Goal: Task Accomplishment & Management: Use online tool/utility

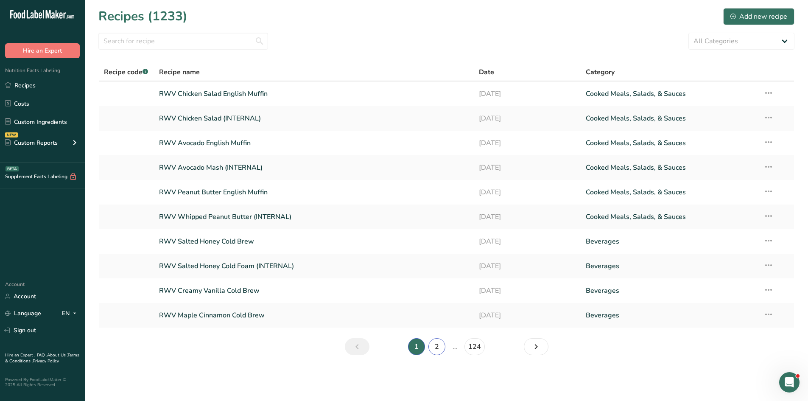
click at [441, 282] on link "2" at bounding box center [436, 346] width 17 height 17
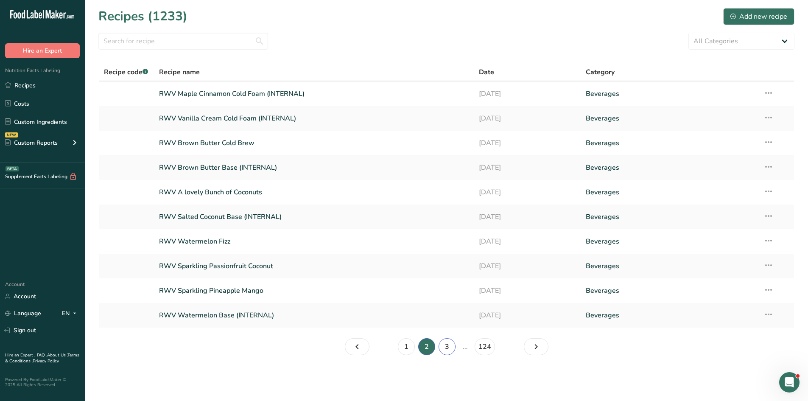
click at [443, 282] on link "3" at bounding box center [446, 346] width 17 height 17
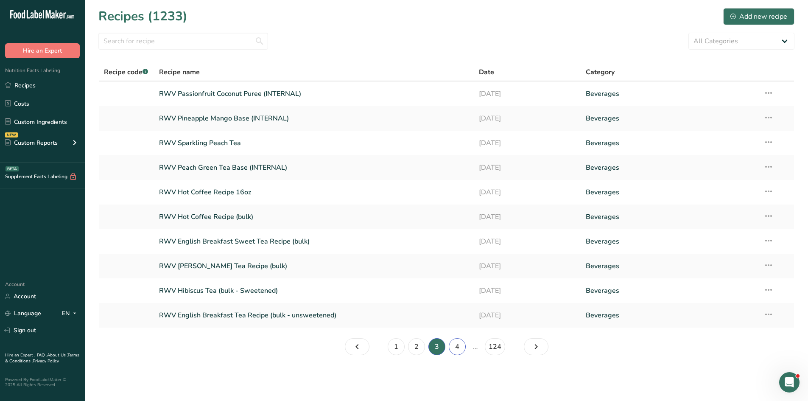
click at [454, 282] on link "4" at bounding box center [457, 346] width 17 height 17
click at [251, 282] on link "RWV Cold Brew Tea Concentrate - [PERSON_NAME]" at bounding box center [314, 315] width 310 height 18
click at [427, 282] on link "3" at bounding box center [426, 346] width 17 height 17
click at [455, 282] on link "4" at bounding box center [457, 346] width 17 height 17
click at [465, 282] on link "5" at bounding box center [467, 346] width 17 height 17
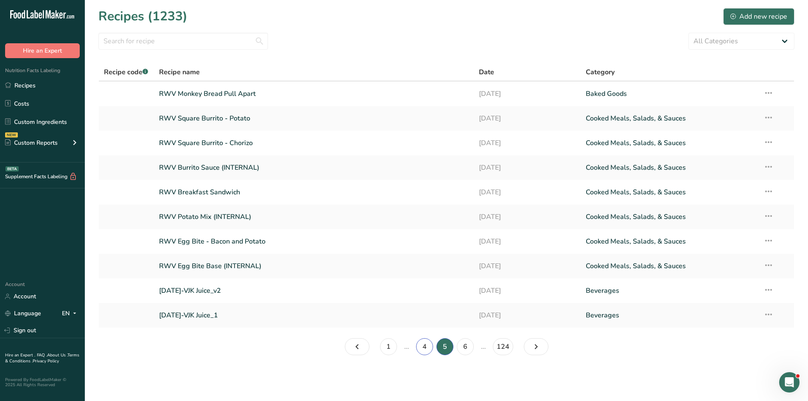
click at [423, 282] on link "4" at bounding box center [424, 346] width 17 height 17
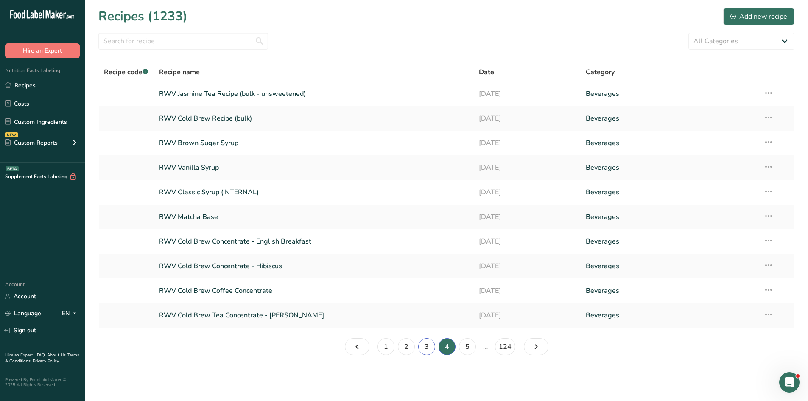
click at [423, 282] on link "3" at bounding box center [426, 346] width 17 height 17
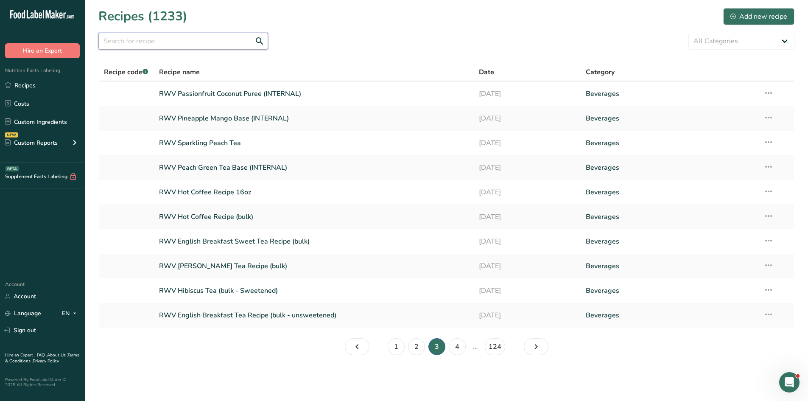
click at [204, 42] on input "text" at bounding box center [183, 41] width 170 height 17
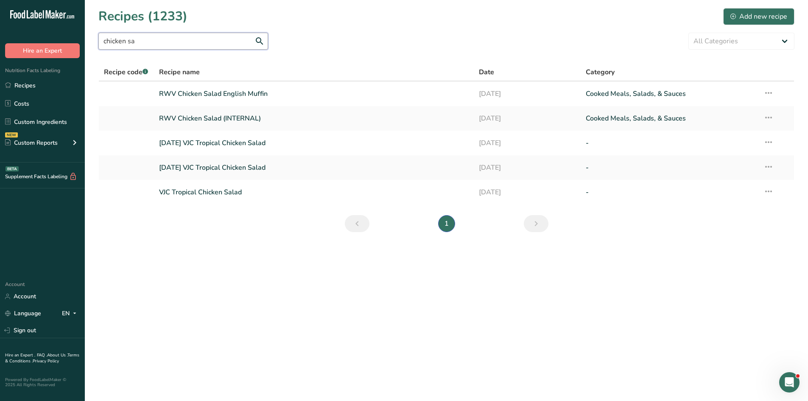
type input "chicken sa"
click at [243, 121] on link "RWV Chicken Salad (INTERNAL)" at bounding box center [314, 118] width 310 height 18
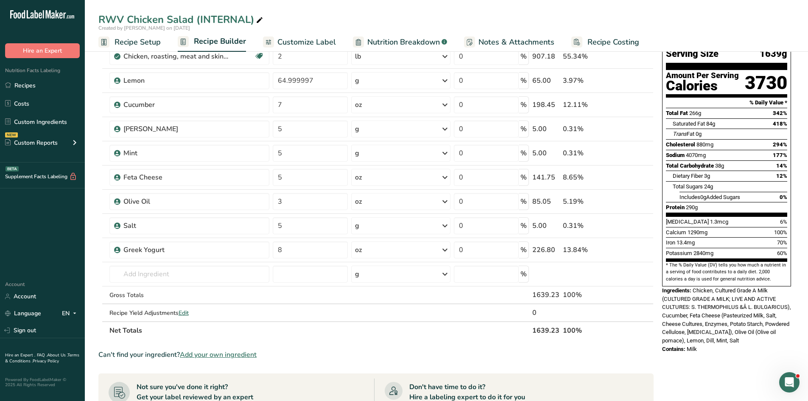
scroll to position [42, 0]
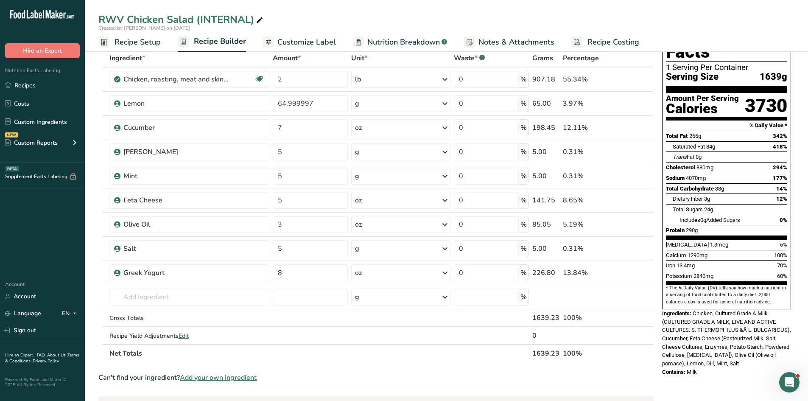
click at [61, 86] on link "Recipes" at bounding box center [42, 85] width 85 height 16
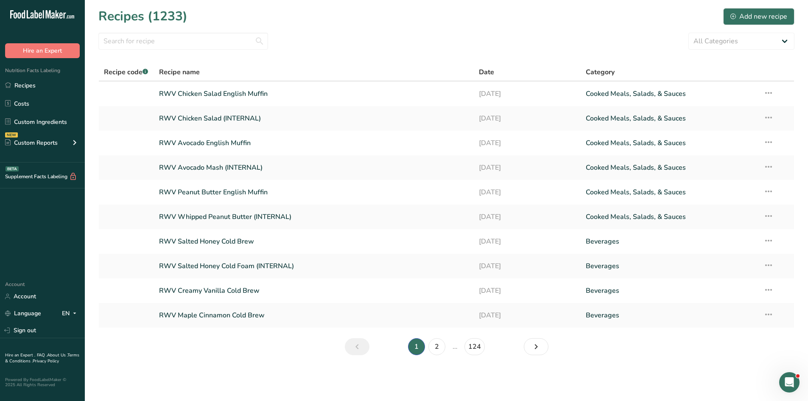
click at [257, 93] on link "RWV Chicken Salad English Muffin" at bounding box center [314, 94] width 310 height 18
click at [436, 282] on link "2" at bounding box center [436, 346] width 17 height 17
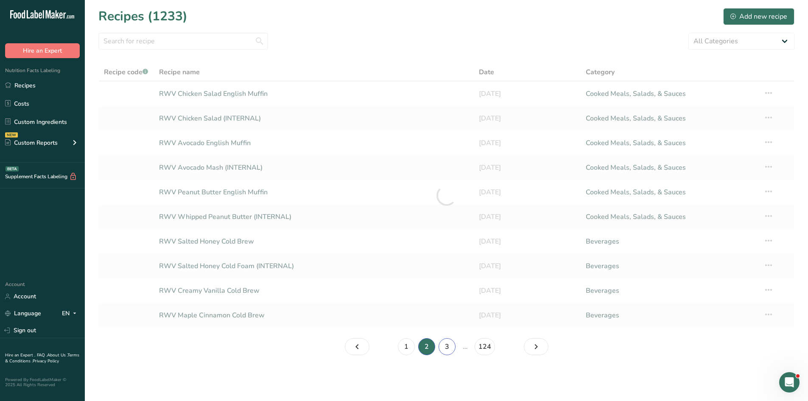
click at [445, 282] on link "3" at bounding box center [446, 346] width 17 height 17
click at [454, 282] on link "4" at bounding box center [457, 346] width 17 height 17
click at [184, 41] on input "text" at bounding box center [183, 41] width 170 height 17
click at [258, 44] on input "burrito sauce" at bounding box center [183, 41] width 170 height 17
click at [262, 37] on input "burrito sauce" at bounding box center [183, 41] width 170 height 17
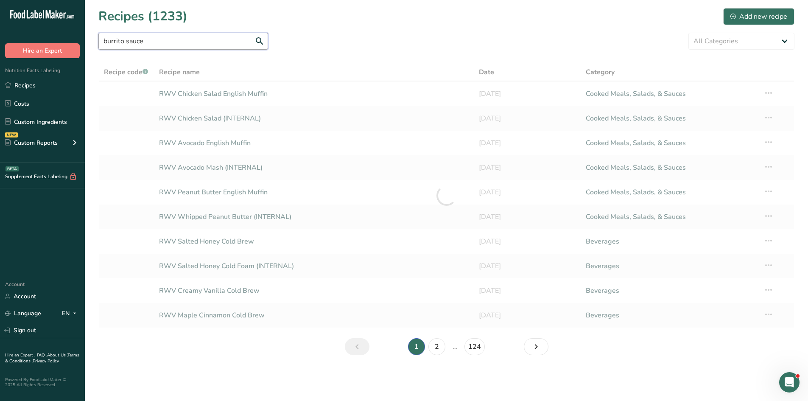
click at [229, 42] on input "burrito sauce" at bounding box center [183, 41] width 170 height 17
type input "burrito sauce"
drag, startPoint x: 176, startPoint y: 37, endPoint x: 169, endPoint y: 40, distance: 7.8
click at [169, 40] on input "burrito sauce" at bounding box center [183, 41] width 170 height 17
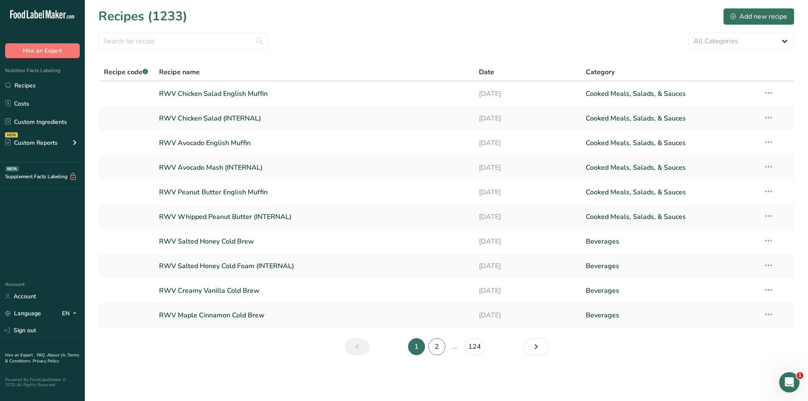
click at [442, 345] on link "2" at bounding box center [436, 346] width 17 height 17
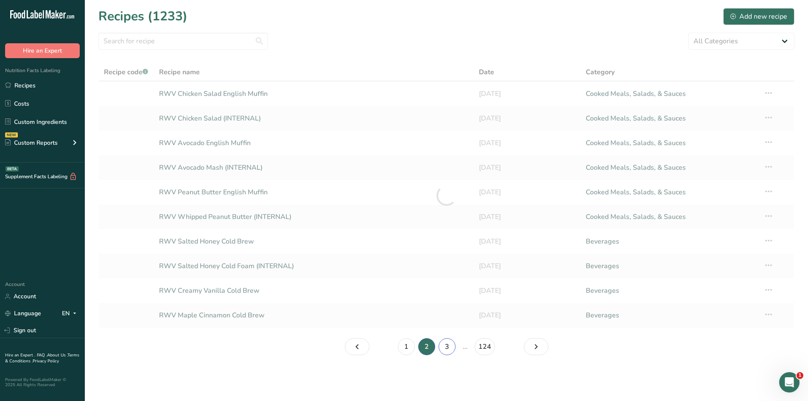
click at [451, 346] on link "3" at bounding box center [446, 346] width 17 height 17
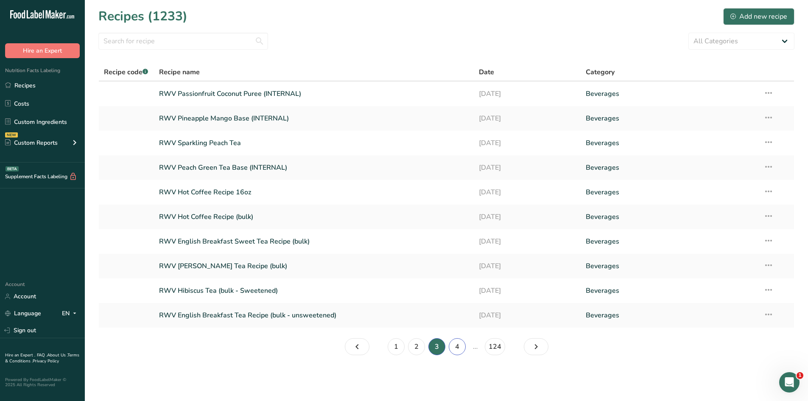
click at [457, 350] on link "4" at bounding box center [457, 346] width 17 height 17
click at [465, 346] on link "5" at bounding box center [467, 346] width 17 height 17
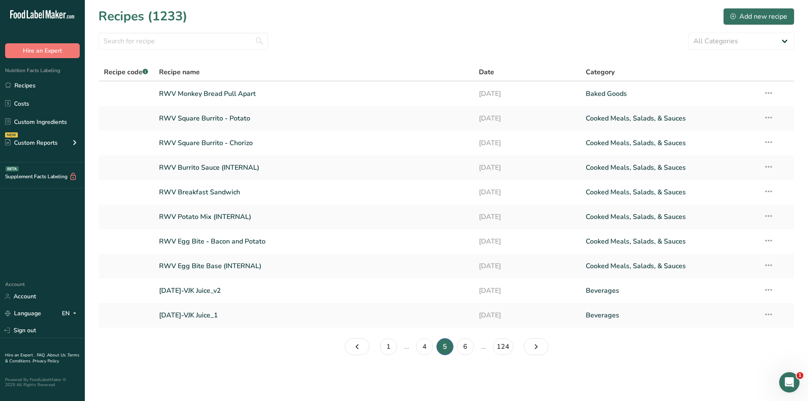
click at [204, 118] on link "RWV Square Burrito - Potato" at bounding box center [314, 118] width 310 height 18
click at [228, 168] on link "RWV Burrito Sauce (INTERNAL)" at bounding box center [314, 168] width 310 height 18
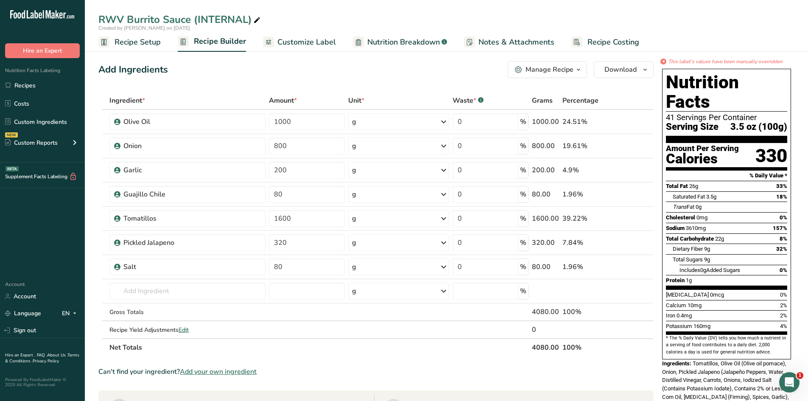
click at [621, 244] on icon at bounding box center [622, 242] width 6 height 9
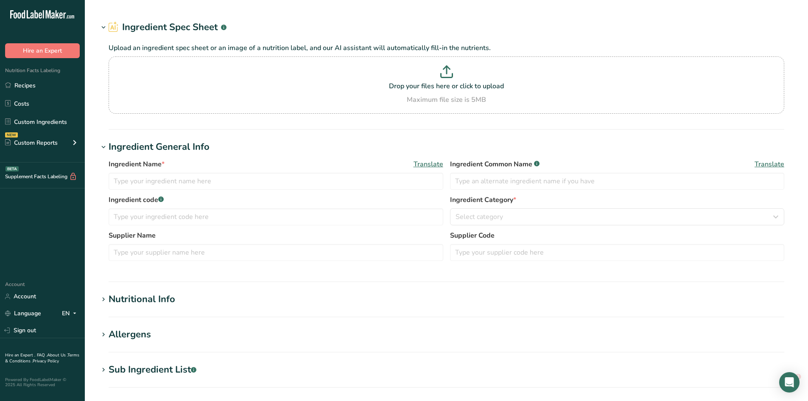
type input "Pickled Jalapeno"
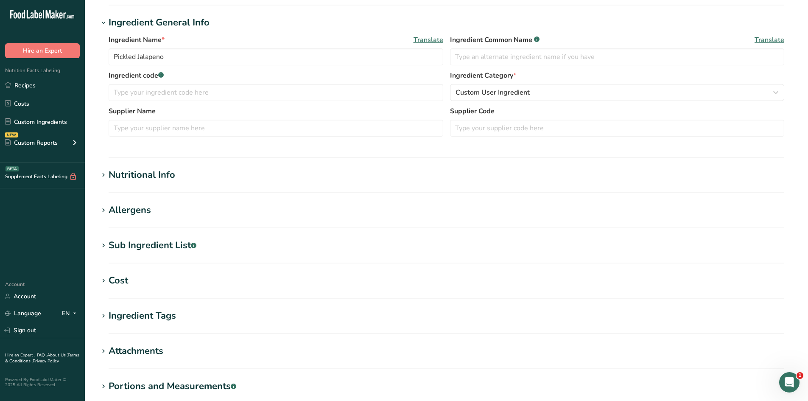
scroll to position [170, 0]
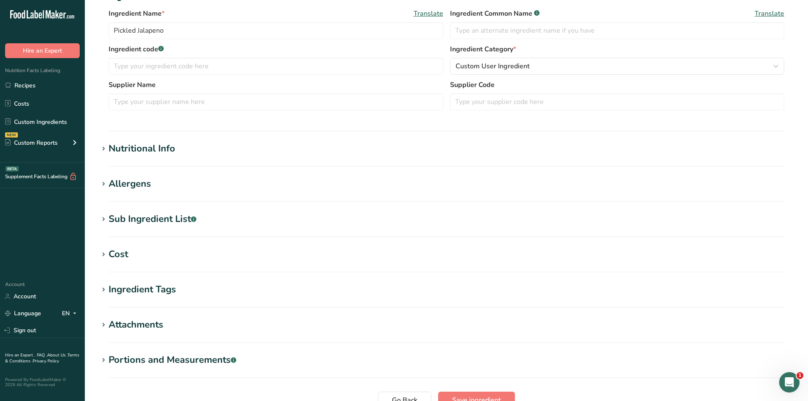
click at [120, 143] on div "Nutritional Info" at bounding box center [142, 149] width 67 height 14
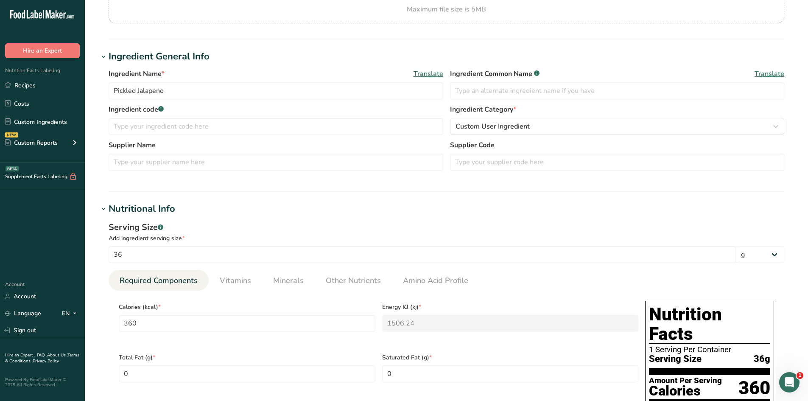
scroll to position [85, 0]
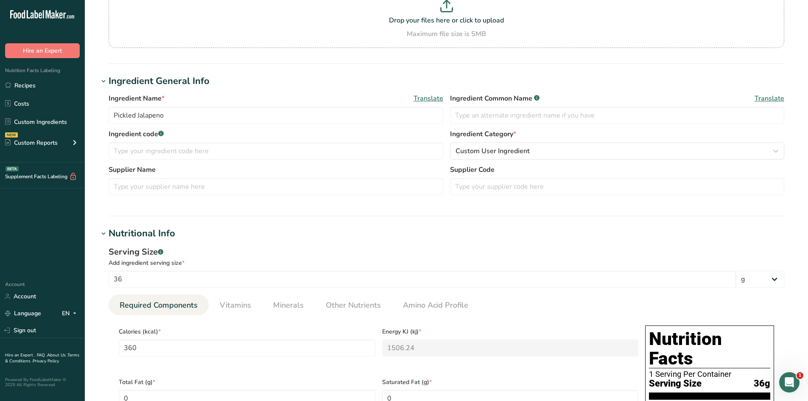
click at [244, 302] on span "Vitamins" at bounding box center [235, 304] width 31 height 11
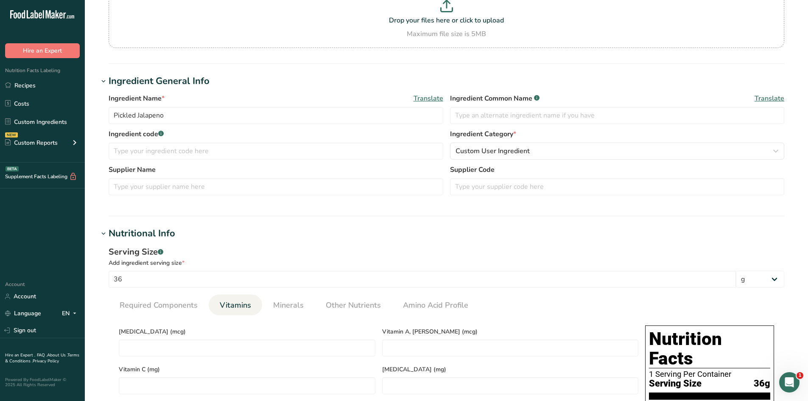
click at [178, 301] on span "Required Components" at bounding box center [159, 304] width 78 height 11
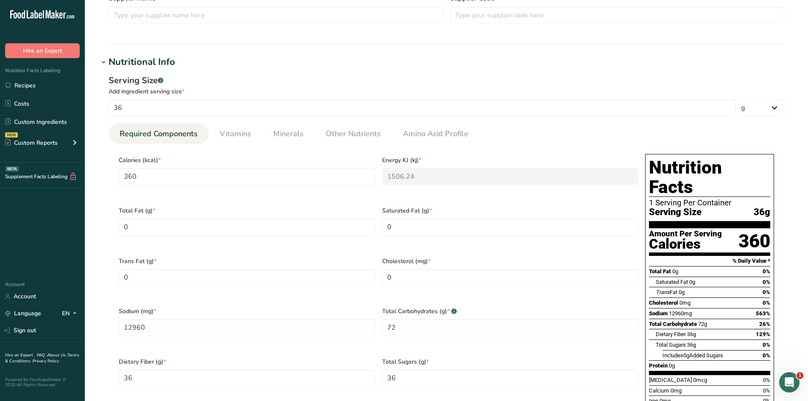
scroll to position [254, 0]
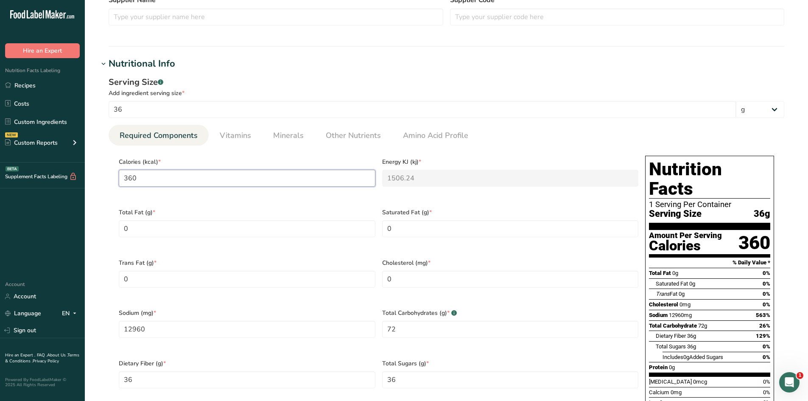
click at [183, 183] on input "360" at bounding box center [247, 178] width 257 height 17
type input "36"
type KJ "150.6"
type input "3"
type KJ "12.6"
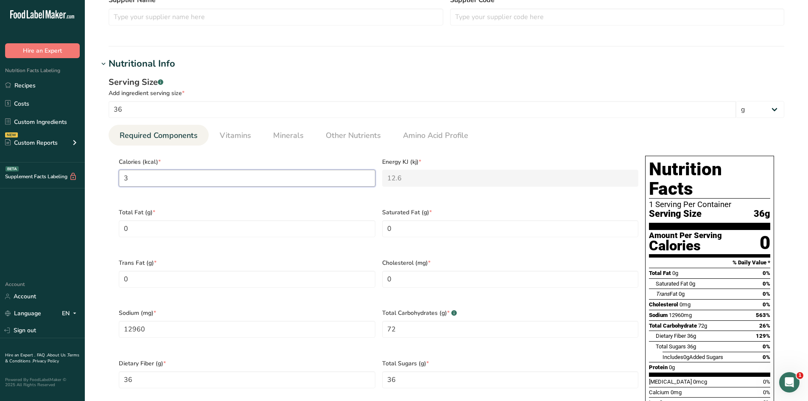
type input "0"
type KJ "0"
click at [178, 112] on input "36" at bounding box center [422, 109] width 627 height 17
type input "3"
type input "30"
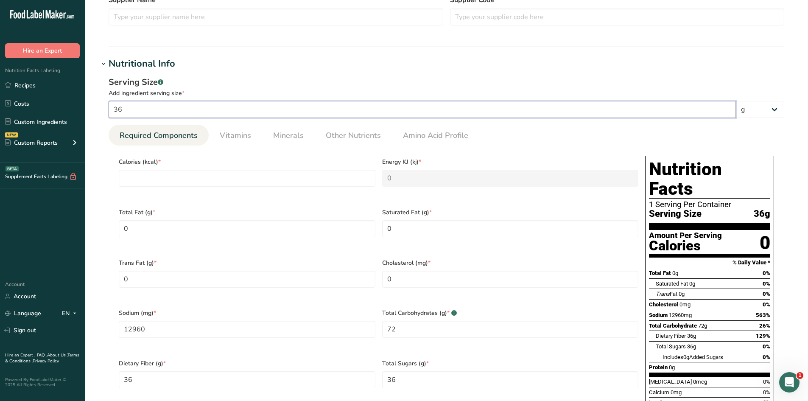
type KJ "125.52"
type input "1080"
type Carbohydrates "6"
type Fiber "3"
type Sugars "3"
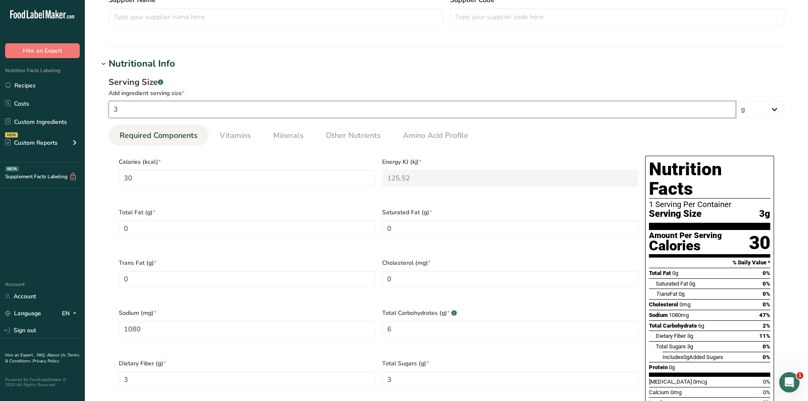
type input "36"
type input "360"
type KJ "1506.24"
type input "12960"
type Carbohydrates "72"
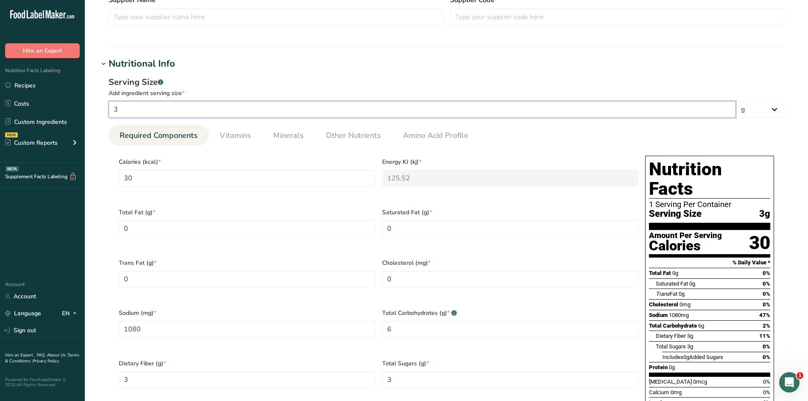
type Fiber "36"
type Sugars "36"
click at [152, 179] on input "360" at bounding box center [247, 178] width 257 height 17
drag, startPoint x: 150, startPoint y: 179, endPoint x: 90, endPoint y: 178, distance: 59.8
click at [90, 178] on section "Edit Pickled Jalapeno Ingredient Spec Sheet .a-a{fill:#347362;}.b-a{fill:#fff;}…" at bounding box center [446, 255] width 723 height 1018
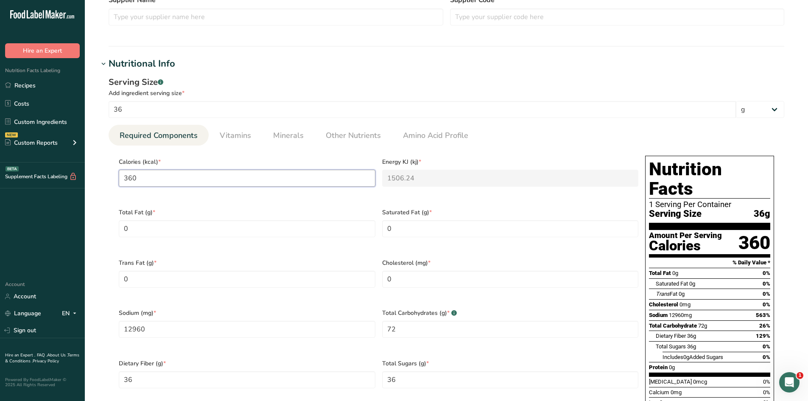
type input "2"
type KJ "8.4"
type input "20"
type KJ "83.7"
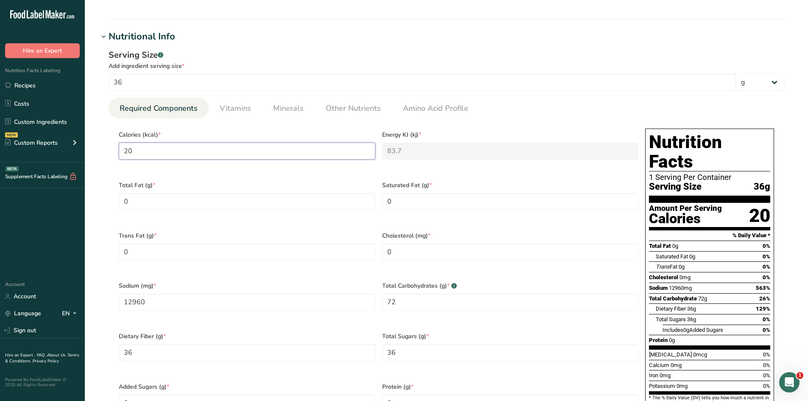
scroll to position [297, 0]
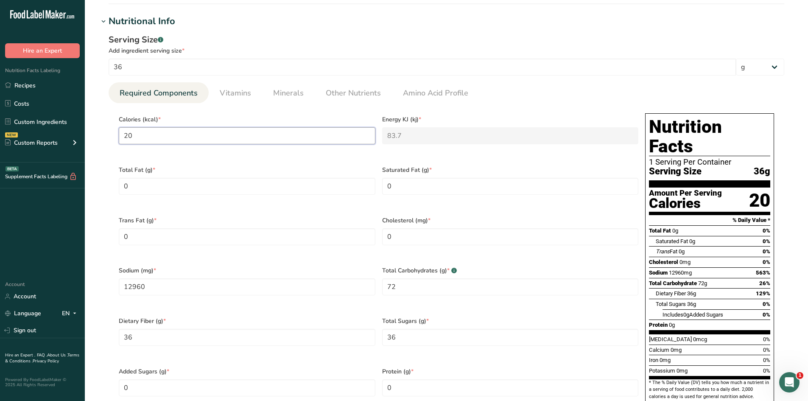
type input "20"
drag, startPoint x: 197, startPoint y: 283, endPoint x: 111, endPoint y: 289, distance: 86.3
click at [112, 289] on section "Calories (kcal) * 20 Energy KJ (kj) * 83.7 Total Fat (g) * 0 Saturated Fat (g) …" at bounding box center [446, 261] width 675 height 316
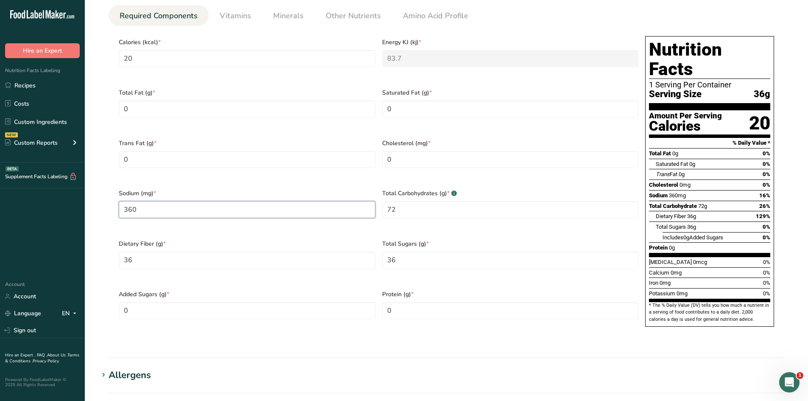
scroll to position [382, 0]
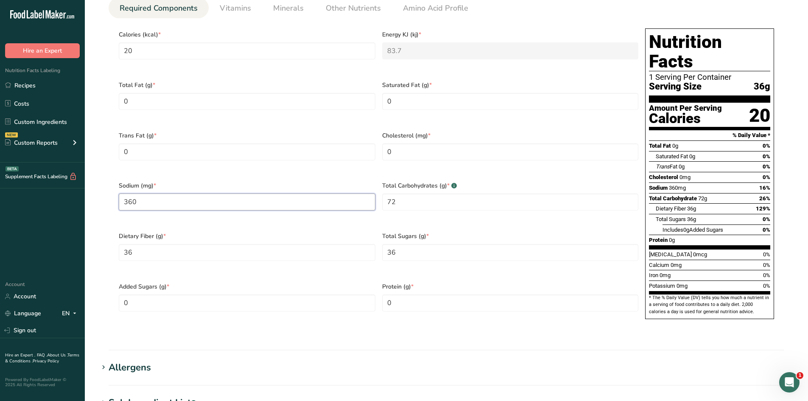
type input "360"
click at [436, 199] on Carbohydrates "72" at bounding box center [510, 201] width 257 height 17
type Carbohydrates "0"
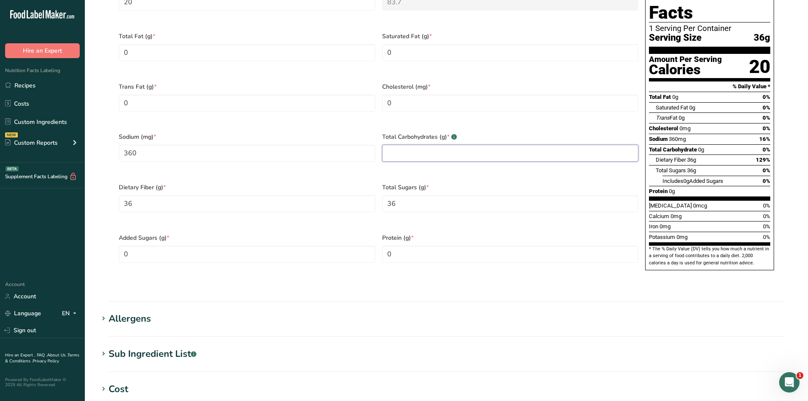
scroll to position [339, 0]
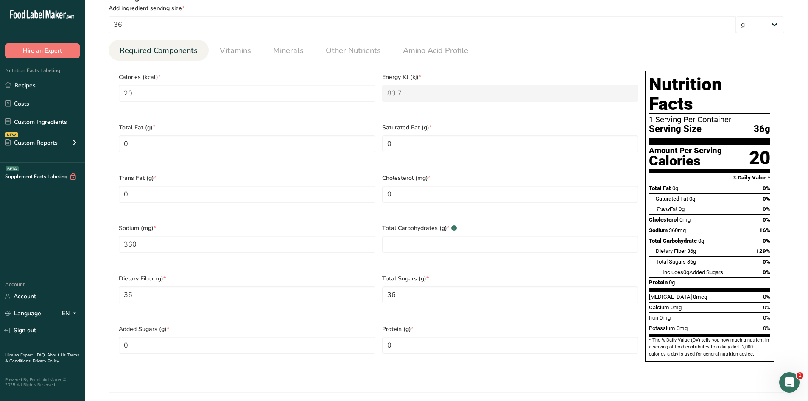
click at [155, 226] on div "Sodium (mg) * 360" at bounding box center [246, 243] width 263 height 50
click at [156, 236] on input "360" at bounding box center [247, 244] width 257 height 17
click at [476, 236] on Carbohydrates "number" at bounding box center [510, 244] width 257 height 17
type Carbohydrates "2"
click at [201, 286] on Fiber "36" at bounding box center [247, 294] width 257 height 17
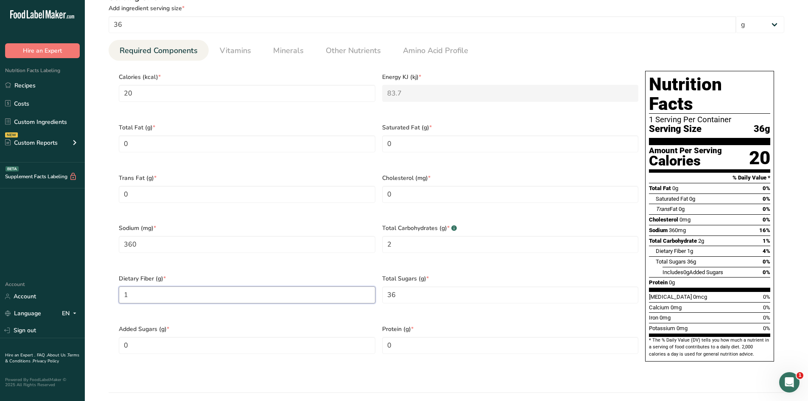
type Fiber "1"
click at [424, 288] on Sugars "36" at bounding box center [510, 294] width 257 height 17
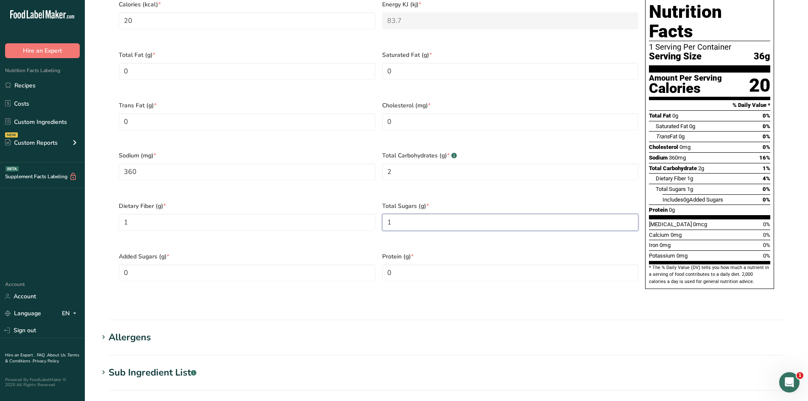
scroll to position [424, 0]
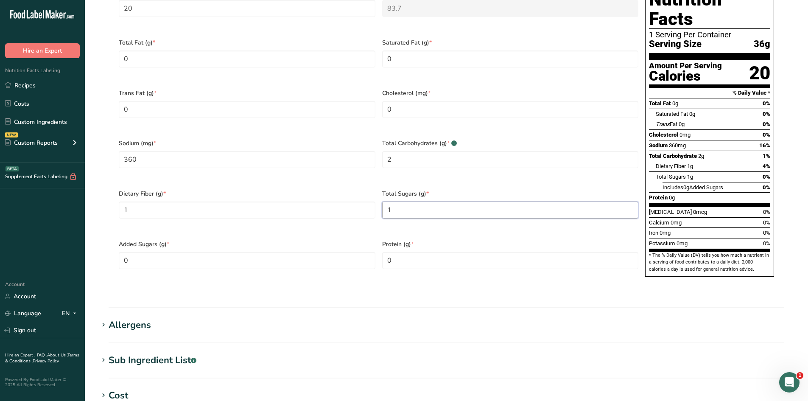
type Sugars "1"
click at [459, 252] on input "0" at bounding box center [510, 260] width 257 height 17
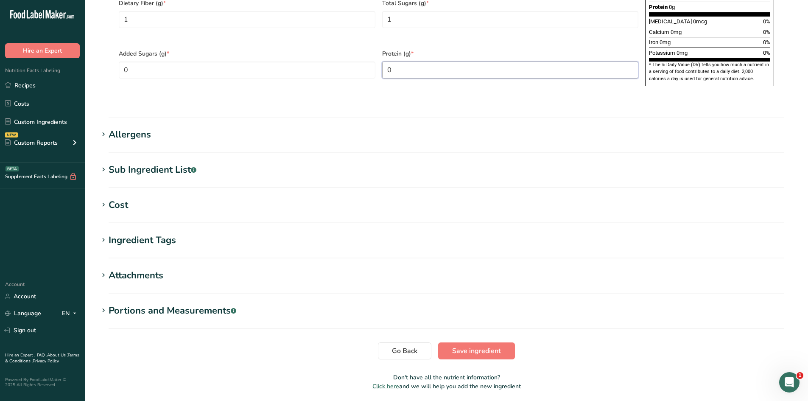
scroll to position [625, 0]
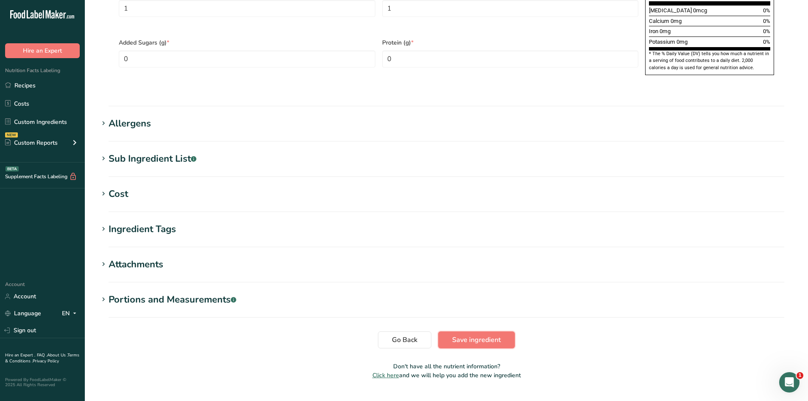
click at [486, 335] on span "Save ingredient" at bounding box center [476, 340] width 49 height 10
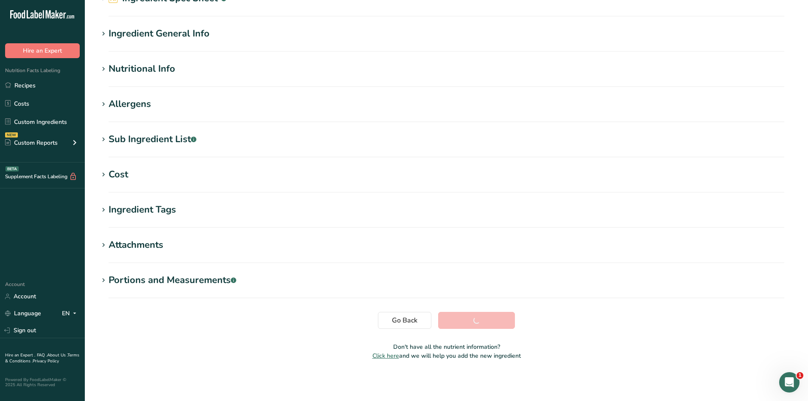
scroll to position [48, 0]
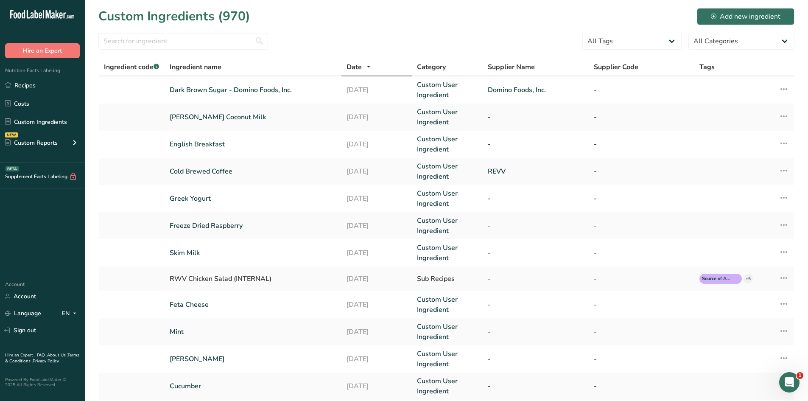
click at [206, 49] on div at bounding box center [183, 44] width 170 height 22
click at [208, 46] on input "text" at bounding box center [183, 41] width 170 height 17
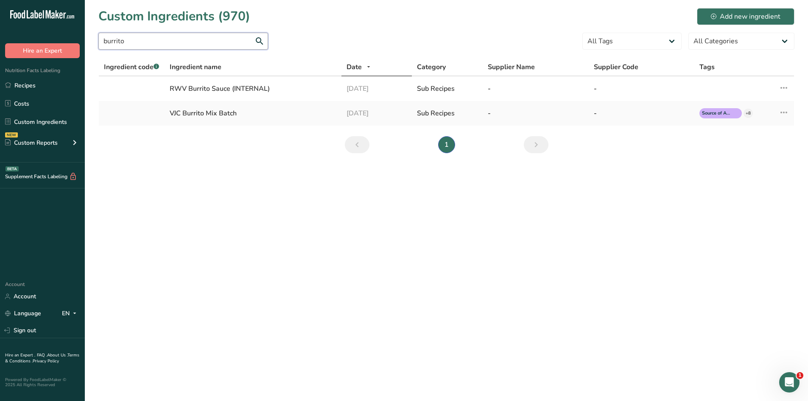
type input "burrito"
click at [206, 86] on div "RWV Burrito Sauce (INTERNAL)" at bounding box center [253, 89] width 166 height 10
click at [245, 93] on div "RWV Burrito Sauce (INTERNAL)" at bounding box center [253, 89] width 166 height 10
click at [165, 43] on input "burrito" at bounding box center [183, 41] width 170 height 17
click at [236, 88] on div "RWV Burrito Sauce (INTERNAL)" at bounding box center [253, 89] width 166 height 10
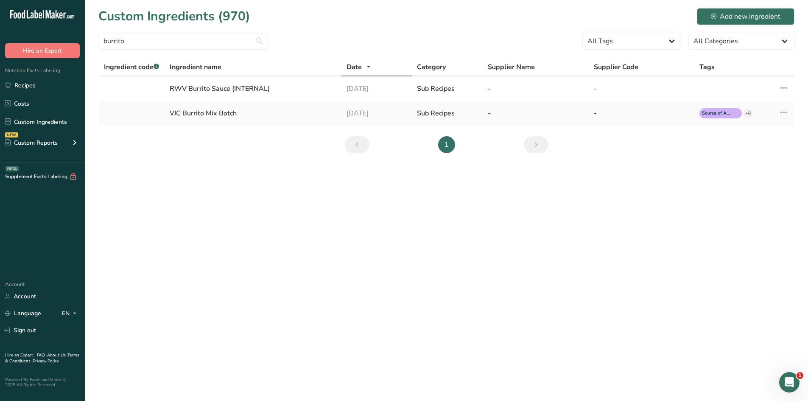
click at [237, 88] on div "RWV Burrito Sauce (INTERNAL)" at bounding box center [253, 89] width 166 height 10
click at [361, 86] on div "[DATE]" at bounding box center [376, 89] width 61 height 10
drag, startPoint x: 180, startPoint y: 46, endPoint x: 86, endPoint y: 45, distance: 93.7
click at [86, 46] on section "Custom Ingredients (970) Add new ingredient burrito All Tags Source of Antioxid…" at bounding box center [446, 83] width 723 height 167
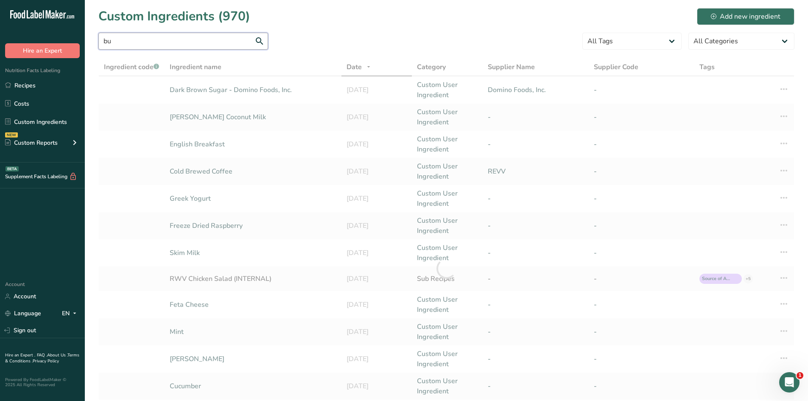
type input "b"
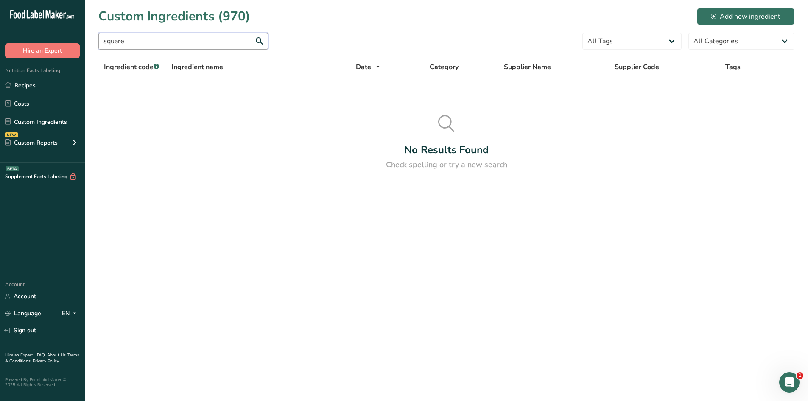
type input "square"
click at [42, 82] on link "Recipes" at bounding box center [42, 85] width 85 height 16
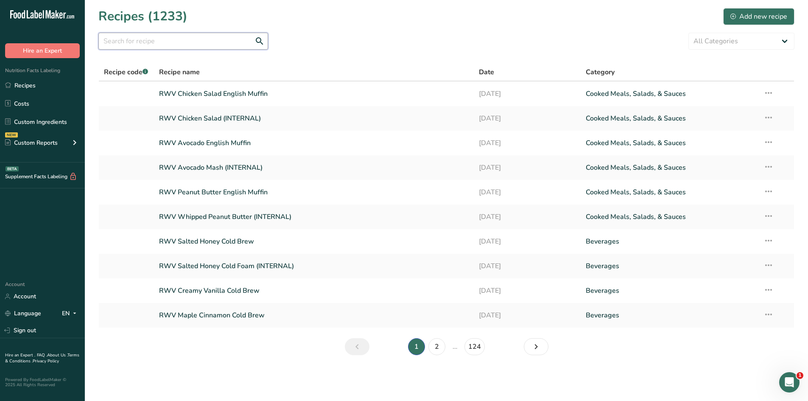
click at [163, 41] on input "text" at bounding box center [183, 41] width 170 height 17
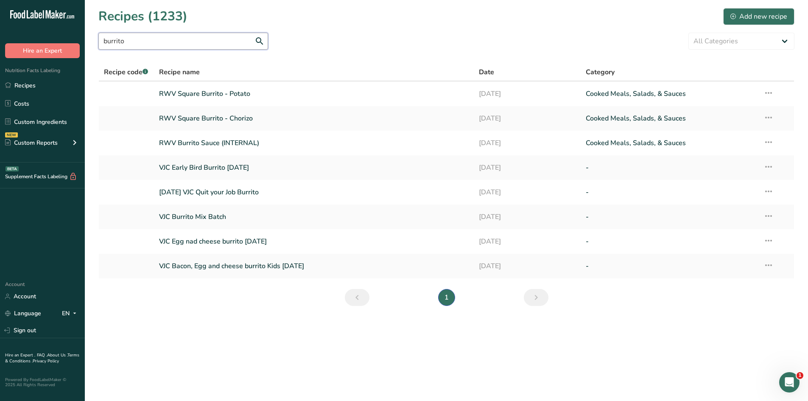
type input "burrito"
click at [228, 119] on link "RWV Square Burrito - Chorizo" at bounding box center [314, 118] width 310 height 18
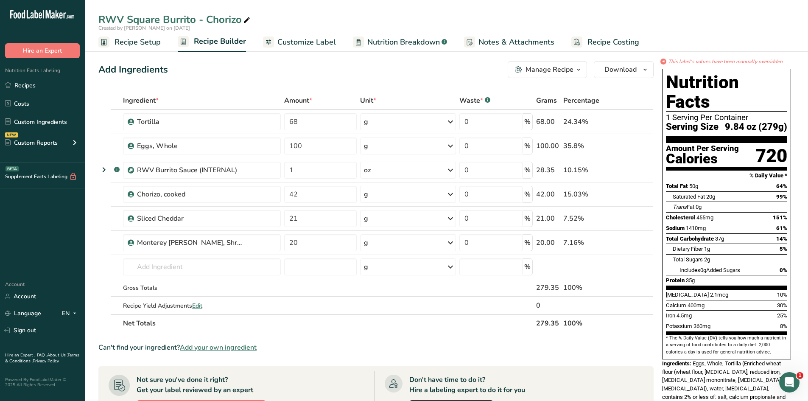
click at [399, 39] on span "Nutrition Breakdown" at bounding box center [403, 41] width 72 height 11
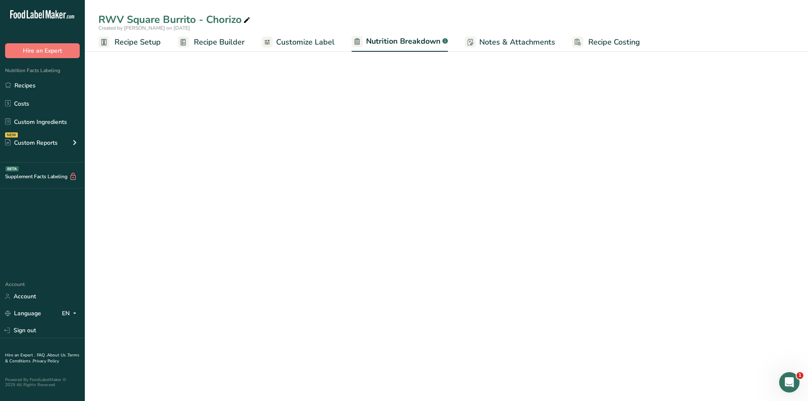
select select "Calories"
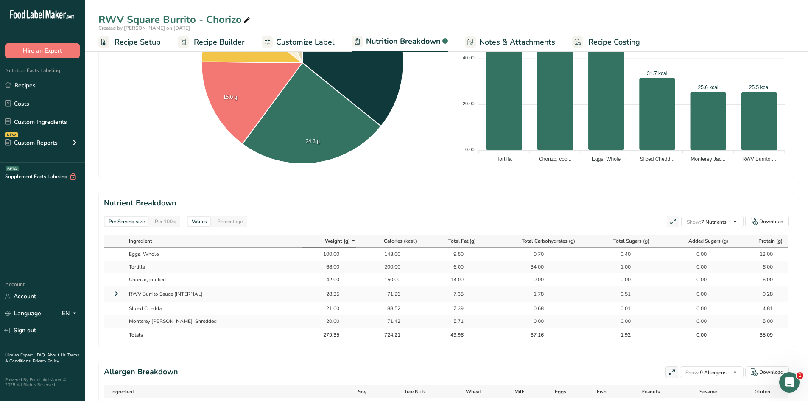
scroll to position [237, 0]
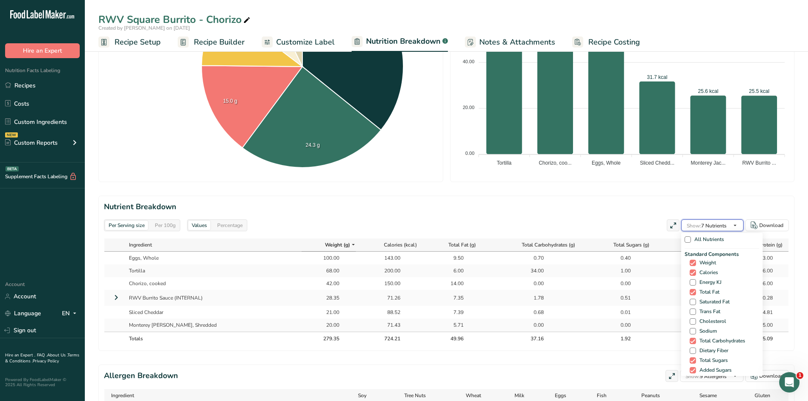
click at [709, 224] on span "Show: 7 Nutrients" at bounding box center [706, 225] width 40 height 7
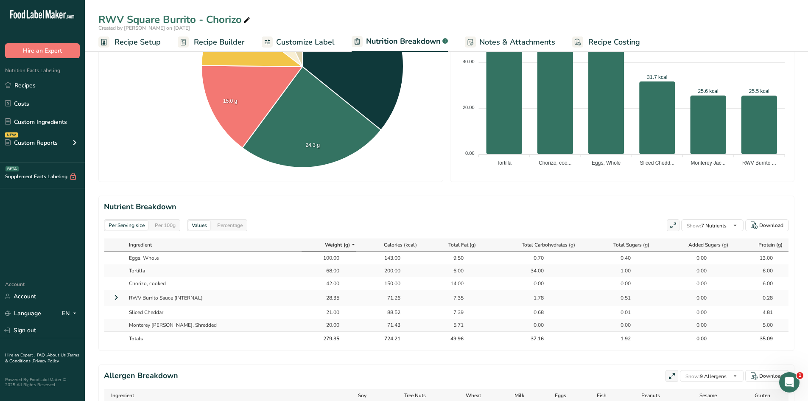
click at [0, 0] on span at bounding box center [0, 0] width 0 height 0
click at [0, 0] on input "Sodium" at bounding box center [0, 0] width 0 height 0
checkbox input "true"
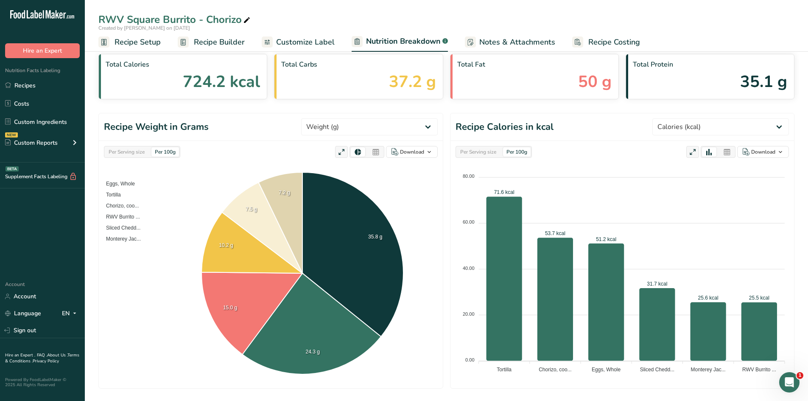
scroll to position [25, 0]
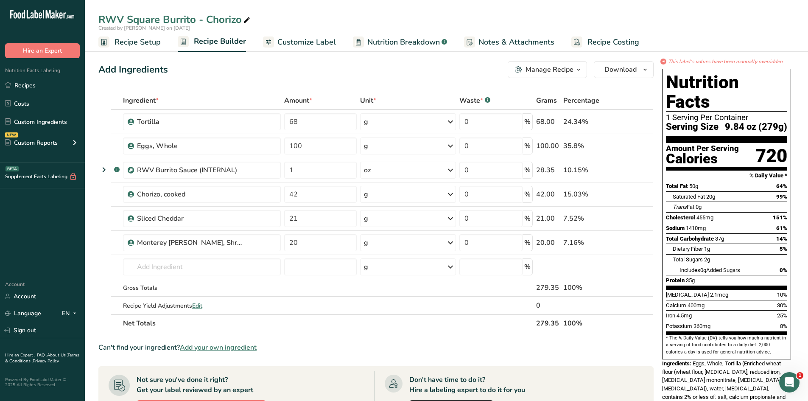
click at [619, 124] on icon at bounding box center [622, 121] width 6 height 9
click at [403, 44] on span "Nutrition Breakdown" at bounding box center [403, 41] width 72 height 11
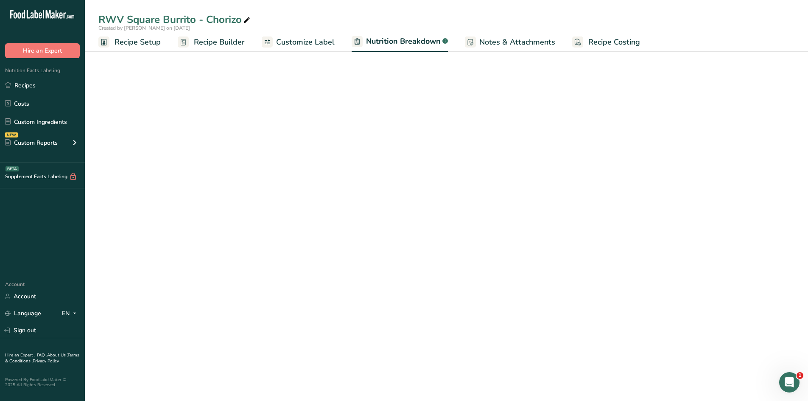
select select "Calories"
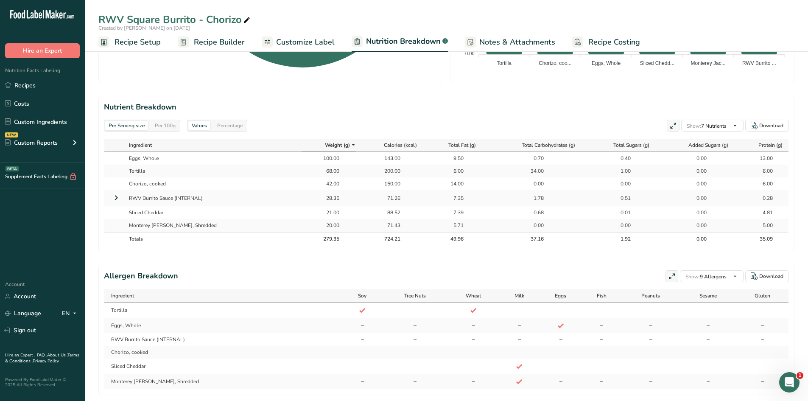
scroll to position [365, 0]
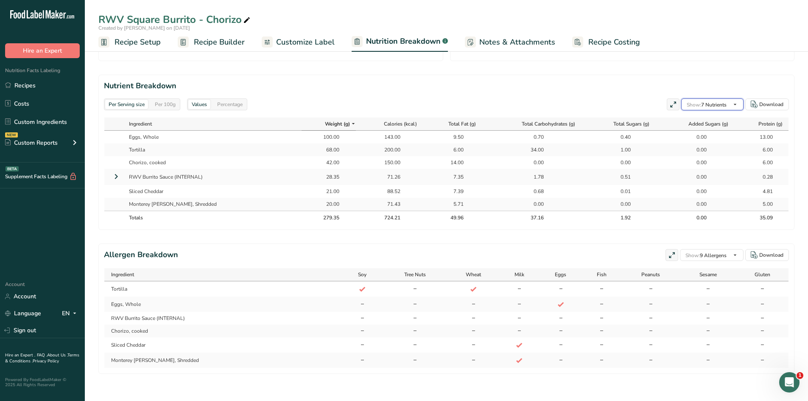
click at [718, 101] on span "Show: 7 Nutrients" at bounding box center [706, 104] width 40 height 7
click at [0, 0] on div "Standard Components Weight Calories Energy KJ Total Fat Saturated Fat Trans Fat…" at bounding box center [0, 0] width 0 height 0
click at [0, 0] on span at bounding box center [0, 0] width 0 height 0
click at [0, 0] on input "Sodium" at bounding box center [0, 0] width 0 height 0
checkbox input "true"
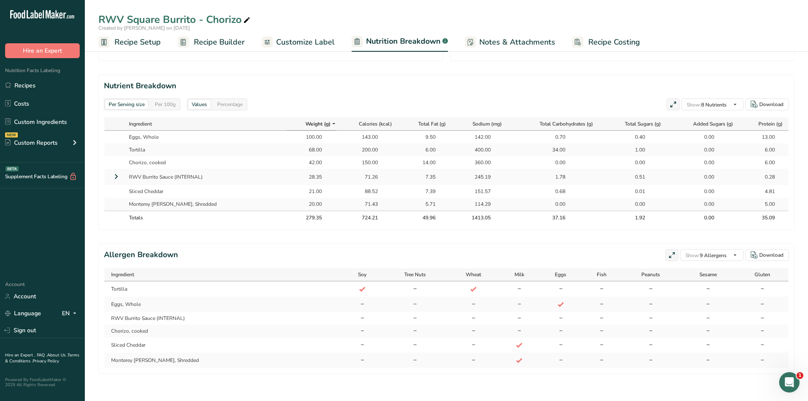
click at [31, 89] on link "Recipes" at bounding box center [42, 85] width 85 height 16
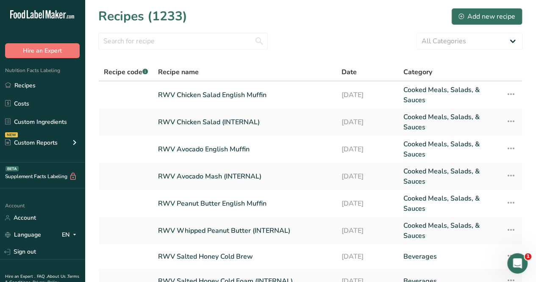
click at [36, 84] on link "Recipes" at bounding box center [42, 85] width 85 height 16
click at [52, 89] on link "Recipes" at bounding box center [42, 85] width 85 height 16
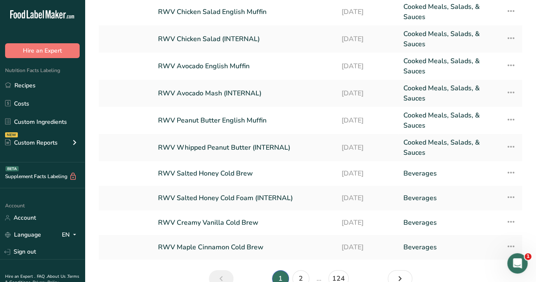
scroll to position [128, 0]
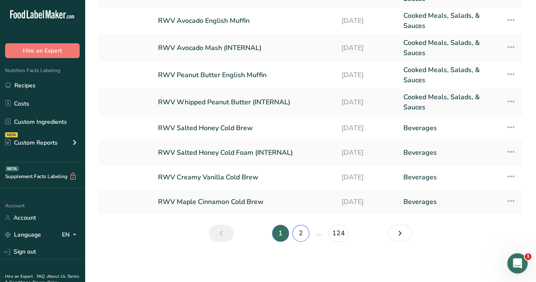
click at [307, 234] on link "2" at bounding box center [301, 233] width 17 height 17
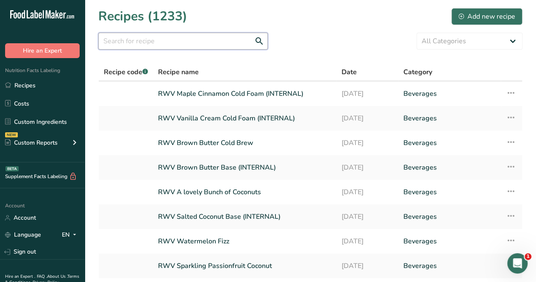
click at [179, 47] on input "text" at bounding box center [183, 41] width 170 height 17
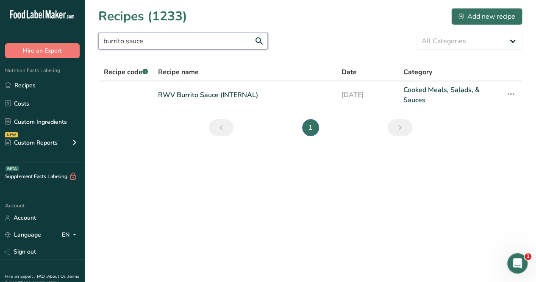
type input "burrito sauce"
click at [224, 91] on link "RWV Burrito Sauce (INTERNAL)" at bounding box center [244, 95] width 173 height 20
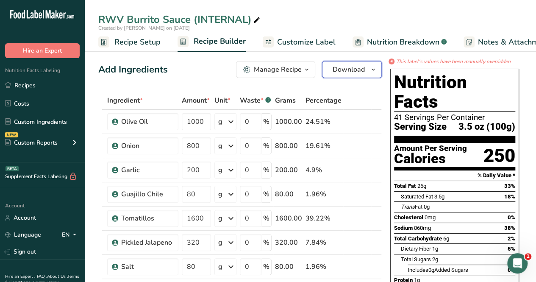
click at [355, 72] on span "Download" at bounding box center [349, 69] width 32 height 10
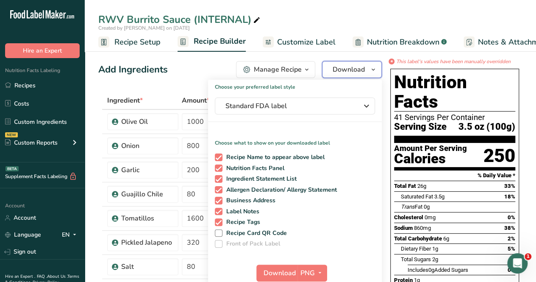
scroll to position [42, 0]
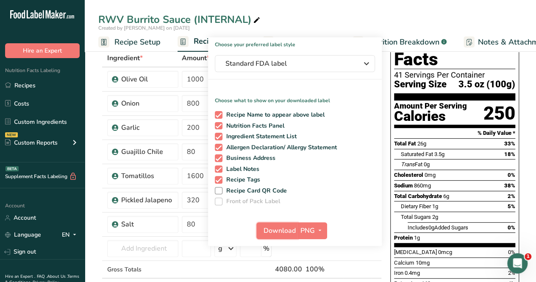
click at [287, 230] on span "Download" at bounding box center [280, 231] width 32 height 10
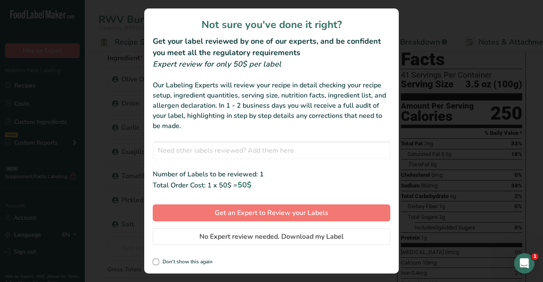
click at [158, 264] on span "review labels modal" at bounding box center [156, 262] width 6 height 6
click at [158, 264] on input "Don't show this again" at bounding box center [156, 262] width 6 height 6
checkbox input "true"
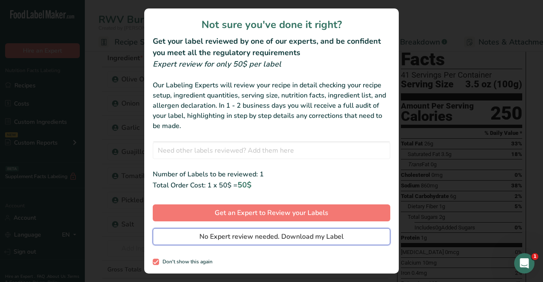
click at [290, 243] on button "No Expert review needed. Download my Label" at bounding box center [271, 236] width 237 height 17
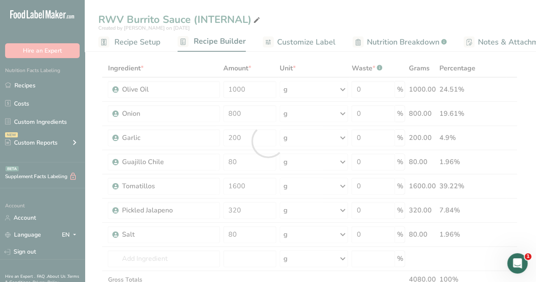
scroll to position [0, 0]
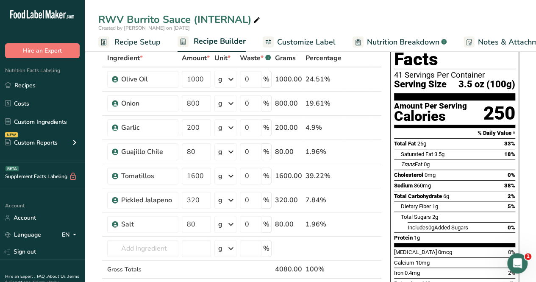
click at [516, 19] on div "RWV Burrito Sauce (INTERNAL)" at bounding box center [311, 19] width 452 height 15
drag, startPoint x: 421, startPoint y: 59, endPoint x: 443, endPoint y: 55, distance: 22.0
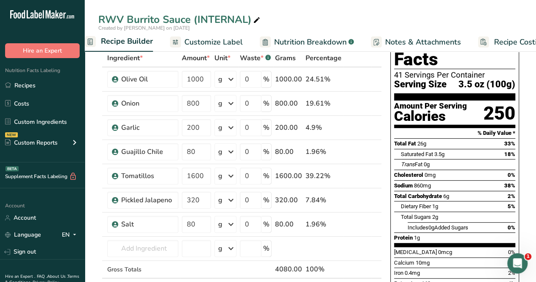
scroll to position [0, 116]
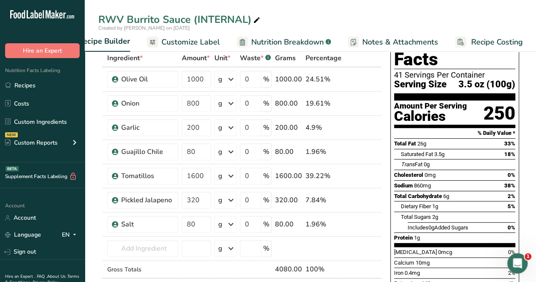
click at [295, 43] on span "Nutrition Breakdown" at bounding box center [287, 41] width 72 height 11
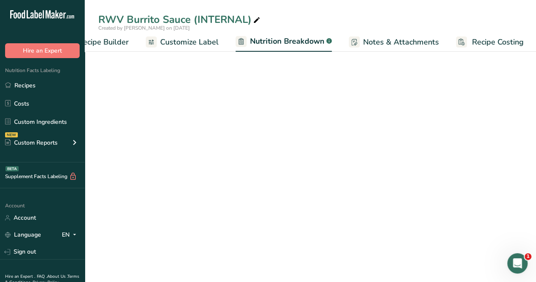
scroll to position [0, 117]
select select "Calories"
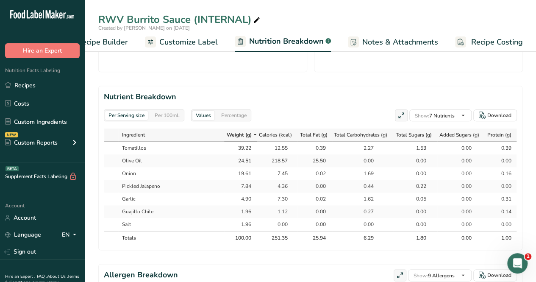
scroll to position [382, 0]
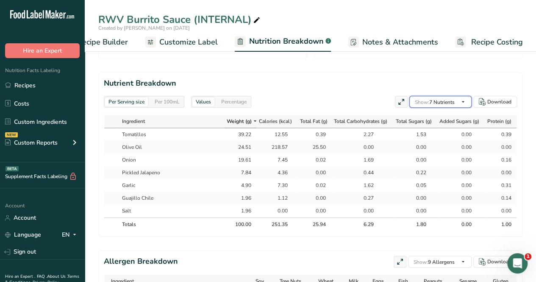
click at [463, 99] on icon "button" at bounding box center [463, 102] width 7 height 11
click at [0, 0] on span at bounding box center [0, 0] width 0 height 0
click at [0, 0] on input "Total Sugars" at bounding box center [0, 0] width 0 height 0
checkbox input "false"
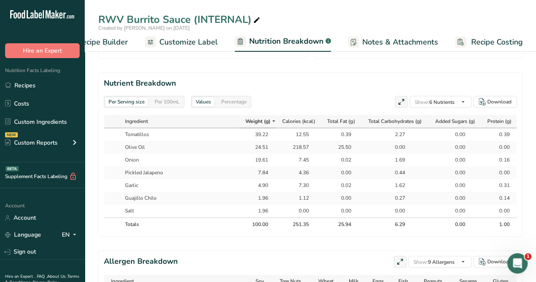
drag, startPoint x: 419, startPoint y: 246, endPoint x: 415, endPoint y: 243, distance: 5.1
click at [0, 0] on span at bounding box center [0, 0] width 0 height 0
click at [0, 0] on input "Added Sugars" at bounding box center [0, 0] width 0 height 0
checkbox input "false"
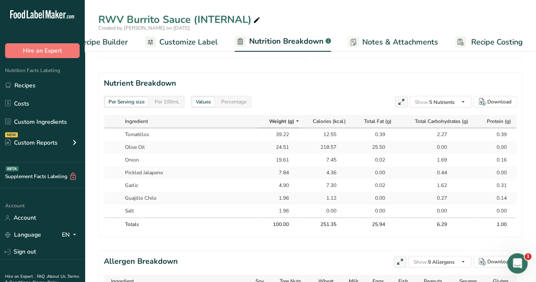
click at [0, 0] on span at bounding box center [0, 0] width 0 height 0
click at [0, 0] on input "Sodium" at bounding box center [0, 0] width 0 height 0
checkbox input "true"
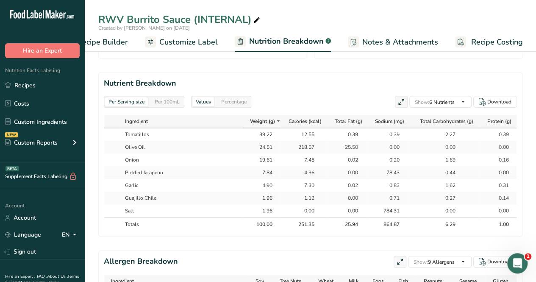
click at [0, 0] on span at bounding box center [0, 0] width 0 height 0
click at [0, 0] on input "Cholesterol" at bounding box center [0, 0] width 0 height 0
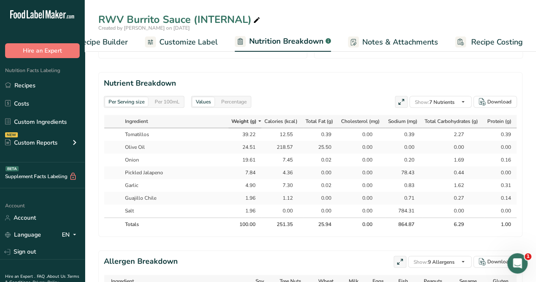
scroll to position [0, 1]
click at [0, 0] on span at bounding box center [0, 0] width 0 height 0
click at [0, 0] on input "Cholesterol" at bounding box center [0, 0] width 0 height 0
checkbox input "false"
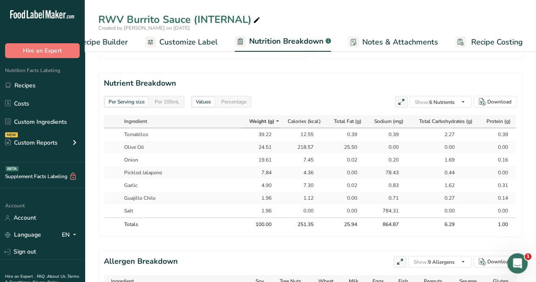
click at [0, 0] on span at bounding box center [0, 0] width 0 height 0
click at [0, 0] on input "Saturated Fat" at bounding box center [0, 0] width 0 height 0
checkbox input "true"
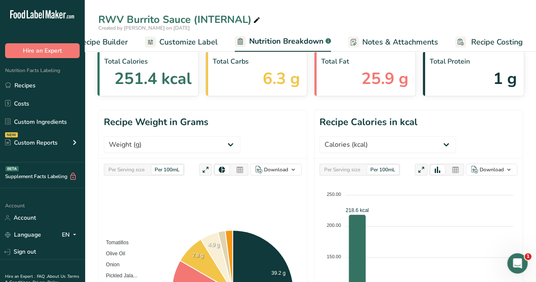
scroll to position [0, 0]
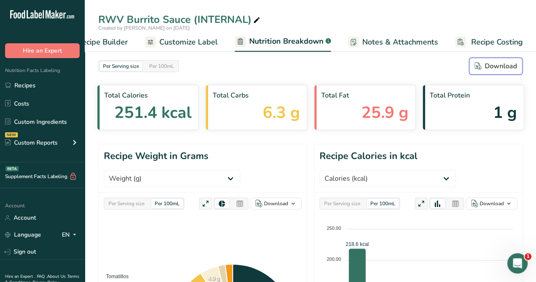
drag, startPoint x: 499, startPoint y: 66, endPoint x: 441, endPoint y: 153, distance: 104.9
click at [499, 66] on div "Download" at bounding box center [496, 66] width 42 height 10
click at [312, 19] on div "RWV Burrito Sauce (INTERNAL)" at bounding box center [311, 19] width 452 height 15
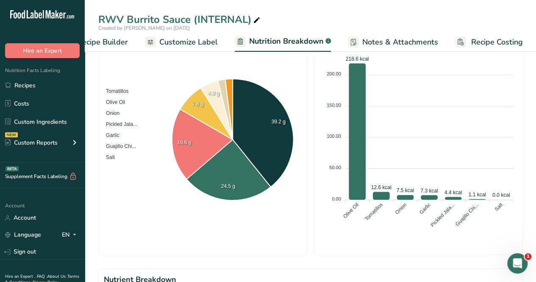
scroll to position [127, 0]
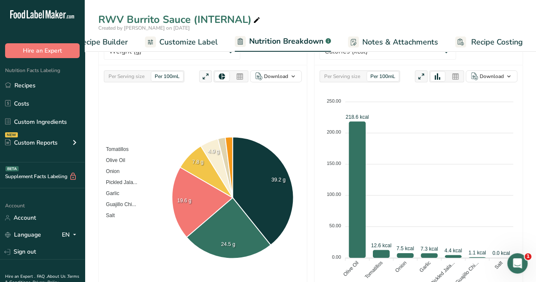
click at [47, 80] on link "Recipes" at bounding box center [42, 85] width 85 height 16
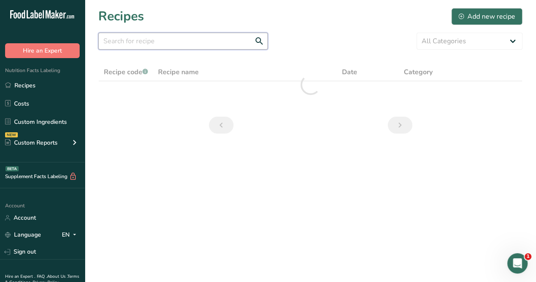
click at [157, 38] on input "text" at bounding box center [183, 41] width 170 height 17
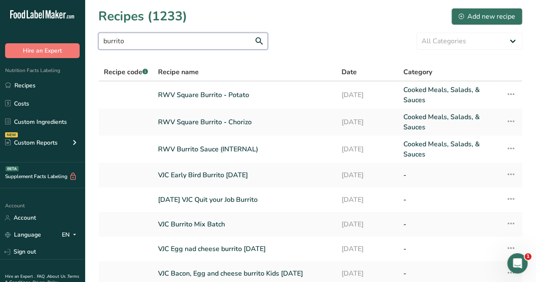
type input "burrito"
click at [211, 95] on link "RWV Square Burrito - Potato" at bounding box center [244, 95] width 173 height 20
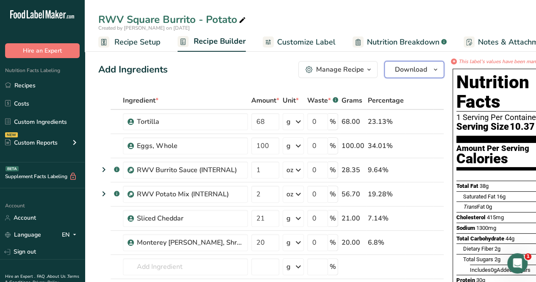
click at [413, 73] on span "Download" at bounding box center [411, 69] width 32 height 10
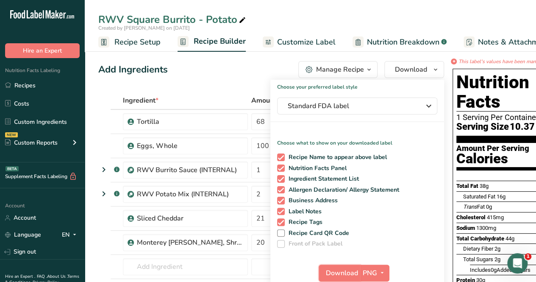
click at [332, 272] on span "Download" at bounding box center [342, 273] width 32 height 10
click at [310, 23] on div "RWV Square Burrito - Potato" at bounding box center [311, 19] width 452 height 15
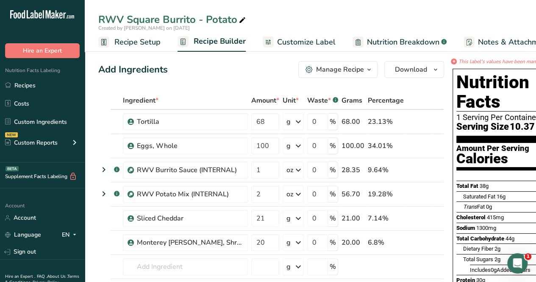
click at [383, 43] on span "Nutrition Breakdown" at bounding box center [403, 41] width 72 height 11
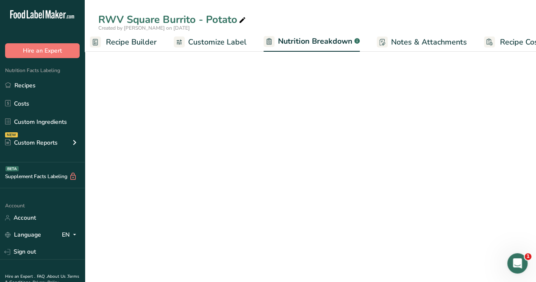
select select "Calories"
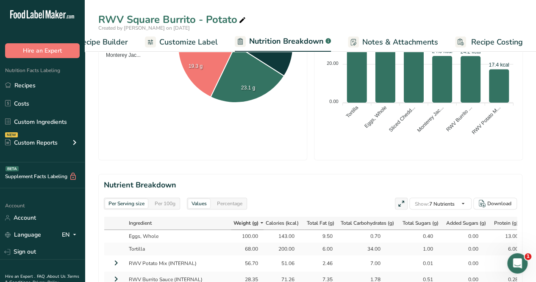
scroll to position [339, 0]
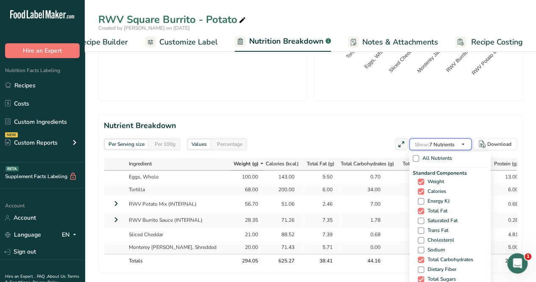
click at [459, 145] on span "button" at bounding box center [463, 144] width 10 height 10
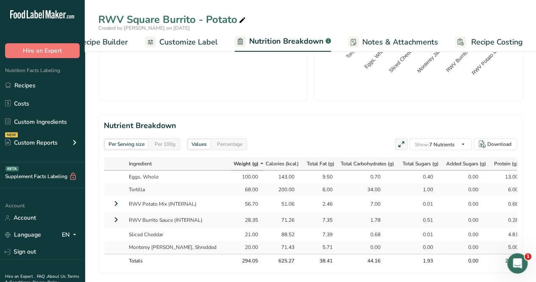
click at [0, 0] on span at bounding box center [0, 0] width 0 height 0
click at [0, 0] on input "Total Fat" at bounding box center [0, 0] width 0 height 0
checkbox input "false"
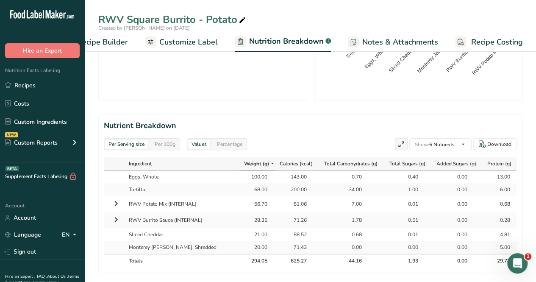
click at [0, 0] on span at bounding box center [0, 0] width 0 height 0
click at [0, 0] on input "Cholesterol" at bounding box center [0, 0] width 0 height 0
checkbox input "true"
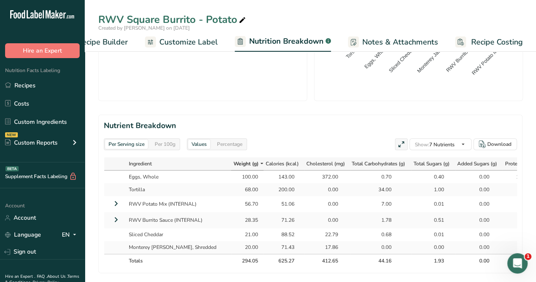
click at [0, 0] on span "Sodium" at bounding box center [0, 0] width 0 height 0
click at [0, 0] on input "Sodium" at bounding box center [0, 0] width 0 height 0
checkbox input "true"
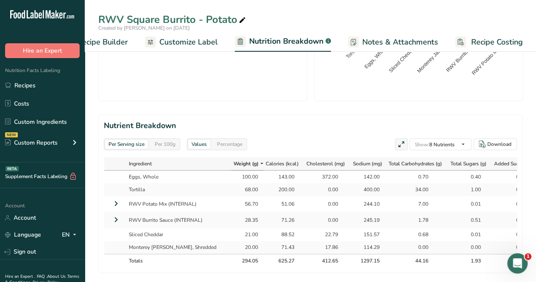
scroll to position [42, 0]
click at [0, 0] on span at bounding box center [0, 0] width 0 height 0
click at [0, 0] on input "Total Sugars" at bounding box center [0, 0] width 0 height 0
click at [0, 0] on span at bounding box center [0, 0] width 0 height 0
click at [0, 0] on input "Total Sugars" at bounding box center [0, 0] width 0 height 0
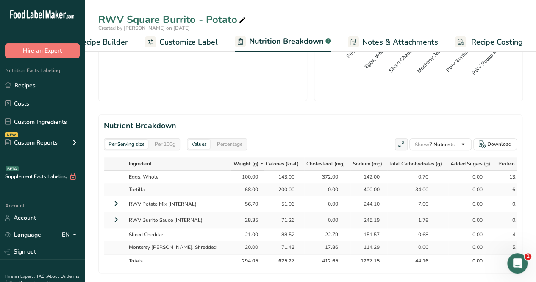
checkbox input "true"
drag, startPoint x: 367, startPoint y: 114, endPoint x: 370, endPoint y: 122, distance: 8.0
click at [368, 119] on section "Nutrient Breakdown Per Serving size Per 100g Values Percentage Show: 8 Nutrient…" at bounding box center [310, 193] width 424 height 159
drag, startPoint x: 422, startPoint y: 245, endPoint x: 421, endPoint y: 237, distance: 8.6
click at [0, 0] on span at bounding box center [0, 0] width 0 height 0
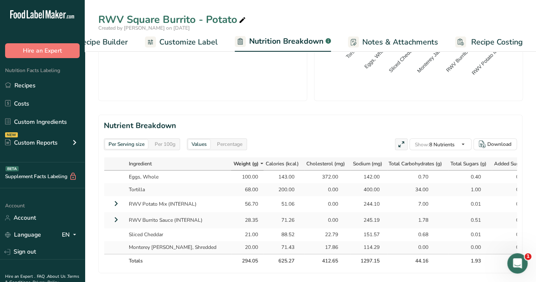
click at [0, 0] on input "Added Sugars" at bounding box center [0, 0] width 0 height 0
checkbox input "false"
click at [0, 0] on span at bounding box center [0, 0] width 0 height 0
click at [0, 0] on input "Total Sugars" at bounding box center [0, 0] width 0 height 0
checkbox input "false"
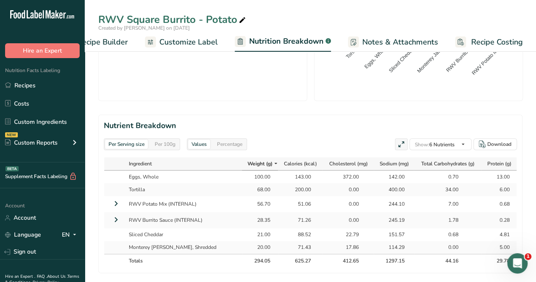
scroll to position [0, 0]
click at [0, 0] on span at bounding box center [0, 0] width 0 height 0
click at [0, 0] on input "Saturated Fat" at bounding box center [0, 0] width 0 height 0
checkbox input "true"
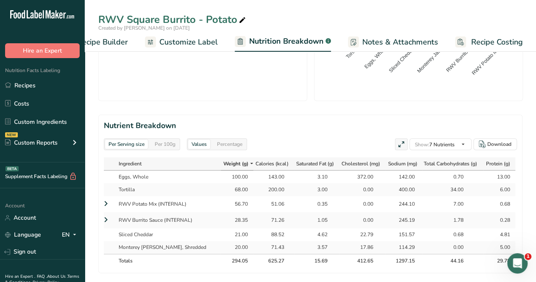
scroll to position [0, 14]
click at [0, 0] on span "Total Fat" at bounding box center [0, 0] width 0 height 0
click at [0, 0] on input "Total Fat" at bounding box center [0, 0] width 0 height 0
checkbox input "true"
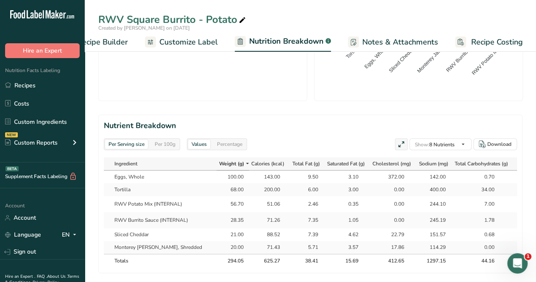
click at [370, 107] on div "Per Serving size Per 100g Download Total Calories 625.3 kcal Total Carbs 44.2 g…" at bounding box center [310, 67] width 424 height 698
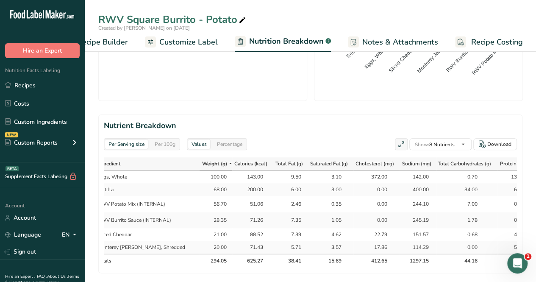
scroll to position [0, 50]
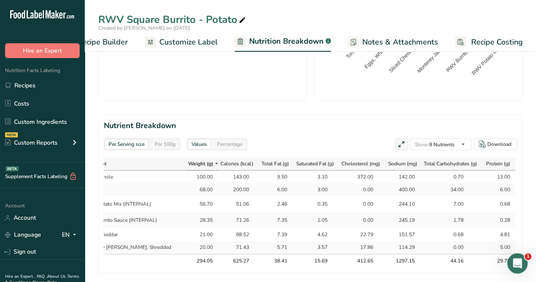
click at [316, 120] on h2 "Nutrient Breakdown" at bounding box center [310, 125] width 413 height 11
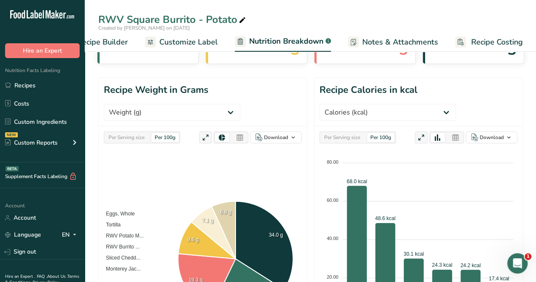
scroll to position [0, 0]
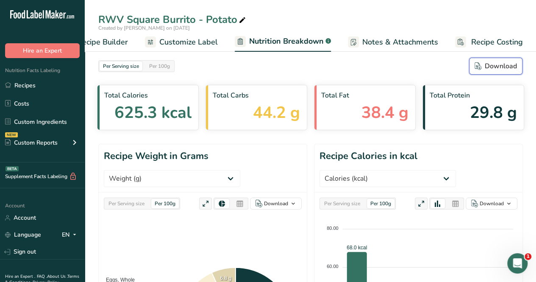
drag, startPoint x: 499, startPoint y: 73, endPoint x: 493, endPoint y: 78, distance: 7.6
click at [499, 72] on button "Download" at bounding box center [495, 66] width 53 height 17
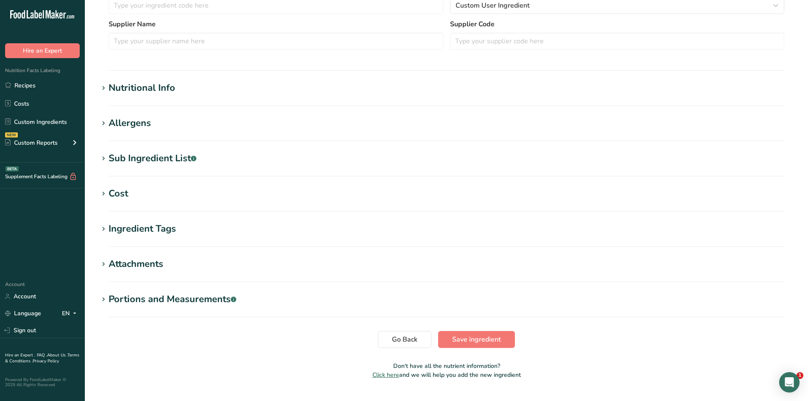
type input "Tortilla"
type input "9185245"
type input "Ole Mexican Foods, Inc."
type input "27108"
type input "68"
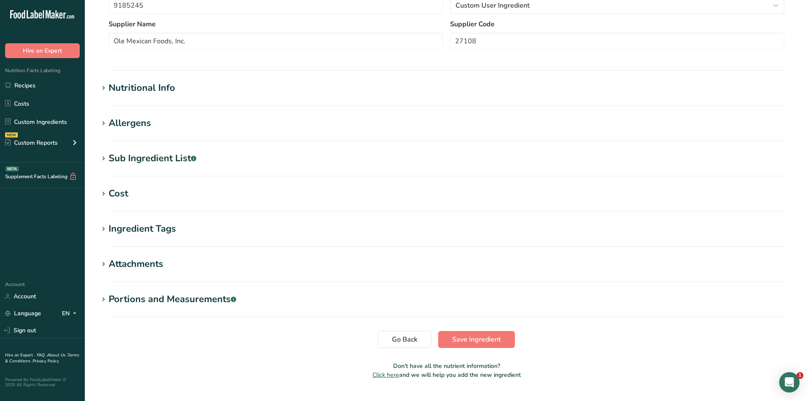
type input "200"
type KJ "836.8"
type Fat "6"
type Fat "3"
type Fat "0"
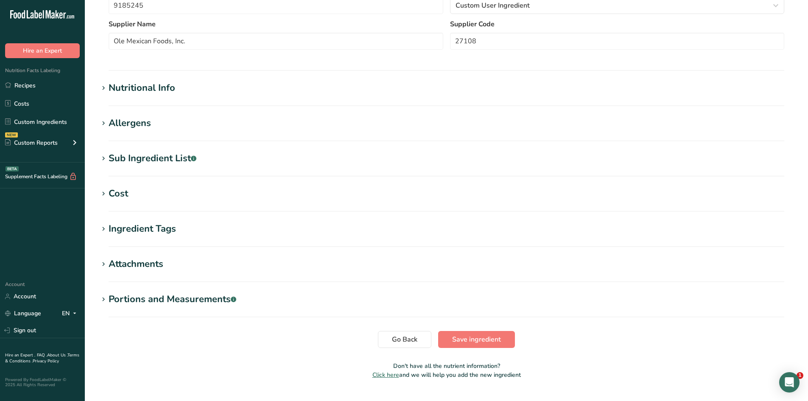
type input "0"
type input "400"
type Carbohydrates "34"
type Fiber "1"
type Sugars "1"
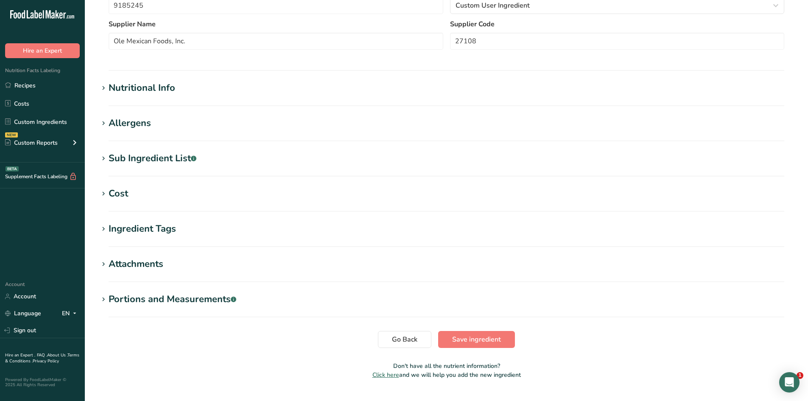
type Sugars "0"
type input "6"
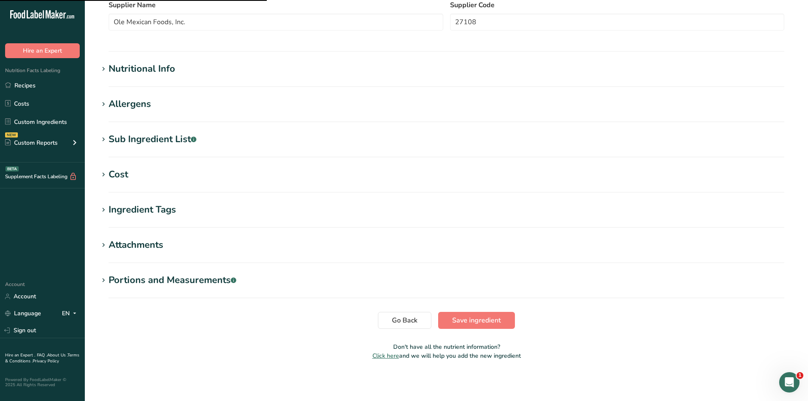
click at [134, 76] on section "Nutritional Info Serving Size .a-a{fill:#347362;}.b-a{fill:#fff;} Add ingredien…" at bounding box center [446, 74] width 696 height 25
click at [146, 69] on div "Nutritional Info" at bounding box center [142, 69] width 67 height 14
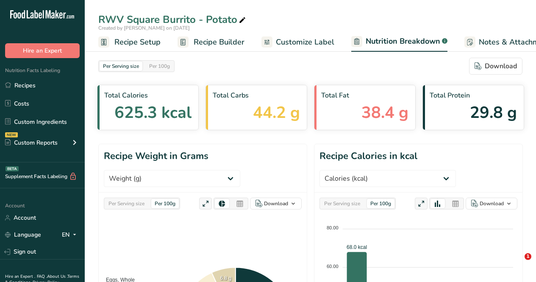
select select "Calories"
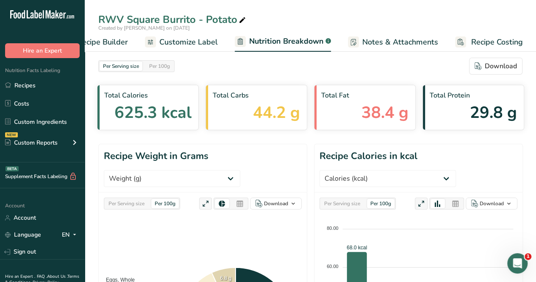
click at [506, 15] on div "RWV Square Burrito - Potato" at bounding box center [311, 19] width 452 height 15
click at [40, 89] on link "Recipes" at bounding box center [42, 85] width 85 height 16
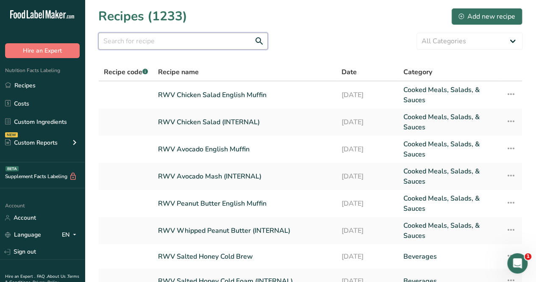
click at [167, 45] on input "text" at bounding box center [183, 41] width 170 height 17
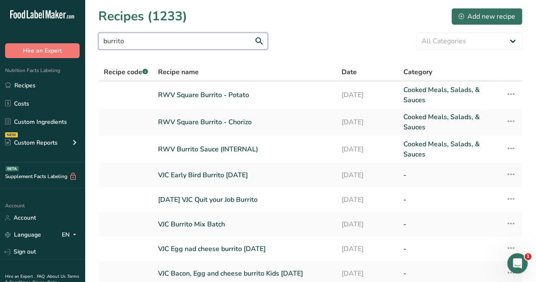
type input "burrito"
click at [230, 126] on link "RWV Square Burrito - Chorizo" at bounding box center [244, 122] width 173 height 20
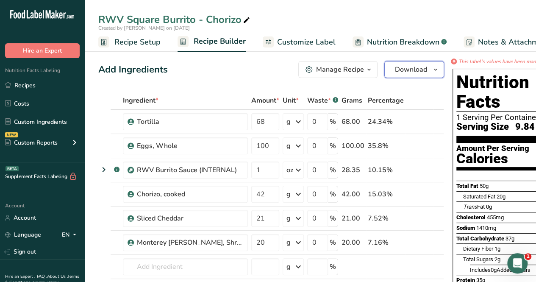
click at [411, 72] on span "Download" at bounding box center [411, 69] width 32 height 10
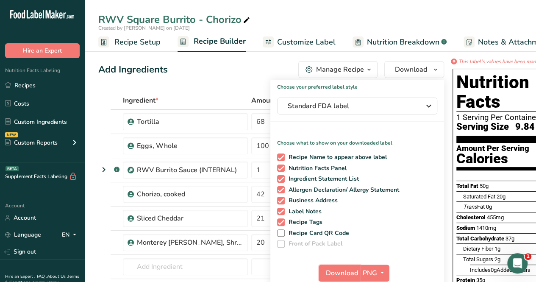
click at [340, 268] on span "Download" at bounding box center [342, 273] width 32 height 10
click at [309, 25] on div "Created by Audrey Pleva on 2025-08-20" at bounding box center [311, 28] width 452 height 8
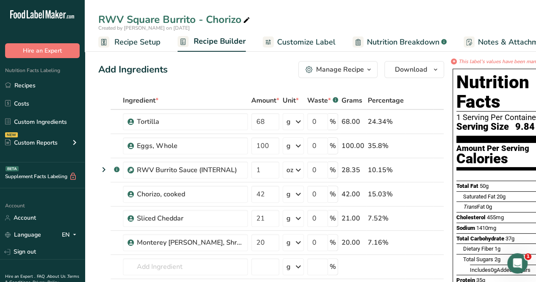
click at [420, 44] on span "Nutrition Breakdown" at bounding box center [403, 41] width 72 height 11
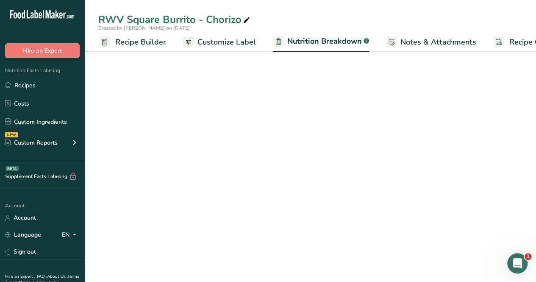
select select "Calories"
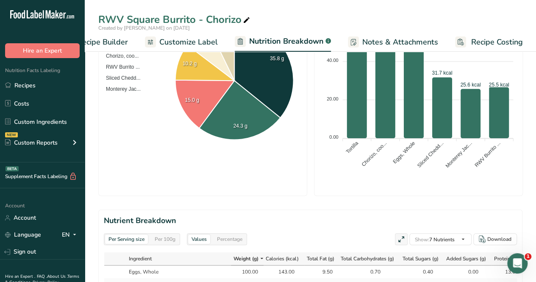
scroll to position [339, 0]
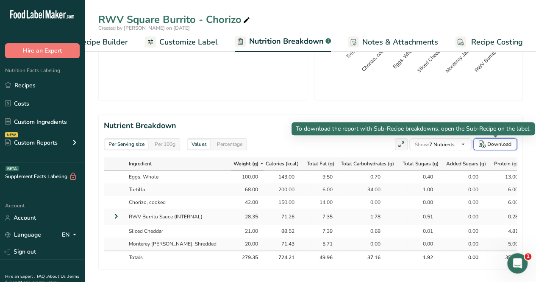
click at [495, 145] on div "Download" at bounding box center [500, 144] width 24 height 8
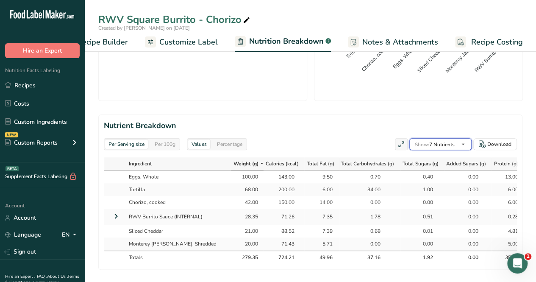
click at [440, 144] on span "Show: 7 Nutrients" at bounding box center [435, 144] width 40 height 7
click at [0, 0] on span at bounding box center [0, 0] width 0 height 0
click at [0, 0] on input "Sodium" at bounding box center [0, 0] width 0 height 0
checkbox input "true"
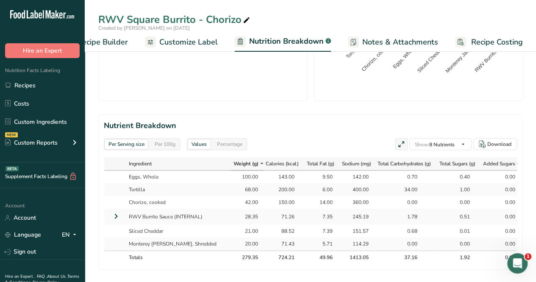
click at [0, 0] on div "Standard Components Weight Calories Energy KJ Total Fat Saturated Fat Trans Fat…" at bounding box center [0, 0] width 0 height 0
click at [0, 0] on span at bounding box center [0, 0] width 0 height 0
click at [0, 0] on input "Cholesterol" at bounding box center [0, 0] width 0 height 0
checkbox input "true"
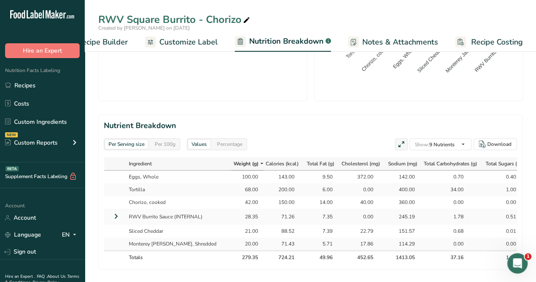
scroll to position [42, 0]
click at [0, 0] on span at bounding box center [0, 0] width 0 height 0
click at [0, 0] on input "Protein" at bounding box center [0, 0] width 0 height 0
checkbox input "false"
click at [0, 0] on label "Added Sugars" at bounding box center [0, 0] width 0 height 0
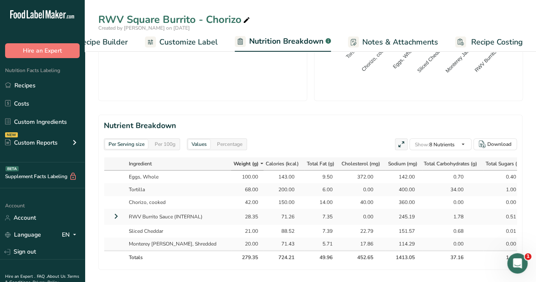
click at [0, 0] on input "Added Sugars" at bounding box center [0, 0] width 0 height 0
checkbox input "false"
click at [0, 0] on div "Standard Components Weight Calories Energy KJ Total Fat Saturated Fat Trans Fat…" at bounding box center [0, 0] width 0 height 0
click at [0, 0] on span at bounding box center [0, 0] width 0 height 0
click at [0, 0] on input "Total Sugars" at bounding box center [0, 0] width 0 height 0
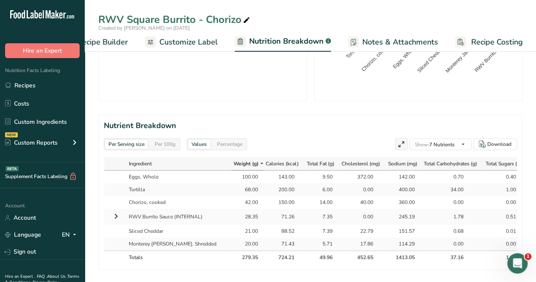
checkbox input "false"
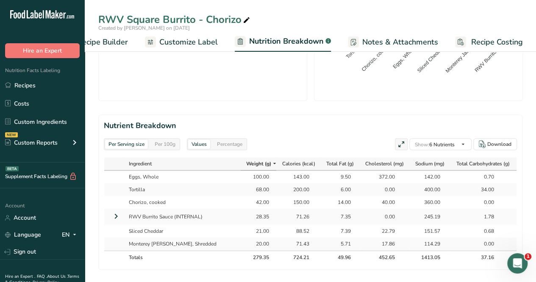
drag, startPoint x: 422, startPoint y: 256, endPoint x: 417, endPoint y: 243, distance: 14.3
click at [0, 0] on span at bounding box center [0, 0] width 0 height 0
click at [0, 0] on input "Protein" at bounding box center [0, 0] width 0 height 0
checkbox input "true"
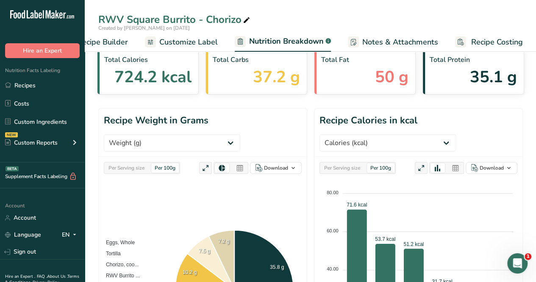
scroll to position [0, 0]
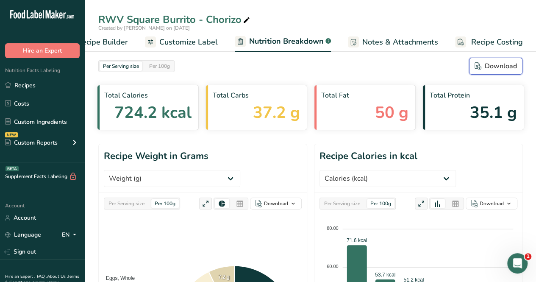
drag, startPoint x: 488, startPoint y: 69, endPoint x: 437, endPoint y: 100, distance: 59.9
click at [488, 69] on div "Download" at bounding box center [496, 66] width 42 height 10
click at [31, 83] on link "Recipes" at bounding box center [42, 85] width 85 height 16
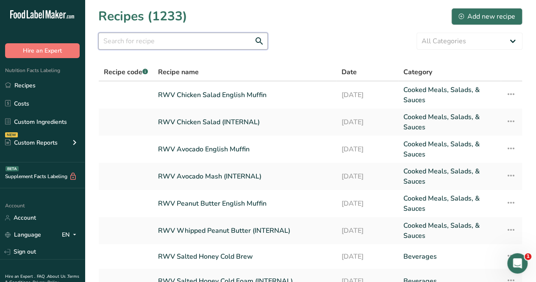
click at [141, 45] on input "text" at bounding box center [183, 41] width 170 height 17
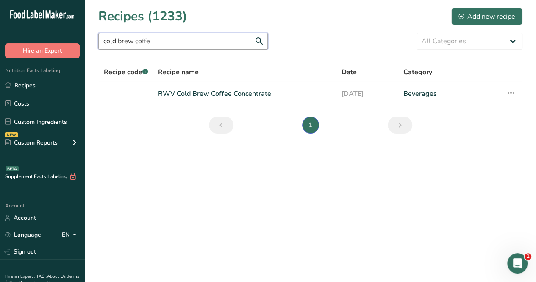
type input "cold brew coffe"
click at [268, 88] on link "RWV Cold Brew Coffee Concentrate" at bounding box center [244, 94] width 173 height 18
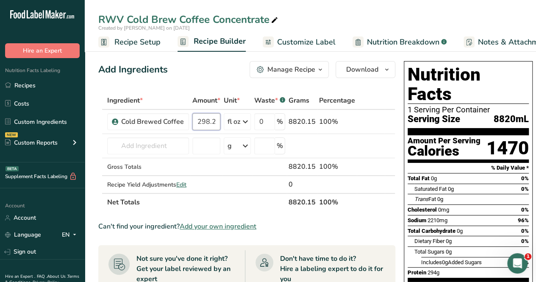
click at [217, 120] on input "298.24" at bounding box center [206, 121] width 28 height 17
drag, startPoint x: 195, startPoint y: 122, endPoint x: 243, endPoint y: 115, distance: 48.3
click at [243, 116] on tr "Cold Brewed Coffee 298.24 fl oz Weight Units g kg mg See more Volume Units l Vo…" at bounding box center [247, 122] width 296 height 24
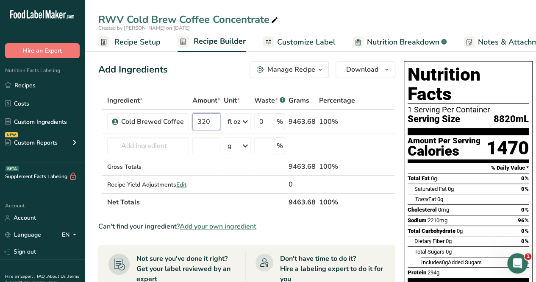
type input "320"
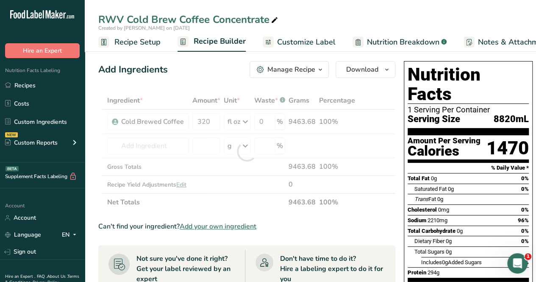
click at [232, 74] on div "Add Ingredients Manage Recipe Delete Recipe Duplicate Recipe Scale Recipe Save …" at bounding box center [246, 69] width 297 height 17
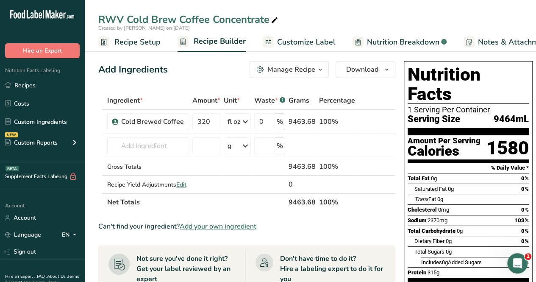
click at [152, 43] on span "Recipe Setup" at bounding box center [137, 41] width 46 height 11
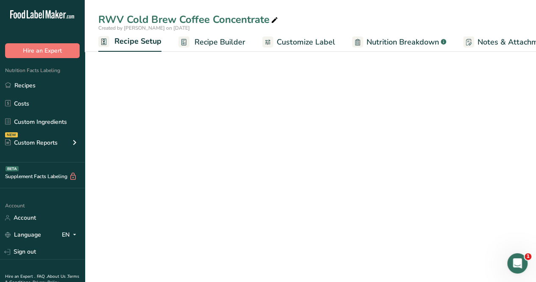
scroll to position [0, 3]
select select "22"
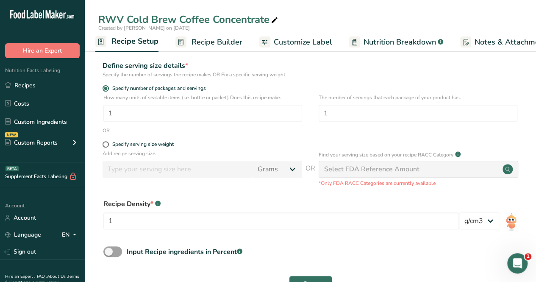
scroll to position [80, 0]
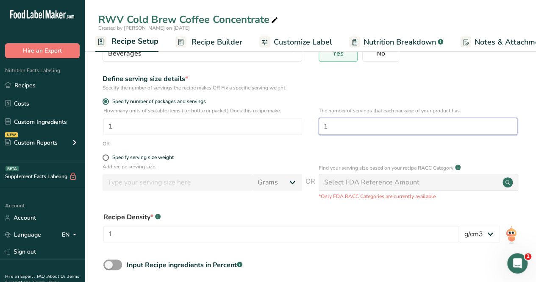
drag, startPoint x: 372, startPoint y: 130, endPoint x: 324, endPoint y: 135, distance: 47.8
click at [326, 135] on div "The number of servings that each package of your product has. 1" at bounding box center [418, 123] width 199 height 33
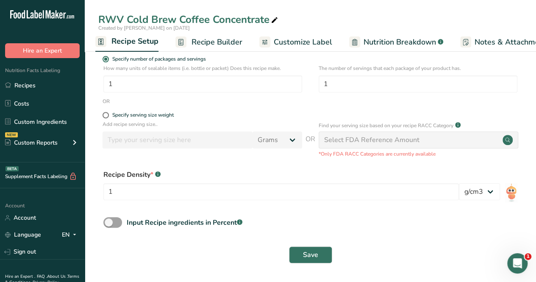
click at [110, 118] on span "Specify serving size weight" at bounding box center [141, 115] width 65 height 6
click at [108, 118] on input "Specify serving size weight" at bounding box center [106, 115] width 6 height 6
radio input "true"
radio input "false"
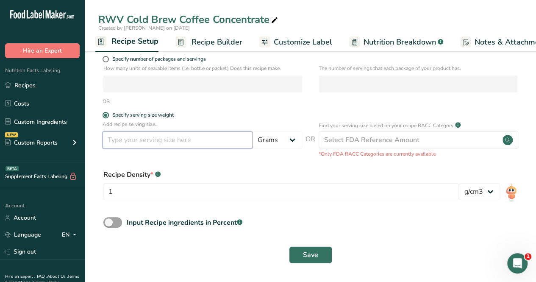
click at [132, 138] on input "number" at bounding box center [178, 139] width 150 height 17
type input "100"
click at [237, 162] on form "Recipe name * RWV Cold Brew Coffee Concentrate Recipe code .a-a{fill:#347362;}.…" at bounding box center [310, 103] width 424 height 329
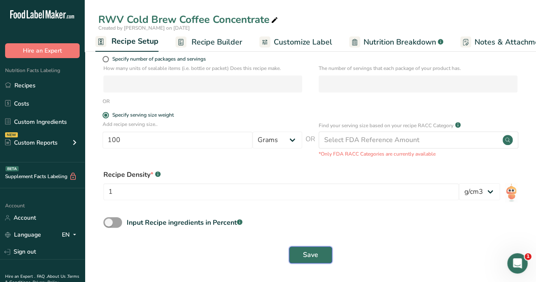
drag, startPoint x: 304, startPoint y: 257, endPoint x: 309, endPoint y: 254, distance: 5.4
click at [305, 257] on span "Save" at bounding box center [310, 255] width 15 height 10
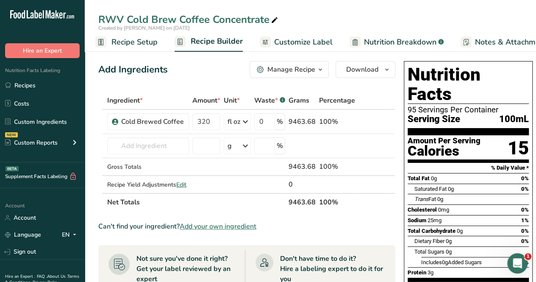
click at [288, 44] on span "Customize Label" at bounding box center [303, 41] width 59 height 11
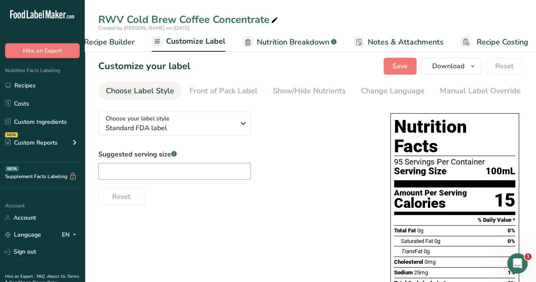
scroll to position [0, 116]
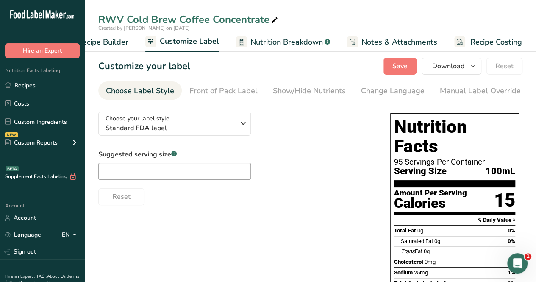
click at [311, 86] on div "Show/Hide Nutrients" at bounding box center [309, 90] width 73 height 11
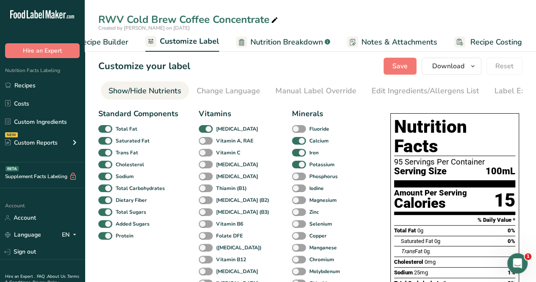
click at [323, 89] on div "Manual Label Override" at bounding box center [316, 90] width 81 height 11
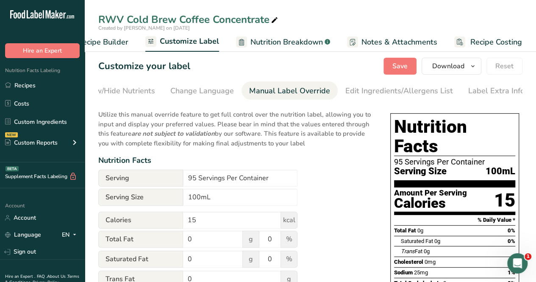
scroll to position [0, 192]
click at [201, 92] on div "Change Language" at bounding box center [202, 90] width 64 height 11
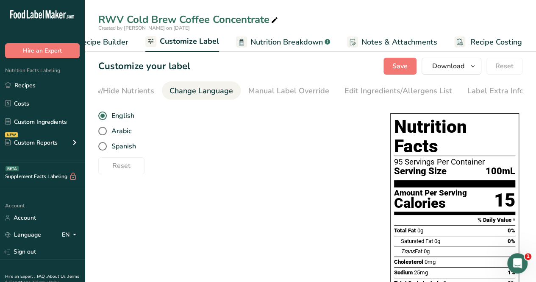
click at [294, 84] on link "Manual Label Override" at bounding box center [288, 90] width 81 height 19
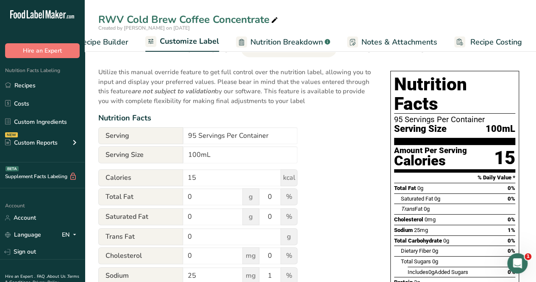
scroll to position [85, 0]
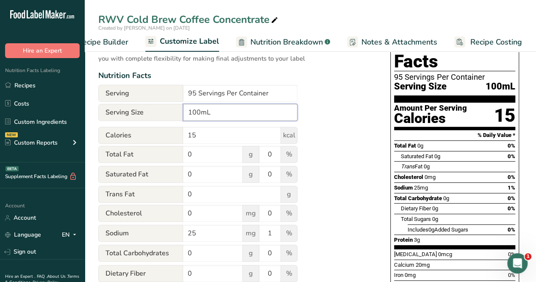
drag, startPoint x: 248, startPoint y: 114, endPoint x: 179, endPoint y: 119, distance: 69.7
click at [179, 119] on div "Serving Size 100mL" at bounding box center [197, 112] width 199 height 17
type input "100g"
click at [339, 143] on div "Utilize this manual override feature to get full control over the nutrition lab…" at bounding box center [235, 232] width 275 height 425
drag, startPoint x: 206, startPoint y: 112, endPoint x: 156, endPoint y: 103, distance: 51.6
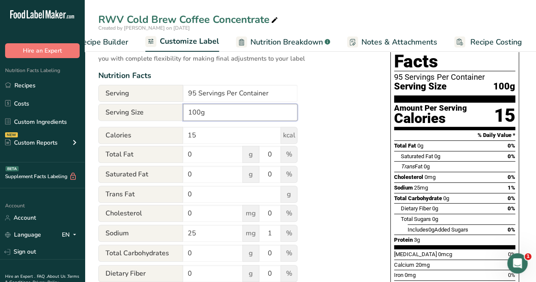
click at [156, 104] on form "Serving 95 Servings Per Container Serving Size 100g Calories 15 kcal Total Fat …" at bounding box center [197, 265] width 199 height 360
click at [108, 40] on span "Recipe Builder" at bounding box center [103, 41] width 51 height 11
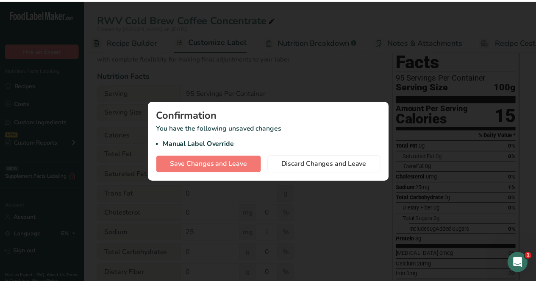
scroll to position [0, 82]
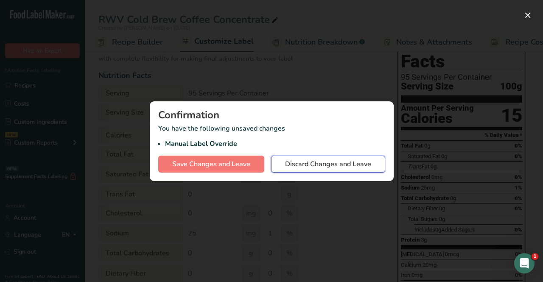
click at [301, 167] on span "Discard Changes and Leave" at bounding box center [328, 164] width 86 height 10
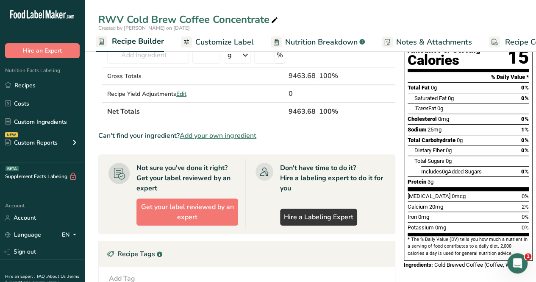
scroll to position [170, 0]
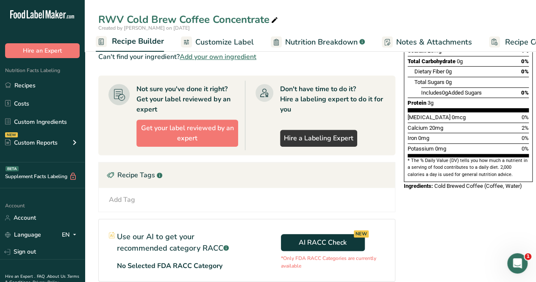
click at [136, 41] on span "Recipe Builder" at bounding box center [138, 41] width 52 height 11
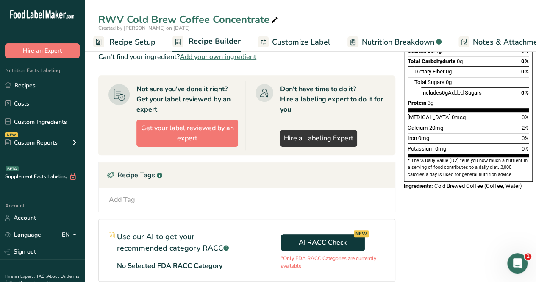
click at [129, 48] on link "Recipe Setup" at bounding box center [124, 42] width 62 height 19
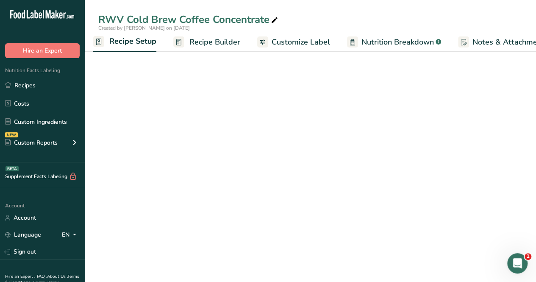
scroll to position [0, 3]
click at [130, 42] on span "Recipe Setup" at bounding box center [135, 41] width 47 height 11
select select "22"
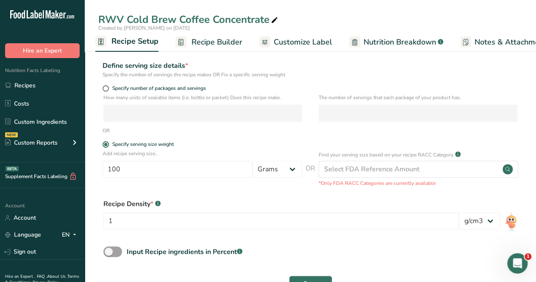
scroll to position [80, 0]
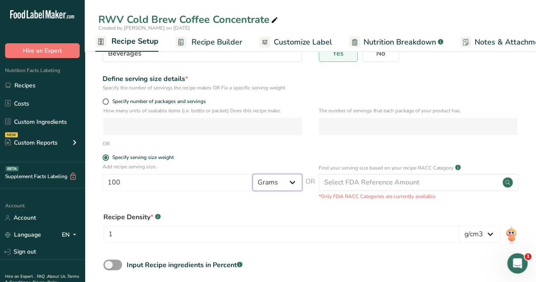
click at [271, 187] on select "Grams kg mg mcg lb oz l mL fl oz tbsp tsp cup qt gallon" at bounding box center [278, 182] width 50 height 17
click at [253, 174] on select "Grams kg mg mcg lb oz l mL fl oz tbsp tsp cup qt gallon" at bounding box center [278, 182] width 50 height 17
click at [266, 190] on select "Grams kg mg mcg lb oz l mL fl oz tbsp tsp cup qt gallon" at bounding box center [278, 182] width 50 height 17
select select "0"
click at [253, 174] on select "Grams kg mg mcg lb oz l mL fl oz tbsp tsp cup qt gallon" at bounding box center [278, 182] width 50 height 17
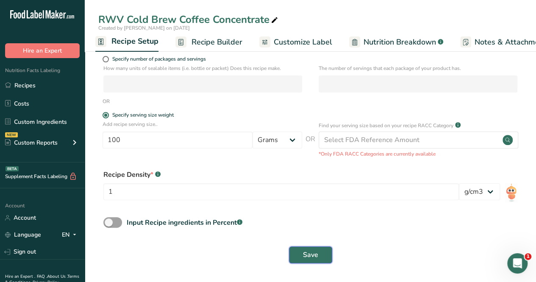
click at [306, 253] on span "Save" at bounding box center [310, 255] width 15 height 10
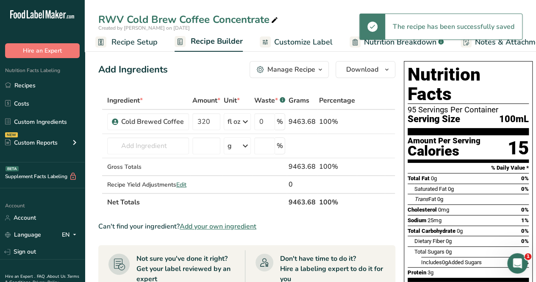
click at [318, 43] on span "Customize Label" at bounding box center [303, 41] width 59 height 11
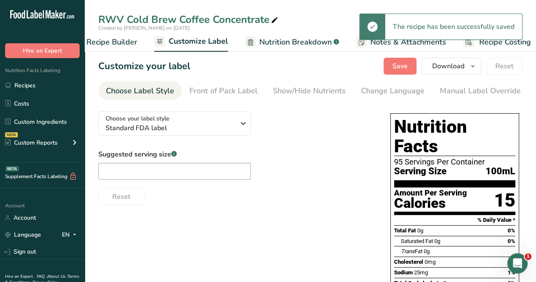
scroll to position [0, 116]
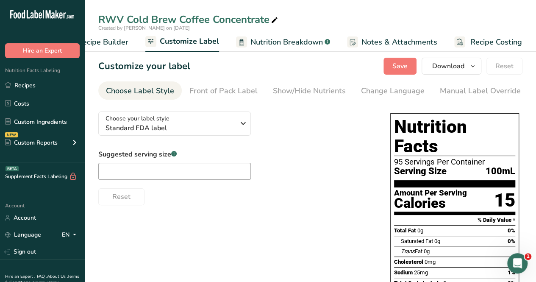
click at [275, 33] on link "Nutrition Breakdown .a-a{fill:#347362;}.b-a{fill:#fff;}" at bounding box center [283, 42] width 94 height 19
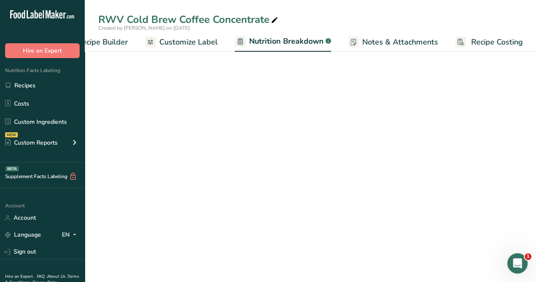
select select "Calories"
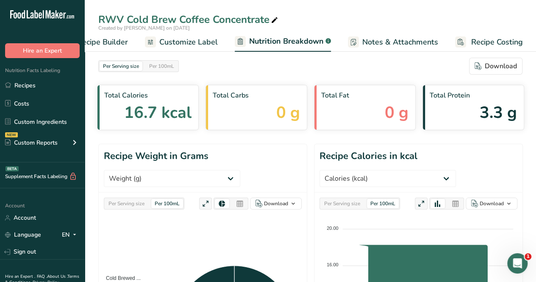
click at [202, 36] on link "Customize Label" at bounding box center [181, 42] width 73 height 19
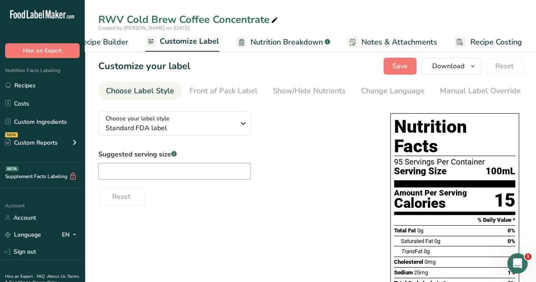
click at [311, 90] on div "Show/Hide Nutrients" at bounding box center [309, 90] width 73 height 11
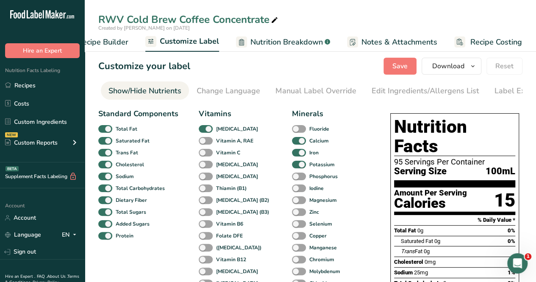
click at [206, 88] on div "Change Language" at bounding box center [229, 90] width 64 height 11
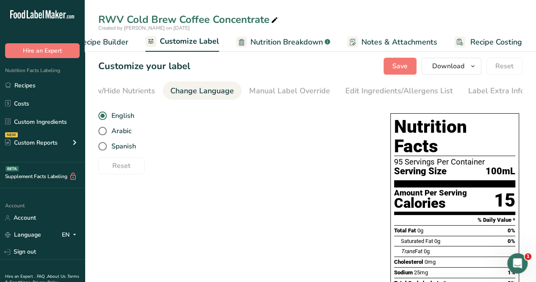
scroll to position [0, 192]
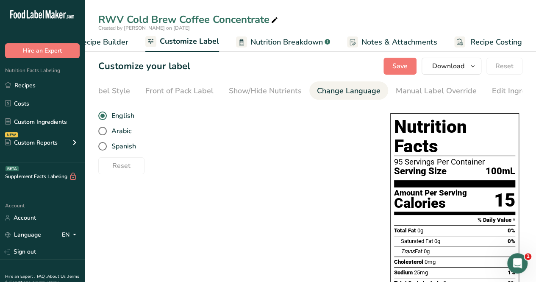
click at [182, 92] on div "Front of Pack Label" at bounding box center [179, 90] width 68 height 11
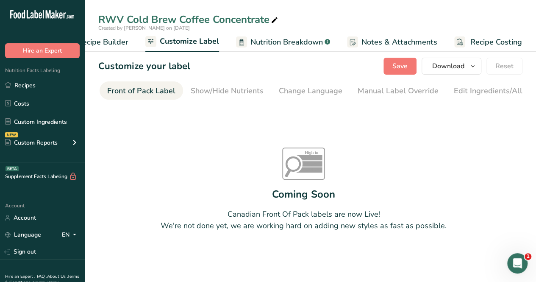
click at [410, 90] on div "Manual Label Override" at bounding box center [398, 90] width 81 height 11
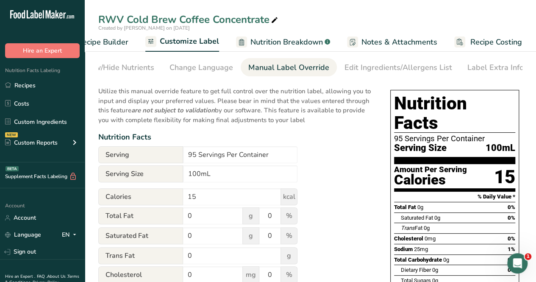
scroll to position [42, 0]
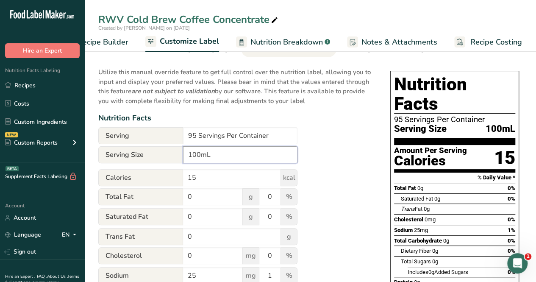
click at [244, 158] on input "100mL" at bounding box center [240, 154] width 114 height 17
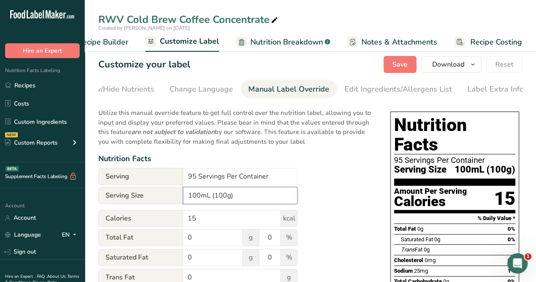
scroll to position [0, 0]
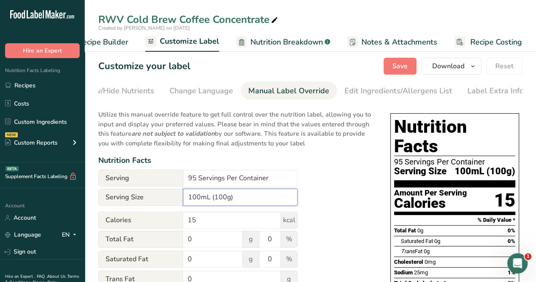
type input "100mL (100g)"
click at [394, 63] on span "Save" at bounding box center [400, 66] width 15 height 10
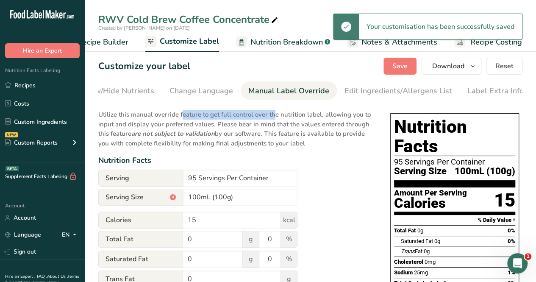
drag, startPoint x: 257, startPoint y: 104, endPoint x: 165, endPoint y: 104, distance: 92.4
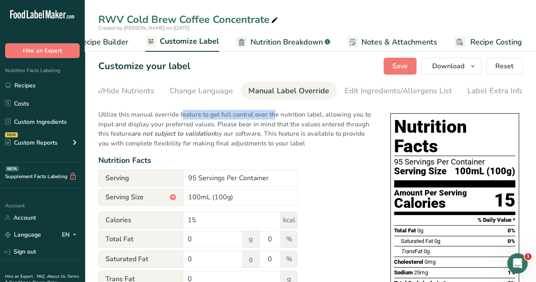
click at [98, 42] on span "Recipe Builder" at bounding box center [103, 41] width 51 height 11
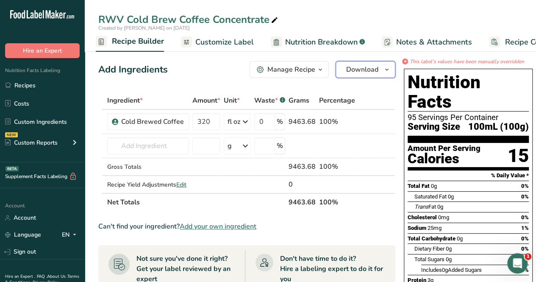
click at [363, 70] on span "Download" at bounding box center [362, 69] width 32 height 10
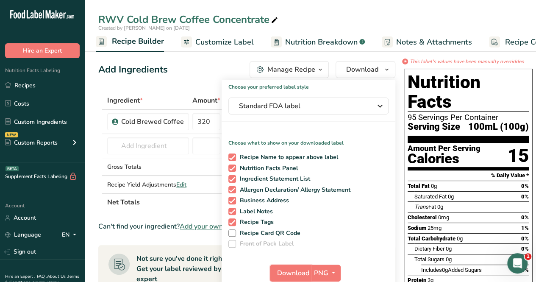
click at [300, 270] on span "Download" at bounding box center [293, 273] width 32 height 10
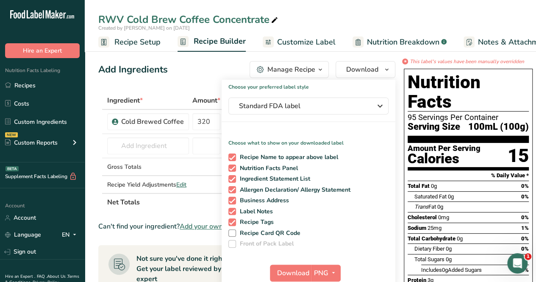
scroll to position [0, 82]
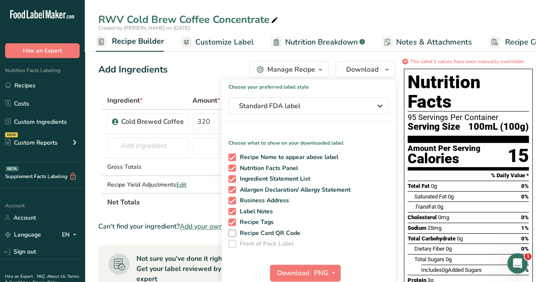
click at [317, 27] on div "Created by [PERSON_NAME] on [DATE]" at bounding box center [311, 28] width 452 height 8
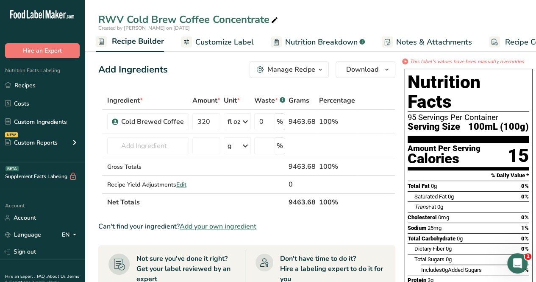
scroll to position [0, 116]
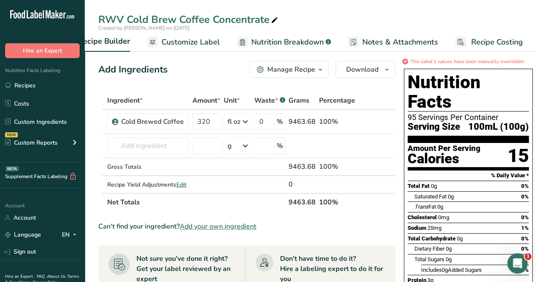
click at [294, 40] on span "Nutrition Breakdown" at bounding box center [287, 41] width 72 height 11
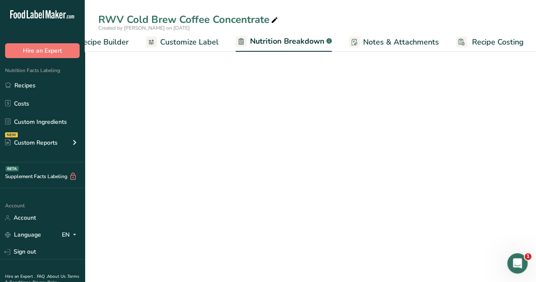
scroll to position [0, 117]
select select "Calories"
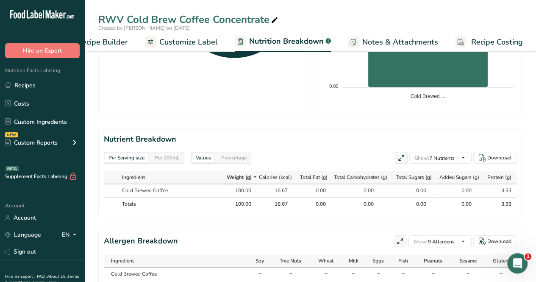
scroll to position [368, 0]
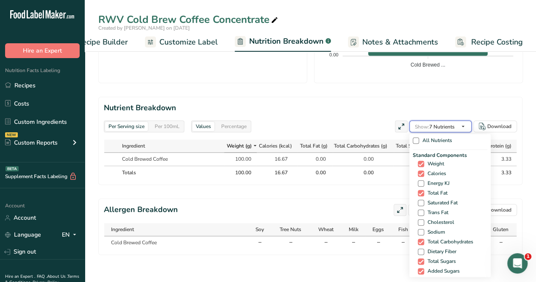
click at [439, 123] on span "Show: 7 Nutrients" at bounding box center [435, 126] width 40 height 7
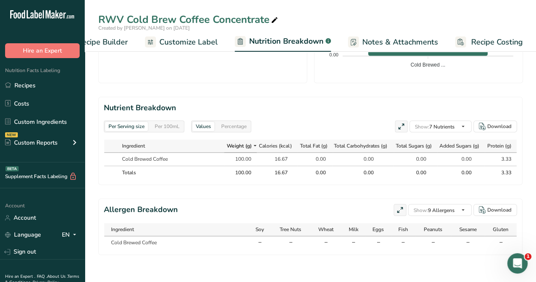
click at [0, 0] on span "Sodium" at bounding box center [0, 0] width 0 height 0
click at [0, 0] on input "Sodium" at bounding box center [0, 0] width 0 height 0
checkbox input "true"
click at [0, 0] on span at bounding box center [0, 0] width 0 height 0
click at [0, 0] on input "Total Carbohydrates" at bounding box center [0, 0] width 0 height 0
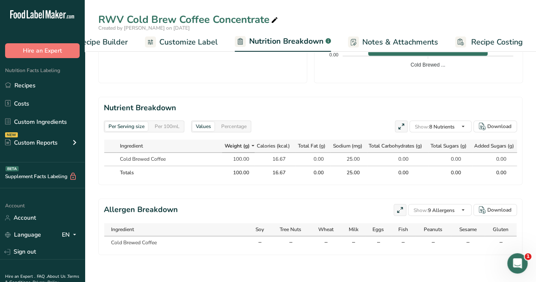
checkbox input "false"
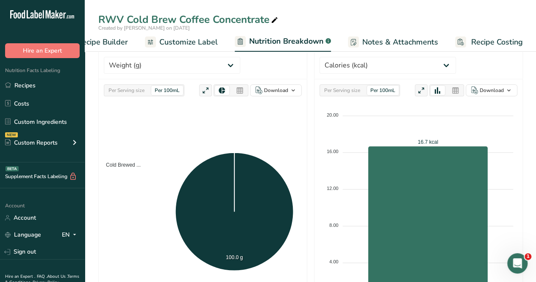
scroll to position [0, 0]
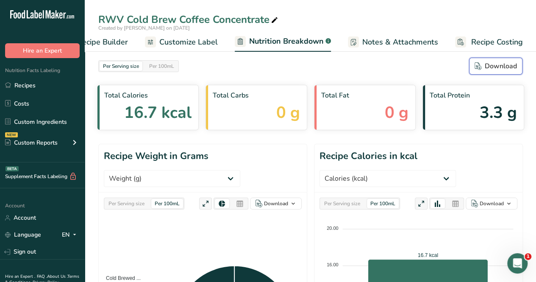
drag, startPoint x: 486, startPoint y: 72, endPoint x: 477, endPoint y: 93, distance: 23.0
click at [487, 72] on button "Download" at bounding box center [495, 66] width 53 height 17
click at [510, 22] on div "RWV Cold Brew Coffee Concentrate" at bounding box center [311, 19] width 452 height 15
click at [36, 86] on link "Recipes" at bounding box center [42, 85] width 85 height 16
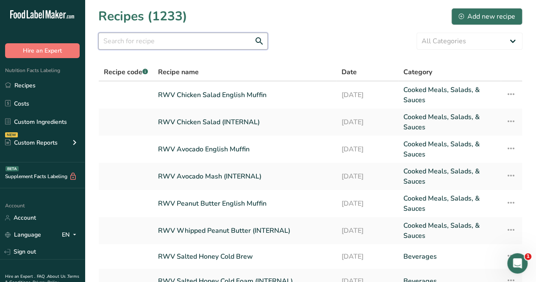
click at [222, 44] on input "text" at bounding box center [183, 41] width 170 height 17
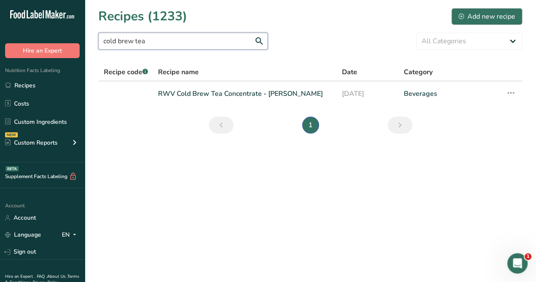
drag, startPoint x: 189, startPoint y: 35, endPoint x: 98, endPoint y: 39, distance: 90.8
click at [98, 39] on input "cold brew tea" at bounding box center [183, 41] width 170 height 17
type input "e"
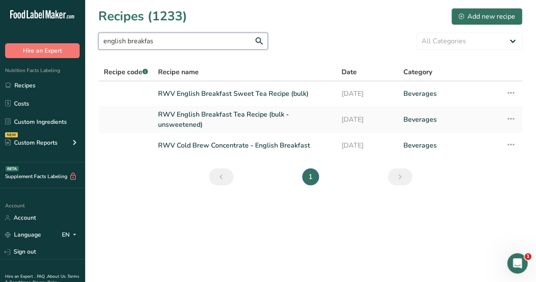
type input "english breakfas"
click at [222, 145] on link "RWV Cold Brew Concentrate - English Breakfast" at bounding box center [244, 146] width 173 height 18
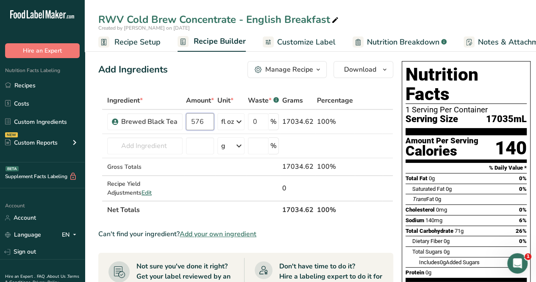
drag, startPoint x: 201, startPoint y: 123, endPoint x: 169, endPoint y: 116, distance: 33.0
click at [167, 118] on tr "Brewed Black Tea 576 fl oz Weight Units g kg mg See more Volume Units l Volume …" at bounding box center [246, 122] width 294 height 24
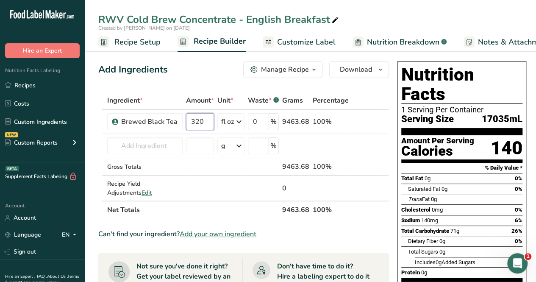
type input "320"
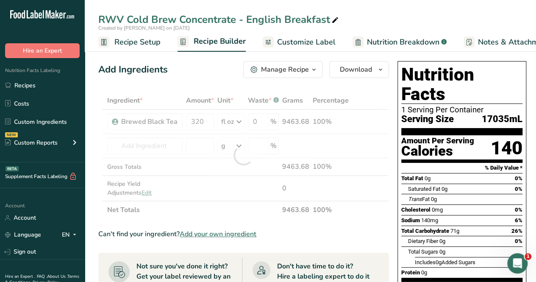
click at [127, 44] on span "Recipe Setup" at bounding box center [137, 41] width 46 height 11
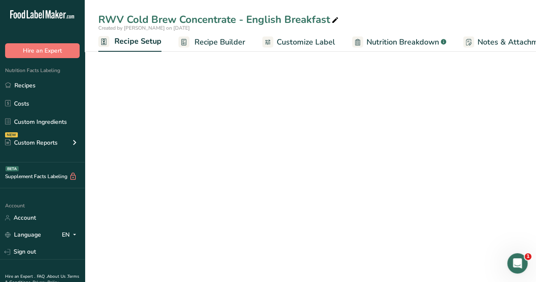
scroll to position [0, 3]
select select "22"
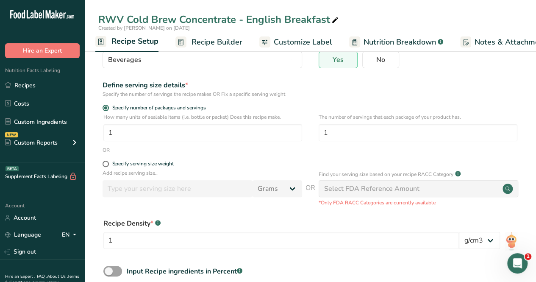
scroll to position [122, 0]
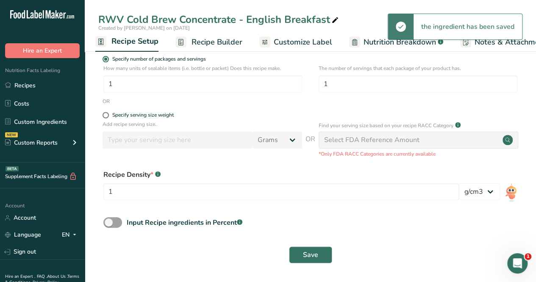
click at [106, 111] on form "Recipe name * RWV Cold Brew Concentrate - English Breakfast Recipe code .a-a{fi…" at bounding box center [310, 103] width 424 height 329
click at [105, 114] on span at bounding box center [106, 115] width 6 height 6
click at [105, 114] on input "Specify serving size weight" at bounding box center [106, 115] width 6 height 6
radio input "true"
radio input "false"
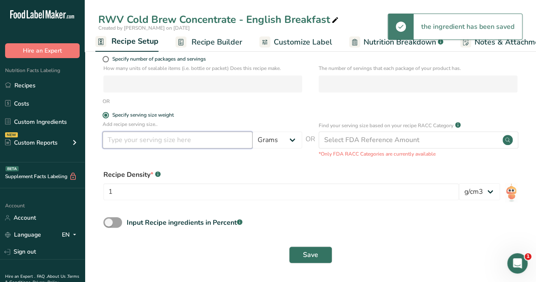
click at [118, 137] on input "number" at bounding box center [178, 139] width 150 height 17
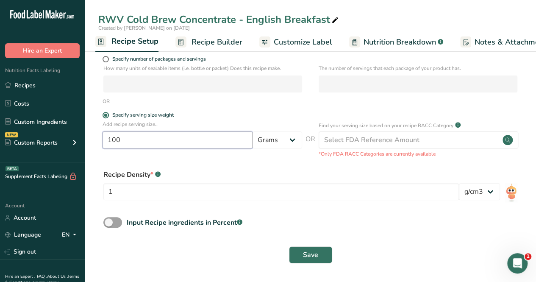
type input "100"
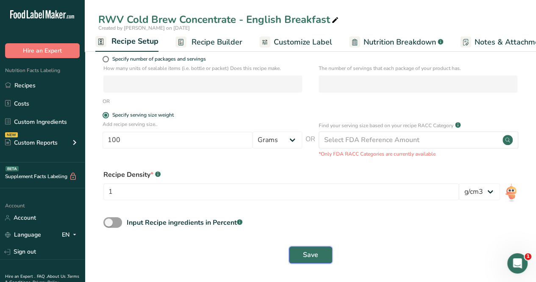
click at [315, 247] on button "Save" at bounding box center [310, 254] width 43 height 17
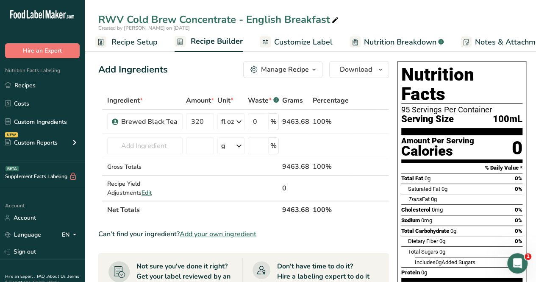
click at [311, 39] on span "Customize Label" at bounding box center [303, 41] width 59 height 11
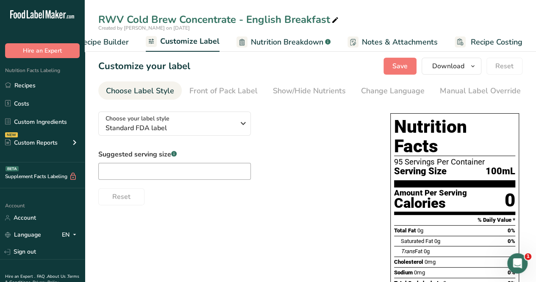
scroll to position [0, 116]
click at [485, 88] on div "Manual Label Override" at bounding box center [480, 90] width 81 height 11
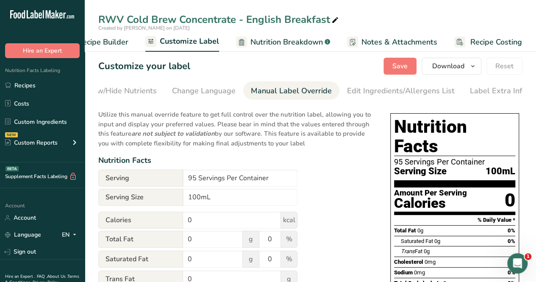
scroll to position [0, 192]
click at [243, 201] on input "100mL" at bounding box center [240, 197] width 114 height 17
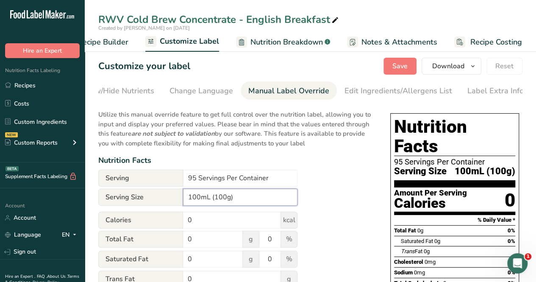
type input "100mL (100g)"
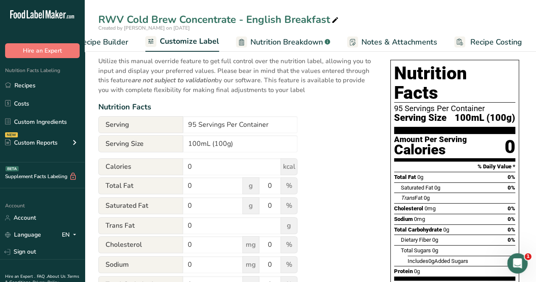
scroll to position [0, 0]
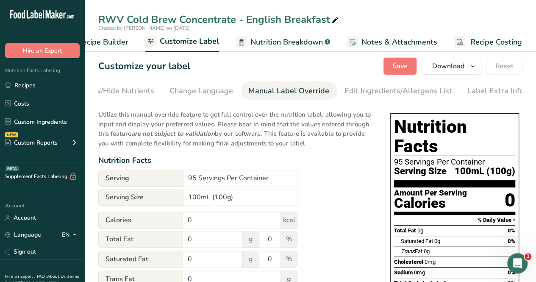
click at [398, 66] on span "Save" at bounding box center [400, 66] width 15 height 10
click at [196, 92] on div "Change Language" at bounding box center [202, 90] width 64 height 11
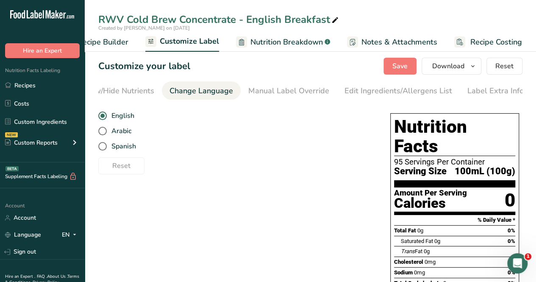
drag, startPoint x: 141, startPoint y: 89, endPoint x: 150, endPoint y: 78, distance: 14.4
click at [140, 89] on div "Show/Hide Nutrients" at bounding box center [117, 90] width 73 height 11
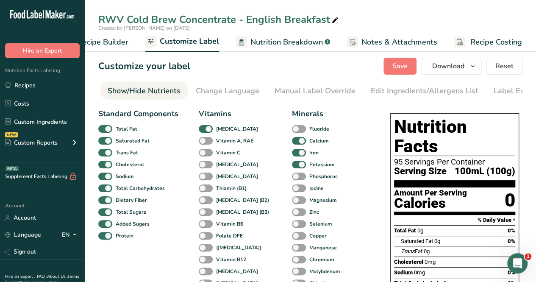
scroll to position [0, 165]
click at [279, 45] on span "Nutrition Breakdown" at bounding box center [287, 41] width 72 height 11
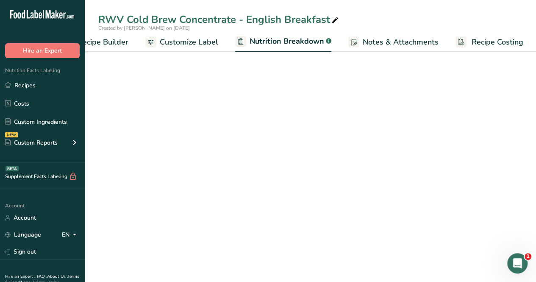
scroll to position [0, 117]
select select "Calories"
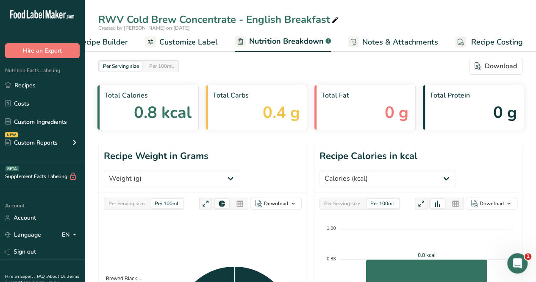
click at [385, 42] on span "Notes & Attachments" at bounding box center [400, 41] width 76 height 11
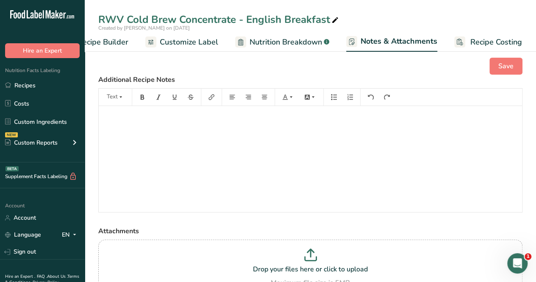
click at [173, 40] on span "Customize Label" at bounding box center [189, 41] width 59 height 11
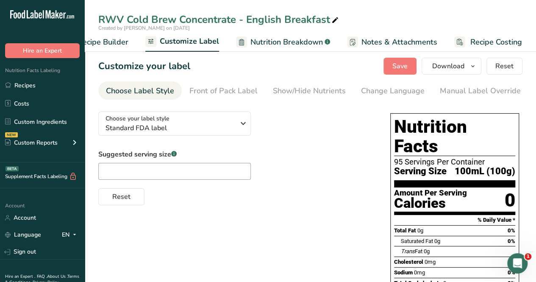
click at [121, 46] on span "Recipe Builder" at bounding box center [103, 41] width 51 height 11
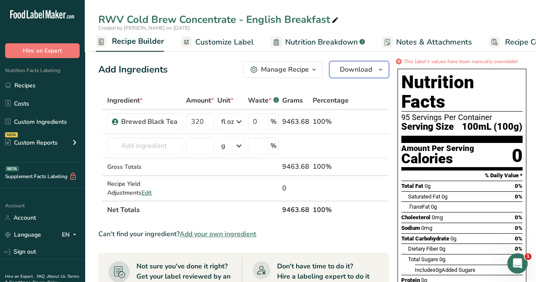
click at [365, 72] on span "Download" at bounding box center [356, 69] width 32 height 10
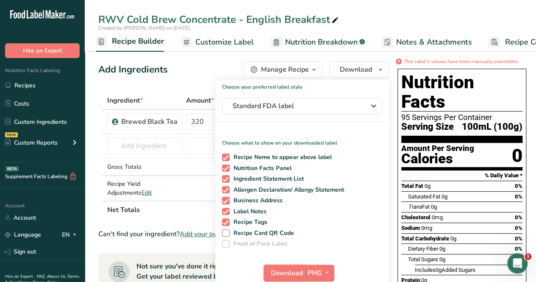
click at [278, 271] on span "Download" at bounding box center [287, 273] width 32 height 10
click at [321, 41] on span "Nutrition Breakdown" at bounding box center [321, 41] width 72 height 11
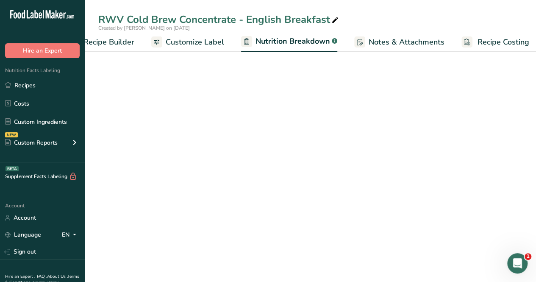
scroll to position [0, 117]
select select "Calories"
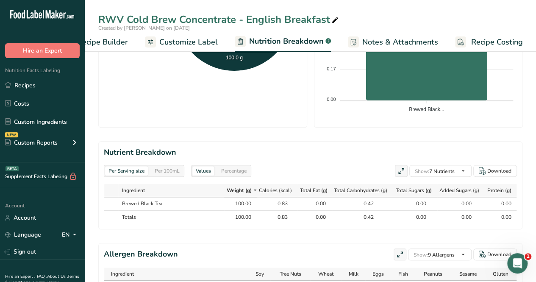
scroll to position [368, 0]
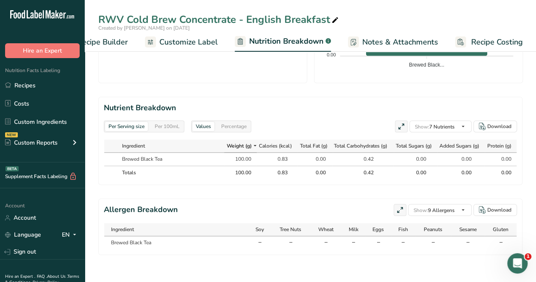
click at [0, 0] on span at bounding box center [0, 0] width 0 height 0
click at [0, 0] on input "Total Fat" at bounding box center [0, 0] width 0 height 0
checkbox input "false"
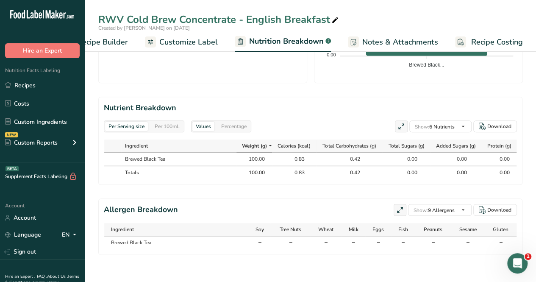
click at [0, 0] on span at bounding box center [0, 0] width 0 height 0
click at [0, 0] on input "Sodium" at bounding box center [0, 0] width 0 height 0
checkbox input "true"
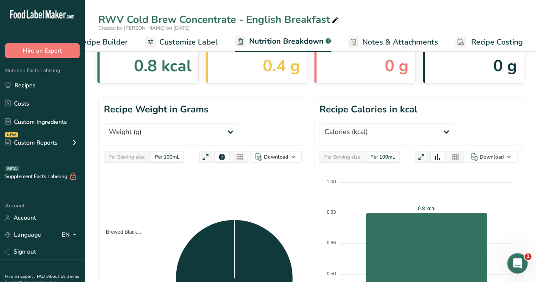
scroll to position [0, 0]
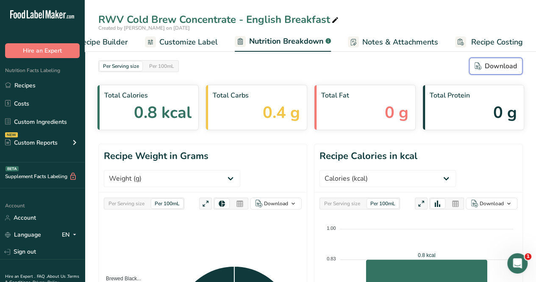
click at [490, 70] on div "Download" at bounding box center [496, 66] width 42 height 10
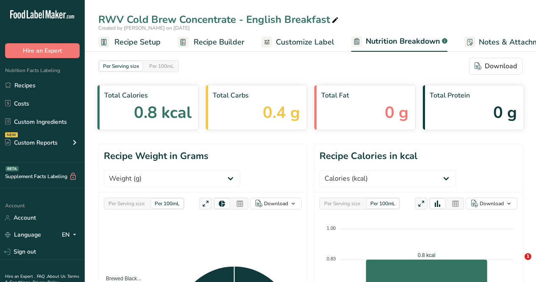
select select "Calories"
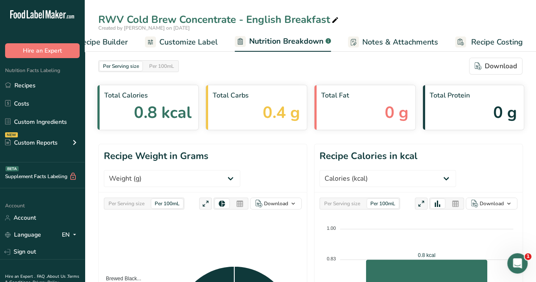
click at [310, 9] on div "RWV Cold Brew Concentrate - English Breakfast Created by [PERSON_NAME] on [DATE…" at bounding box center [311, 26] width 452 height 52
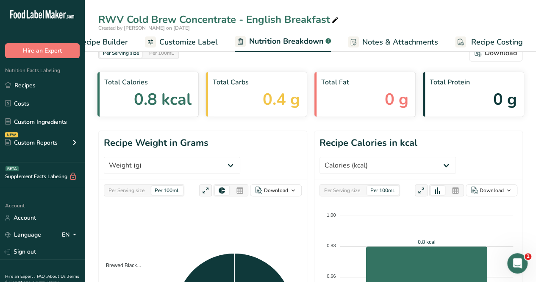
scroll to position [0, 0]
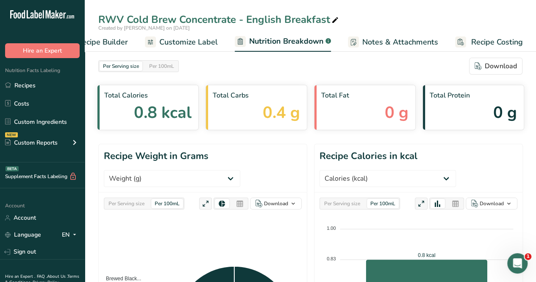
click at [53, 84] on link "Recipes" at bounding box center [42, 85] width 85 height 16
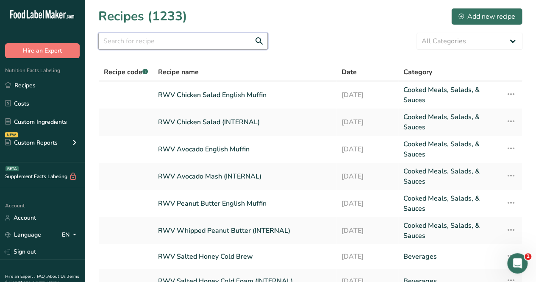
click at [151, 38] on input "text" at bounding box center [183, 41] width 170 height 17
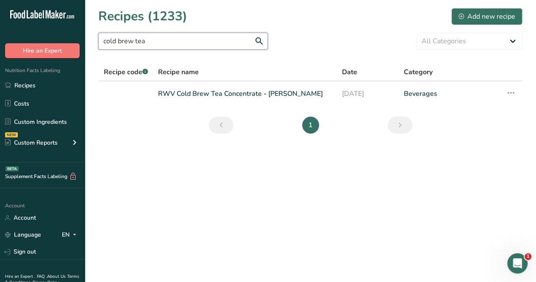
type input "cold brew tea"
click at [262, 95] on link "RWV Cold Brew Tea Concentrate - [PERSON_NAME]" at bounding box center [245, 94] width 174 height 18
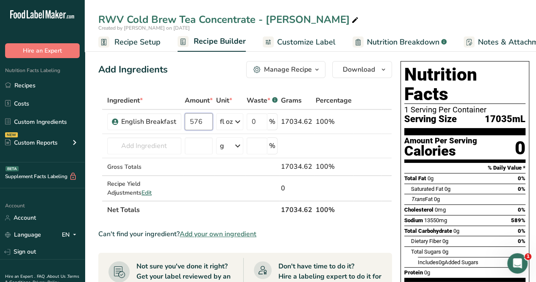
drag, startPoint x: 209, startPoint y: 122, endPoint x: 156, endPoint y: 128, distance: 53.3
click at [158, 128] on tr "English Breakfast 576 fl oz Weight Units g kg mg See more Volume Units l Volume…" at bounding box center [245, 122] width 293 height 24
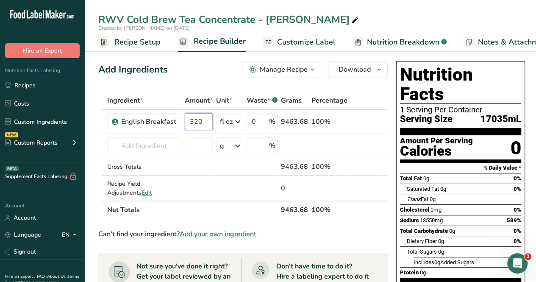
type input "320"
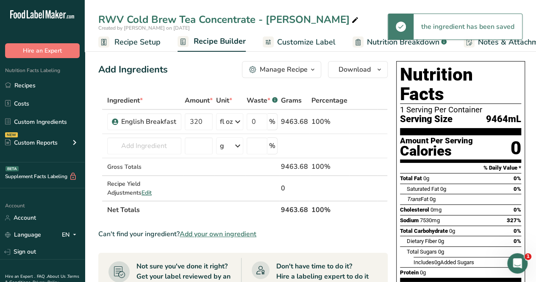
click at [124, 42] on span "Recipe Setup" at bounding box center [137, 41] width 46 height 11
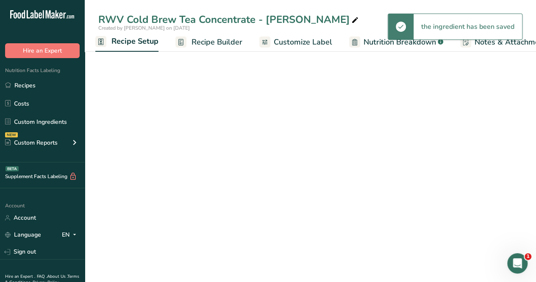
select select "22"
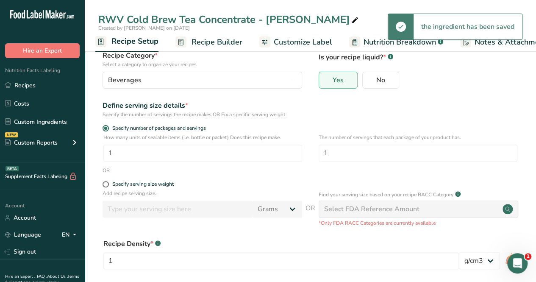
scroll to position [122, 0]
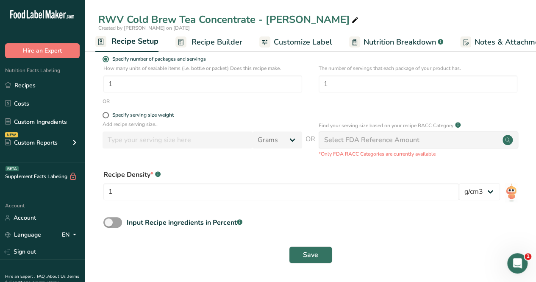
click at [107, 119] on div "Specify serving size weight" at bounding box center [203, 116] width 200 height 8
click at [110, 117] on span "Specify serving size weight" at bounding box center [141, 115] width 65 height 6
click at [108, 117] on input "Specify serving size weight" at bounding box center [106, 115] width 6 height 6
radio input "true"
radio input "false"
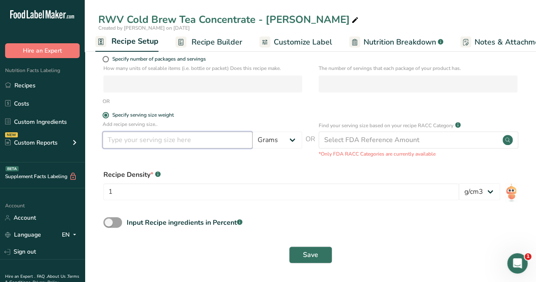
click at [113, 138] on input "number" at bounding box center [178, 139] width 150 height 17
type input "100"
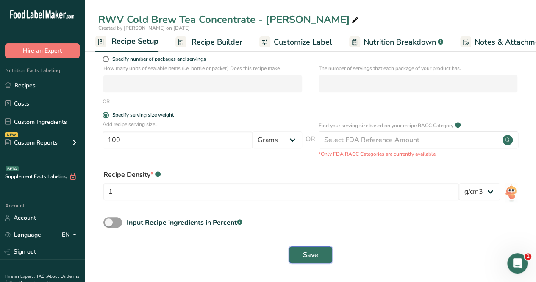
click at [312, 248] on button "Save" at bounding box center [310, 254] width 43 height 17
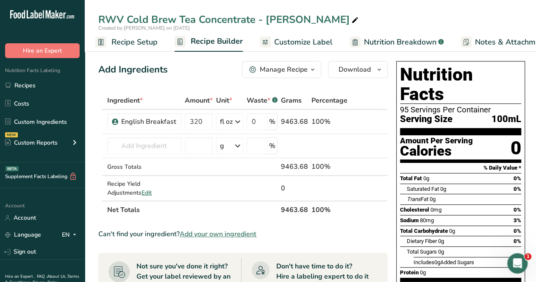
click at [310, 43] on span "Customize Label" at bounding box center [303, 41] width 59 height 11
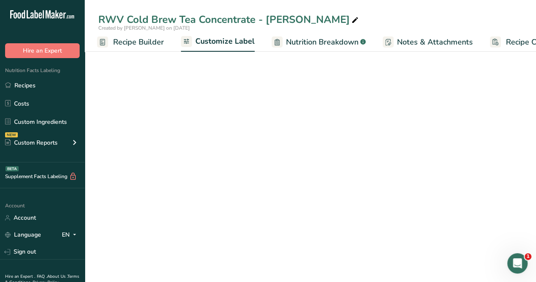
scroll to position [0, 116]
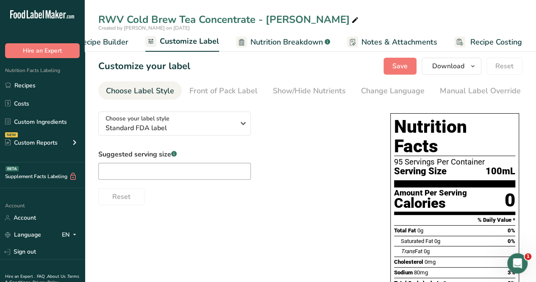
click at [462, 85] on div "Manual Label Override" at bounding box center [480, 90] width 81 height 11
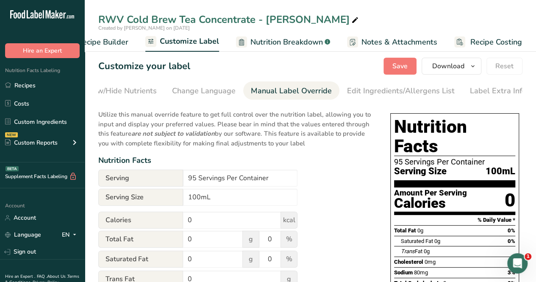
scroll to position [0, 192]
click at [245, 205] on input "100mL" at bounding box center [240, 197] width 114 height 17
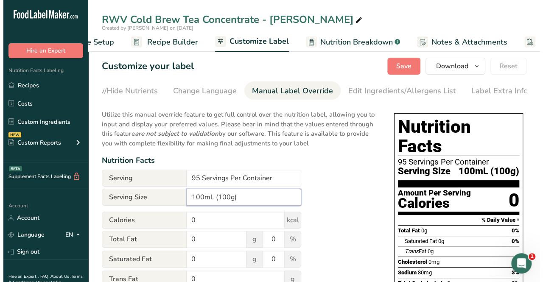
scroll to position [0, 15]
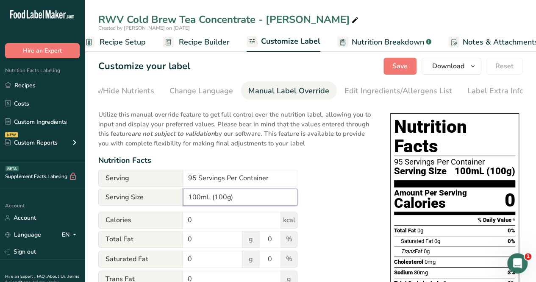
type input "100mL (100g)"
click at [123, 46] on span "Recipe Setup" at bounding box center [123, 41] width 46 height 11
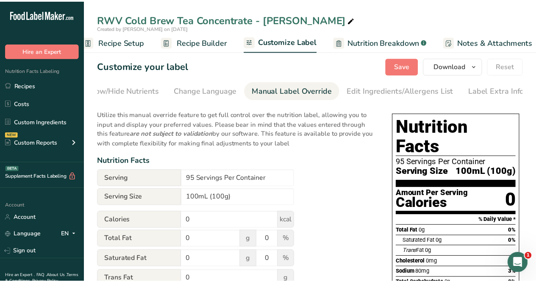
scroll to position [0, 3]
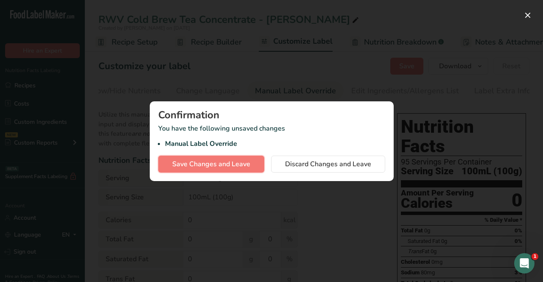
click at [219, 167] on span "Save Changes and Leave" at bounding box center [211, 164] width 78 height 10
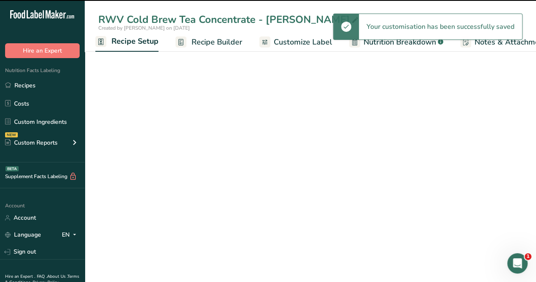
select select "22"
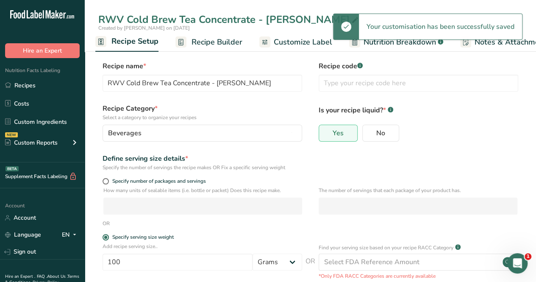
click at [209, 44] on span "Recipe Builder" at bounding box center [217, 41] width 51 height 11
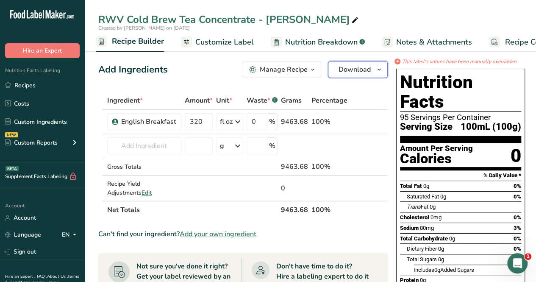
click at [351, 76] on button "Download" at bounding box center [358, 69] width 60 height 17
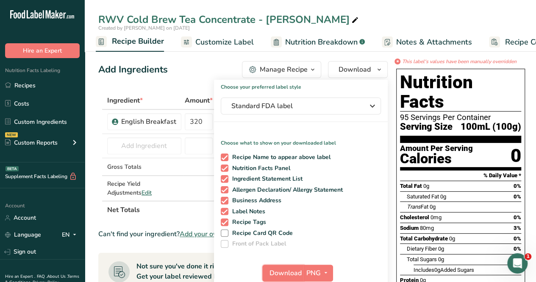
click at [276, 273] on span "Download" at bounding box center [286, 273] width 32 height 10
click at [336, 11] on div "RWV Cold Brew Tea Concentrate - Jasmine Created by Amy Corsa on 2025-08-28 Reci…" at bounding box center [311, 26] width 452 height 52
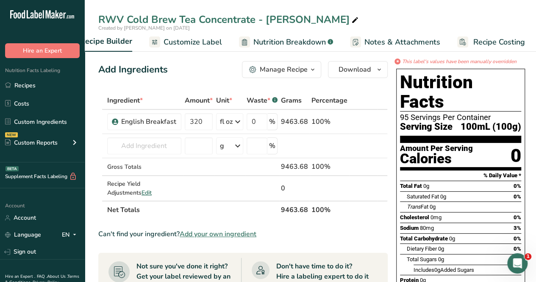
scroll to position [0, 116]
click at [292, 45] on span "Nutrition Breakdown" at bounding box center [287, 41] width 72 height 11
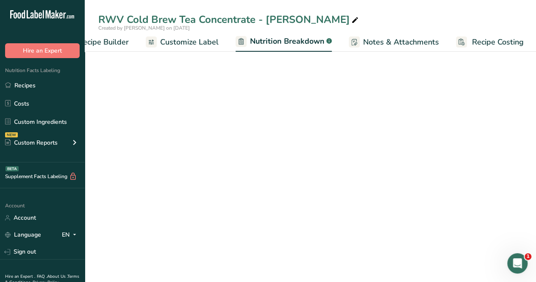
scroll to position [0, 117]
select select "Calories"
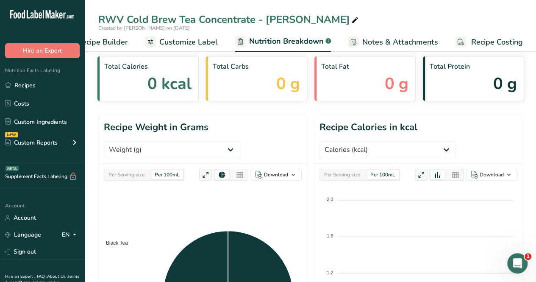
scroll to position [339, 0]
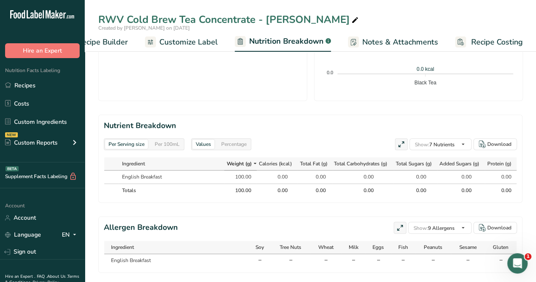
click at [0, 0] on span at bounding box center [0, 0] width 0 height 0
click at [0, 0] on input "Sodium" at bounding box center [0, 0] width 0 height 0
checkbox input "true"
click at [0, 0] on div "Standard Components Weight Calories Energy KJ Total Fat Saturated Fat Trans Fat…" at bounding box center [0, 0] width 0 height 0
click at [0, 0] on span at bounding box center [0, 0] width 0 height 0
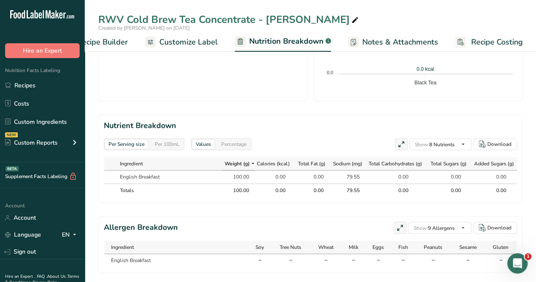
click at [0, 0] on input "Total Fat" at bounding box center [0, 0] width 0 height 0
checkbox input "false"
click at [0, 0] on span at bounding box center [0, 0] width 0 height 0
click at [0, 0] on input "Total Carbohydrates" at bounding box center [0, 0] width 0 height 0
checkbox input "false"
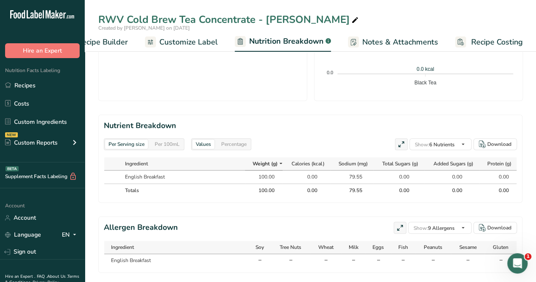
click at [373, 136] on section "Nutrient Breakdown Per Serving size Per 100mL Values Percentage Show: 6 Nutrien…" at bounding box center [310, 158] width 424 height 88
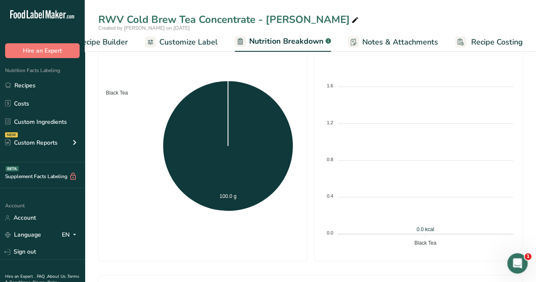
scroll to position [0, 0]
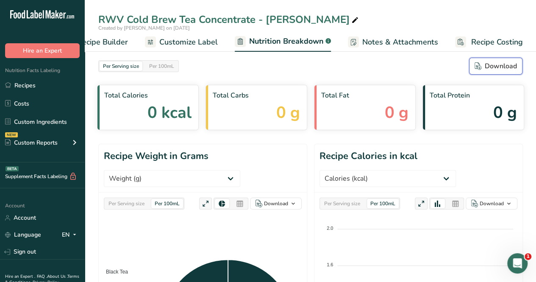
click at [500, 68] on div "Download" at bounding box center [496, 66] width 42 height 10
click at [505, 17] on div "RWV Cold Brew Tea Concentrate - Jasmine" at bounding box center [311, 19] width 452 height 15
click at [25, 86] on link "Recipes" at bounding box center [42, 85] width 85 height 16
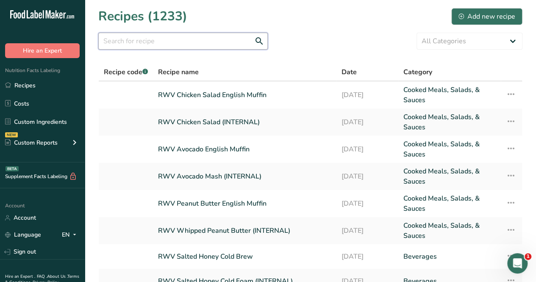
click at [199, 44] on input "text" at bounding box center [183, 41] width 170 height 17
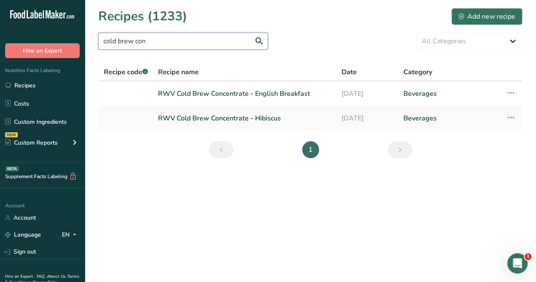
type input "cold brew con"
click at [227, 121] on link "RWV Cold Brew Concentrate - Hibiscus" at bounding box center [244, 118] width 173 height 18
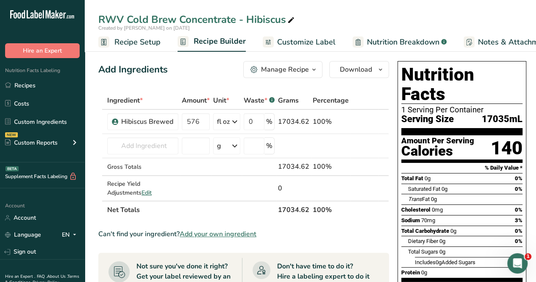
click at [178, 17] on div "RWV Cold Brew Concentrate - Hibiscus" at bounding box center [197, 19] width 198 height 15
click at [179, 21] on input "RWV Cold Brew Concentrate - Hibiscus" at bounding box center [310, 19] width 424 height 15
type input "RWV Cold Brew Tea Concentrate - Hibiscus"
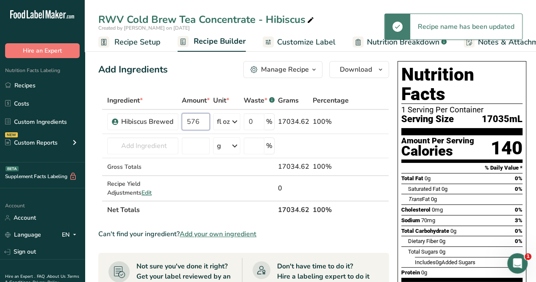
drag, startPoint x: 209, startPoint y: 125, endPoint x: 168, endPoint y: 121, distance: 40.9
click at [168, 121] on tr "Hibiscus Brewed 576 fl oz Weight Units g kg mg See more Volume Units l Volume u…" at bounding box center [244, 122] width 290 height 24
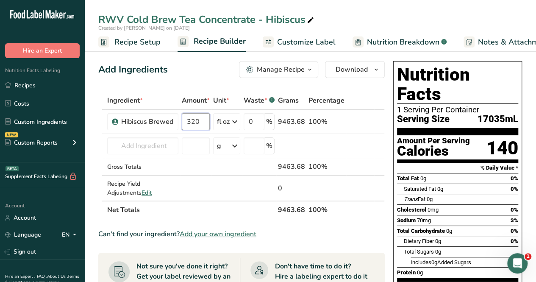
type input "320"
click at [133, 44] on span "Recipe Setup" at bounding box center [137, 41] width 46 height 11
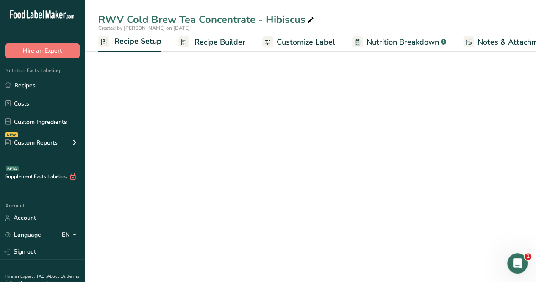
scroll to position [0, 3]
select select "22"
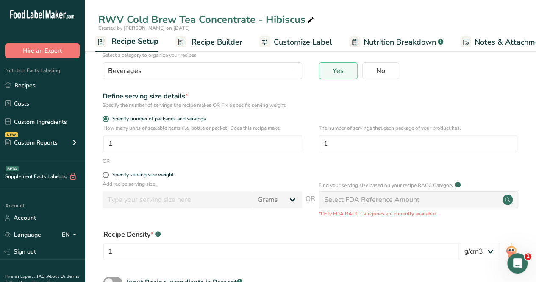
scroll to position [122, 0]
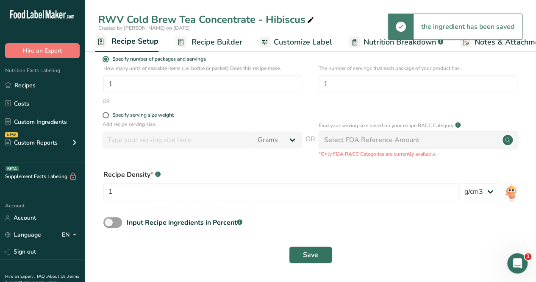
click at [107, 113] on span at bounding box center [106, 115] width 6 height 6
click at [107, 113] on input "Specify serving size weight" at bounding box center [106, 115] width 6 height 6
radio input "true"
radio input "false"
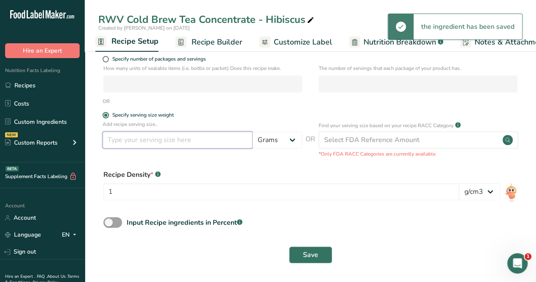
click at [123, 136] on input "number" at bounding box center [178, 139] width 150 height 17
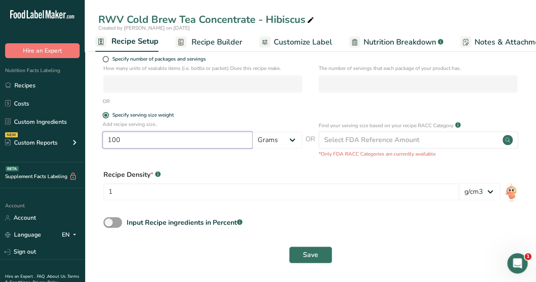
type input "100"
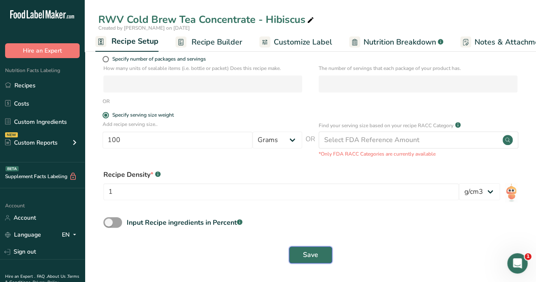
click at [315, 252] on span "Save" at bounding box center [310, 255] width 15 height 10
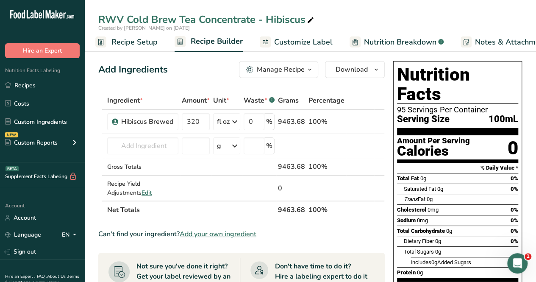
click at [309, 45] on span "Customize Label" at bounding box center [303, 41] width 59 height 11
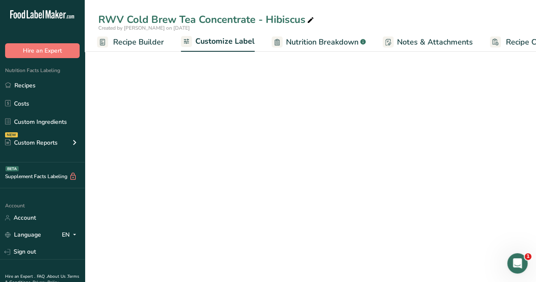
scroll to position [0, 116]
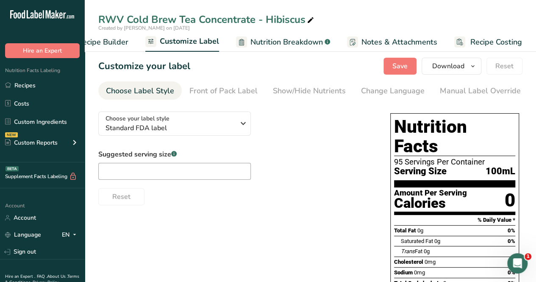
click at [441, 89] on div "Manual Label Override" at bounding box center [480, 90] width 81 height 11
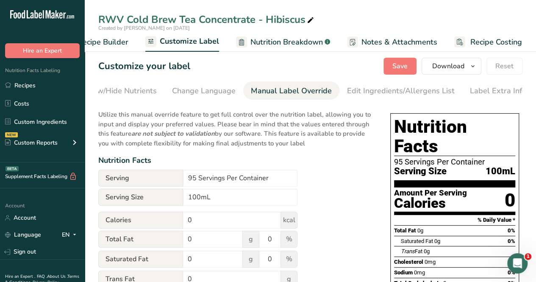
scroll to position [0, 192]
click at [248, 204] on input "100mL" at bounding box center [240, 197] width 114 height 17
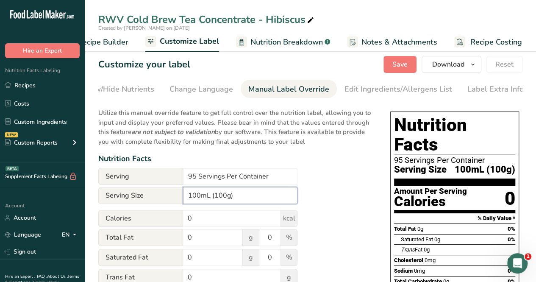
scroll to position [0, 0]
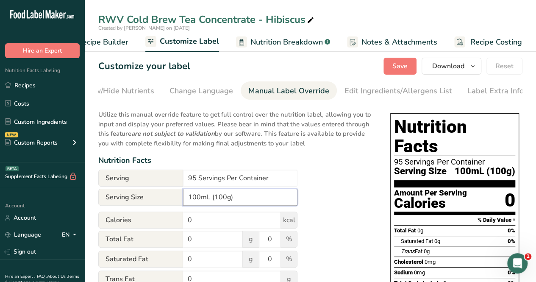
type input "100mL (100g)"
click at [399, 71] on button "Save" at bounding box center [400, 66] width 33 height 17
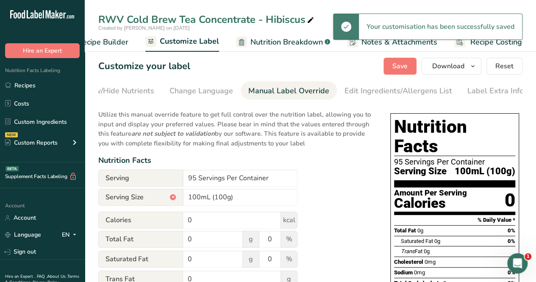
click at [188, 41] on span "Customize Label" at bounding box center [189, 41] width 59 height 11
click at [119, 48] on link "Recipe Builder" at bounding box center [94, 42] width 67 height 19
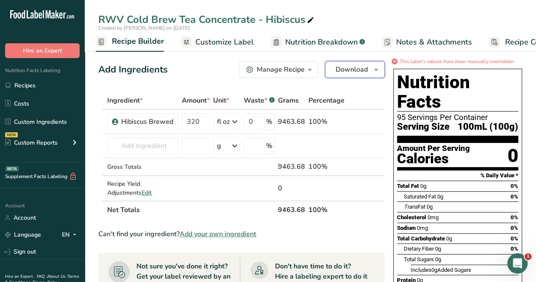
click at [352, 70] on span "Download" at bounding box center [352, 69] width 32 height 10
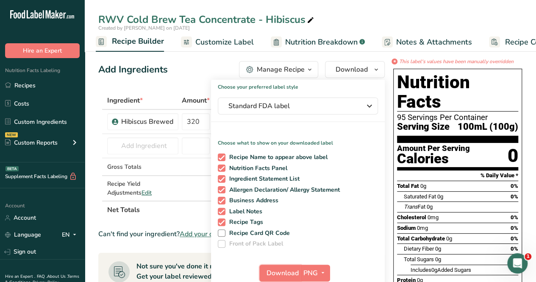
click at [283, 268] on span "Download" at bounding box center [283, 273] width 32 height 10
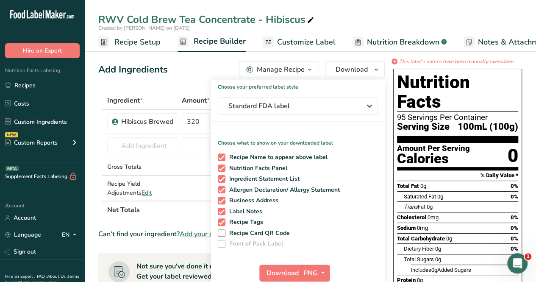
scroll to position [0, 82]
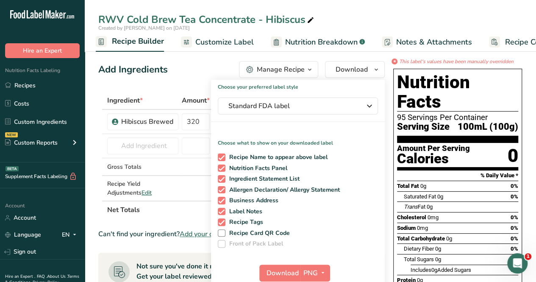
click at [315, 17] on div "RWV Cold Brew Tea Concentrate - Hibiscus" at bounding box center [311, 19] width 452 height 15
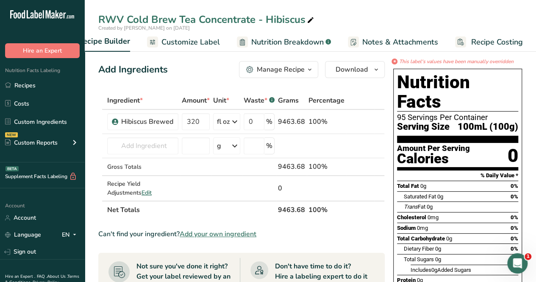
click at [290, 38] on span "Nutrition Breakdown" at bounding box center [287, 41] width 72 height 11
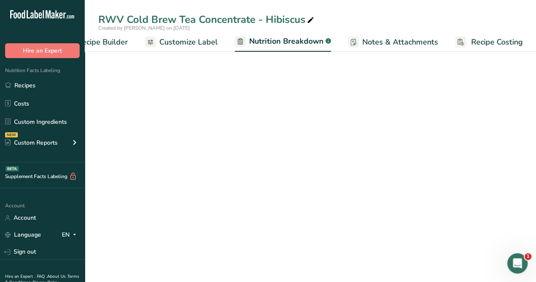
select select "Calories"
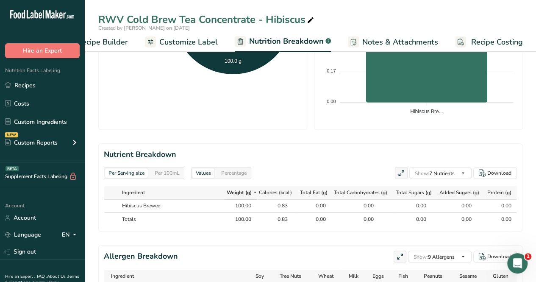
scroll to position [339, 0]
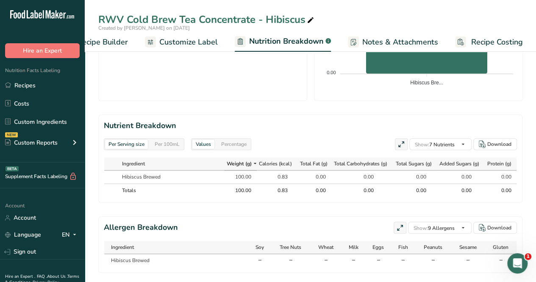
click at [0, 0] on span at bounding box center [0, 0] width 0 height 0
click at [0, 0] on input "Sodium" at bounding box center [0, 0] width 0 height 0
checkbox input "true"
click at [0, 0] on span at bounding box center [0, 0] width 0 height 0
click at [0, 0] on input "Total Fat" at bounding box center [0, 0] width 0 height 0
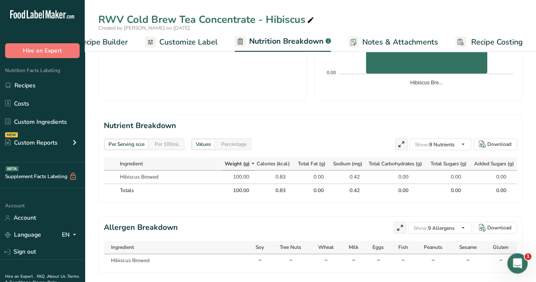
checkbox input "false"
click at [430, 192] on th "0.00" at bounding box center [415, 190] width 44 height 14
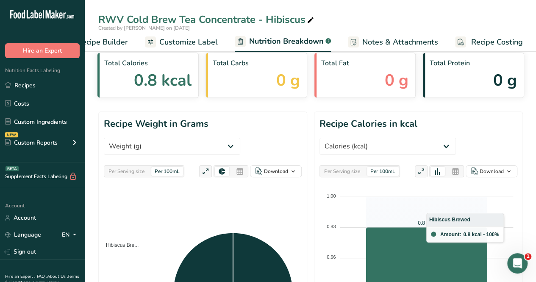
scroll to position [0, 0]
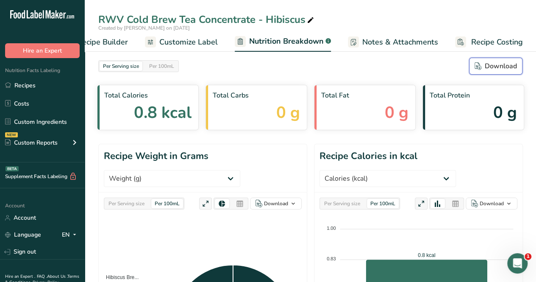
click at [488, 66] on div "Download" at bounding box center [496, 66] width 42 height 10
drag, startPoint x: 47, startPoint y: 80, endPoint x: 41, endPoint y: 79, distance: 6.0
click at [46, 80] on link "Recipes" at bounding box center [42, 85] width 85 height 16
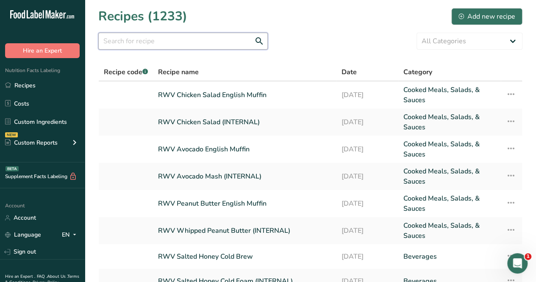
click at [186, 45] on input "text" at bounding box center [183, 41] width 170 height 17
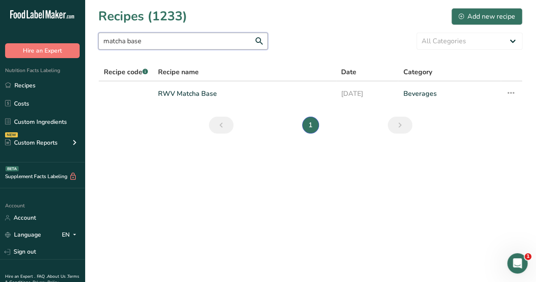
type input "matcha base"
click at [184, 91] on link "RWV Matcha Base" at bounding box center [244, 94] width 173 height 18
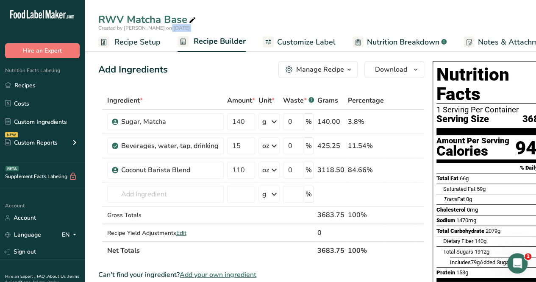
click at [136, 33] on div "RWV Matcha Base Created by Audrey Pleva on 2025-09-02 Recipe Setup Recipe Build…" at bounding box center [311, 26] width 452 height 52
click at [125, 49] on link "Recipe Setup" at bounding box center [129, 42] width 62 height 19
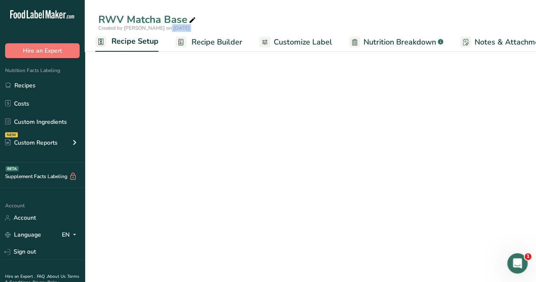
select select "22"
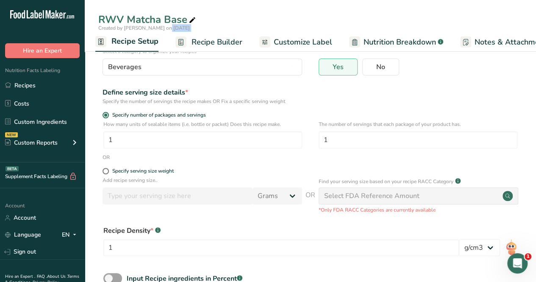
scroll to position [80, 0]
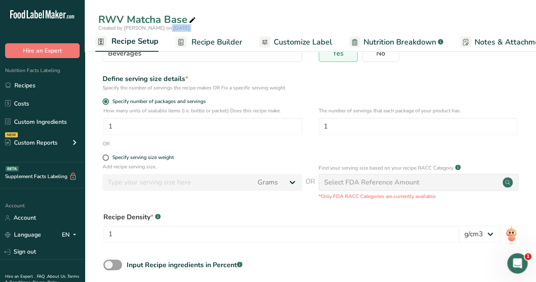
click at [105, 159] on span at bounding box center [106, 157] width 6 height 6
click at [105, 159] on input "Specify serving size weight" at bounding box center [106, 158] width 6 height 6
radio input "true"
radio input "false"
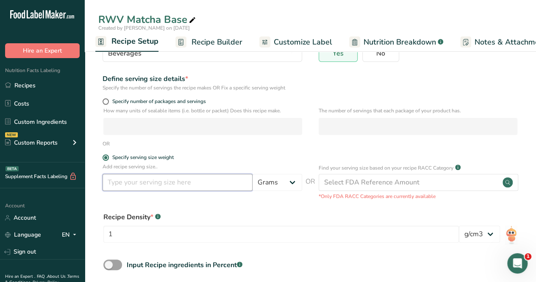
click at [125, 176] on input "number" at bounding box center [178, 182] width 150 height 17
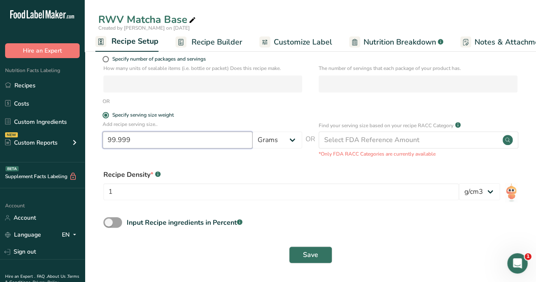
type input "99.999"
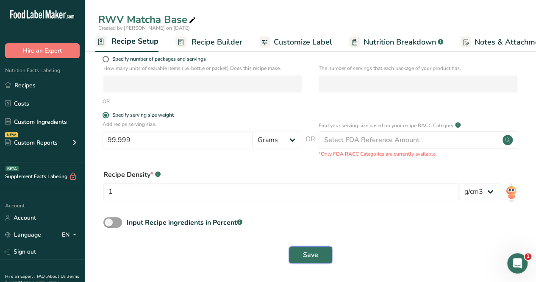
click at [301, 253] on button "Save" at bounding box center [310, 254] width 43 height 17
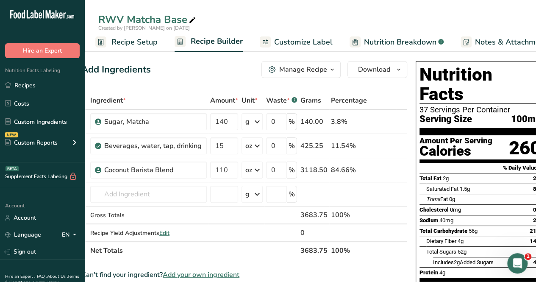
scroll to position [0, 25]
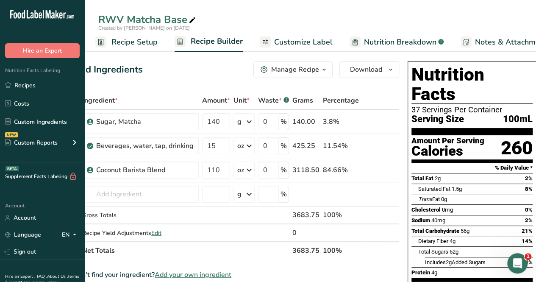
click at [313, 42] on span "Customize Label" at bounding box center [303, 41] width 59 height 11
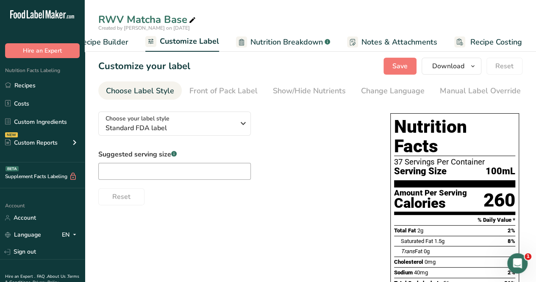
drag, startPoint x: 463, startPoint y: 93, endPoint x: 455, endPoint y: 97, distance: 8.4
click at [463, 93] on div "Manual Label Override" at bounding box center [480, 90] width 81 height 11
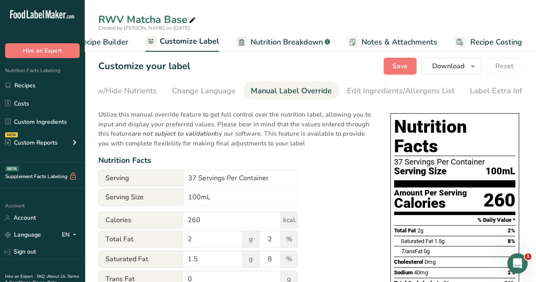
scroll to position [0, 192]
drag, startPoint x: 255, startPoint y: 202, endPoint x: 251, endPoint y: 205, distance: 5.2
click at [251, 205] on input "100mL" at bounding box center [240, 197] width 114 height 17
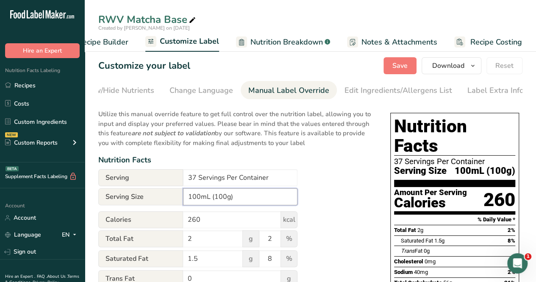
scroll to position [0, 0]
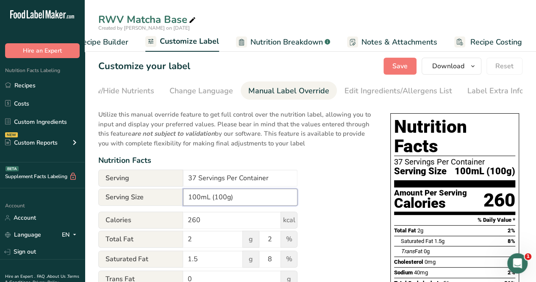
type input "100mL (100g)"
click at [392, 63] on button "Save" at bounding box center [400, 66] width 33 height 17
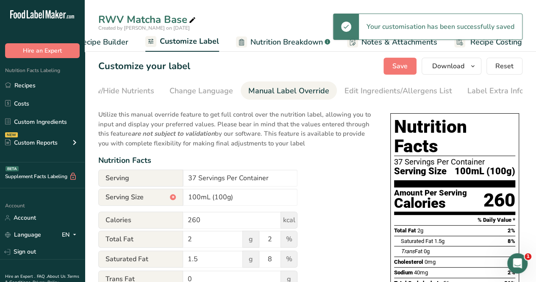
click at [176, 39] on span "Customize Label" at bounding box center [189, 41] width 59 height 11
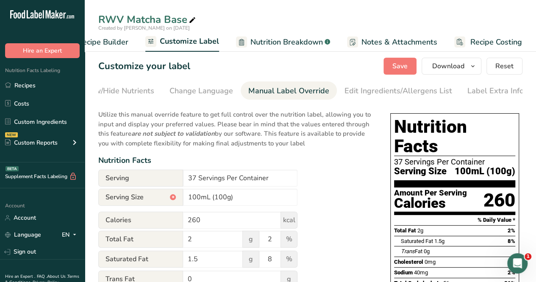
click at [112, 44] on span "Recipe Builder" at bounding box center [103, 41] width 51 height 11
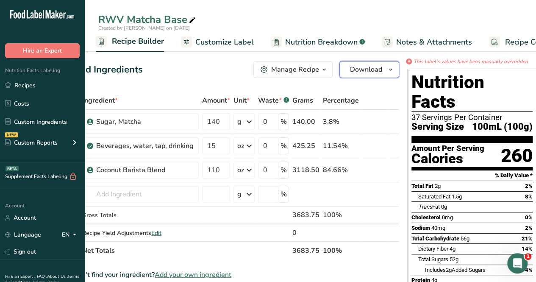
click at [371, 69] on span "Download" at bounding box center [366, 69] width 32 height 10
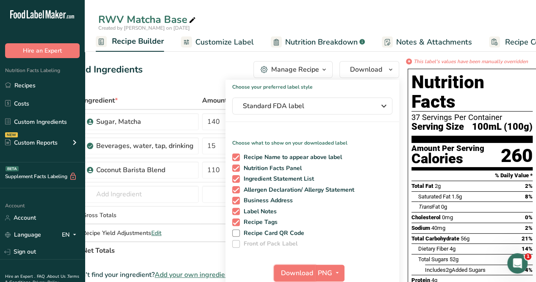
click at [298, 273] on span "Download" at bounding box center [297, 273] width 32 height 10
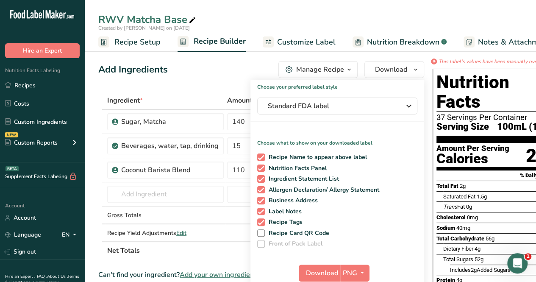
scroll to position [0, 82]
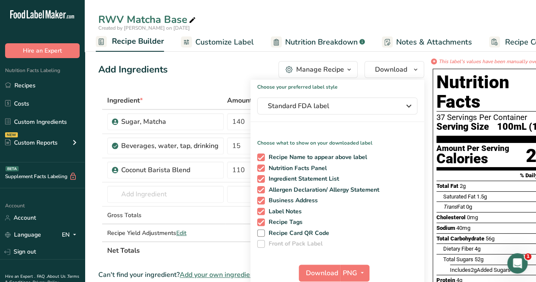
click at [329, 21] on div "RWV Matcha Base" at bounding box center [311, 19] width 452 height 15
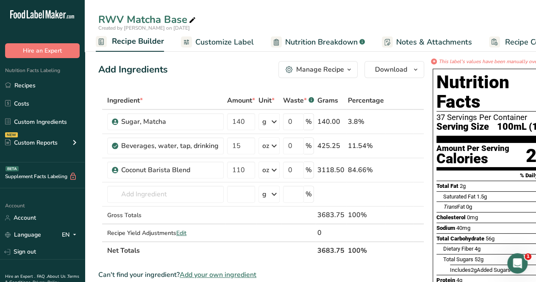
click at [341, 43] on span "Nutrition Breakdown" at bounding box center [321, 41] width 72 height 11
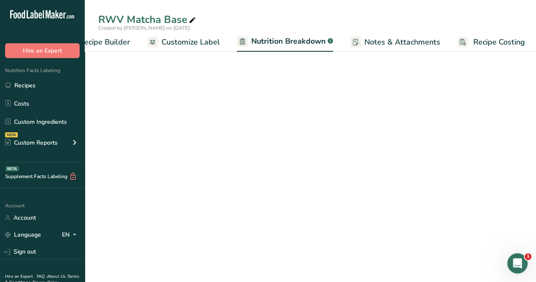
select select "Calories"
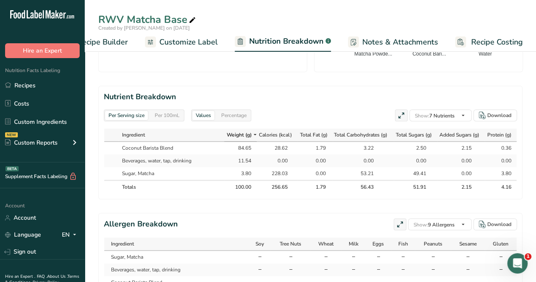
scroll to position [382, 0]
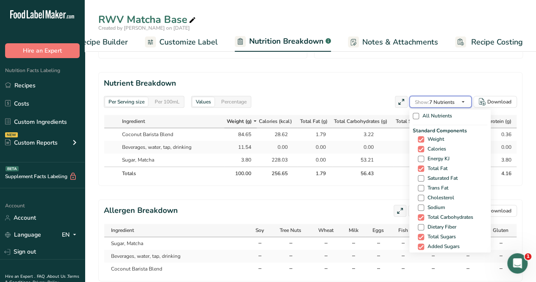
click at [440, 103] on span "Show: 7 Nutrients" at bounding box center [435, 102] width 40 height 7
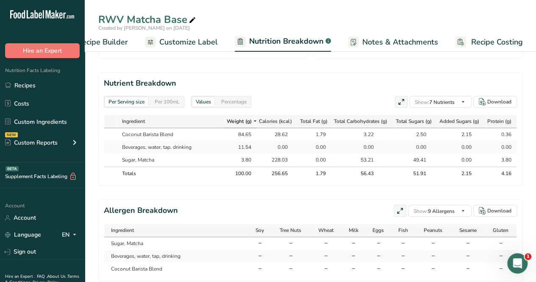
click at [0, 0] on span at bounding box center [0, 0] width 0 height 0
click at [0, 0] on input "Total Fat" at bounding box center [0, 0] width 0 height 0
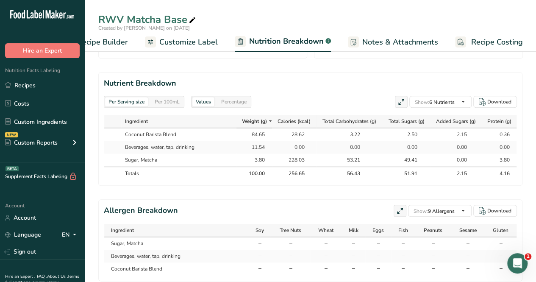
click at [0, 0] on span at bounding box center [0, 0] width 0 height 0
click at [0, 0] on input "Total Fat" at bounding box center [0, 0] width 0 height 0
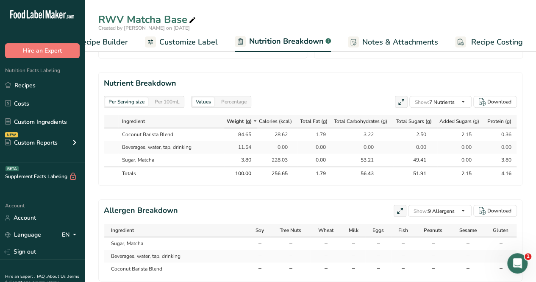
click at [0, 0] on span at bounding box center [0, 0] width 0 height 0
click at [0, 0] on input "Total Fat" at bounding box center [0, 0] width 0 height 0
checkbox input "false"
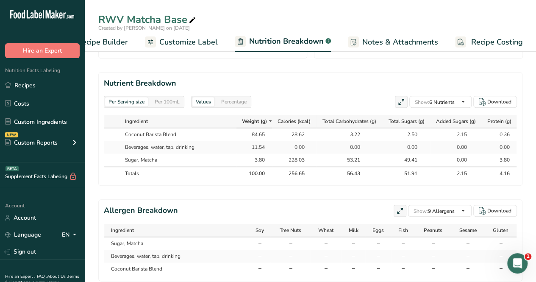
click at [0, 0] on span at bounding box center [0, 0] width 0 height 0
click at [0, 0] on input "Sodium" at bounding box center [0, 0] width 0 height 0
checkbox input "true"
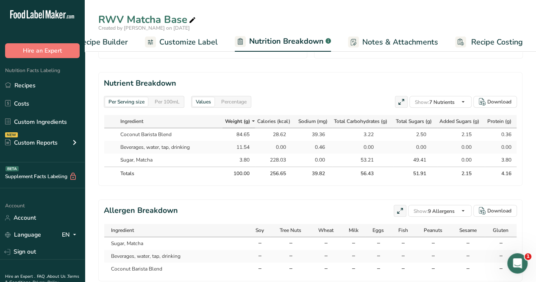
click at [0, 0] on span at bounding box center [0, 0] width 0 height 0
click at [0, 0] on input "Cholesterol" at bounding box center [0, 0] width 0 height 0
click at [0, 0] on span "Cholesterol" at bounding box center [0, 0] width 0 height 0
click at [0, 0] on input "Cholesterol" at bounding box center [0, 0] width 0 height 0
checkbox input "false"
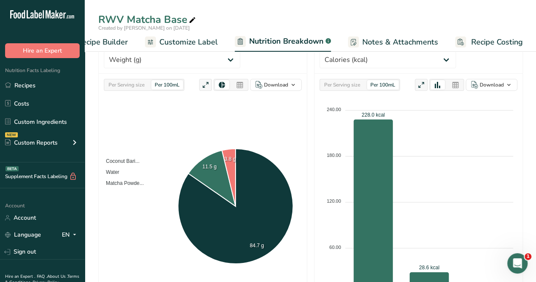
scroll to position [0, 0]
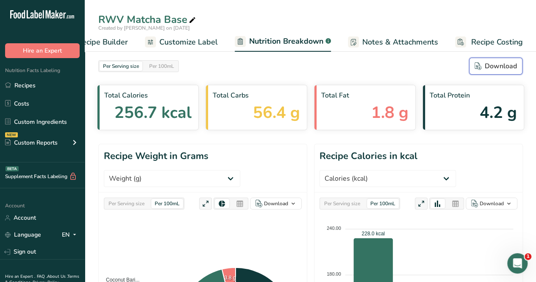
click at [492, 74] on button "Download" at bounding box center [495, 66] width 53 height 17
click at [291, 12] on div "RWV Matcha Base" at bounding box center [311, 19] width 452 height 15
click at [29, 85] on link "Recipes" at bounding box center [42, 85] width 85 height 16
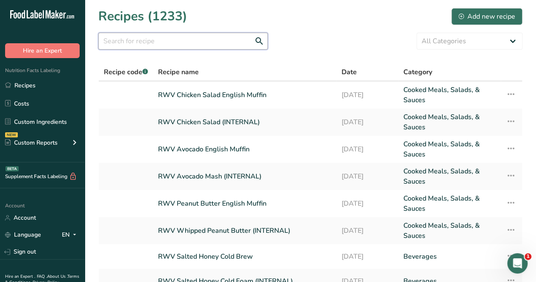
click at [152, 42] on input "text" at bounding box center [183, 41] width 170 height 17
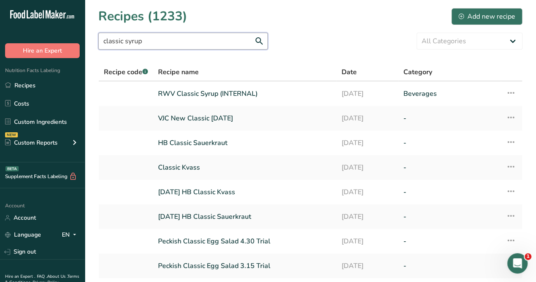
type input "classic syrup"
click at [190, 98] on link "RWV Classic Syrup (INTERNAL)" at bounding box center [244, 94] width 173 height 18
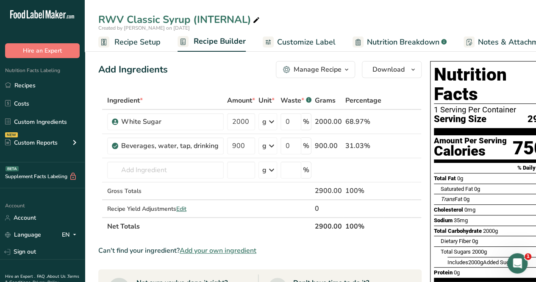
click at [133, 44] on span "Recipe Setup" at bounding box center [137, 41] width 46 height 11
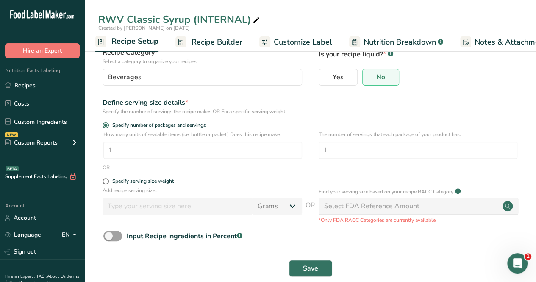
scroll to position [70, 0]
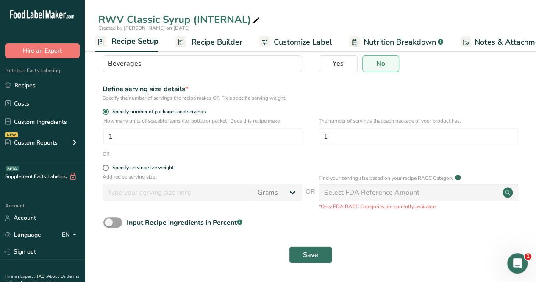
click at [108, 168] on span at bounding box center [106, 168] width 6 height 6
click at [108, 168] on input "Specify serving size weight" at bounding box center [106, 168] width 6 height 6
radio input "true"
radio input "false"
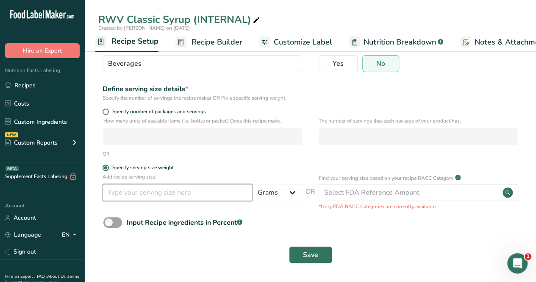
click at [116, 191] on input "number" at bounding box center [178, 192] width 150 height 17
type input "100"
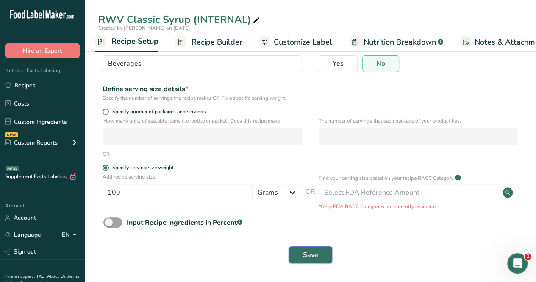
click at [309, 258] on span "Save" at bounding box center [310, 255] width 15 height 10
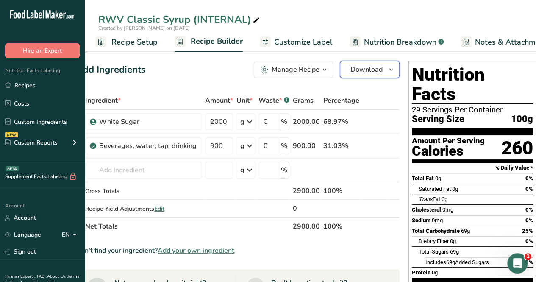
click at [368, 72] on span "Download" at bounding box center [367, 69] width 32 height 10
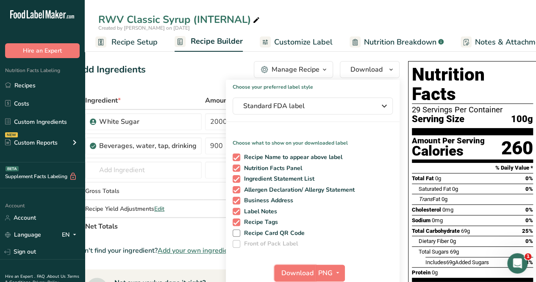
click at [294, 268] on span "Download" at bounding box center [298, 273] width 32 height 10
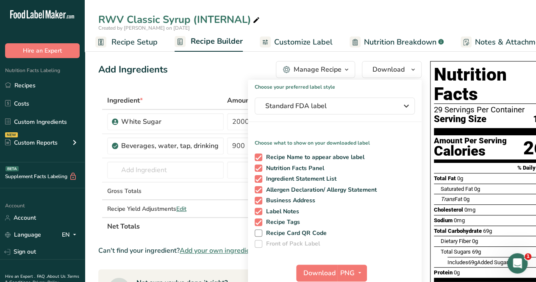
click at [404, 39] on span "Nutrition Breakdown" at bounding box center [400, 41] width 72 height 11
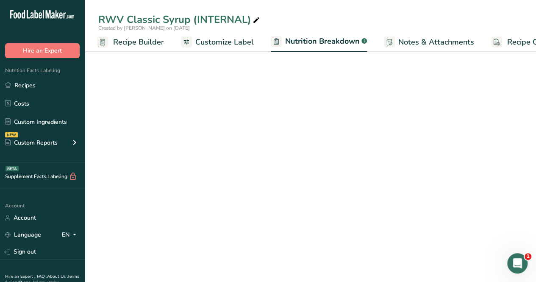
select select "Calories"
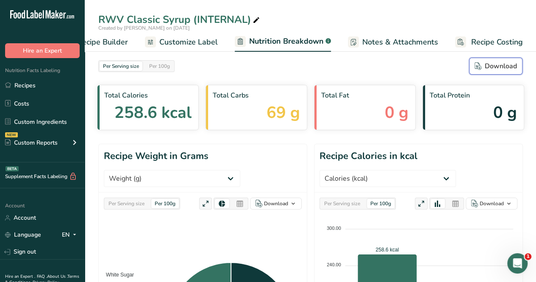
drag, startPoint x: 499, startPoint y: 66, endPoint x: 309, endPoint y: 106, distance: 194.2
click at [499, 66] on div "Download" at bounding box center [496, 66] width 42 height 10
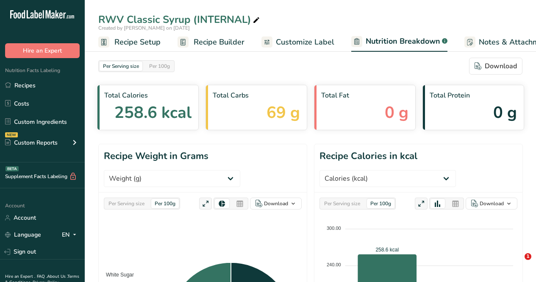
select select "Calories"
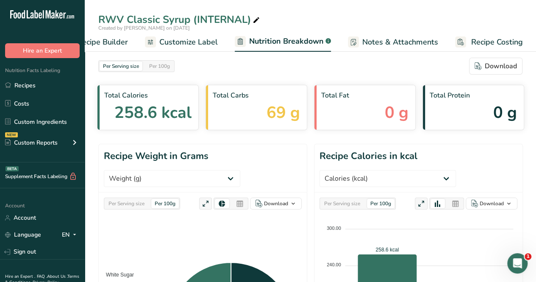
click at [23, 82] on link "Recipes" at bounding box center [42, 85] width 85 height 16
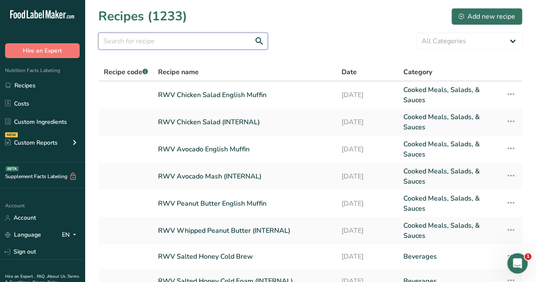
click at [161, 44] on input "text" at bounding box center [183, 41] width 170 height 17
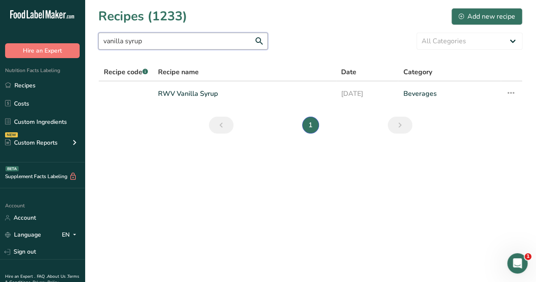
type input "vanilla syrup"
click at [195, 92] on link "RWV Vanilla Syrup" at bounding box center [244, 94] width 173 height 18
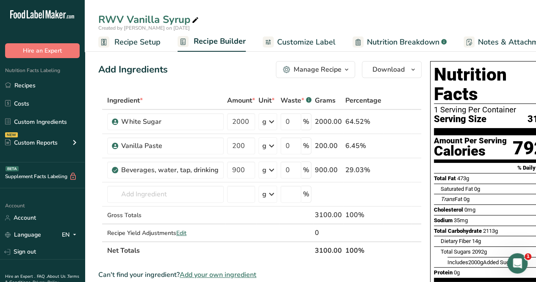
click at [139, 42] on span "Recipe Setup" at bounding box center [137, 41] width 46 height 11
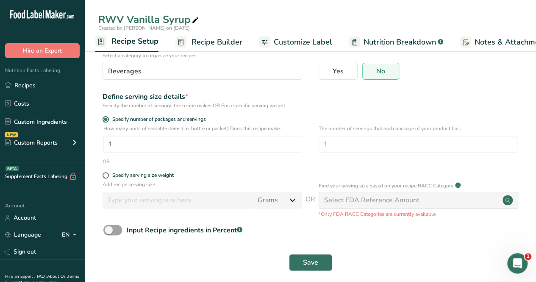
scroll to position [70, 0]
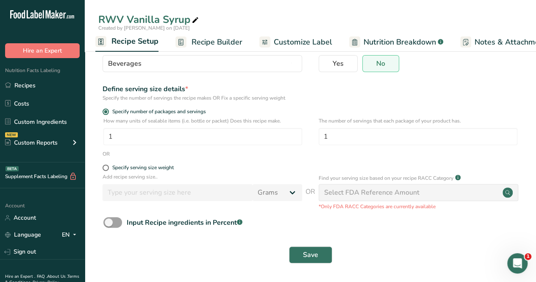
click at [109, 168] on label "Specify serving size weight" at bounding box center [203, 168] width 200 height 6
click at [108, 168] on input "Specify serving size weight" at bounding box center [106, 168] width 6 height 6
radio input "true"
radio input "false"
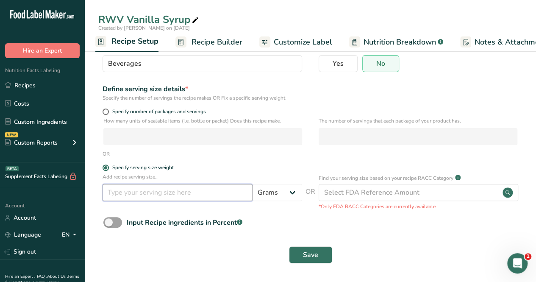
drag, startPoint x: 126, startPoint y: 193, endPoint x: 135, endPoint y: 193, distance: 8.5
click at [127, 193] on input "number" at bounding box center [178, 192] width 150 height 17
type input "100"
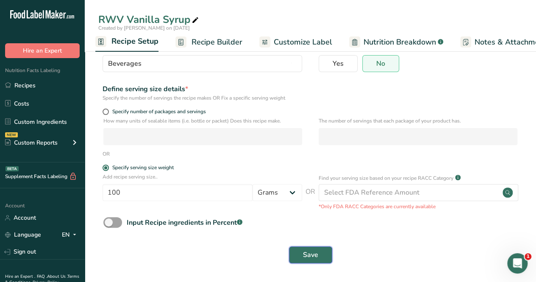
drag, startPoint x: 317, startPoint y: 254, endPoint x: 312, endPoint y: 253, distance: 4.7
click at [315, 253] on span "Save" at bounding box center [310, 255] width 15 height 10
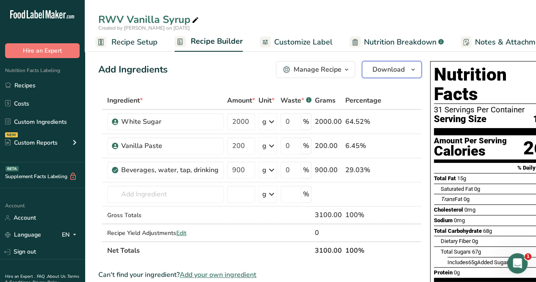
click at [403, 73] on button "Download" at bounding box center [392, 69] width 60 height 17
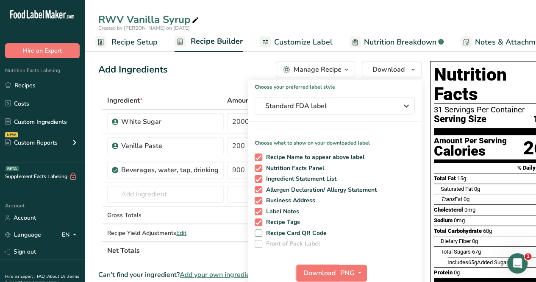
click at [310, 267] on button "Download" at bounding box center [317, 273] width 42 height 17
drag, startPoint x: 293, startPoint y: 17, endPoint x: 303, endPoint y: 22, distance: 10.8
click at [293, 17] on div "RWV Vanilla Syrup" at bounding box center [311, 19] width 452 height 15
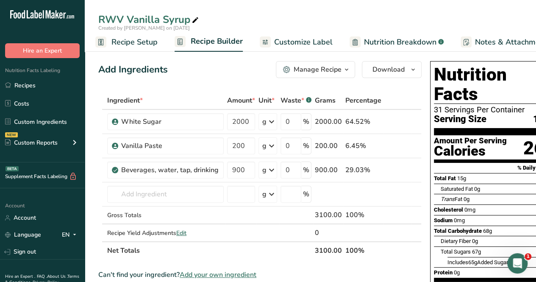
click at [404, 43] on span "Nutrition Breakdown" at bounding box center [400, 41] width 72 height 11
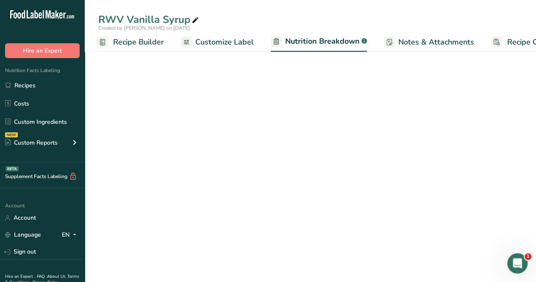
select select "Calories"
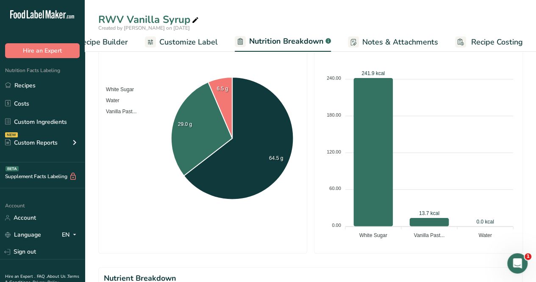
scroll to position [297, 0]
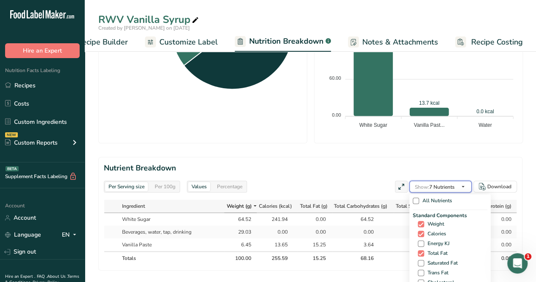
click at [450, 187] on span "Show: 7 Nutrients" at bounding box center [435, 187] width 40 height 7
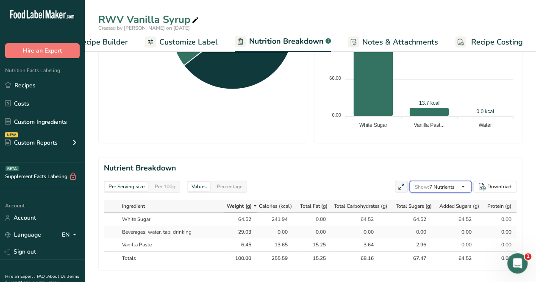
scroll to position [42, 0]
click at [0, 0] on label "Sodium" at bounding box center [0, 0] width 0 height 0
click at [0, 0] on input "Sodium" at bounding box center [0, 0] width 0 height 0
checkbox input "true"
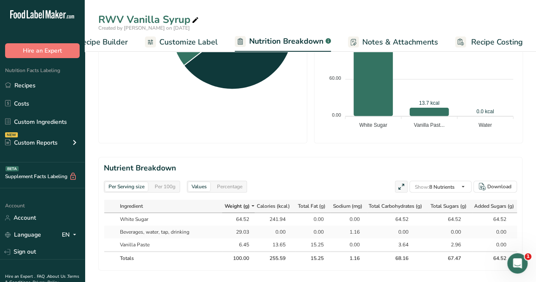
scroll to position [85, 0]
drag, startPoint x: 421, startPoint y: 252, endPoint x: 418, endPoint y: 246, distance: 6.8
click at [0, 0] on div "Standard Components Weight Calories Energy KJ Total Fat Saturated Fat Trans Fat…" at bounding box center [0, 0] width 0 height 0
click at [0, 0] on span at bounding box center [0, 0] width 0 height 0
click at [0, 0] on input "Protein" at bounding box center [0, 0] width 0 height 0
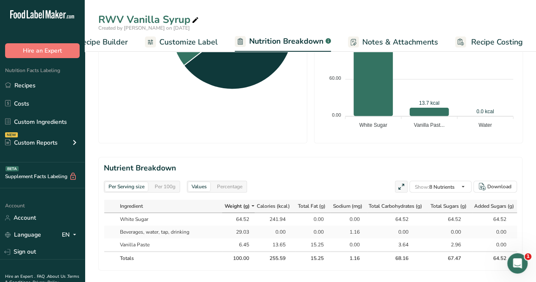
checkbox input "false"
click at [324, 143] on div "Per Serving size Per 100g Download Total Calories 255.6 kcal Total Carbs 68.2 g…" at bounding box center [310, 63] width 424 height 605
click at [0, 0] on span at bounding box center [0, 0] width 0 height 0
click at [0, 0] on input "Cholesterol" at bounding box center [0, 0] width 0 height 0
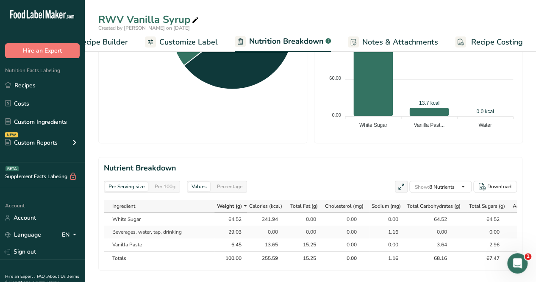
click at [0, 0] on span at bounding box center [0, 0] width 0 height 0
click at [0, 0] on input "Cholesterol" at bounding box center [0, 0] width 0 height 0
checkbox input "false"
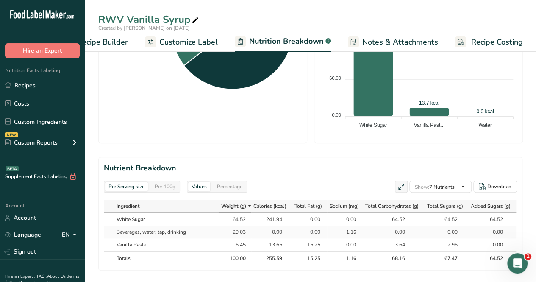
click at [0, 0] on span at bounding box center [0, 0] width 0 height 0
click at [0, 0] on input "Saturated Fat" at bounding box center [0, 0] width 0 height 0
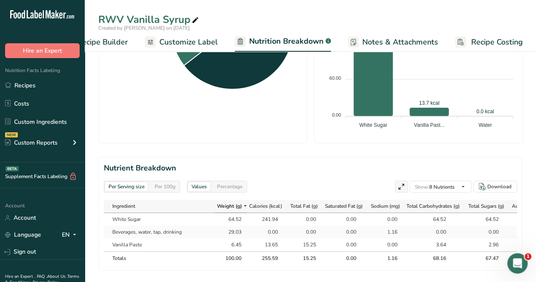
click at [0, 0] on span at bounding box center [0, 0] width 0 height 0
click at [0, 0] on input "Saturated Fat" at bounding box center [0, 0] width 0 height 0
checkbox input "false"
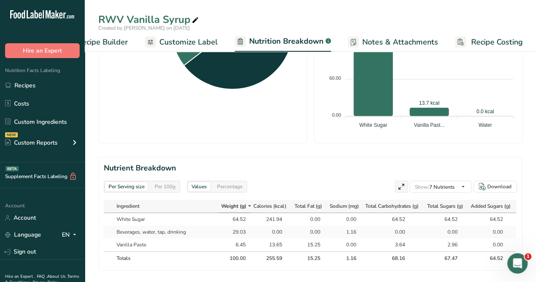
click at [329, 128] on foreignobject at bounding box center [419, 25] width 198 height 212
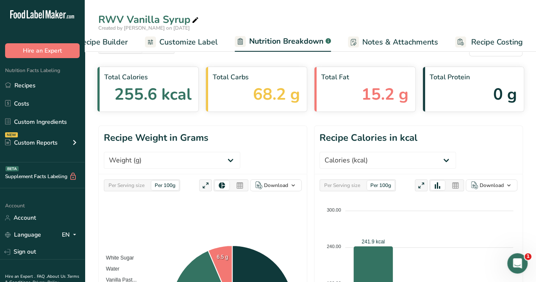
scroll to position [0, 0]
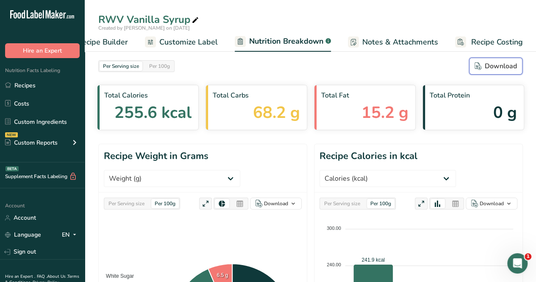
drag, startPoint x: 488, startPoint y: 65, endPoint x: 485, endPoint y: 69, distance: 5.2
click at [488, 66] on div "Download" at bounding box center [496, 66] width 42 height 10
click at [304, 17] on div "RWV Vanilla Syrup" at bounding box center [311, 19] width 452 height 15
click at [28, 82] on link "Recipes" at bounding box center [42, 85] width 85 height 16
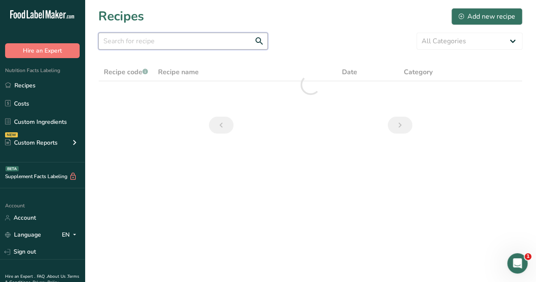
click at [176, 41] on input "text" at bounding box center [183, 41] width 170 height 17
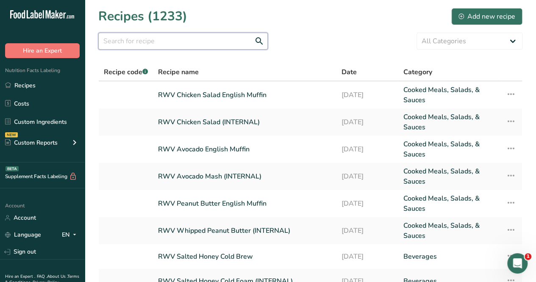
click at [176, 42] on input "text" at bounding box center [183, 41] width 170 height 17
type input "n"
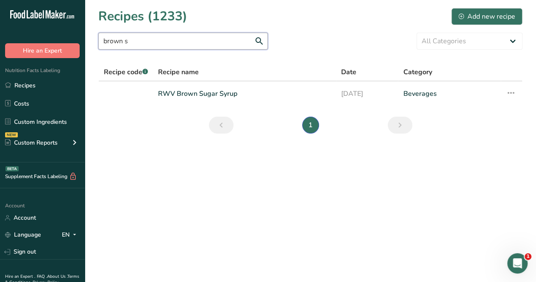
type input "brown s"
click at [198, 98] on link "RWV Brown Sugar Syrup" at bounding box center [244, 94] width 173 height 18
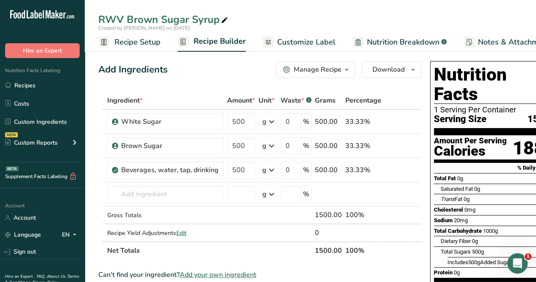
click at [144, 45] on span "Recipe Setup" at bounding box center [137, 41] width 46 height 11
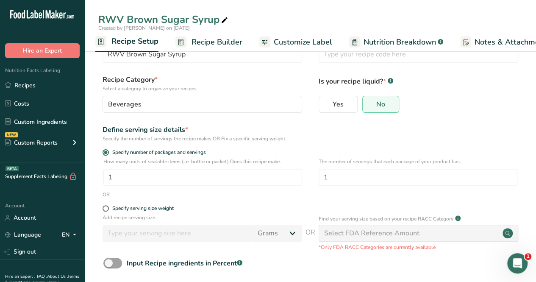
scroll to position [42, 0]
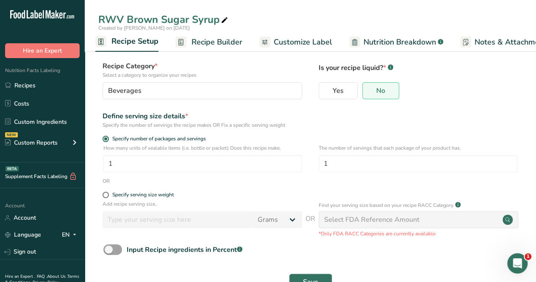
click at [107, 192] on span at bounding box center [106, 195] width 6 height 6
click at [107, 192] on input "Specify serving size weight" at bounding box center [106, 195] width 6 height 6
radio input "true"
radio input "false"
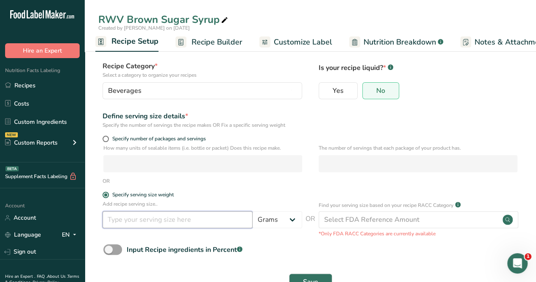
click at [121, 212] on input "number" at bounding box center [178, 219] width 150 height 17
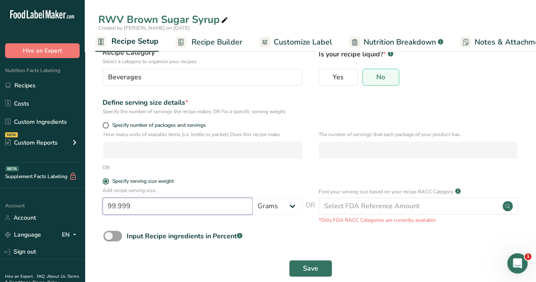
scroll to position [70, 0]
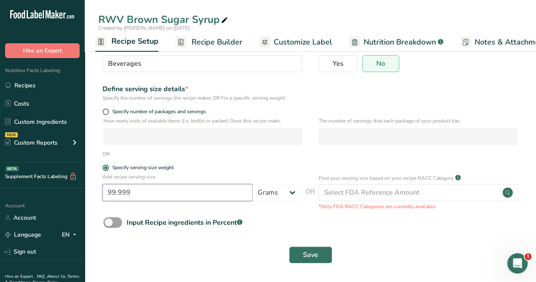
type input "99.999"
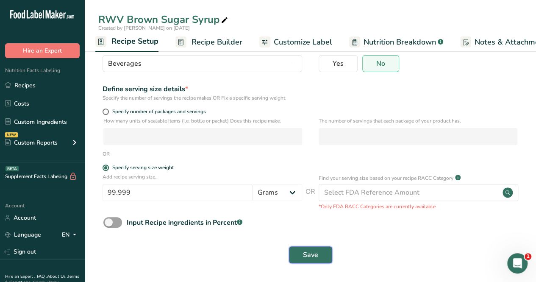
click at [313, 254] on span "Save" at bounding box center [310, 255] width 15 height 10
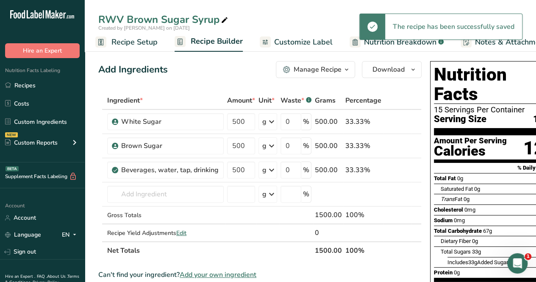
scroll to position [0, 22]
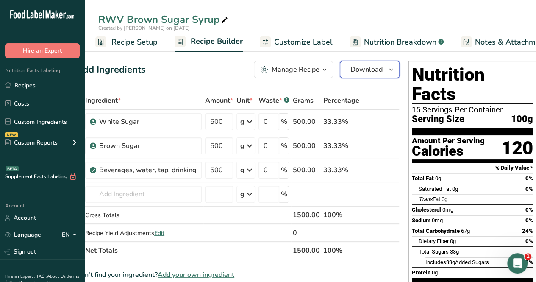
click at [357, 72] on span "Download" at bounding box center [367, 69] width 32 height 10
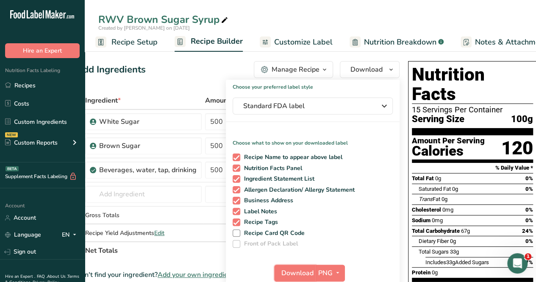
click at [282, 268] on span "Download" at bounding box center [298, 273] width 32 height 10
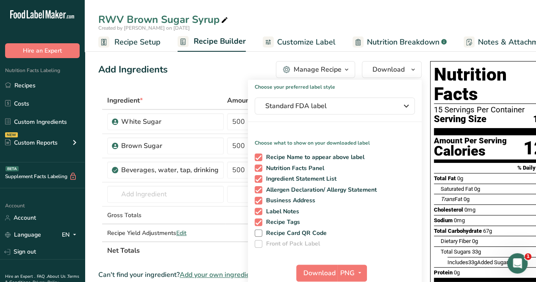
scroll to position [0, 3]
click at [306, 17] on div "RWV Brown Sugar Syrup" at bounding box center [311, 19] width 452 height 15
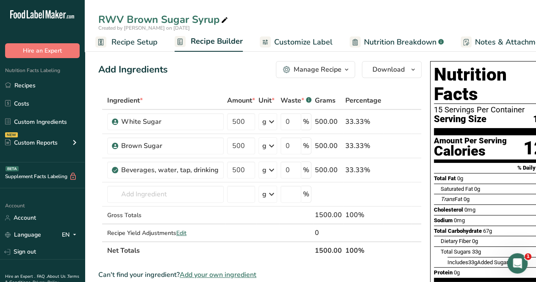
click at [304, 46] on span "Customize Label" at bounding box center [303, 41] width 59 height 11
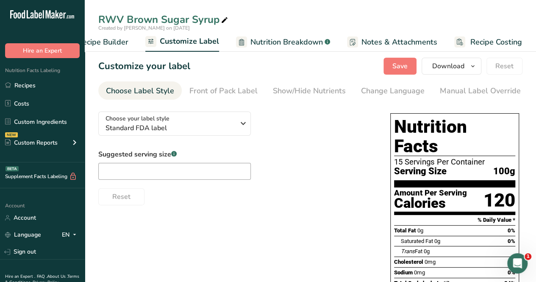
click at [310, 46] on span "Nutrition Breakdown" at bounding box center [287, 41] width 72 height 11
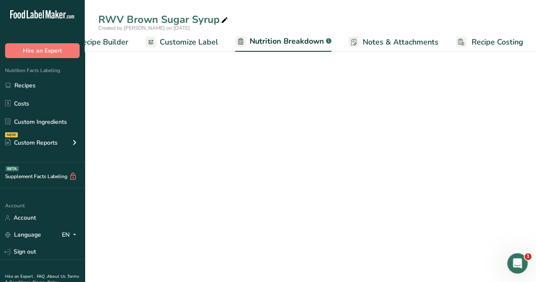
scroll to position [0, 117]
select select "Calories"
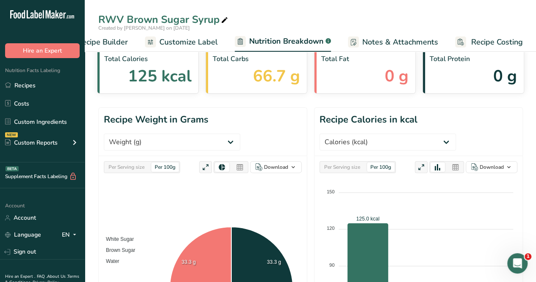
scroll to position [0, 0]
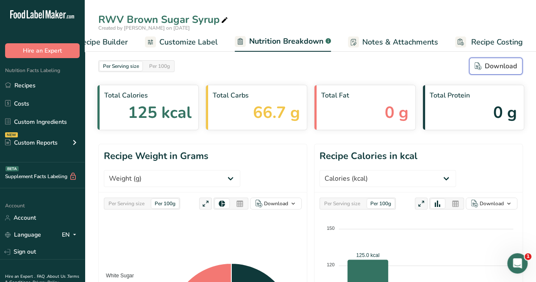
click at [499, 74] on button "Download" at bounding box center [495, 66] width 53 height 17
drag, startPoint x: 277, startPoint y: 71, endPoint x: 270, endPoint y: 69, distance: 7.4
click at [277, 71] on div "Per Serving size Per 100g Download" at bounding box center [310, 66] width 424 height 17
click at [30, 85] on link "Recipes" at bounding box center [42, 85] width 85 height 16
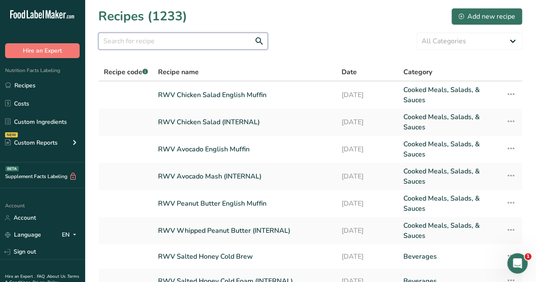
click at [149, 39] on input "text" at bounding box center [183, 41] width 170 height 17
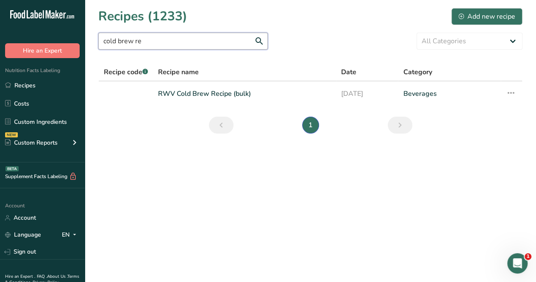
type input "cold brew re"
click at [191, 90] on link "RWV Cold Brew Recipe (bulk)" at bounding box center [244, 94] width 173 height 18
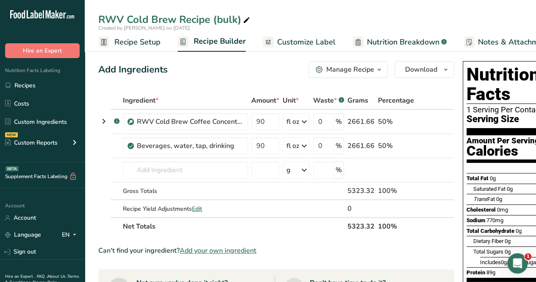
click at [155, 41] on span "Recipe Setup" at bounding box center [137, 41] width 46 height 11
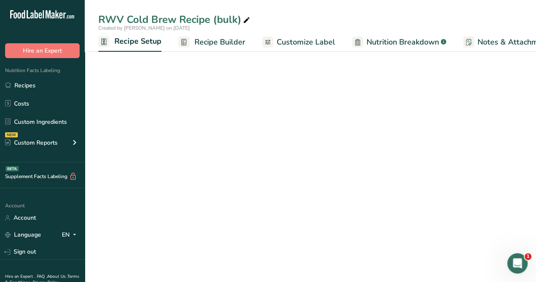
scroll to position [0, 3]
select select "22"
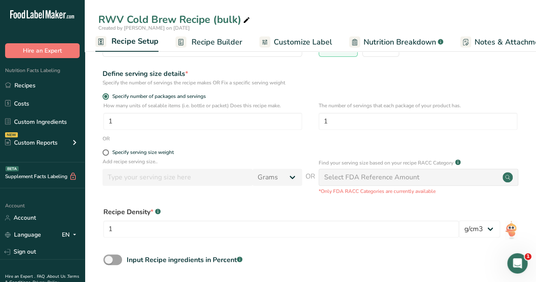
scroll to position [122, 0]
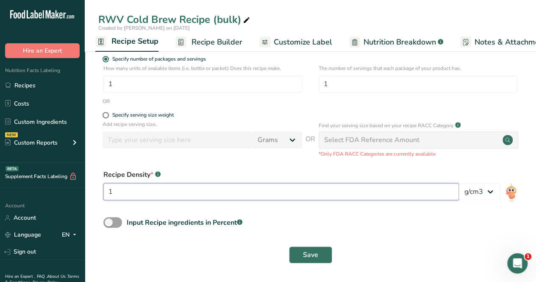
click at [138, 198] on input "1" at bounding box center [281, 191] width 356 height 17
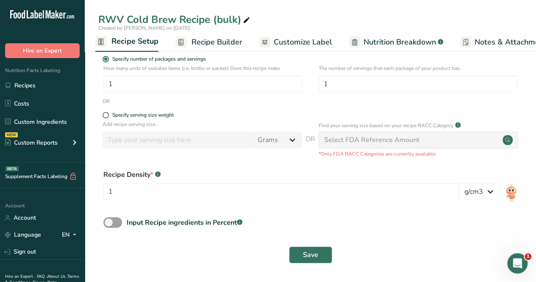
click at [107, 114] on span at bounding box center [106, 115] width 6 height 6
click at [107, 114] on input "Specify serving size weight" at bounding box center [106, 115] width 6 height 6
radio input "true"
radio input "false"
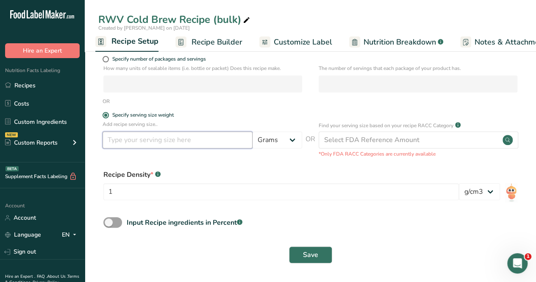
click at [127, 137] on input "number" at bounding box center [178, 139] width 150 height 17
type input "100"
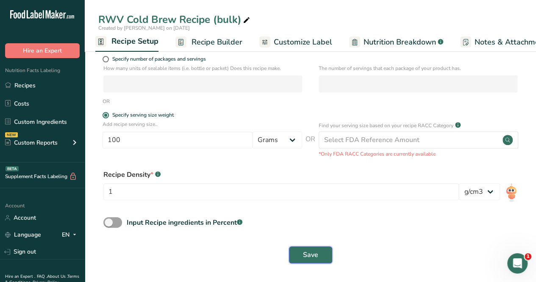
click at [309, 253] on span "Save" at bounding box center [310, 255] width 15 height 10
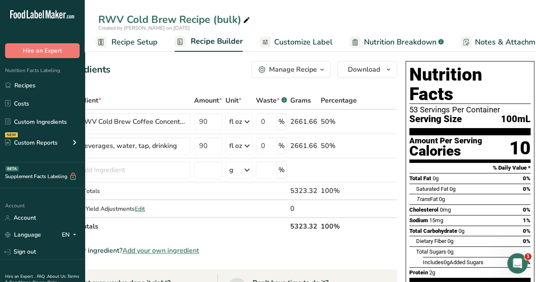
click at [306, 42] on span "Customize Label" at bounding box center [303, 41] width 59 height 11
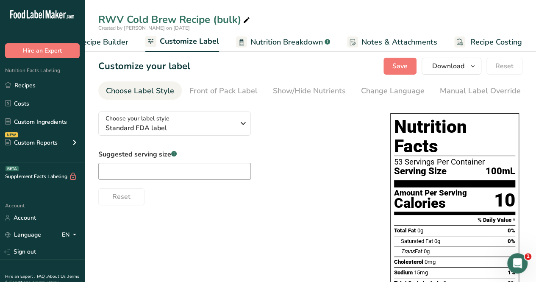
click at [466, 90] on div "Manual Label Override" at bounding box center [480, 90] width 81 height 11
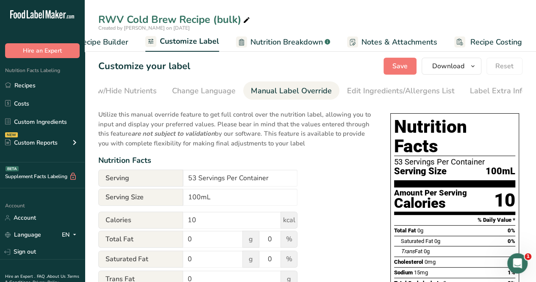
scroll to position [0, 192]
click at [226, 195] on input "100mL" at bounding box center [240, 197] width 114 height 17
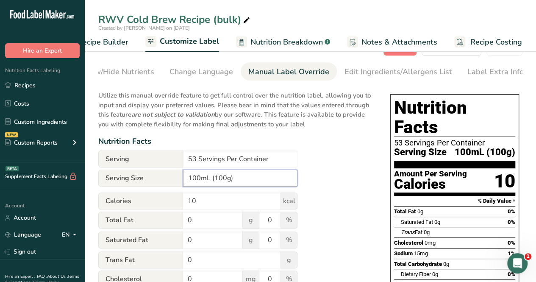
scroll to position [0, 0]
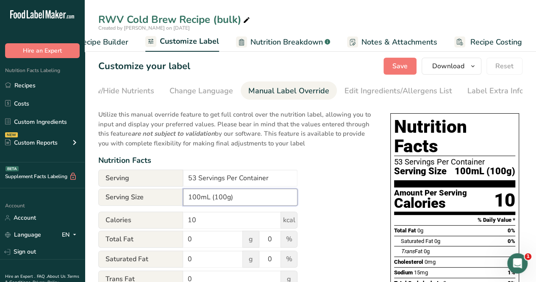
type input "100mL (100g)"
click at [396, 63] on span "Save" at bounding box center [400, 66] width 15 height 10
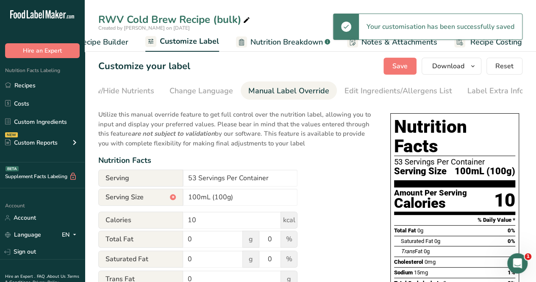
click at [98, 42] on span "Recipe Builder" at bounding box center [103, 41] width 51 height 11
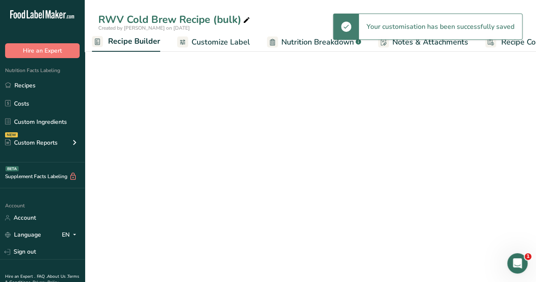
scroll to position [0, 82]
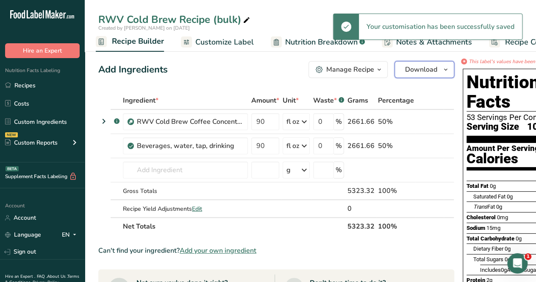
click at [412, 78] on button "Download" at bounding box center [425, 69] width 60 height 17
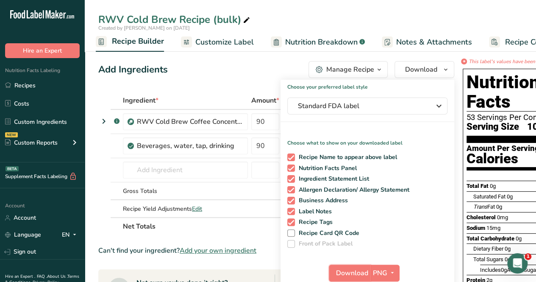
click at [341, 272] on span "Download" at bounding box center [352, 273] width 32 height 10
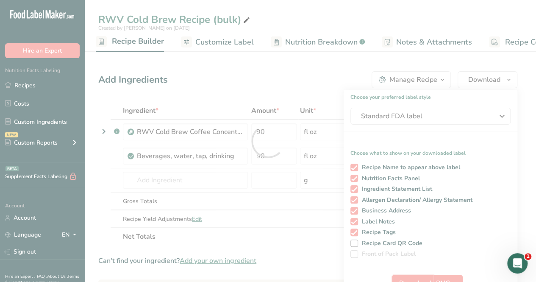
scroll to position [0, 0]
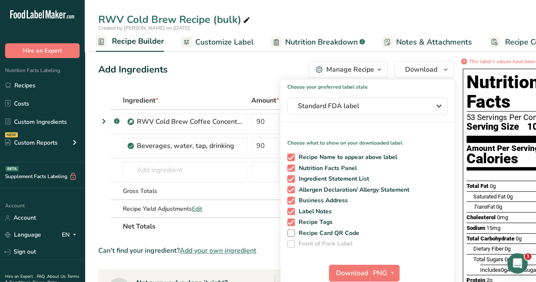
click at [310, 42] on span "Nutrition Breakdown" at bounding box center [321, 41] width 72 height 11
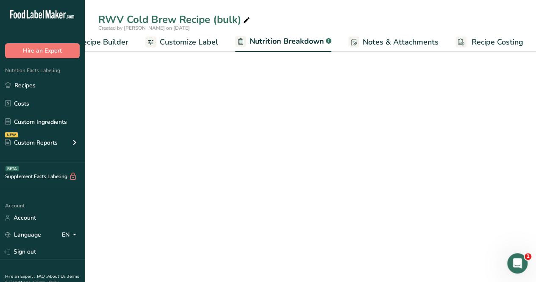
select select "Calories"
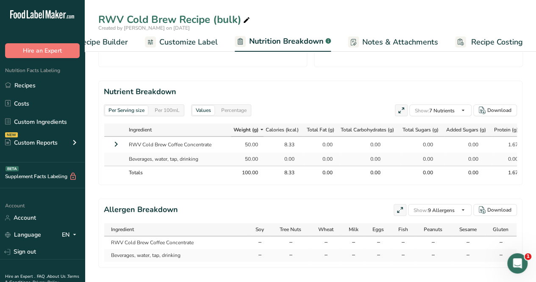
scroll to position [396, 0]
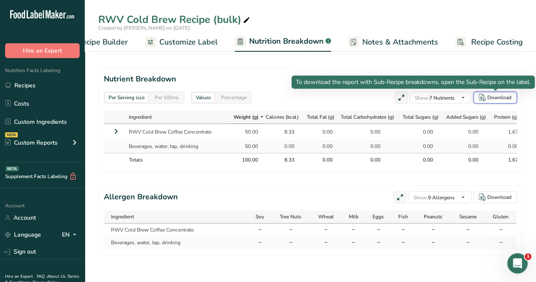
click at [494, 94] on div "Download" at bounding box center [500, 98] width 24 height 8
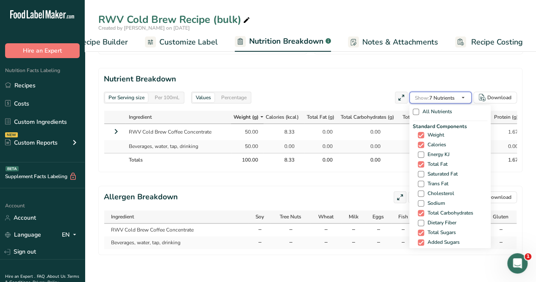
click at [445, 95] on span "Show: 7 Nutrients" at bounding box center [435, 98] width 40 height 7
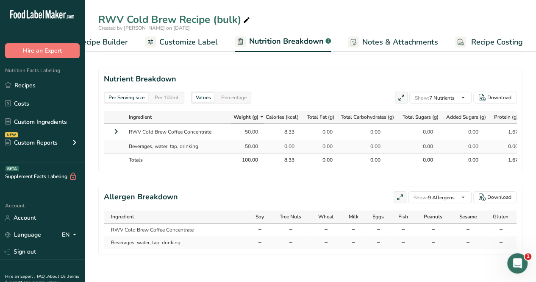
click at [0, 0] on span at bounding box center [0, 0] width 0 height 0
click at [0, 0] on input "Cholesterol" at bounding box center [0, 0] width 0 height 0
checkbox input "true"
click at [0, 0] on span at bounding box center [0, 0] width 0 height 0
click at [0, 0] on input "Sodium" at bounding box center [0, 0] width 0 height 0
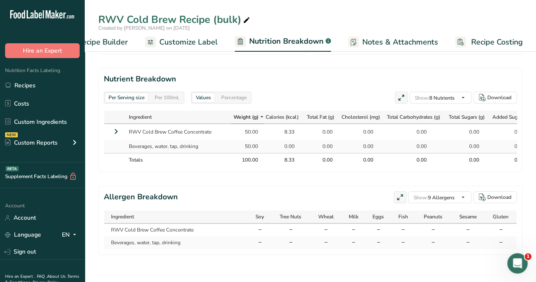
checkbox input "true"
click at [0, 0] on span at bounding box center [0, 0] width 0 height 0
click at [0, 0] on input "Total Fat" at bounding box center [0, 0] width 0 height 0
checkbox input "false"
click at [0, 0] on span at bounding box center [0, 0] width 0 height 0
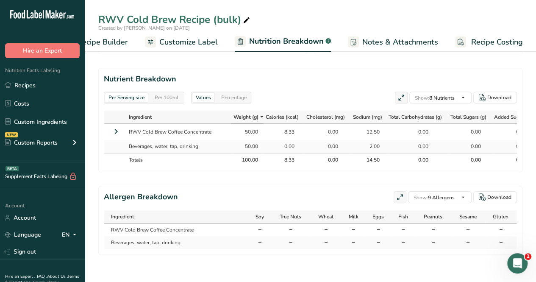
click at [0, 0] on input "Cholesterol" at bounding box center [0, 0] width 0 height 0
checkbox input "false"
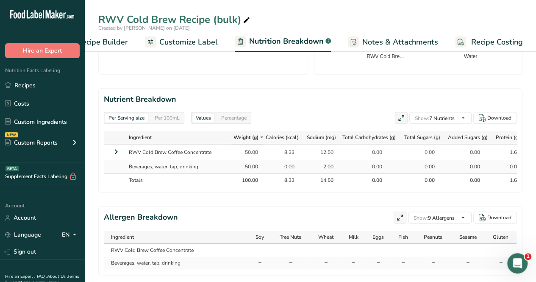
scroll to position [354, 0]
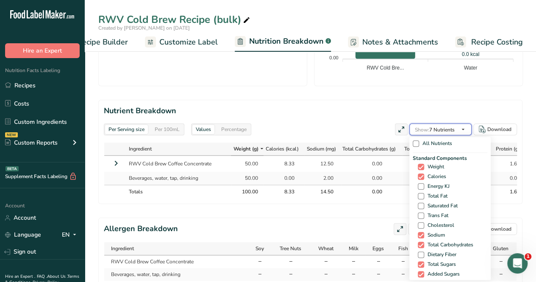
click at [455, 130] on span "Show: 7 Nutrients" at bounding box center [435, 129] width 40 height 7
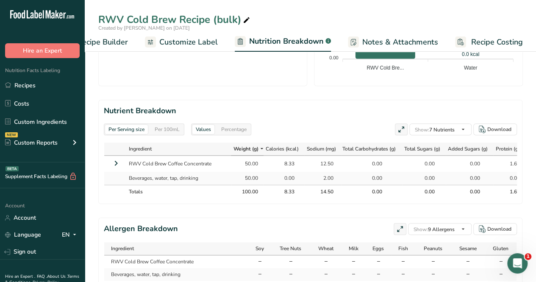
click at [0, 0] on span at bounding box center [0, 0] width 0 height 0
click at [0, 0] on input "Total Carbohydrates" at bounding box center [0, 0] width 0 height 0
checkbox input "false"
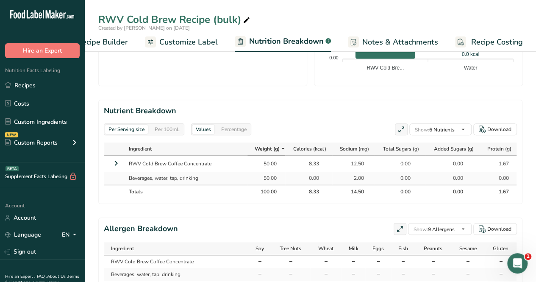
click at [0, 0] on span at bounding box center [0, 0] width 0 height 0
click at [0, 0] on input "Trans Fat" at bounding box center [0, 0] width 0 height 0
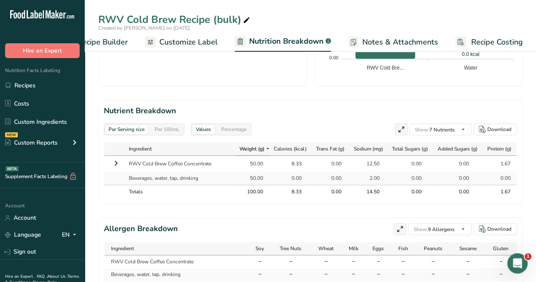
click at [0, 0] on span at bounding box center [0, 0] width 0 height 0
click at [0, 0] on input "Trans Fat" at bounding box center [0, 0] width 0 height 0
checkbox input "false"
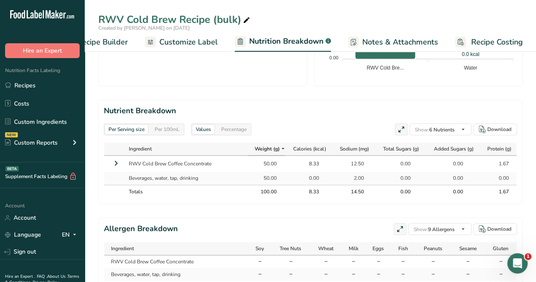
click at [0, 0] on span at bounding box center [0, 0] width 0 height 0
click at [0, 0] on input "Total Fat" at bounding box center [0, 0] width 0 height 0
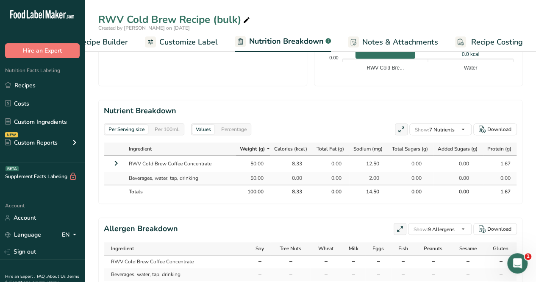
click at [0, 0] on span at bounding box center [0, 0] width 0 height 0
click at [0, 0] on input "Total Fat" at bounding box center [0, 0] width 0 height 0
checkbox input "false"
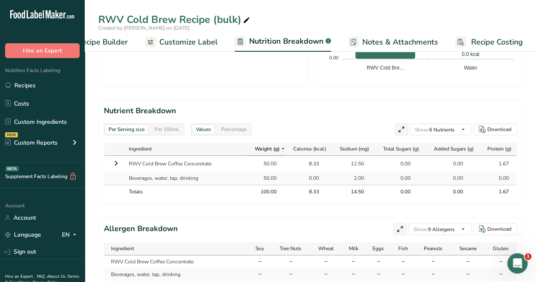
click at [0, 0] on div "Standard Components Weight Calories Energy KJ Total Fat Saturated Fat Trans Fat…" at bounding box center [0, 0] width 0 height 0
click at [0, 0] on span at bounding box center [0, 0] width 0 height 0
click at [0, 0] on input "Saturated Fat" at bounding box center [0, 0] width 0 height 0
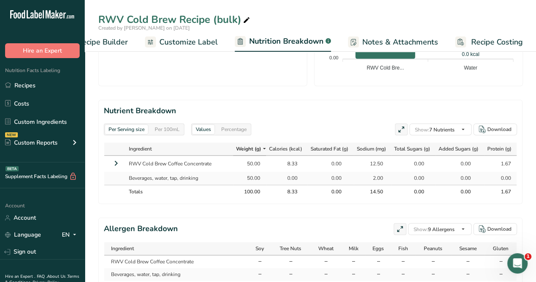
click at [0, 0] on span at bounding box center [0, 0] width 0 height 0
click at [0, 0] on input "Saturated Fat" at bounding box center [0, 0] width 0 height 0
checkbox input "false"
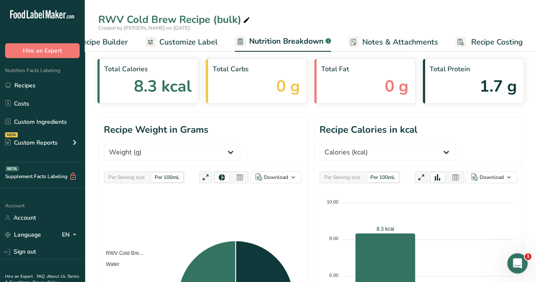
scroll to position [0, 0]
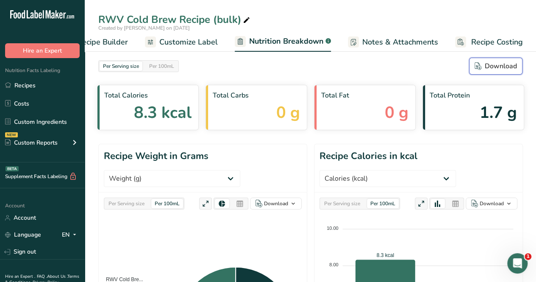
click at [499, 62] on div "Download" at bounding box center [496, 66] width 42 height 10
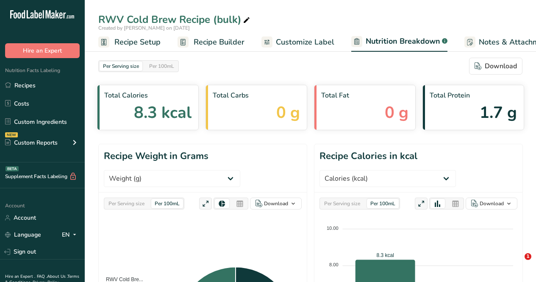
select select "Calories"
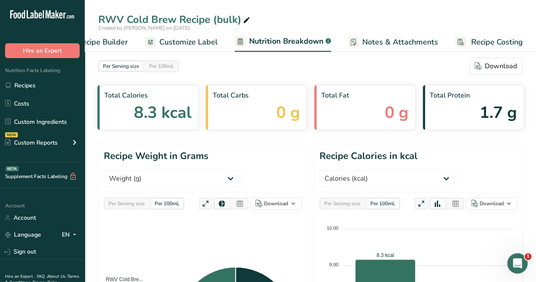
click at [308, 22] on div "RWV Cold Brew Recipe (bulk)" at bounding box center [311, 19] width 452 height 15
click at [58, 87] on link "Recipes" at bounding box center [42, 85] width 85 height 16
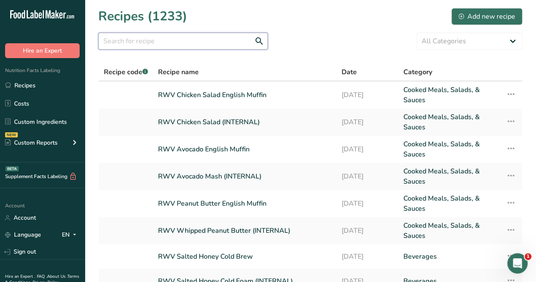
click at [163, 39] on input "text" at bounding box center [183, 41] width 170 height 17
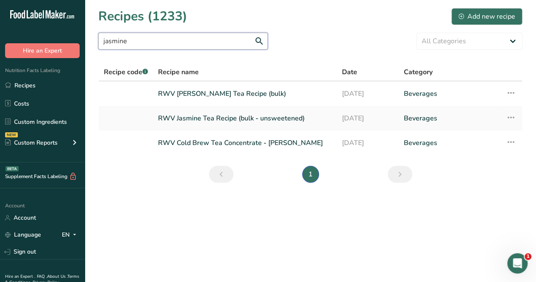
type input "jasmine"
click at [238, 120] on link "RWV Jasmine Tea Recipe (bulk - unsweetened)" at bounding box center [245, 118] width 174 height 18
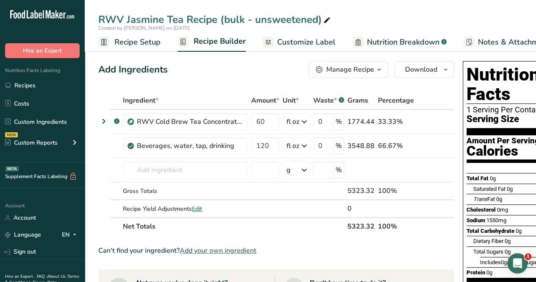
click at [137, 43] on span "Recipe Setup" at bounding box center [137, 41] width 46 height 11
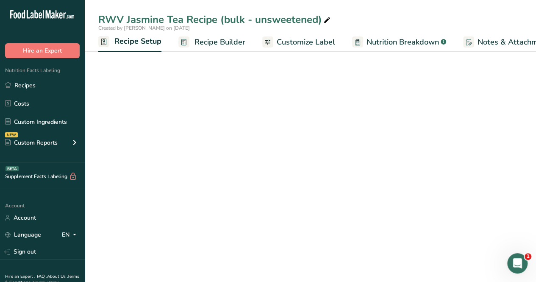
scroll to position [0, 3]
select select "22"
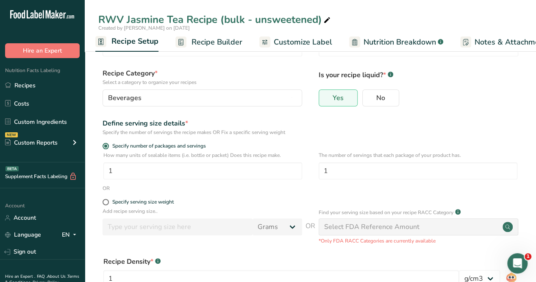
scroll to position [85, 0]
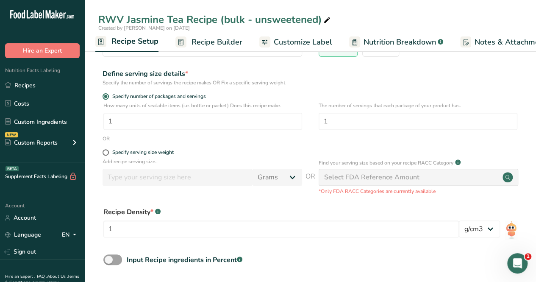
click at [106, 149] on span at bounding box center [106, 152] width 6 height 6
click at [106, 150] on input "Specify serving size weight" at bounding box center [106, 153] width 6 height 6
radio input "true"
radio input "false"
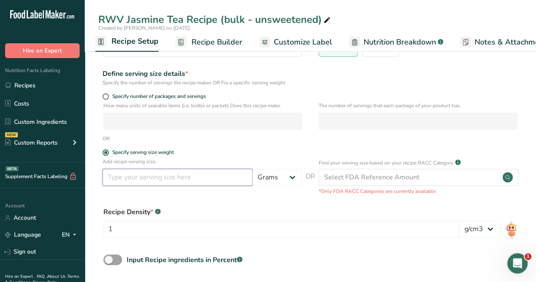
click at [119, 176] on input "number" at bounding box center [178, 177] width 150 height 17
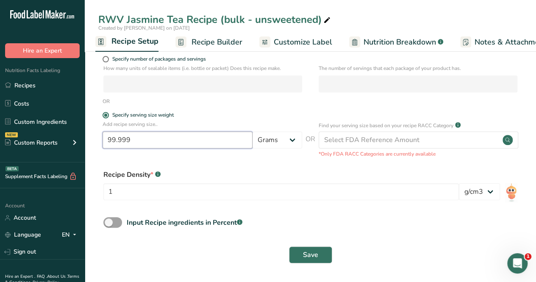
type input "99.999"
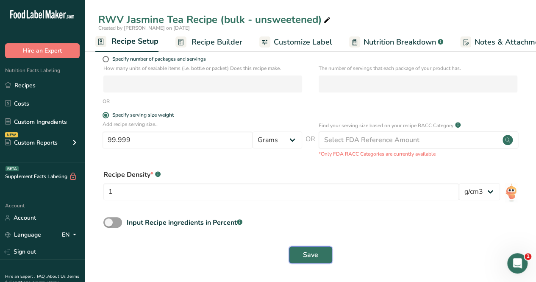
click at [306, 249] on button "Save" at bounding box center [310, 254] width 43 height 17
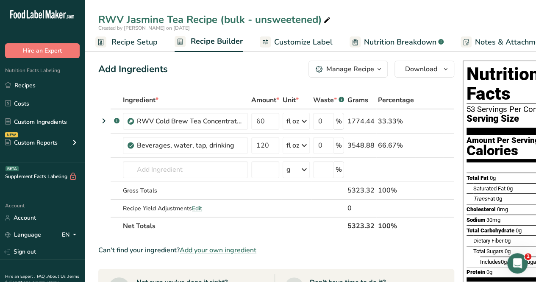
click at [309, 39] on span "Customize Label" at bounding box center [303, 41] width 59 height 11
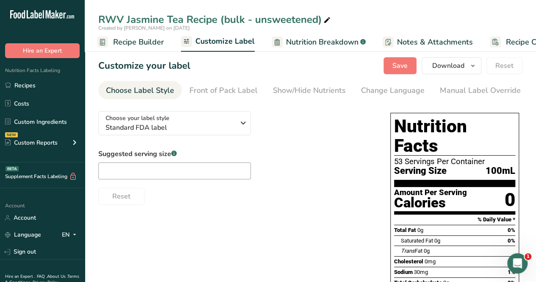
scroll to position [0, 116]
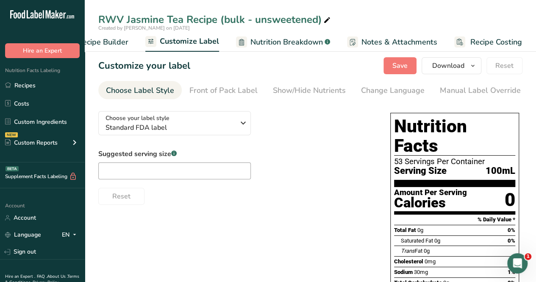
click at [445, 94] on div "Manual Label Override" at bounding box center [480, 90] width 81 height 11
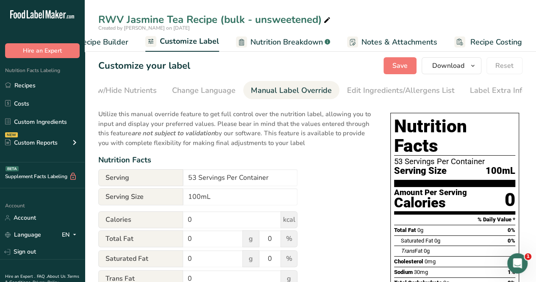
scroll to position [0, 192]
click at [222, 195] on input "100mL" at bounding box center [240, 196] width 114 height 17
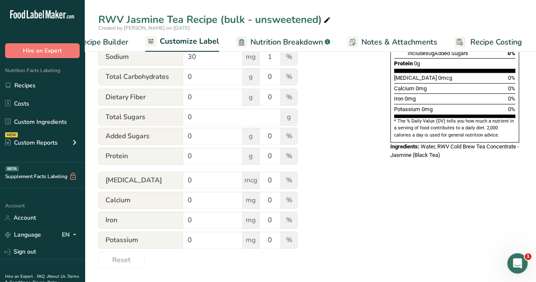
scroll to position [0, 0]
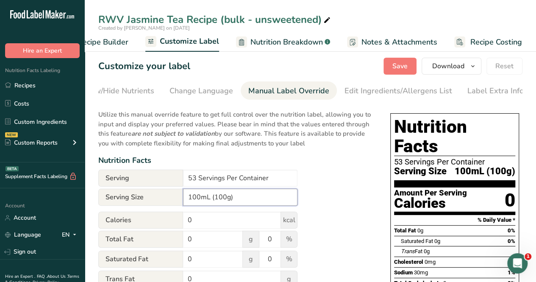
type input "100mL (100g)"
click at [400, 61] on span "Save" at bounding box center [400, 66] width 15 height 10
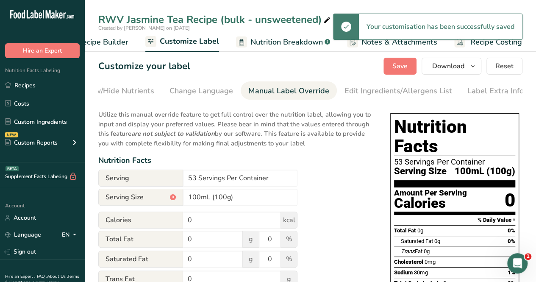
click at [111, 39] on span "Recipe Builder" at bounding box center [103, 41] width 51 height 11
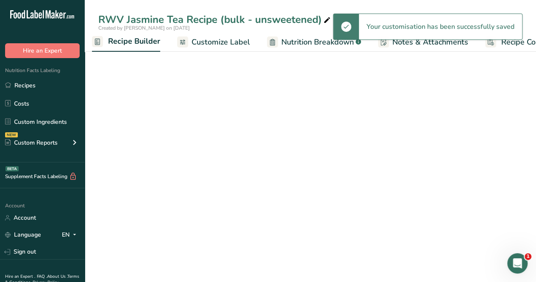
scroll to position [0, 82]
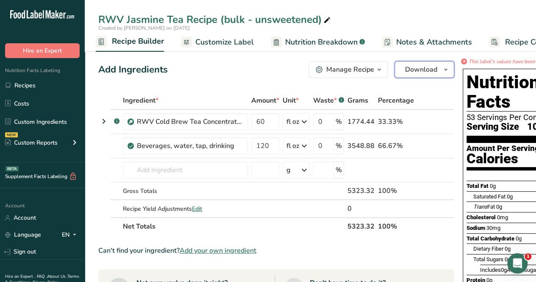
click at [427, 77] on button "Download" at bounding box center [425, 69] width 60 height 17
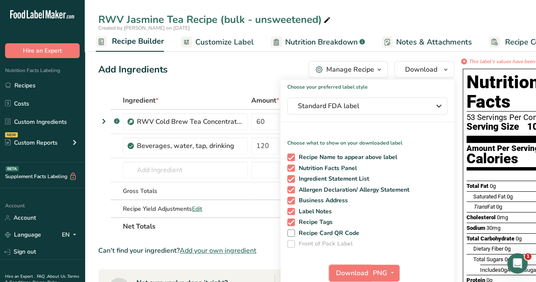
click at [356, 271] on span "Download" at bounding box center [352, 273] width 32 height 10
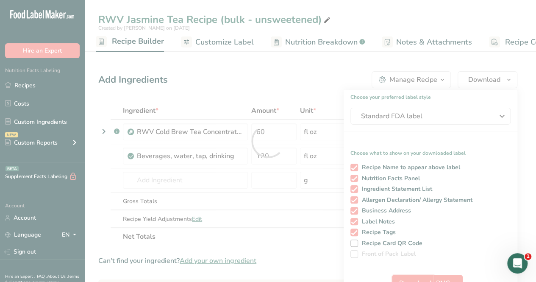
scroll to position [0, 0]
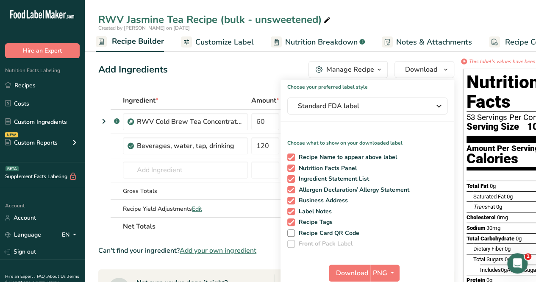
click at [246, 71] on div "Add Ingredients Manage Recipe Delete Recipe Duplicate Recipe Scale Recipe Save …" at bounding box center [276, 69] width 356 height 17
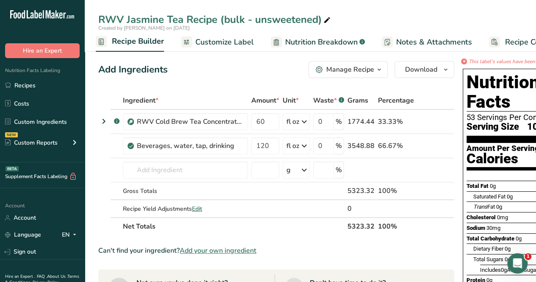
click at [337, 48] on link "Nutrition Breakdown .a-a{fill:#347362;}.b-a{fill:#fff;}" at bounding box center [318, 42] width 94 height 19
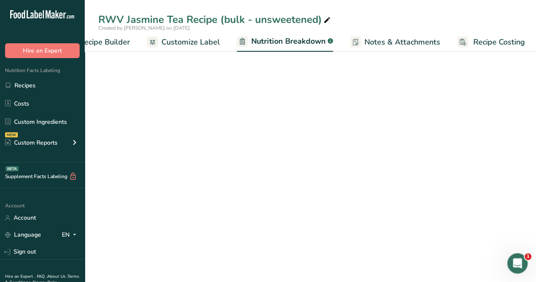
select select "Calories"
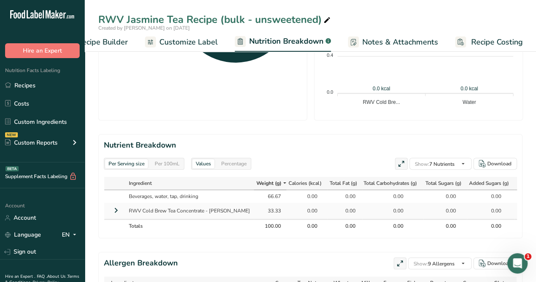
scroll to position [396, 0]
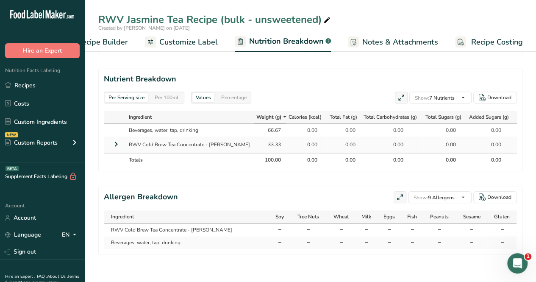
click at [453, 79] on section "Nutrient Breakdown Per Serving size Per 100mL Values Percentage Show: 7 Nutrien…" at bounding box center [310, 120] width 424 height 104
click at [0, 0] on span at bounding box center [0, 0] width 0 height 0
click at [0, 0] on input "Sodium" at bounding box center [0, 0] width 0 height 0
checkbox input "true"
click at [0, 0] on span at bounding box center [0, 0] width 0 height 0
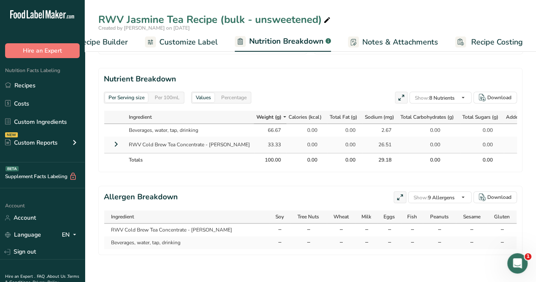
click at [0, 0] on input "Total Carbohydrates" at bounding box center [0, 0] width 0 height 0
checkbox input "false"
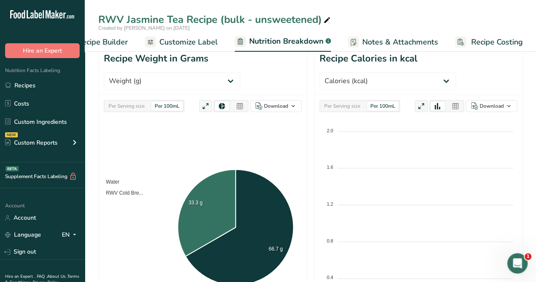
scroll to position [57, 0]
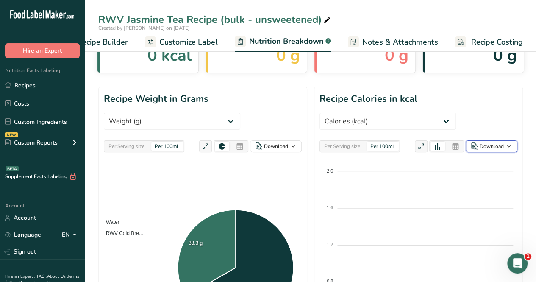
click at [485, 145] on div "Download" at bounding box center [492, 146] width 24 height 8
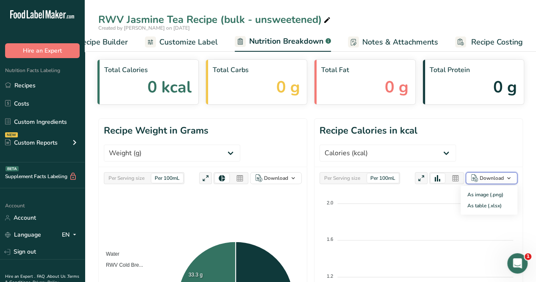
scroll to position [0, 0]
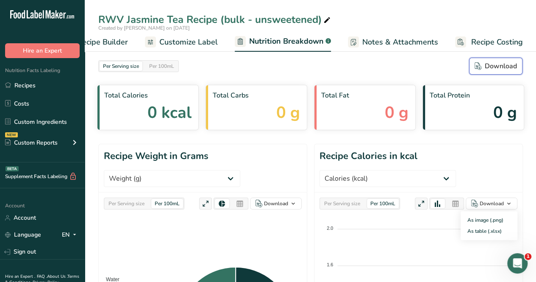
click at [498, 64] on div "Download" at bounding box center [496, 66] width 42 height 10
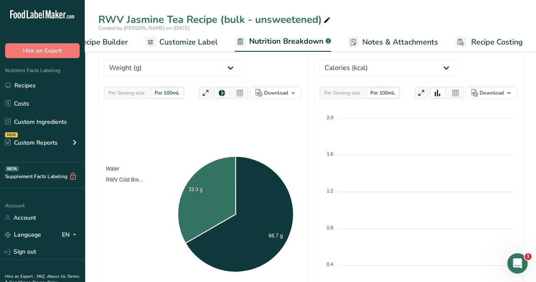
scroll to position [127, 0]
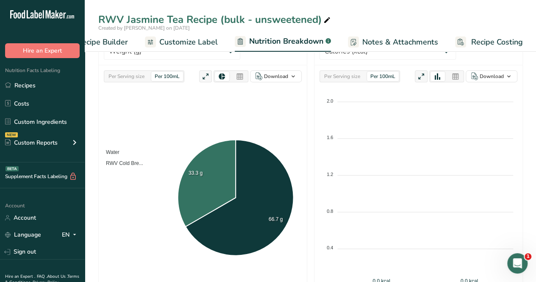
click at [26, 86] on link "Recipes" at bounding box center [42, 85] width 85 height 16
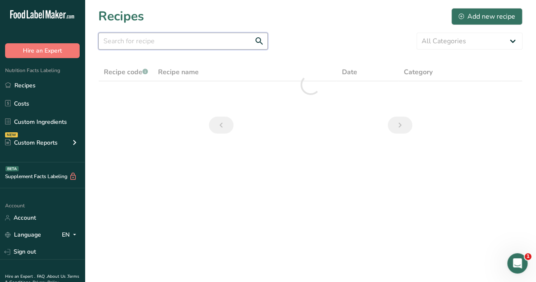
click at [195, 43] on input "text" at bounding box center [183, 41] width 170 height 17
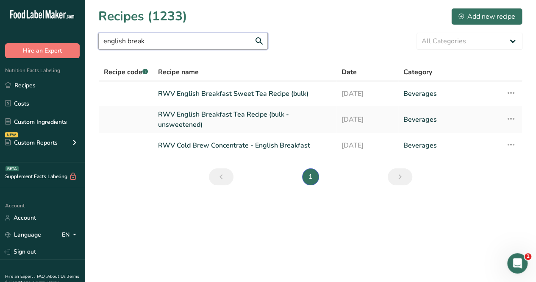
type input "english break"
click at [222, 111] on link "RWV English Breakfast Tea Recipe (bulk - unsweetened)" at bounding box center [244, 119] width 173 height 20
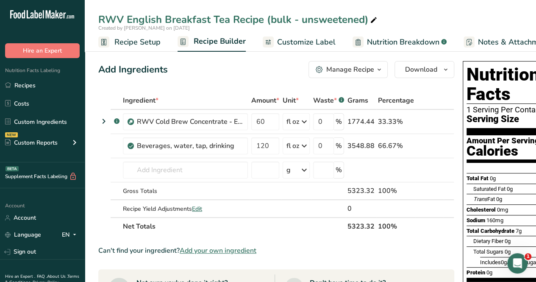
click at [145, 40] on span "Recipe Setup" at bounding box center [137, 41] width 46 height 11
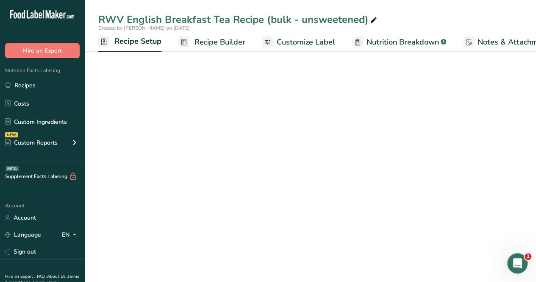
scroll to position [0, 3]
select select "22"
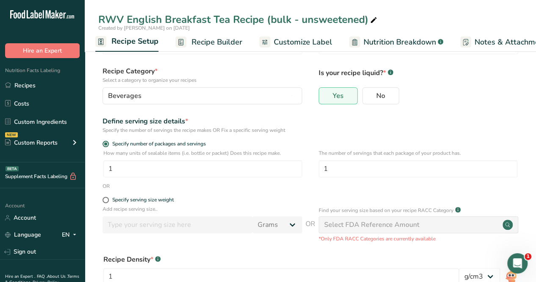
scroll to position [85, 0]
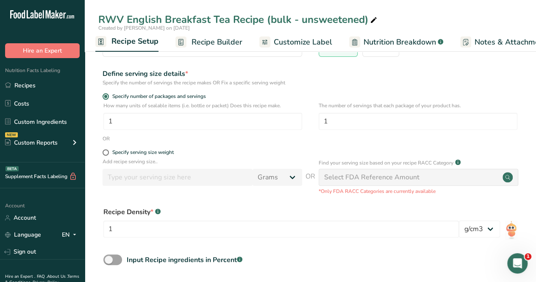
click at [104, 153] on span at bounding box center [106, 152] width 6 height 6
click at [104, 153] on input "Specify serving size weight" at bounding box center [106, 153] width 6 height 6
radio input "true"
radio input "false"
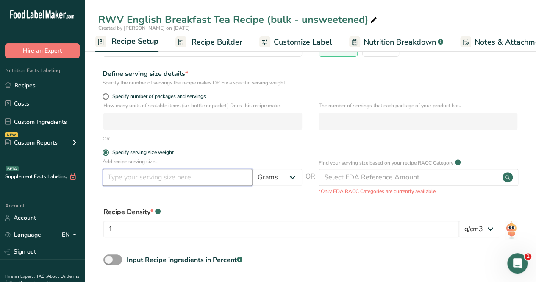
click at [132, 174] on input "number" at bounding box center [178, 177] width 150 height 17
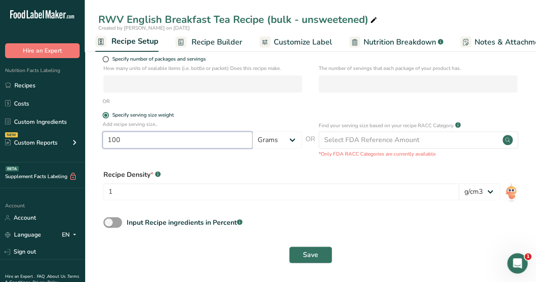
type input "100"
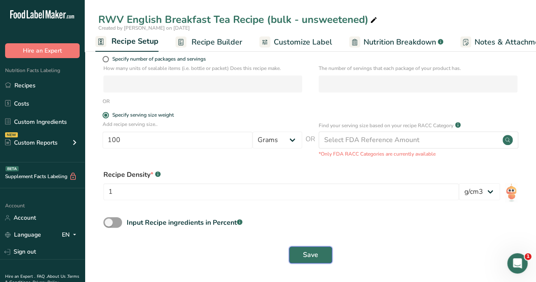
click at [321, 247] on button "Save" at bounding box center [310, 254] width 43 height 17
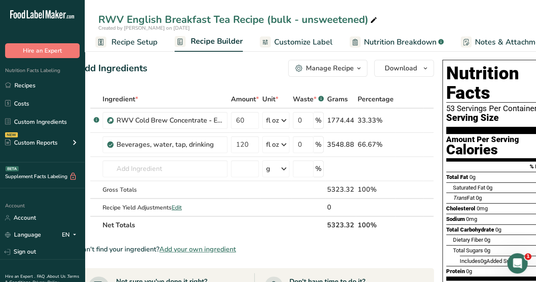
scroll to position [0, 5]
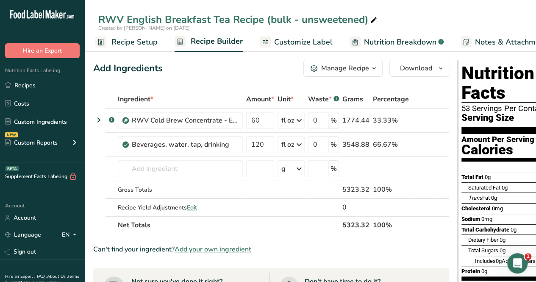
click at [329, 36] on span "Customize Label" at bounding box center [303, 41] width 59 height 11
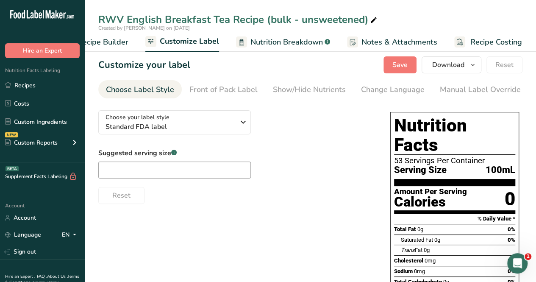
click at [375, 89] on div "Change Language" at bounding box center [393, 89] width 64 height 11
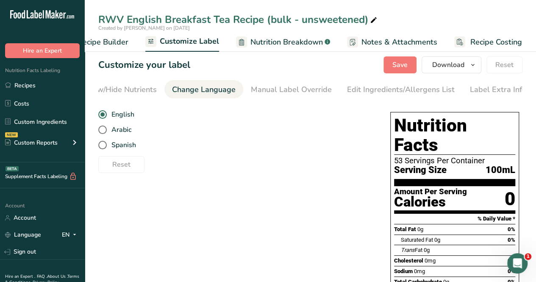
scroll to position [0, 192]
click at [306, 85] on div "Manual Label Override" at bounding box center [288, 89] width 81 height 11
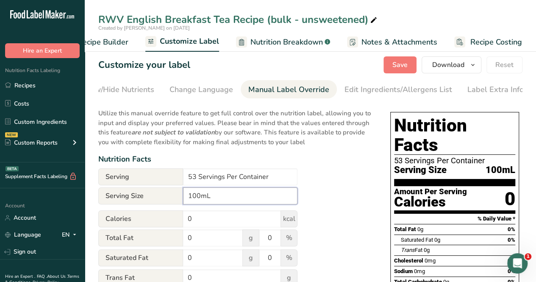
click at [241, 197] on input "100mL" at bounding box center [240, 195] width 114 height 17
type input "100mL (100g)"
click at [397, 67] on span "Save" at bounding box center [400, 65] width 15 height 10
click at [124, 41] on span "Recipe Builder" at bounding box center [103, 41] width 51 height 11
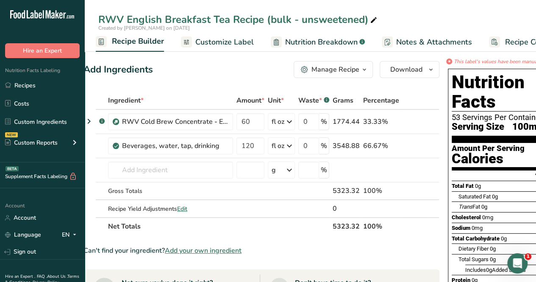
scroll to position [0, 14]
click at [423, 67] on button "Download" at bounding box center [410, 69] width 60 height 17
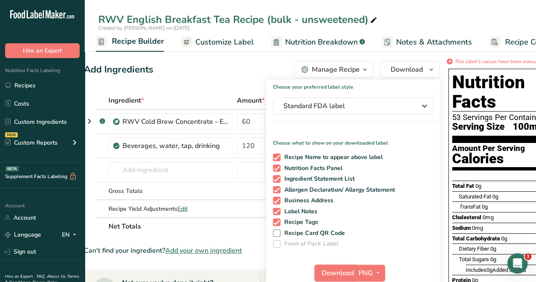
click at [332, 276] on span "Download" at bounding box center [338, 273] width 32 height 10
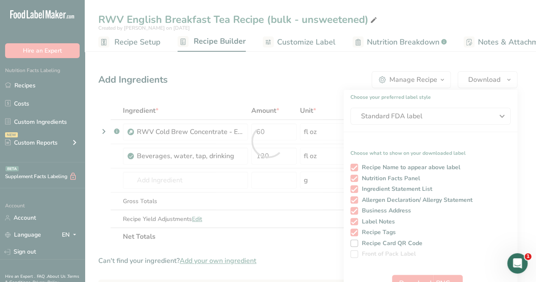
scroll to position [0, 82]
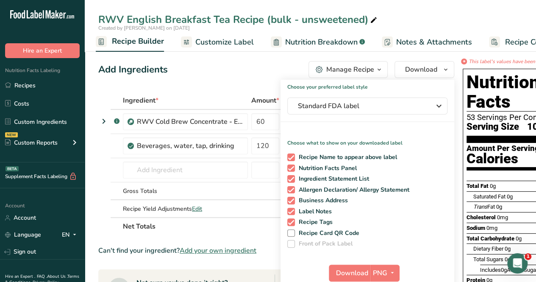
click at [200, 70] on div "Add Ingredients Manage Recipe Delete Recipe Duplicate Recipe Scale Recipe Save …" at bounding box center [276, 69] width 356 height 17
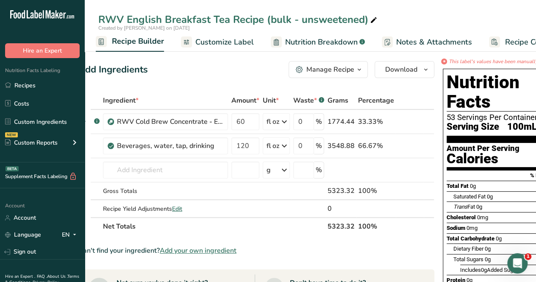
scroll to position [0, 20]
drag, startPoint x: 276, startPoint y: 84, endPoint x: 347, endPoint y: 40, distance: 83.1
click at [347, 40] on span "Nutrition Breakdown" at bounding box center [321, 41] width 72 height 11
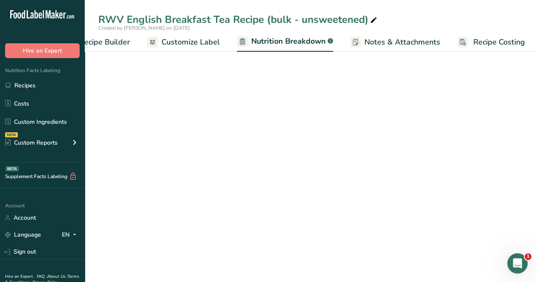
scroll to position [0, 117]
select select "Calories"
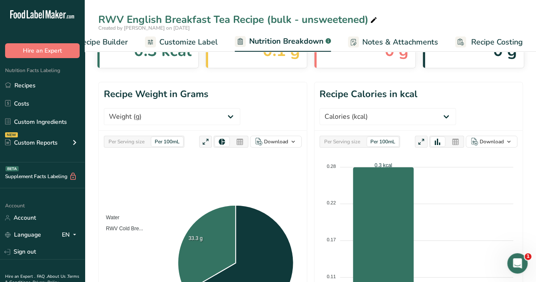
scroll to position [0, 0]
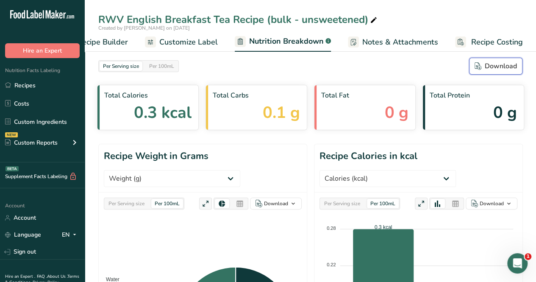
click at [518, 70] on button "Download" at bounding box center [495, 66] width 53 height 17
click at [49, 80] on link "Recipes" at bounding box center [42, 85] width 85 height 16
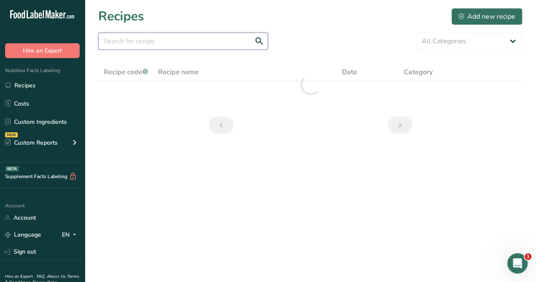
click at [145, 40] on input "text" at bounding box center [183, 41] width 170 height 17
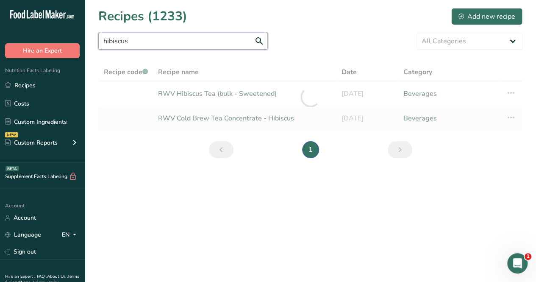
type input "hibiscus"
click at [2, 179] on div "Supplement Facts Labeling BETA" at bounding box center [38, 176] width 77 height 9
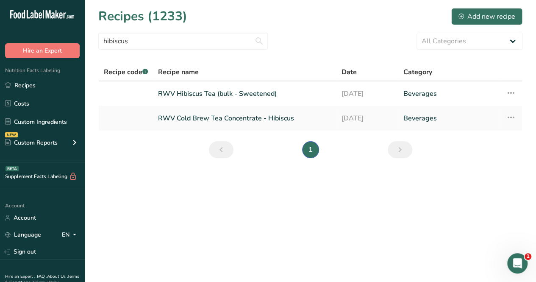
click at [220, 98] on link "RWV Hibiscus Tea (bulk - Sweetened)" at bounding box center [244, 94] width 173 height 18
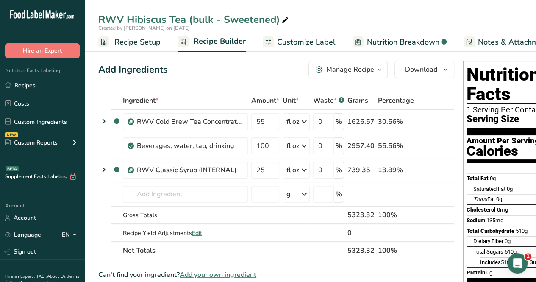
drag, startPoint x: 137, startPoint y: 42, endPoint x: 143, endPoint y: 47, distance: 7.8
click at [137, 42] on span "Recipe Setup" at bounding box center [137, 41] width 46 height 11
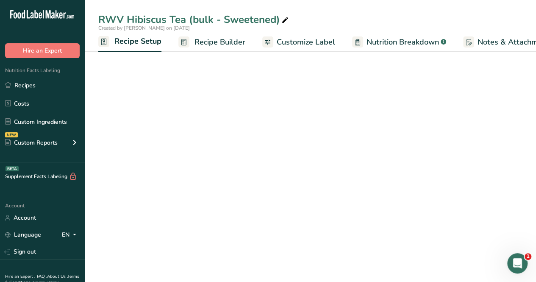
scroll to position [0, 3]
select select "22"
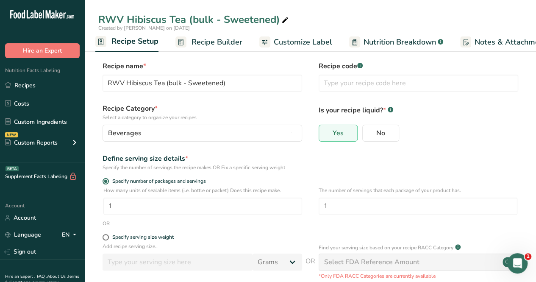
drag, startPoint x: 105, startPoint y: 237, endPoint x: 109, endPoint y: 248, distance: 11.8
click at [106, 238] on span at bounding box center [106, 237] width 6 height 6
click at [106, 238] on input "Specify serving size weight" at bounding box center [106, 237] width 6 height 6
radio input "true"
radio input "false"
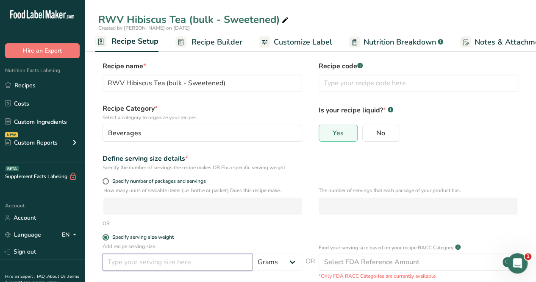
click at [115, 258] on input "number" at bounding box center [178, 262] width 150 height 17
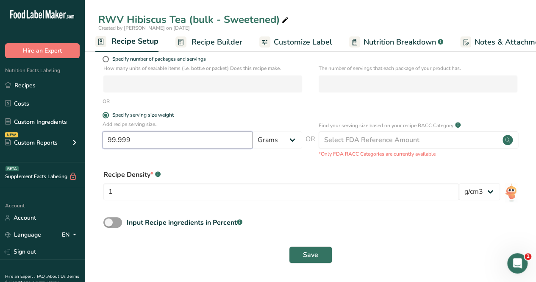
type input "99.999"
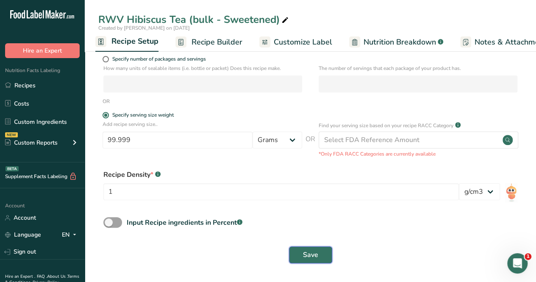
click at [312, 260] on button "Save" at bounding box center [310, 254] width 43 height 17
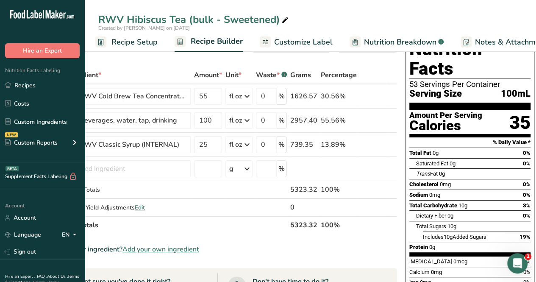
scroll to position [24, 0]
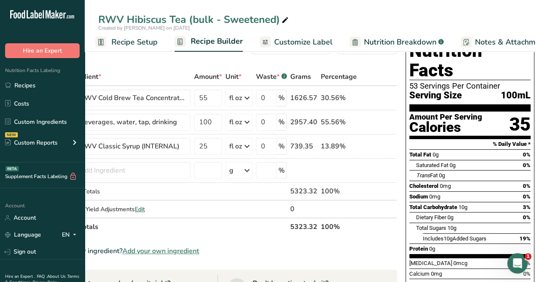
click at [314, 44] on span "Customize Label" at bounding box center [303, 41] width 59 height 11
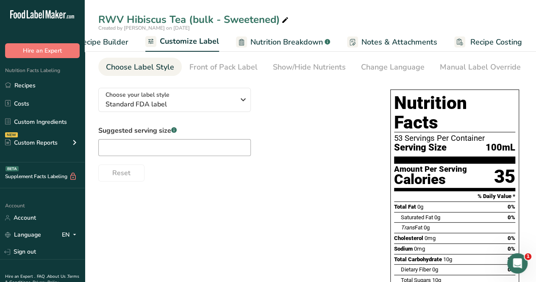
click at [493, 64] on div "Manual Label Override" at bounding box center [480, 66] width 81 height 11
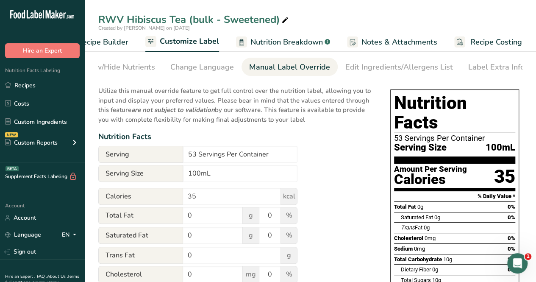
scroll to position [0, 192]
click at [218, 176] on input "100mL" at bounding box center [240, 173] width 114 height 17
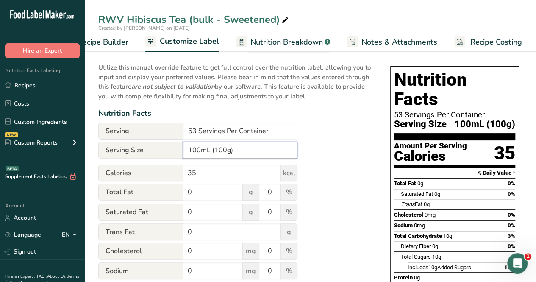
scroll to position [0, 0]
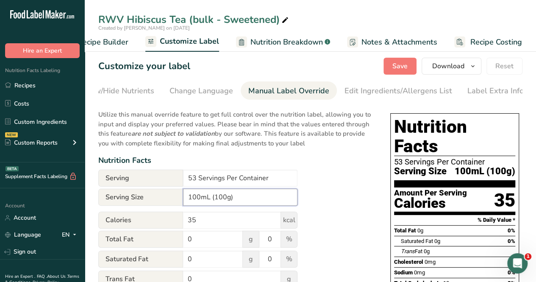
type input "100mL (100g)"
click at [405, 67] on span "Save" at bounding box center [400, 66] width 15 height 10
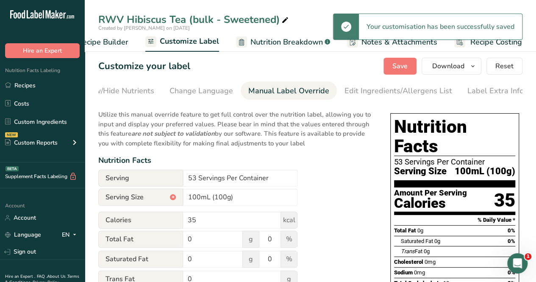
click at [112, 41] on span "Recipe Builder" at bounding box center [103, 41] width 51 height 11
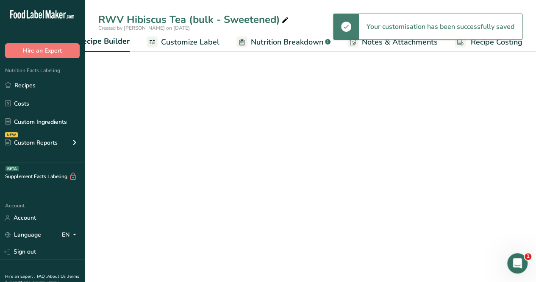
scroll to position [0, 82]
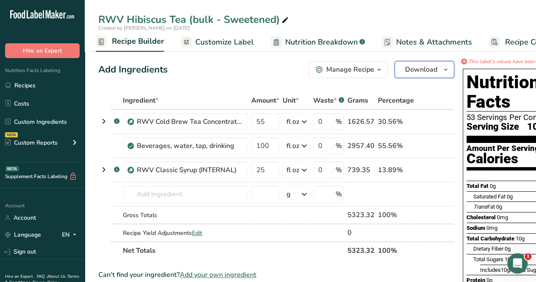
click at [417, 74] on span "Download" at bounding box center [421, 69] width 32 height 10
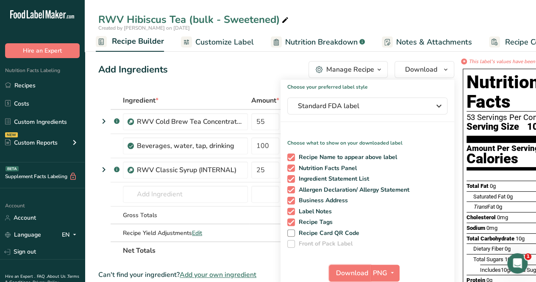
click at [363, 272] on span "Download" at bounding box center [352, 273] width 32 height 10
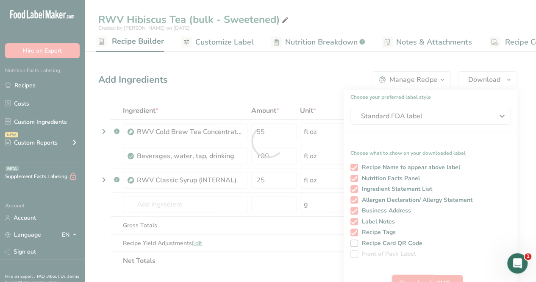
scroll to position [0, 0]
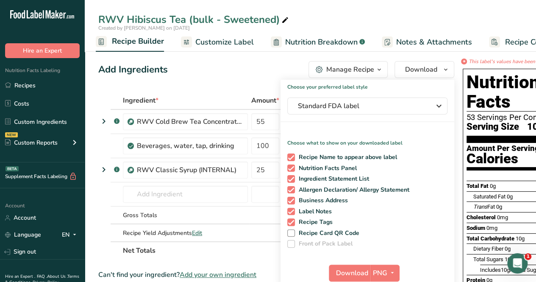
click at [315, 16] on div "RWV Hibiscus Tea (bulk - Sweetened)" at bounding box center [311, 19] width 452 height 15
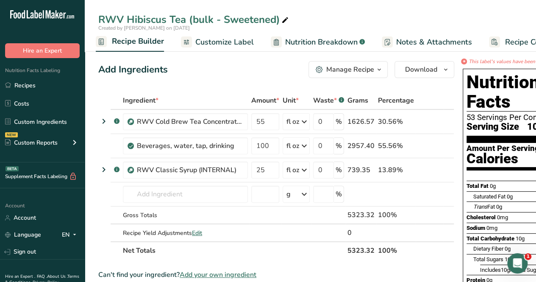
click at [308, 47] on span "Nutrition Breakdown" at bounding box center [321, 41] width 72 height 11
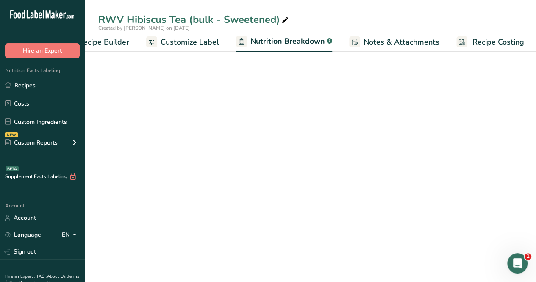
select select "Calories"
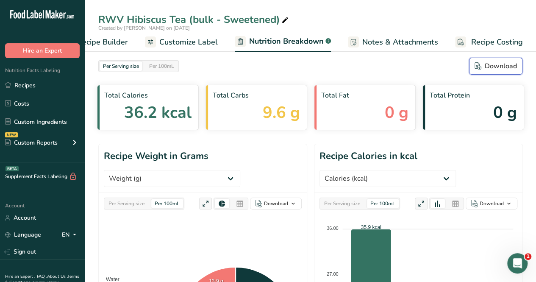
click at [510, 67] on div "Download" at bounding box center [496, 66] width 42 height 10
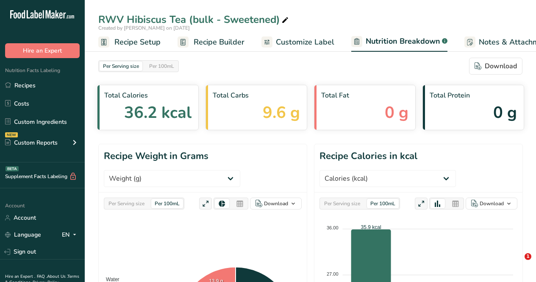
select select "Calories"
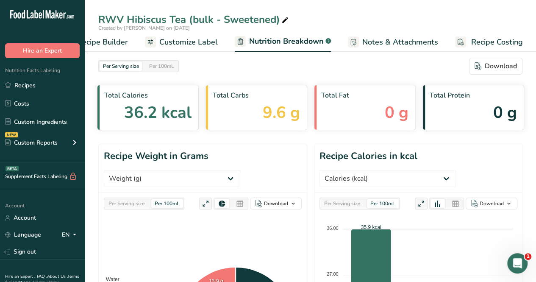
click at [26, 86] on link "Recipes" at bounding box center [42, 85] width 85 height 16
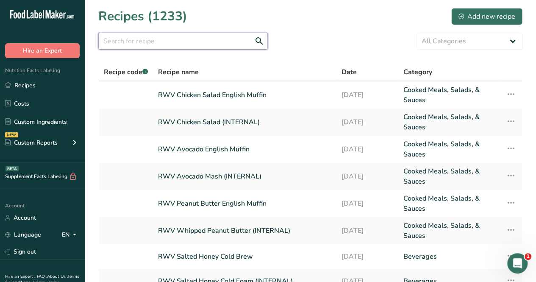
click at [187, 41] on input "text" at bounding box center [183, 41] width 170 height 17
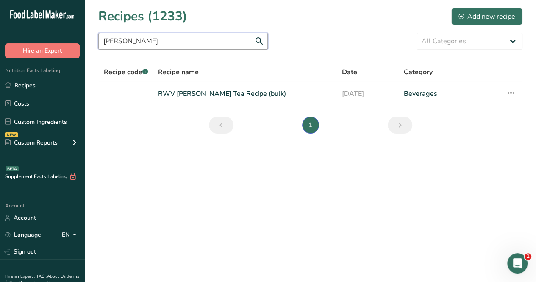
type input "jasmine sweet"
click at [224, 95] on link "RWV Jasmine Sweet Tea Recipe (bulk)" at bounding box center [245, 94] width 174 height 18
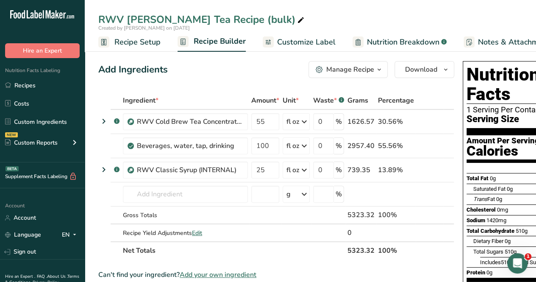
click at [149, 45] on span "Recipe Setup" at bounding box center [137, 41] width 46 height 11
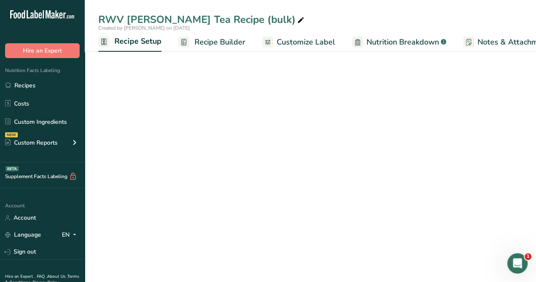
scroll to position [0, 3]
select select "22"
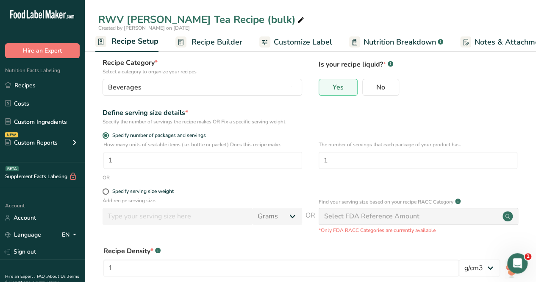
scroll to position [122, 0]
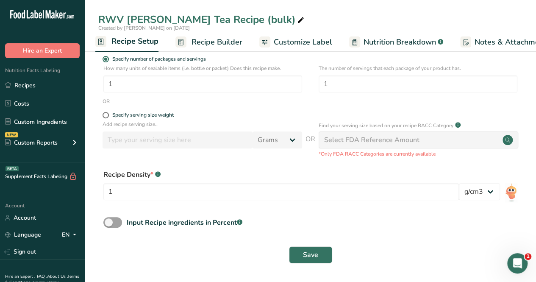
click at [109, 113] on span "Specify serving size weight" at bounding box center [141, 115] width 65 height 6
click at [108, 113] on input "Specify serving size weight" at bounding box center [106, 115] width 6 height 6
radio input "true"
radio input "false"
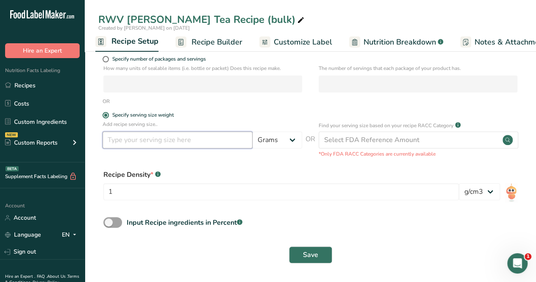
click at [127, 144] on input "number" at bounding box center [178, 139] width 150 height 17
type input "100"
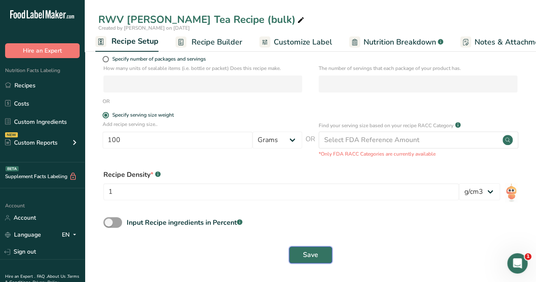
click at [316, 256] on span "Save" at bounding box center [310, 255] width 15 height 10
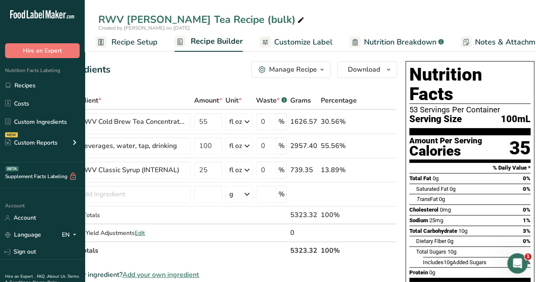
click at [313, 42] on span "Customize Label" at bounding box center [303, 41] width 59 height 11
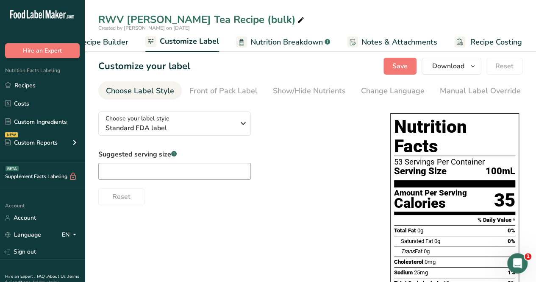
click at [484, 97] on link "Manual Label Override" at bounding box center [480, 90] width 81 height 19
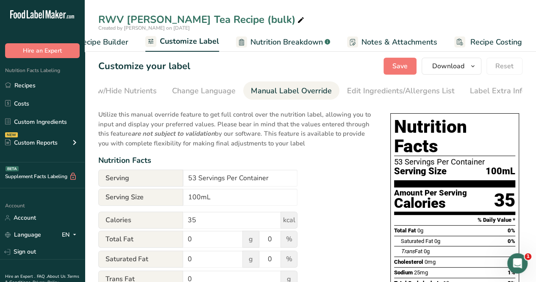
scroll to position [0, 192]
click at [219, 201] on input "100mL" at bounding box center [240, 197] width 114 height 17
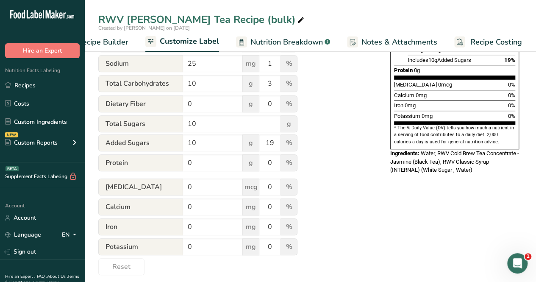
scroll to position [0, 0]
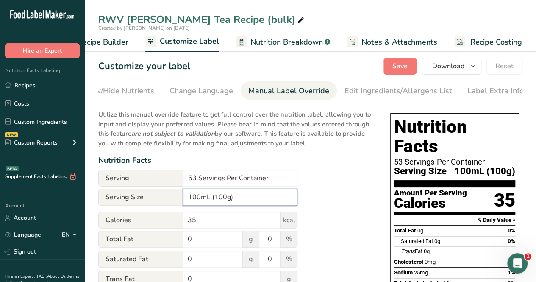
type input "100mL (100g)"
click at [406, 65] on span "Save" at bounding box center [400, 66] width 15 height 10
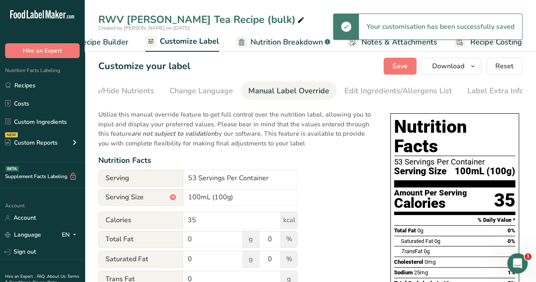
click at [123, 42] on span "Recipe Builder" at bounding box center [103, 41] width 51 height 11
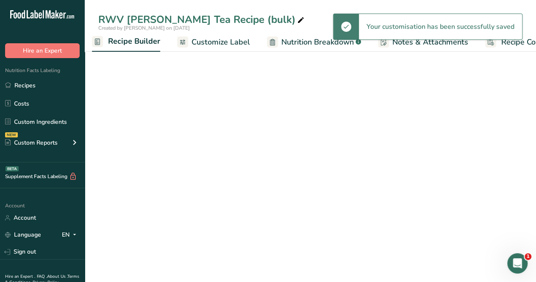
scroll to position [0, 82]
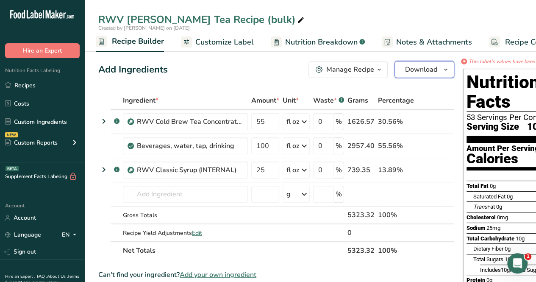
click at [407, 76] on button "Download" at bounding box center [425, 69] width 60 height 17
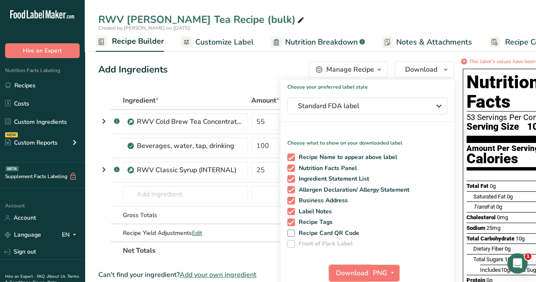
click at [347, 270] on span "Download" at bounding box center [352, 273] width 32 height 10
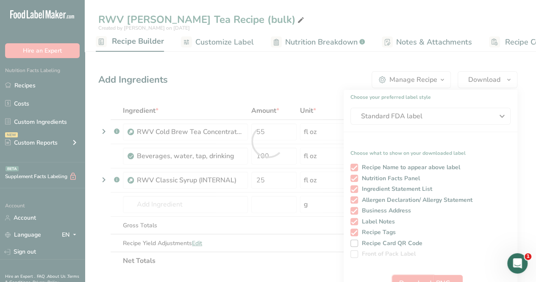
scroll to position [0, 0]
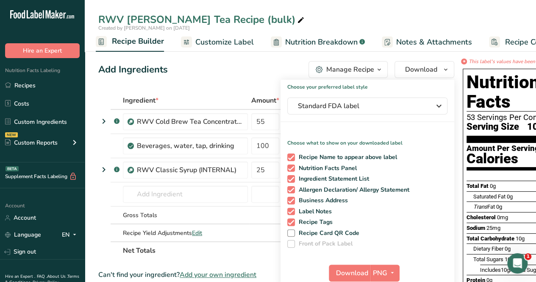
drag, startPoint x: 334, startPoint y: 16, endPoint x: 332, endPoint y: 27, distance: 11.2
click at [334, 16] on div "RWV Jasmine Sweet Tea Recipe (bulk)" at bounding box center [311, 19] width 452 height 15
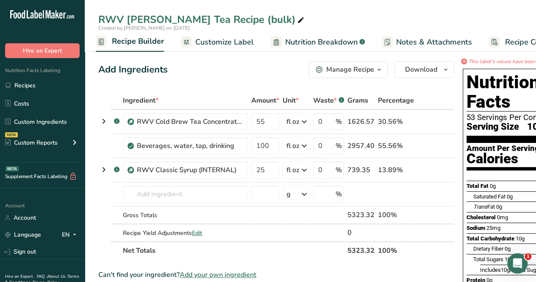
click at [326, 46] on span "Nutrition Breakdown" at bounding box center [321, 41] width 72 height 11
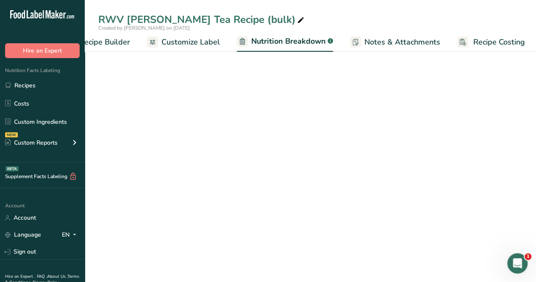
scroll to position [0, 117]
select select "Calories"
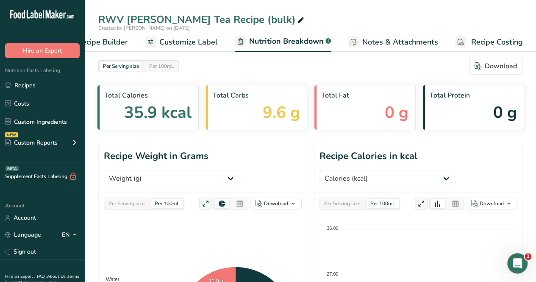
click at [110, 40] on span "Recipe Builder" at bounding box center [102, 41] width 51 height 11
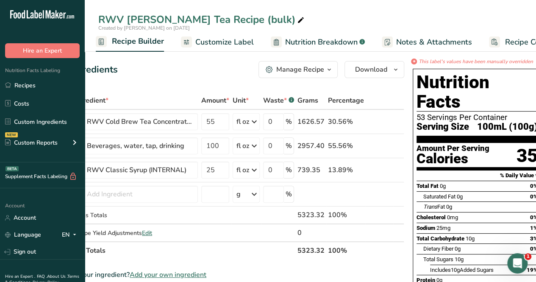
scroll to position [0, 57]
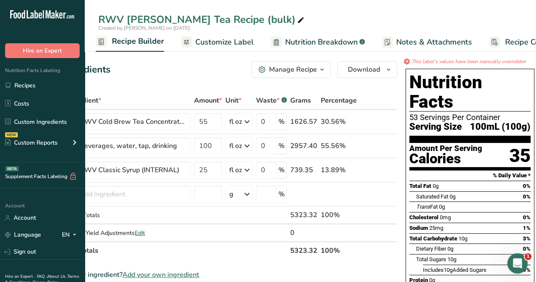
click at [312, 39] on span "Nutrition Breakdown" at bounding box center [321, 41] width 72 height 11
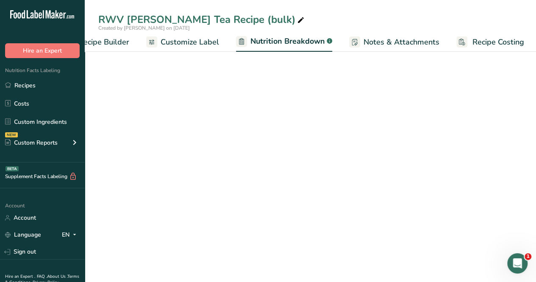
select select "Calories"
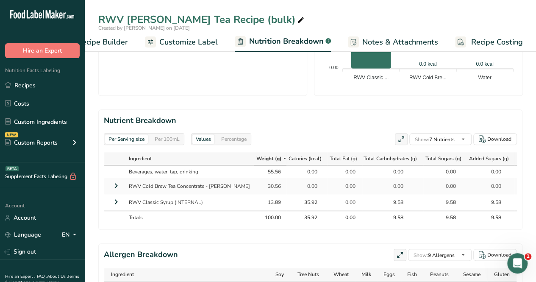
scroll to position [382, 0]
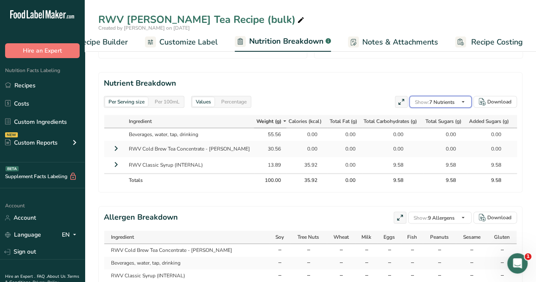
click at [450, 103] on span "Show: 7 Nutrients" at bounding box center [435, 102] width 40 height 7
click at [0, 0] on span at bounding box center [0, 0] width 0 height 0
click at [0, 0] on input "Total Fat" at bounding box center [0, 0] width 0 height 0
checkbox input "false"
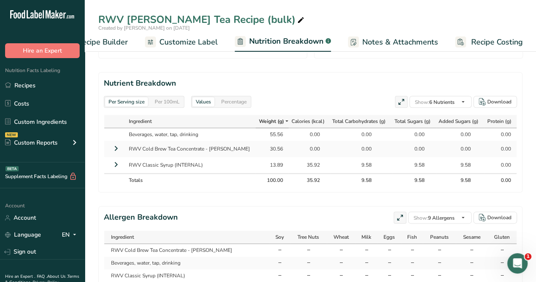
click at [0, 0] on div "Standard Components Weight Calories Energy KJ Total Fat Saturated Fat Trans Fat…" at bounding box center [0, 0] width 0 height 0
click at [0, 0] on span at bounding box center [0, 0] width 0 height 0
click at [0, 0] on input "Sodium" at bounding box center [0, 0] width 0 height 0
checkbox input "true"
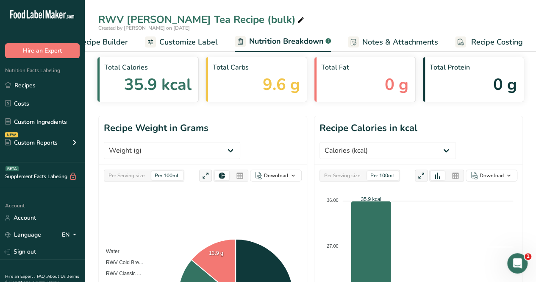
scroll to position [0, 0]
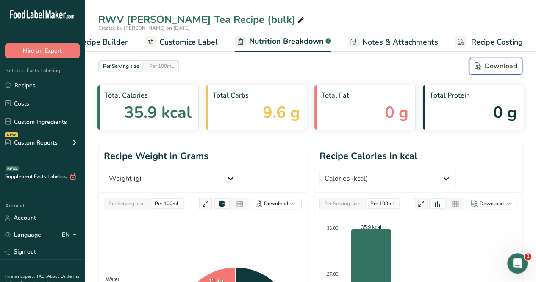
click at [490, 65] on div "Download" at bounding box center [496, 66] width 42 height 10
click at [32, 83] on link "Recipes" at bounding box center [42, 85] width 85 height 16
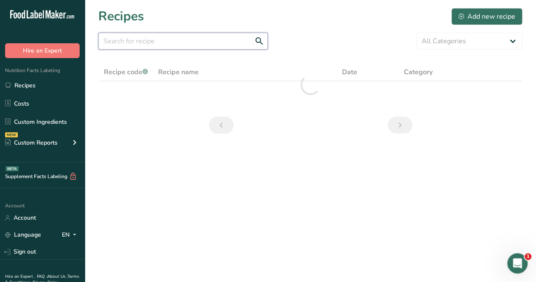
click at [187, 39] on input "text" at bounding box center [183, 41] width 170 height 17
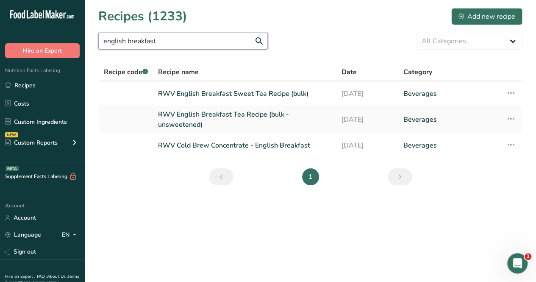
type input "english breakfast"
click at [255, 98] on link "RWV English Breakfast Sweet Tea Recipe (bulk)" at bounding box center [244, 94] width 173 height 18
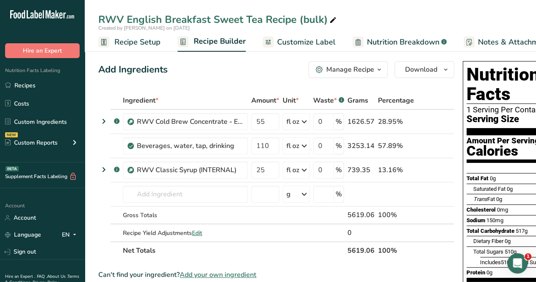
drag, startPoint x: 136, startPoint y: 39, endPoint x: 155, endPoint y: 52, distance: 23.4
click at [136, 39] on span "Recipe Setup" at bounding box center [137, 41] width 46 height 11
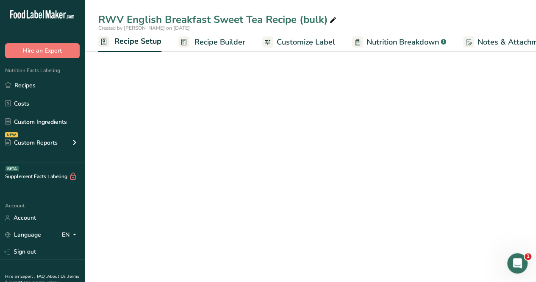
scroll to position [0, 3]
select select "22"
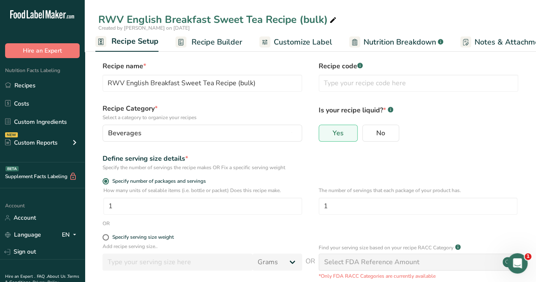
click at [192, 45] on span "Recipe Builder" at bounding box center [217, 41] width 51 height 11
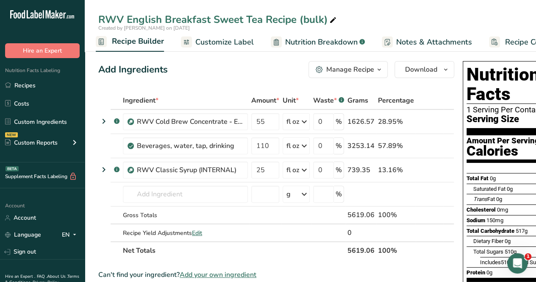
click at [139, 34] on link "Recipe Builder" at bounding box center [130, 42] width 68 height 20
click at [139, 36] on span "Recipe Builder" at bounding box center [138, 41] width 52 height 11
click at [142, 45] on span "Recipe Builder" at bounding box center [138, 41] width 52 height 11
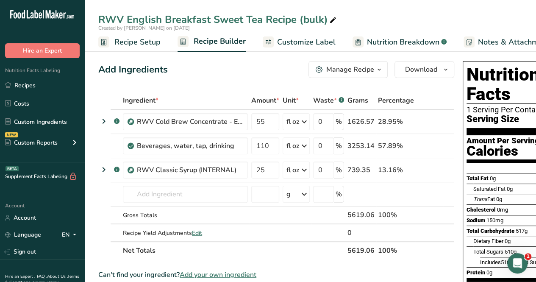
drag, startPoint x: 126, startPoint y: 45, endPoint x: 130, endPoint y: 56, distance: 12.3
click at [125, 44] on span "Recipe Setup" at bounding box center [137, 41] width 46 height 11
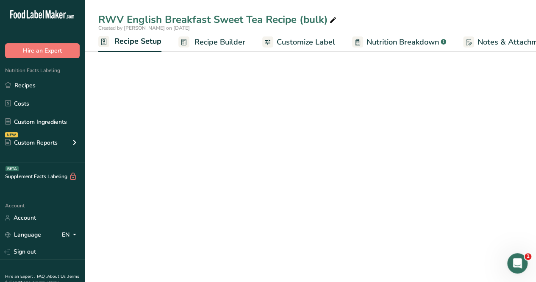
scroll to position [0, 3]
select select "22"
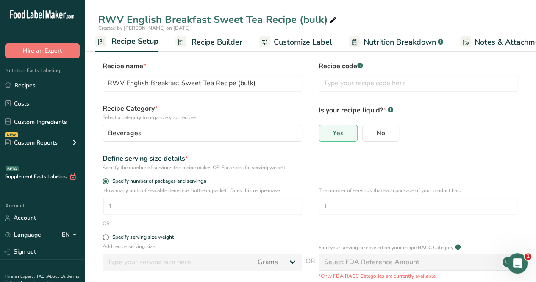
scroll to position [122, 0]
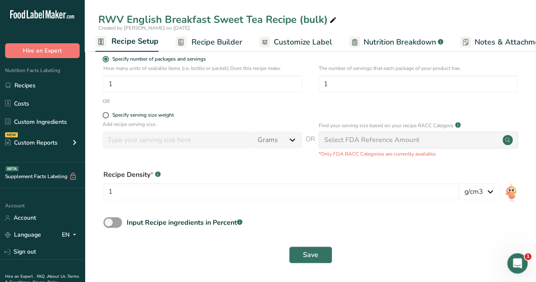
click at [104, 111] on form "Recipe name * RWV English Breakfast Sweet Tea Recipe (bulk) Recipe code .a-a{fi…" at bounding box center [310, 103] width 424 height 329
click at [106, 117] on span at bounding box center [106, 115] width 6 height 6
click at [106, 117] on input "Specify serving size weight" at bounding box center [106, 115] width 6 height 6
radio input "true"
radio input "false"
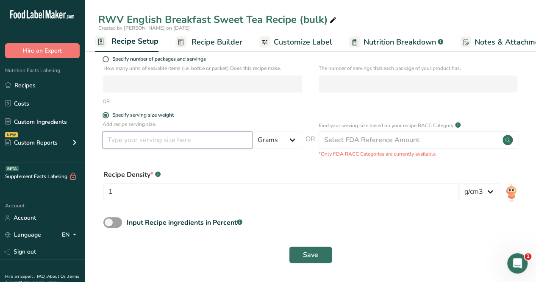
click at [121, 140] on input "number" at bounding box center [178, 139] width 150 height 17
type input "100"
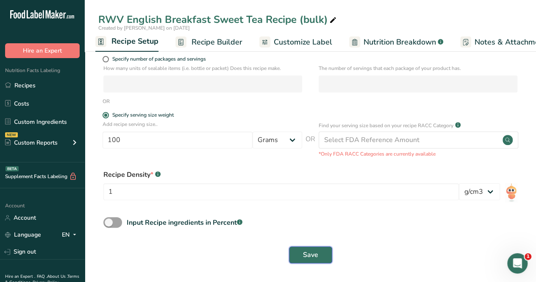
click at [302, 254] on button "Save" at bounding box center [310, 254] width 43 height 17
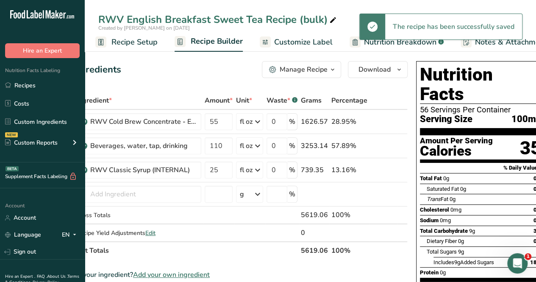
scroll to position [0, 57]
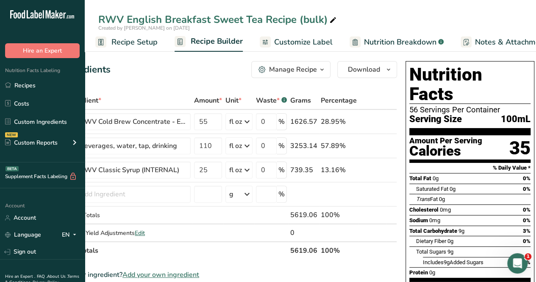
click at [378, 42] on span "Nutrition Breakdown" at bounding box center [400, 41] width 72 height 11
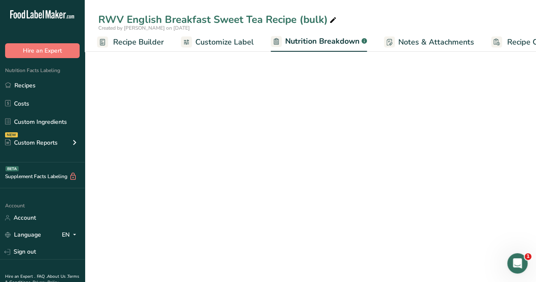
select select "Calories"
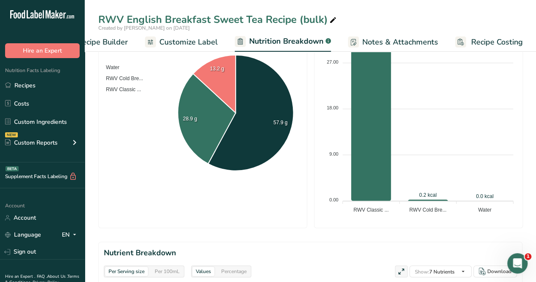
scroll to position [382, 0]
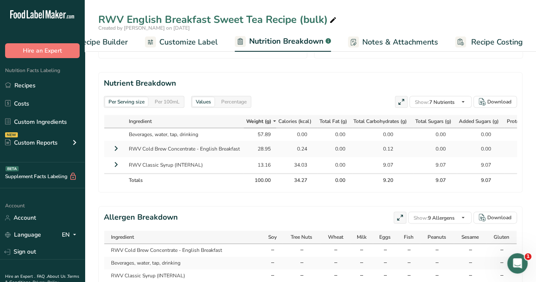
click at [183, 40] on span "Customize Label" at bounding box center [188, 41] width 59 height 11
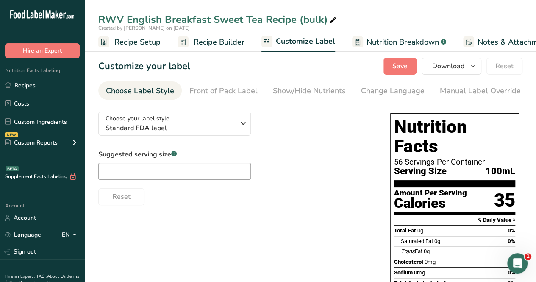
scroll to position [0, 116]
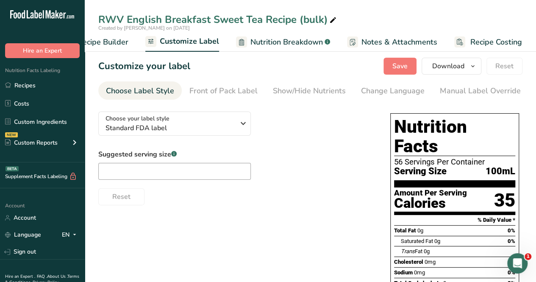
click at [476, 89] on div "Manual Label Override" at bounding box center [480, 90] width 81 height 11
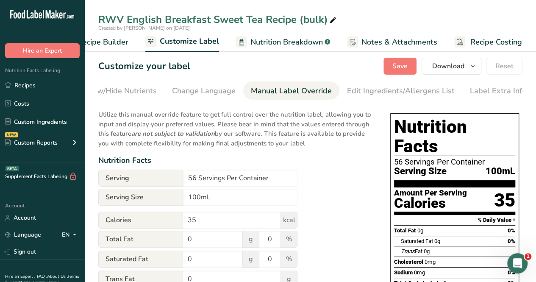
scroll to position [0, 192]
click at [229, 198] on input "100mL" at bounding box center [240, 197] width 114 height 17
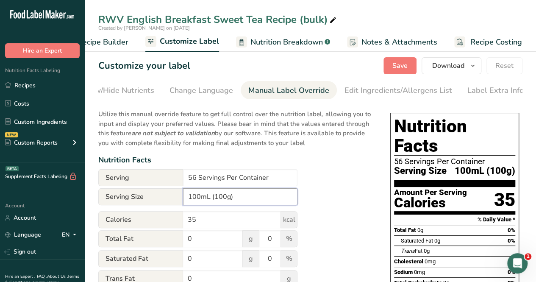
scroll to position [0, 0]
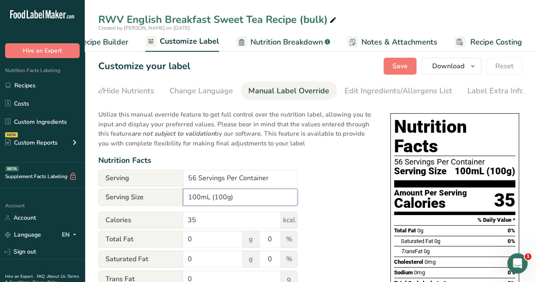
type input "100mL (100g)"
click at [399, 61] on span "Save" at bounding box center [400, 66] width 15 height 10
click at [283, 39] on span "Nutrition Breakdown" at bounding box center [287, 41] width 72 height 11
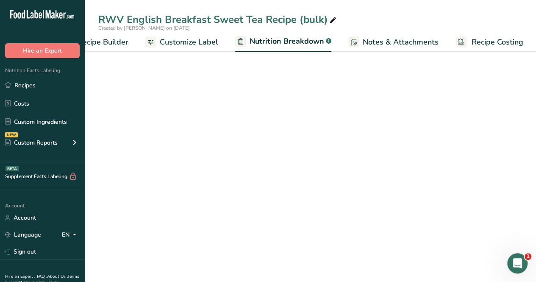
scroll to position [0, 117]
select select "Calories"
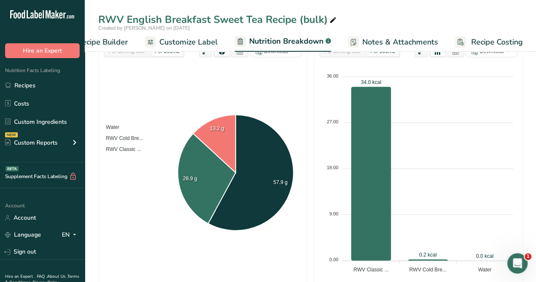
scroll to position [0, 0]
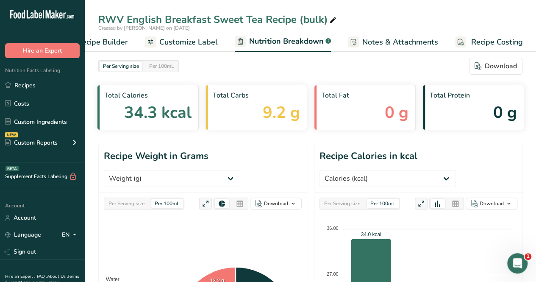
click at [111, 44] on span "Recipe Builder" at bounding box center [102, 41] width 51 height 11
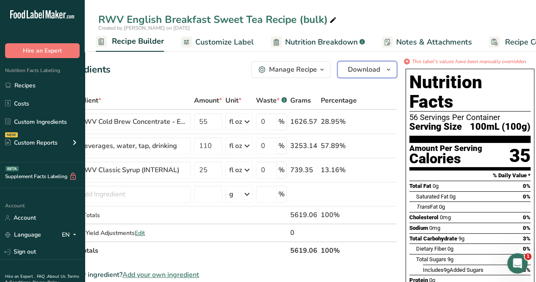
click at [363, 70] on span "Download" at bounding box center [364, 69] width 32 height 10
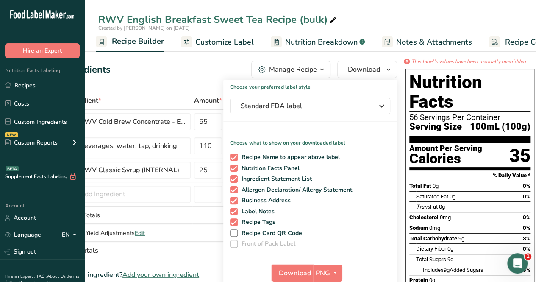
click at [299, 269] on span "Download" at bounding box center [295, 273] width 32 height 10
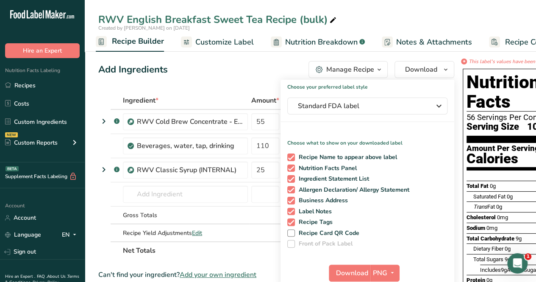
click at [234, 73] on div "Add Ingredients Manage Recipe Delete Recipe Duplicate Recipe Scale Recipe Save …" at bounding box center [276, 69] width 356 height 17
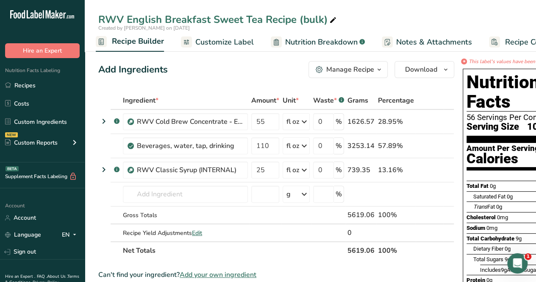
click at [315, 42] on span "Nutrition Breakdown" at bounding box center [321, 41] width 72 height 11
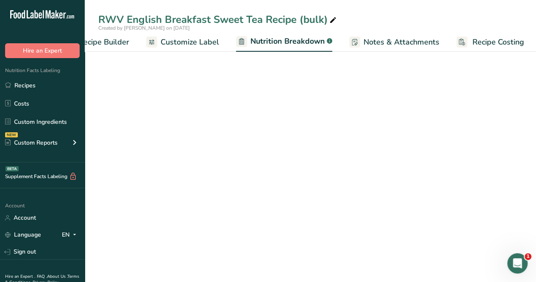
select select "Calories"
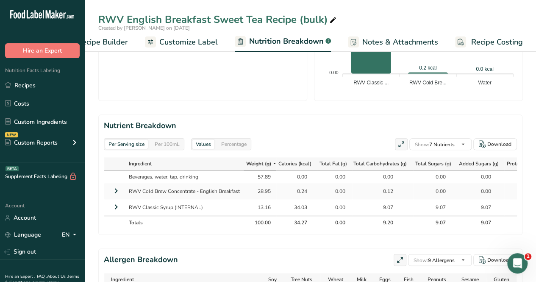
scroll to position [382, 0]
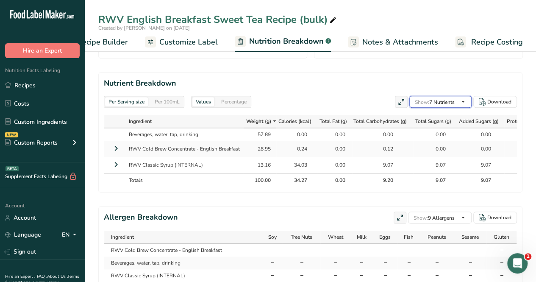
click at [450, 104] on span "Show: 7 Nutrients" at bounding box center [435, 102] width 40 height 7
click at [0, 0] on span at bounding box center [0, 0] width 0 height 0
click at [0, 0] on input "Sodium" at bounding box center [0, 0] width 0 height 0
checkbox input "true"
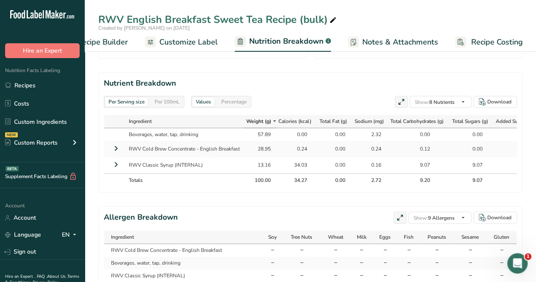
click at [0, 0] on span at bounding box center [0, 0] width 0 height 0
click at [0, 0] on input "Total Fat" at bounding box center [0, 0] width 0 height 0
checkbox input "false"
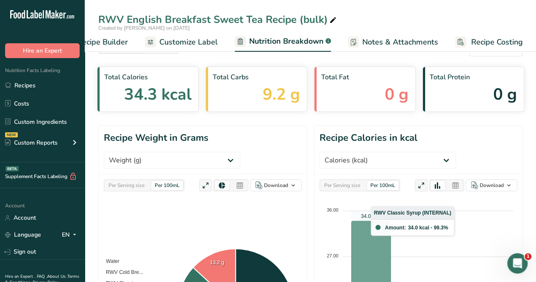
scroll to position [0, 0]
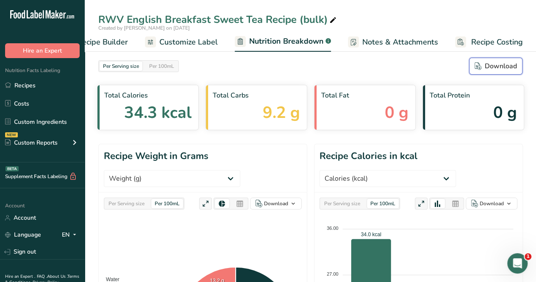
click at [496, 66] on div "Download" at bounding box center [496, 66] width 42 height 10
click at [215, 72] on div "Per Serving size Per 100mL Download" at bounding box center [310, 66] width 424 height 17
click at [33, 82] on link "Recipes" at bounding box center [42, 85] width 85 height 16
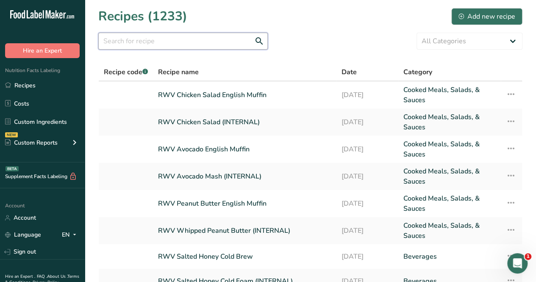
click at [217, 39] on input "text" at bounding box center [183, 41] width 170 height 17
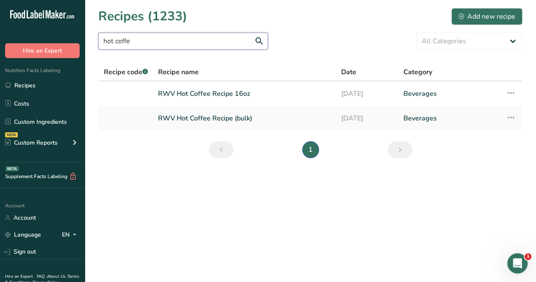
type input "hot coffe"
click at [220, 120] on link "RWV Hot Coffee Recipe (bulk)" at bounding box center [244, 118] width 173 height 18
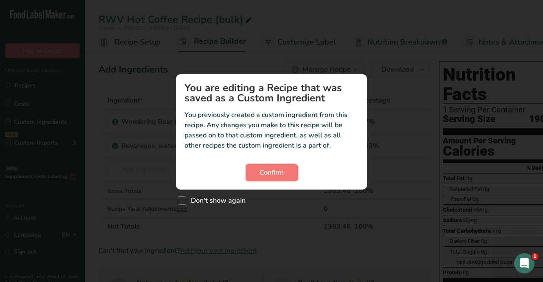
click at [276, 173] on span "Confirm" at bounding box center [271, 172] width 24 height 10
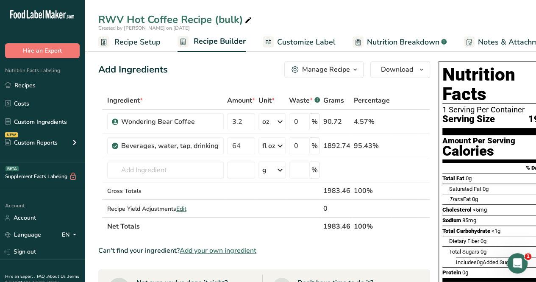
click at [142, 44] on span "Recipe Setup" at bounding box center [137, 41] width 46 height 11
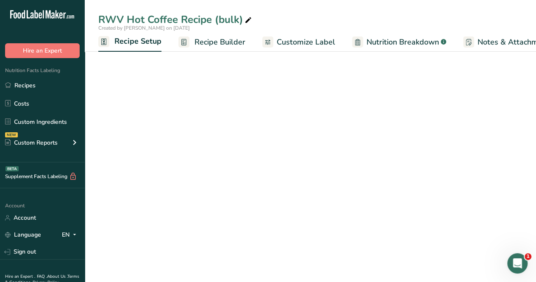
scroll to position [0, 3]
select select "22"
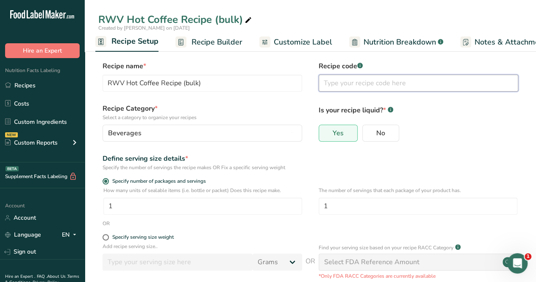
click at [364, 85] on input "text" at bounding box center [419, 83] width 200 height 17
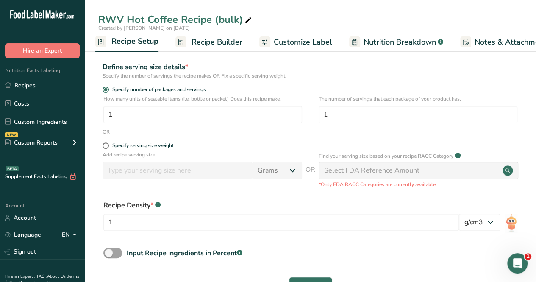
scroll to position [122, 0]
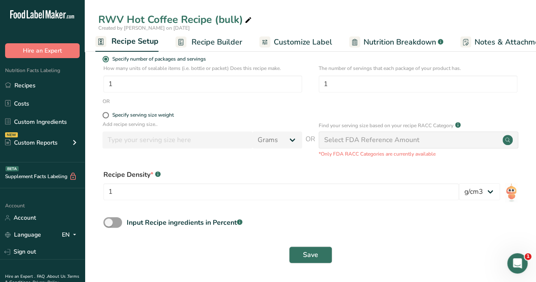
click at [105, 115] on span at bounding box center [106, 115] width 6 height 6
click at [105, 115] on input "Specify serving size weight" at bounding box center [106, 115] width 6 height 6
radio input "true"
radio input "false"
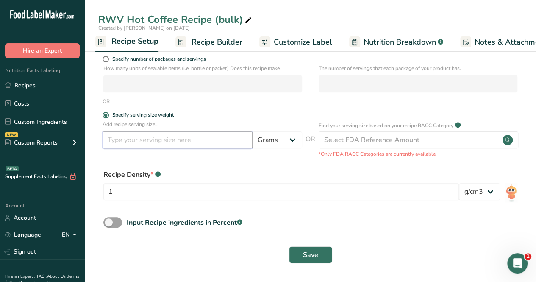
click at [145, 142] on input "number" at bounding box center [178, 139] width 150 height 17
type input "100"
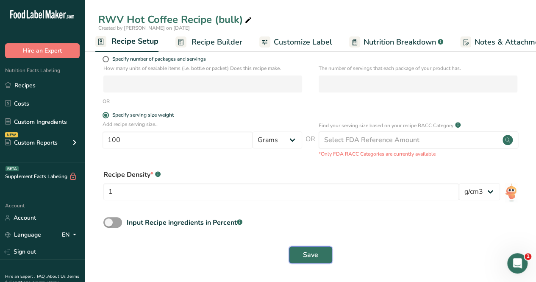
click at [304, 258] on span "Save" at bounding box center [310, 255] width 15 height 10
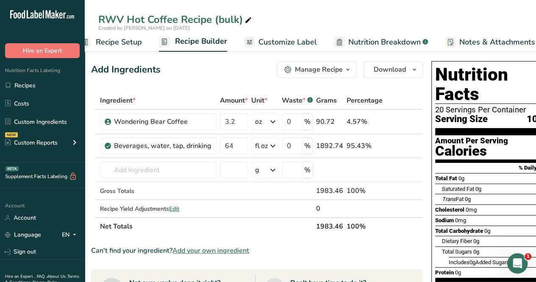
scroll to position [0, 24]
click at [291, 39] on span "Customize Label" at bounding box center [283, 41] width 59 height 11
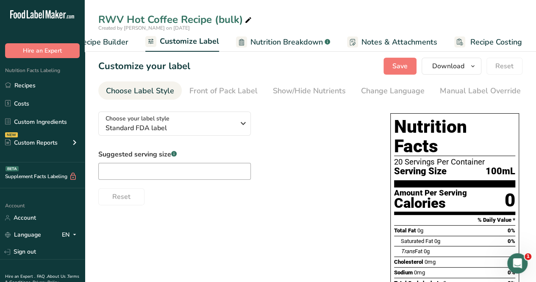
click at [453, 90] on div "Manual Label Override" at bounding box center [480, 90] width 81 height 11
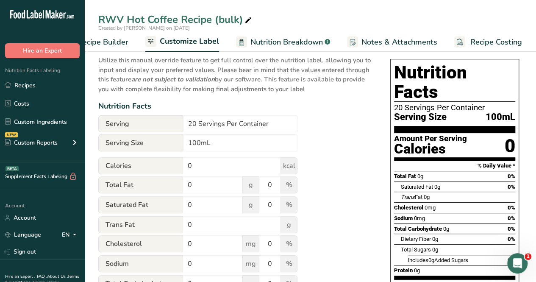
scroll to position [85, 0]
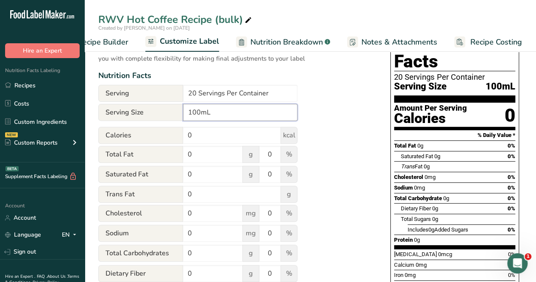
click at [244, 112] on input "100mL" at bounding box center [240, 112] width 114 height 17
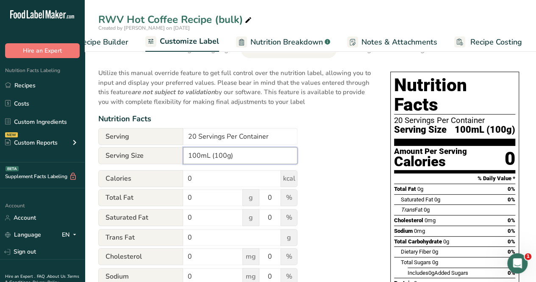
scroll to position [0, 0]
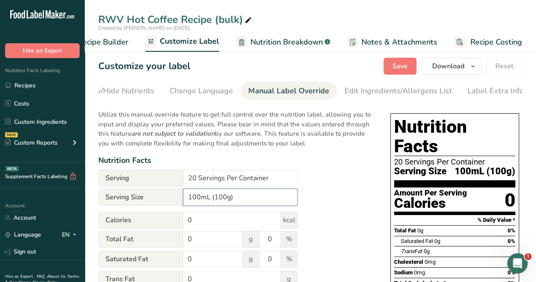
type input "100mL (100g)"
click at [396, 68] on span "Save" at bounding box center [400, 66] width 15 height 10
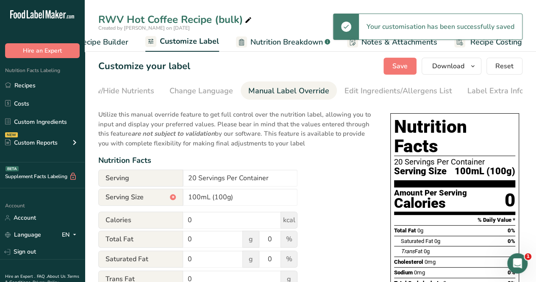
click at [108, 42] on span "Recipe Builder" at bounding box center [103, 41] width 51 height 11
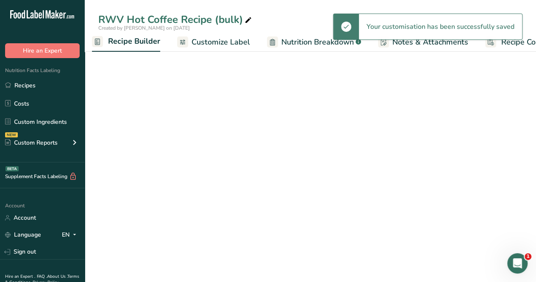
scroll to position [0, 82]
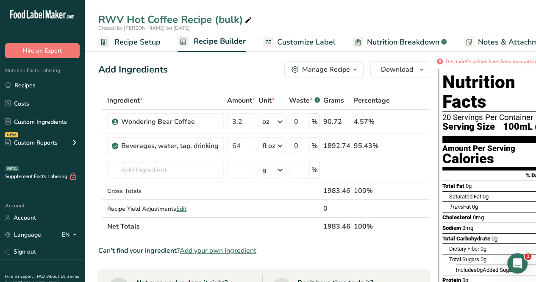
scroll to position [0, 82]
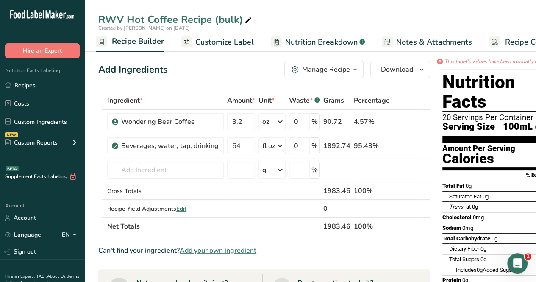
click at [410, 123] on icon at bounding box center [413, 121] width 6 height 9
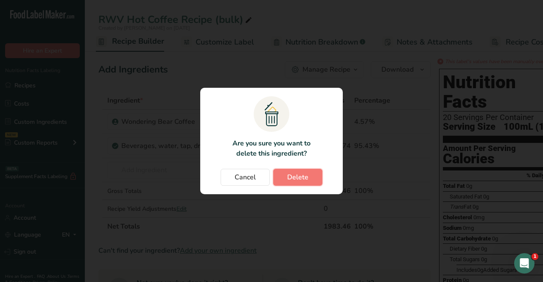
click at [309, 177] on button "Delete" at bounding box center [297, 177] width 49 height 17
type input "64"
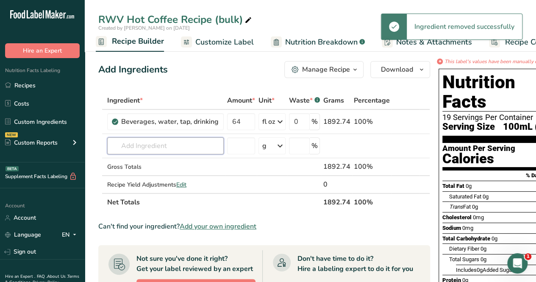
click at [151, 147] on input "text" at bounding box center [165, 145] width 117 height 17
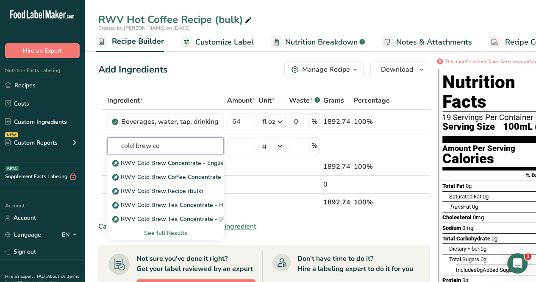
type input "cold brew co"
click at [215, 181] on p "RWV Cold Brew Coffee Concentrate" at bounding box center [167, 177] width 107 height 9
type input "RWV Cold Brew Coffee Concentrate"
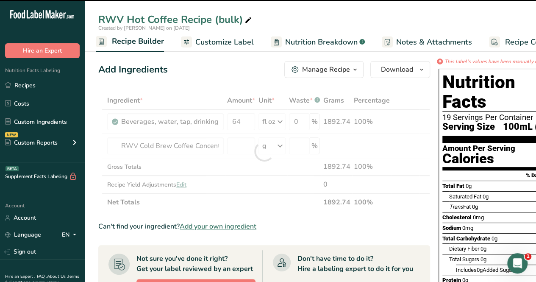
type input "0"
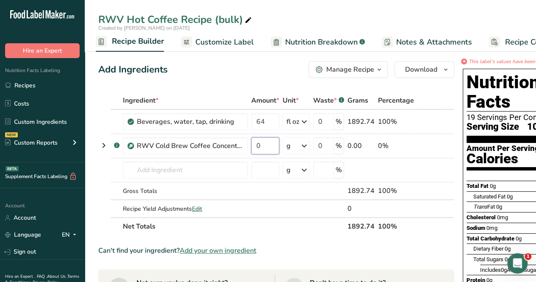
click at [259, 147] on input "0" at bounding box center [265, 145] width 28 height 17
type input "3.2"
click at [295, 148] on div "Ingredient * Amount * Unit * Waste * .a-a{fill:#347362;}.b-a{fill:#fff;} Grams …" at bounding box center [276, 164] width 356 height 144
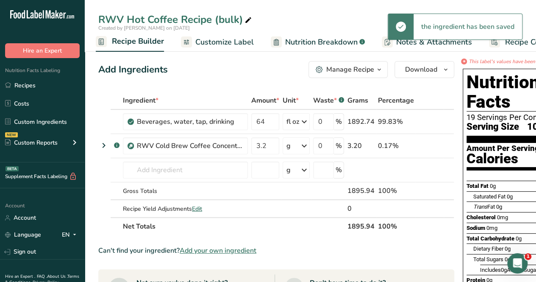
click at [305, 145] on icon at bounding box center [304, 145] width 10 height 15
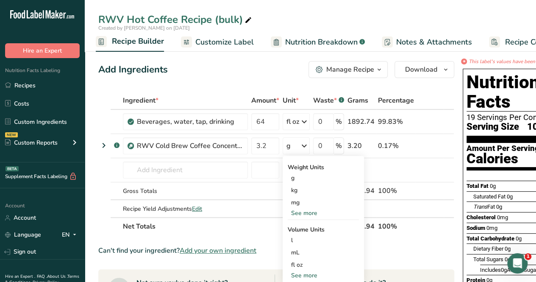
click at [297, 263] on div "fl oz" at bounding box center [323, 264] width 64 height 9
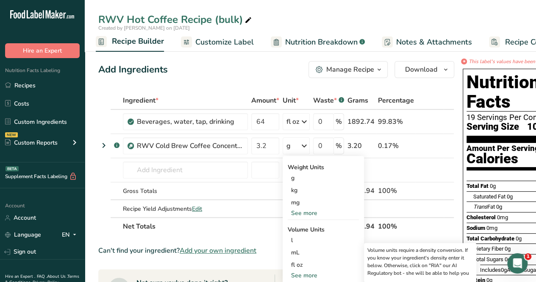
click at [296, 264] on div "fl oz" at bounding box center [323, 264] width 64 height 9
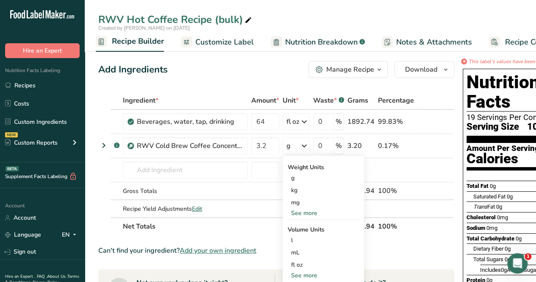
click at [304, 260] on div "fl oz" at bounding box center [323, 264] width 64 height 9
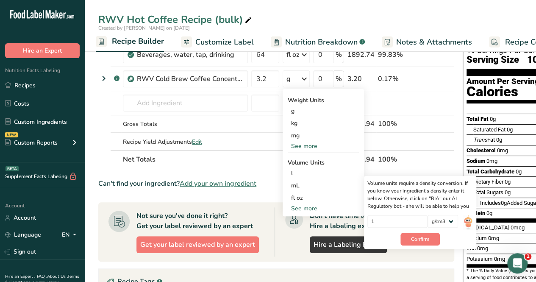
scroll to position [127, 0]
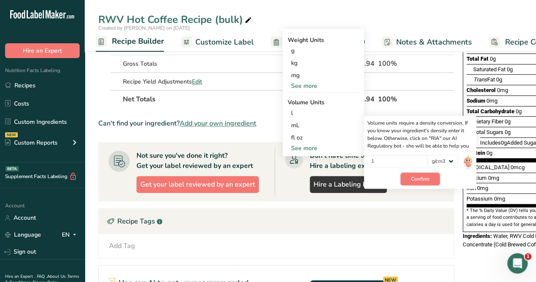
click at [426, 177] on span "Confirm" at bounding box center [420, 179] width 18 height 8
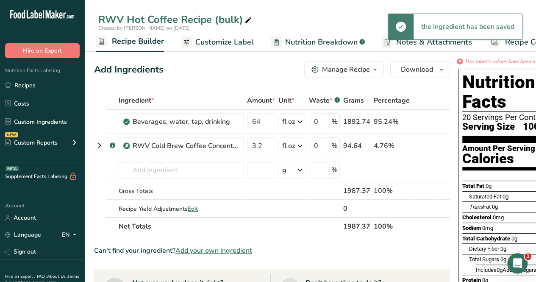
scroll to position [0, 4]
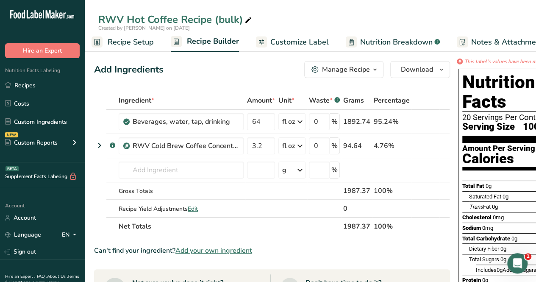
click at [125, 45] on span "Recipe Setup" at bounding box center [131, 41] width 46 height 11
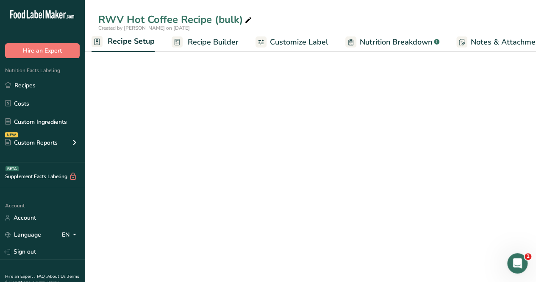
scroll to position [0, 3]
select select "22"
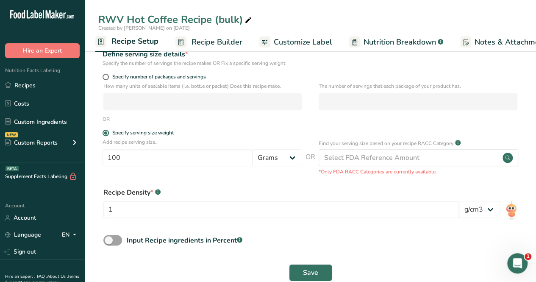
scroll to position [122, 0]
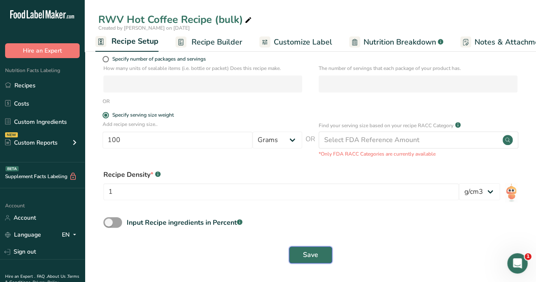
click at [307, 252] on span "Save" at bounding box center [310, 255] width 15 height 10
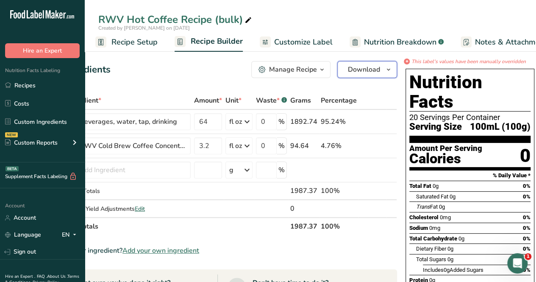
click at [366, 69] on span "Download" at bounding box center [364, 69] width 32 height 10
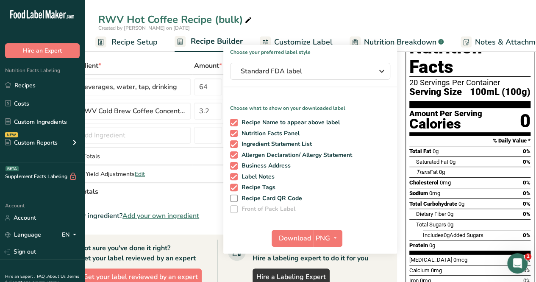
scroll to position [42, 0]
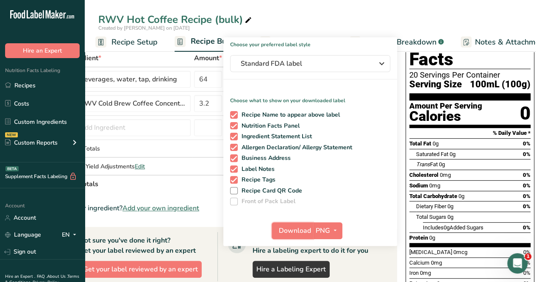
click at [290, 231] on span "Download" at bounding box center [295, 231] width 32 height 10
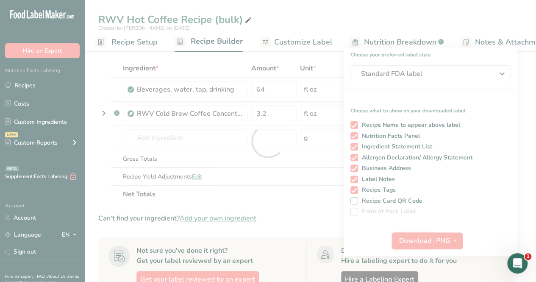
scroll to position [0, 0]
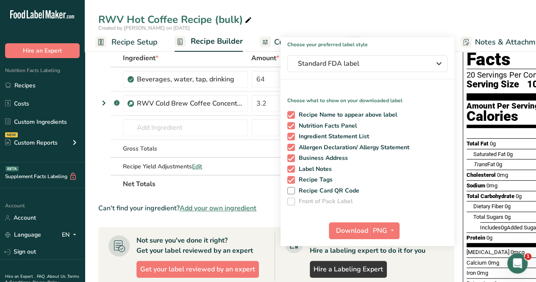
click at [311, 19] on div "RWV Hot Coffee Recipe (bulk)" at bounding box center [311, 19] width 452 height 15
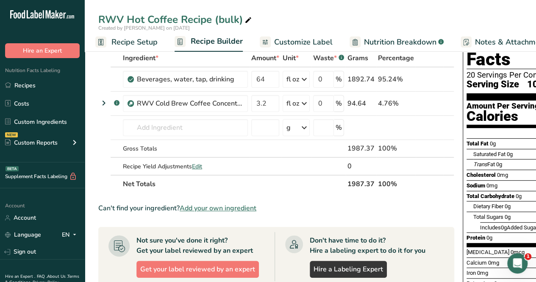
click at [376, 36] on span "Nutrition Breakdown" at bounding box center [400, 41] width 72 height 11
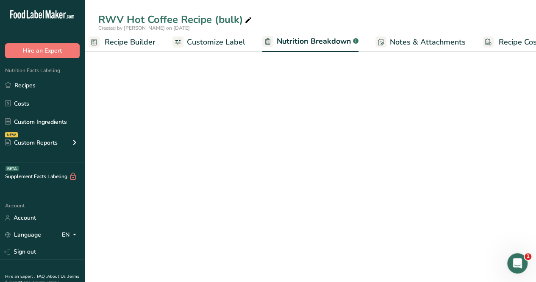
select select "Calories"
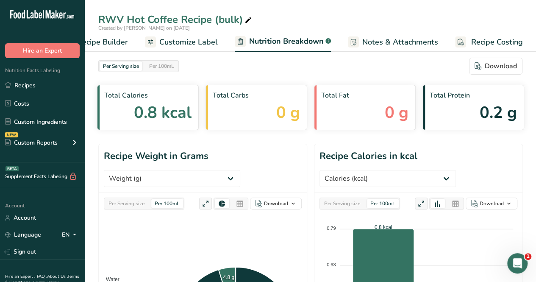
click at [98, 44] on span "Recipe Builder" at bounding box center [102, 41] width 51 height 11
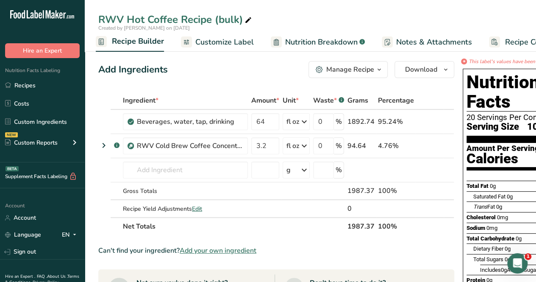
click at [33, 85] on link "Recipes" at bounding box center [42, 85] width 85 height 16
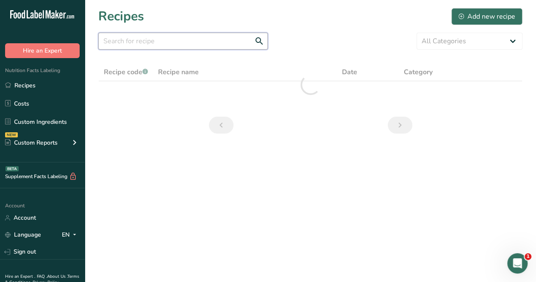
click at [149, 46] on input "text" at bounding box center [183, 41] width 170 height 17
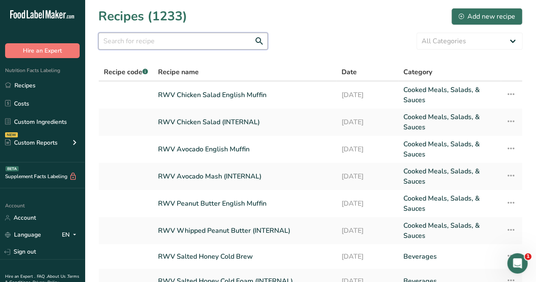
type input "c"
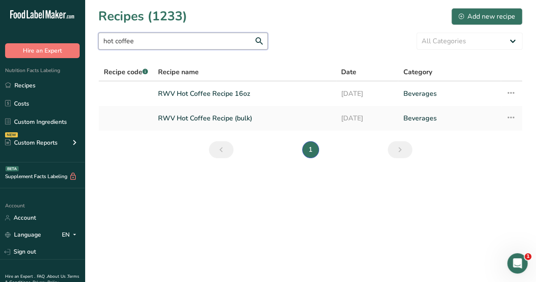
type input "hot coffee"
click at [230, 96] on link "RWV Hot Coffee Recipe 16oz" at bounding box center [244, 94] width 173 height 18
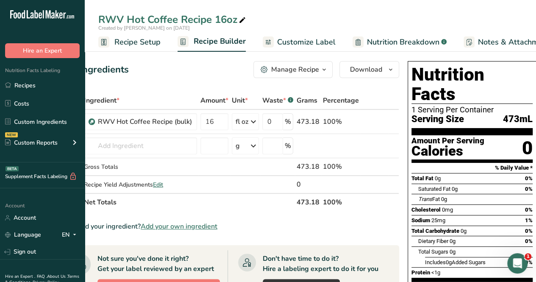
scroll to position [0, 41]
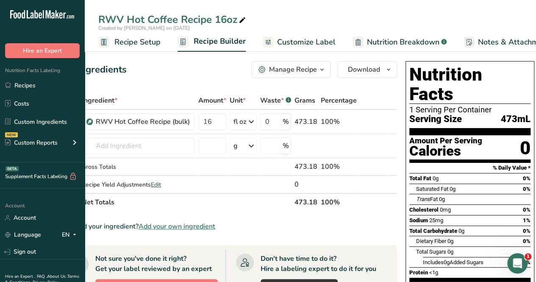
drag, startPoint x: 128, startPoint y: 42, endPoint x: 127, endPoint y: 47, distance: 5.2
click at [128, 42] on span "Recipe Setup" at bounding box center [137, 41] width 46 height 11
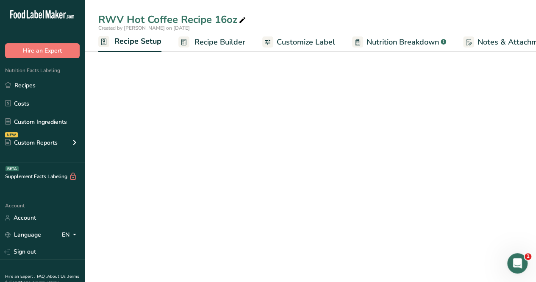
scroll to position [0, 3]
select select "22"
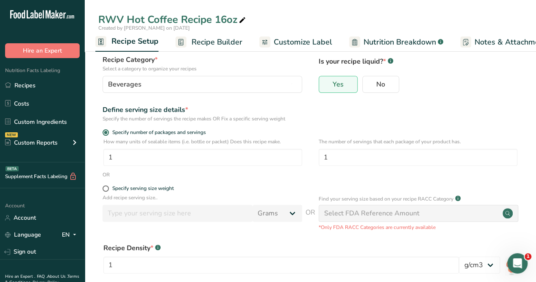
scroll to position [85, 0]
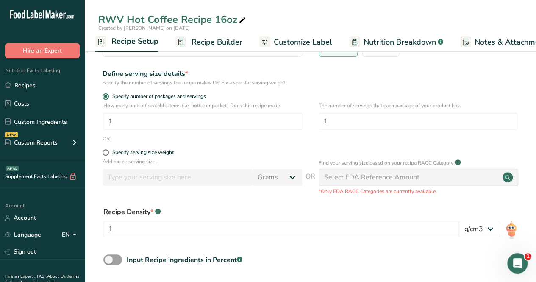
click at [106, 151] on span at bounding box center [106, 152] width 6 height 6
click at [106, 151] on input "Specify serving size weight" at bounding box center [106, 153] width 6 height 6
radio input "true"
radio input "false"
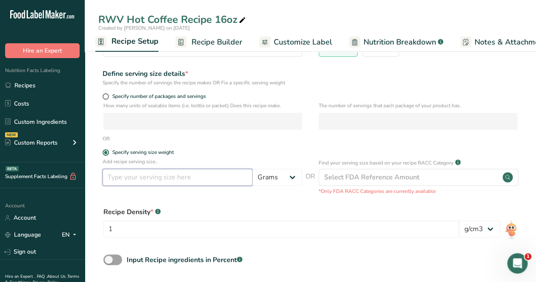
click at [134, 177] on input "number" at bounding box center [178, 177] width 150 height 17
type input "16"
click at [279, 176] on select "Grams kg mg mcg lb oz l mL fl oz tbsp tsp cup qt gallon" at bounding box center [278, 177] width 50 height 17
select select "18"
click at [253, 169] on select "Grams kg mg mcg lb oz l mL fl oz tbsp tsp cup qt gallon" at bounding box center [278, 177] width 50 height 17
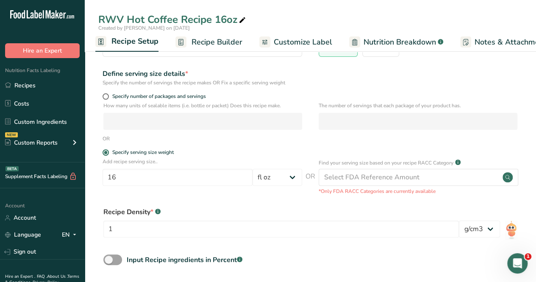
click at [314, 257] on div "Input Recipe ingredients in Percent .a-a{fill:#347362;}.b-a{fill:#fff;}" at bounding box center [310, 262] width 424 height 17
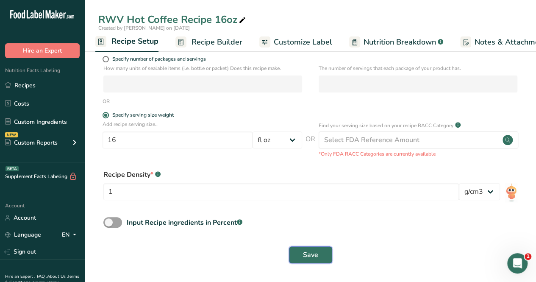
drag, startPoint x: 315, startPoint y: 256, endPoint x: 315, endPoint y: 252, distance: 4.3
click at [315, 255] on span "Save" at bounding box center [310, 255] width 15 height 10
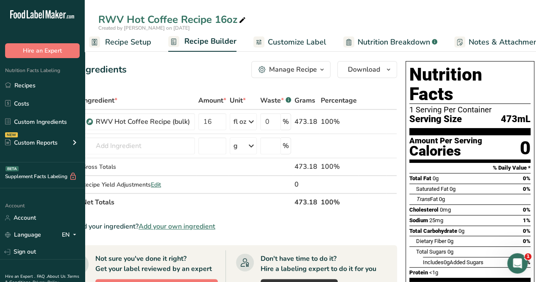
scroll to position [0, 2]
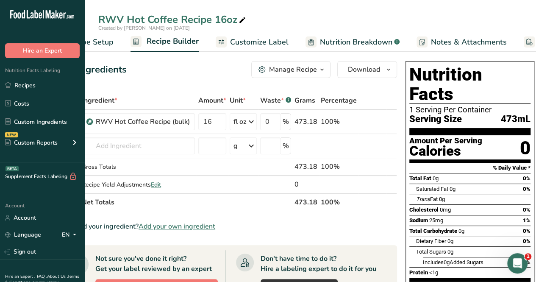
click at [356, 36] on link "Nutrition Breakdown .a-a{fill:#347362;}.b-a{fill:#fff;}" at bounding box center [353, 42] width 94 height 19
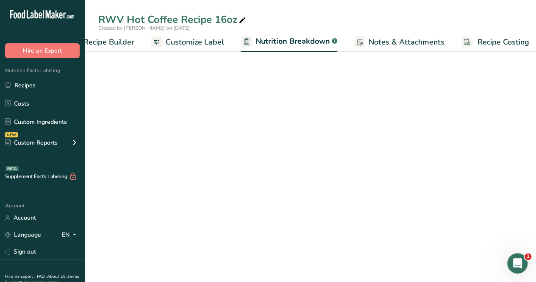
select select "Calories"
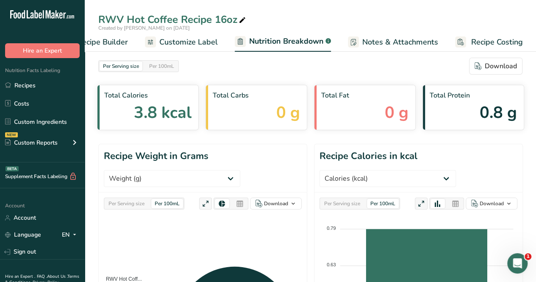
click at [192, 47] on span "Customize Label" at bounding box center [188, 41] width 59 height 11
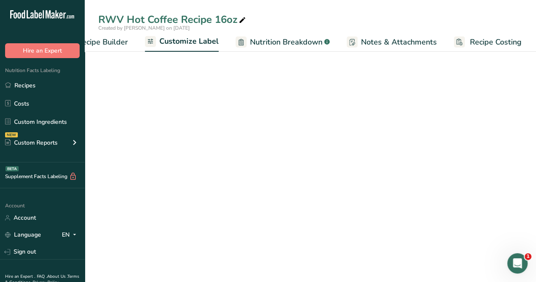
scroll to position [0, 116]
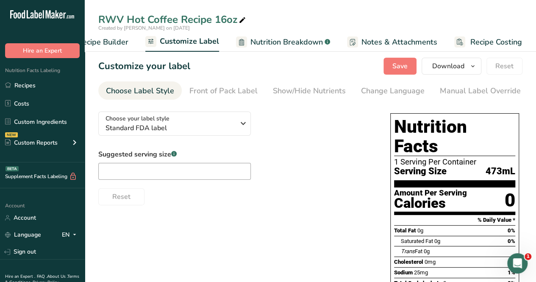
click at [304, 94] on div "Show/Hide Nutrients" at bounding box center [309, 90] width 73 height 11
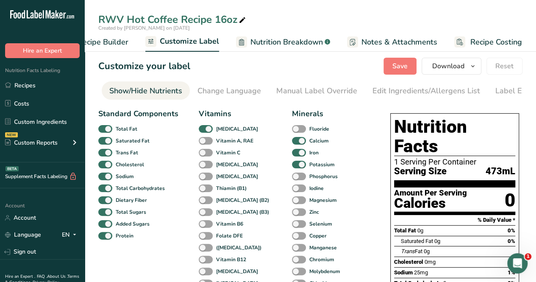
scroll to position [0, 165]
click at [322, 86] on div "Manual Label Override" at bounding box center [316, 90] width 81 height 11
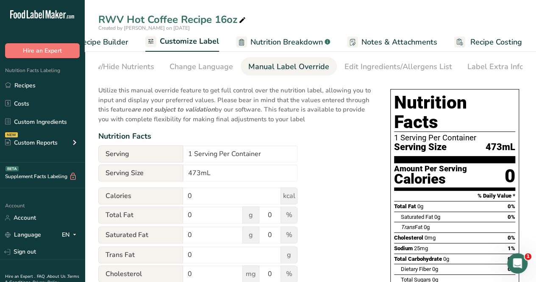
scroll to position [42, 0]
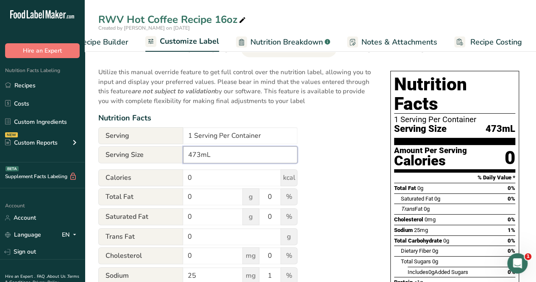
click at [240, 155] on input "473mL" at bounding box center [240, 154] width 114 height 17
type input "473mL (16oz)"
click at [365, 154] on div "Utilize this manual override feature to get full control over the nutrition lab…" at bounding box center [235, 274] width 275 height 425
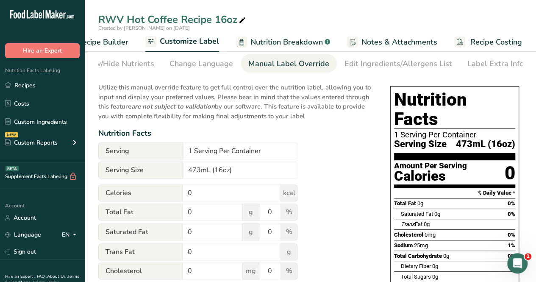
scroll to position [0, 0]
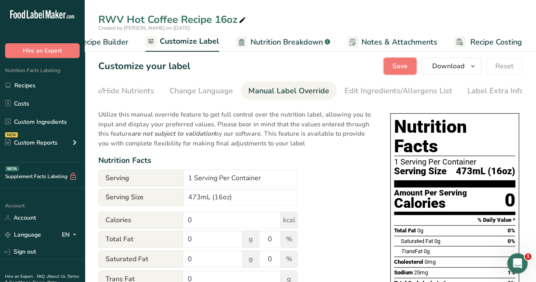
click at [400, 65] on span "Save" at bounding box center [400, 66] width 15 height 10
click at [110, 45] on span "Recipe Builder" at bounding box center [103, 41] width 51 height 11
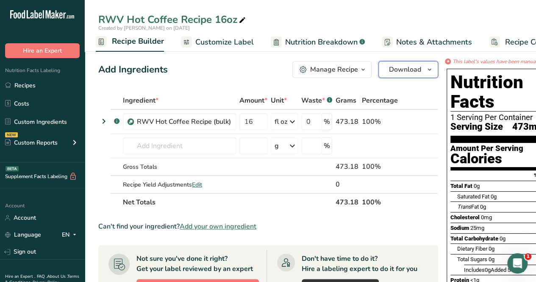
click at [410, 77] on button "Download" at bounding box center [409, 69] width 60 height 17
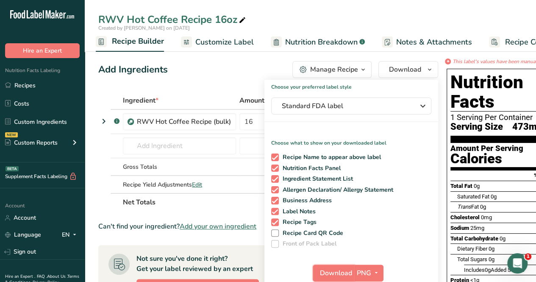
click at [335, 272] on span "Download" at bounding box center [336, 273] width 32 height 10
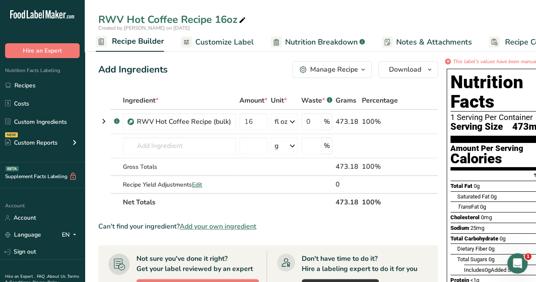
click at [18, 84] on link "Recipes" at bounding box center [42, 85] width 85 height 16
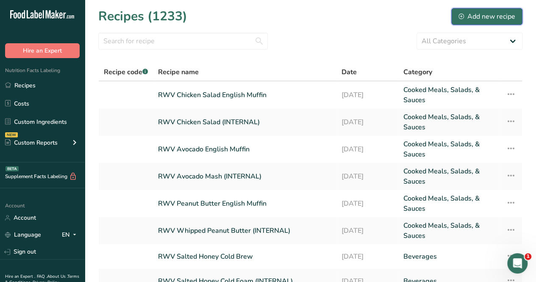
click at [474, 18] on div "Add new recipe" at bounding box center [487, 16] width 57 height 10
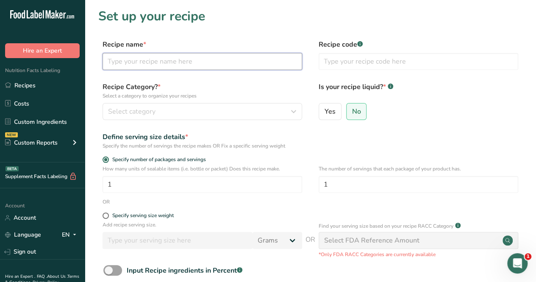
click at [223, 66] on input "text" at bounding box center [203, 61] width 200 height 17
type input "Cold Brew Recipe 16oz"
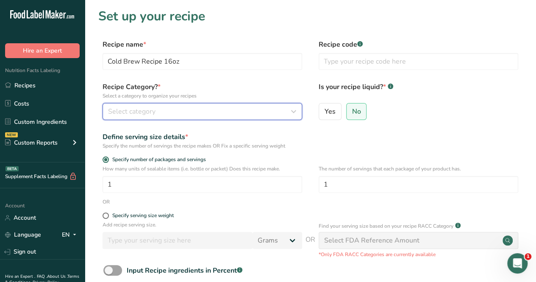
click at [166, 114] on div "Select category" at bounding box center [200, 111] width 184 height 10
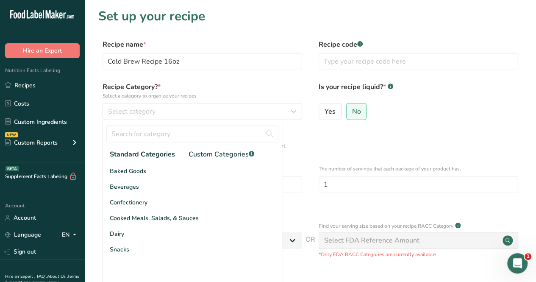
click at [145, 189] on div "Beverages" at bounding box center [192, 187] width 179 height 16
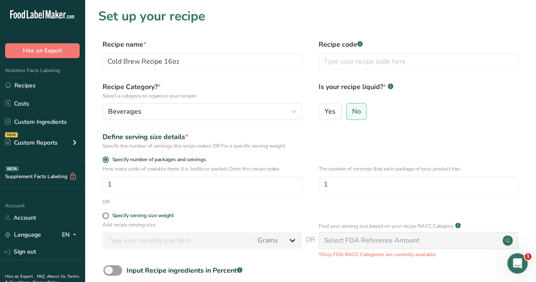
click at [326, 117] on label "Yes" at bounding box center [330, 111] width 23 height 17
click at [325, 114] on input "Yes" at bounding box center [322, 112] width 6 height 6
radio input "true"
radio input "false"
select select "22"
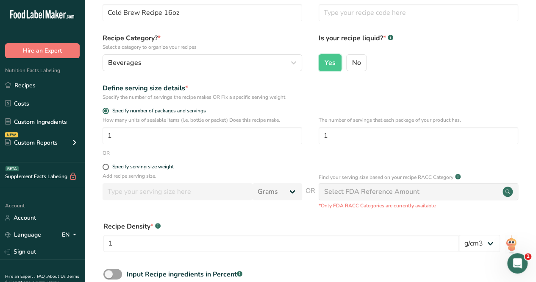
scroll to position [127, 0]
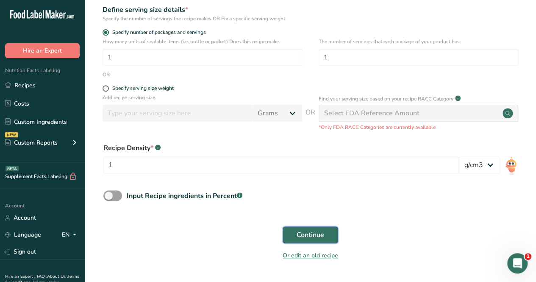
click at [314, 226] on button "Continue" at bounding box center [311, 234] width 56 height 17
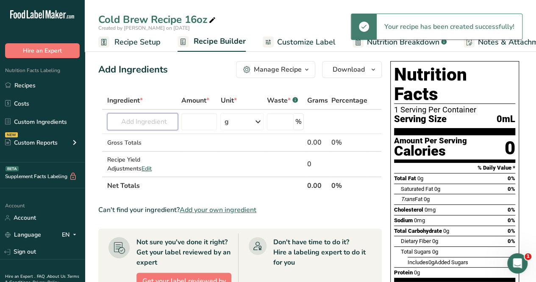
drag, startPoint x: 164, startPoint y: 125, endPoint x: 156, endPoint y: 126, distance: 7.3
click at [159, 126] on input "text" at bounding box center [142, 121] width 71 height 17
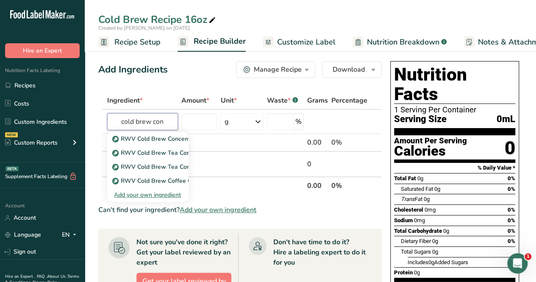
type input "cold brew con"
click at [168, 141] on p "RWV Cold Brew Concentrate - English Breakfast" at bounding box center [184, 138] width 141 height 9
type input "RWV Cold Brew Concentrate - English Breakfast"
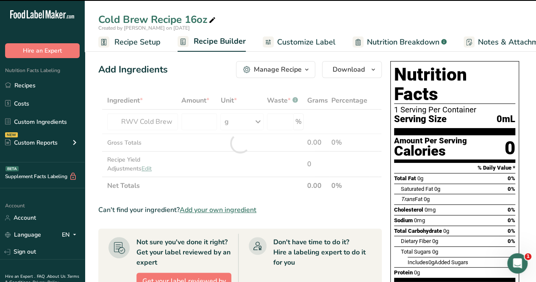
type input "0"
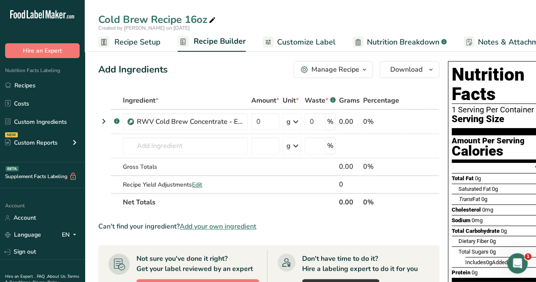
click at [427, 118] on tr ".a-a{fill:#347362;}.b-a{fill:#fff;} RWV Cold Brew Concentrate - English Breakfa…" at bounding box center [269, 122] width 340 height 24
click at [422, 120] on icon at bounding box center [422, 121] width 6 height 9
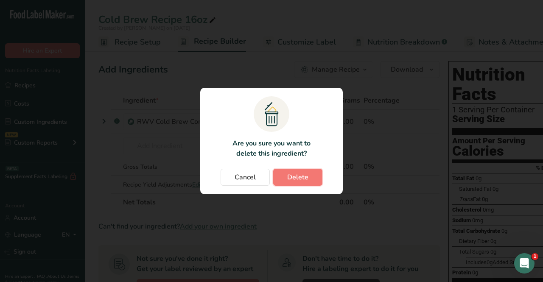
click at [287, 183] on button "Delete" at bounding box center [297, 177] width 49 height 17
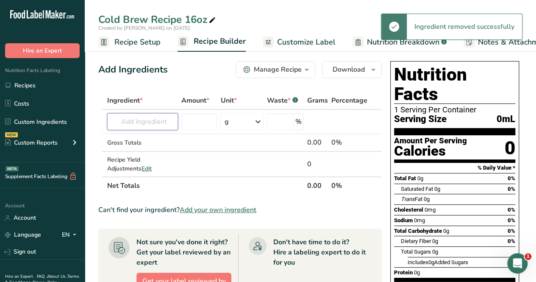
click at [158, 121] on input "text" at bounding box center [142, 121] width 71 height 17
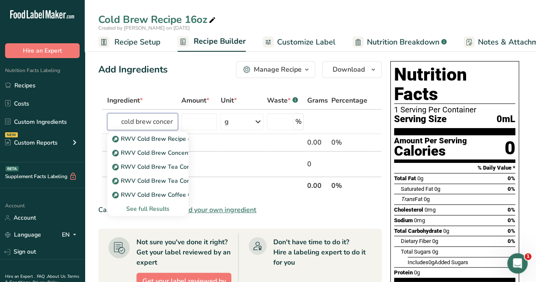
scroll to position [0, 2]
type input "cold brew concen"
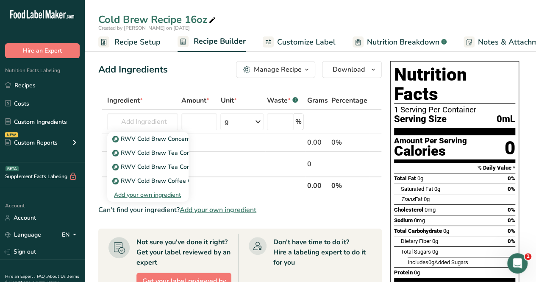
scroll to position [0, 0]
drag, startPoint x: 156, startPoint y: 195, endPoint x: 253, endPoint y: 184, distance: 97.4
click at [253, 184] on table "Ingredient * Amount * Unit * Waste * .a-a{fill:#347362;}.b-a{fill:#fff;} Grams …" at bounding box center [240, 143] width 284 height 103
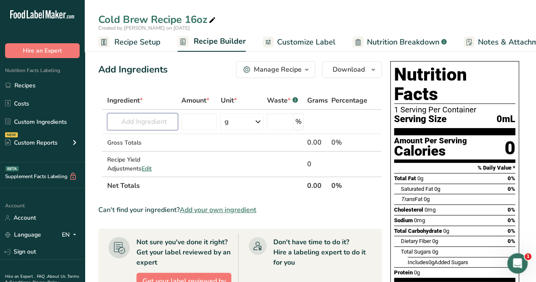
click at [156, 123] on input "text" at bounding box center [142, 121] width 71 height 17
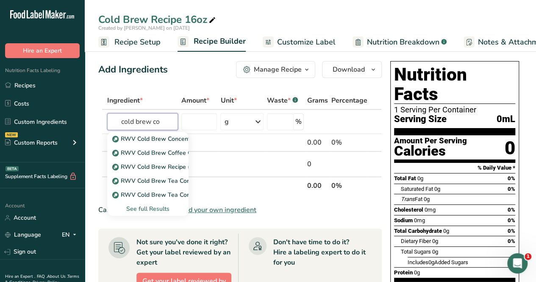
type input "cold brew co"
click at [176, 156] on p "RWV Cold Brew Coffee Concentrate" at bounding box center [167, 152] width 107 height 9
type input "RWV Cold Brew Coffee Concentrate"
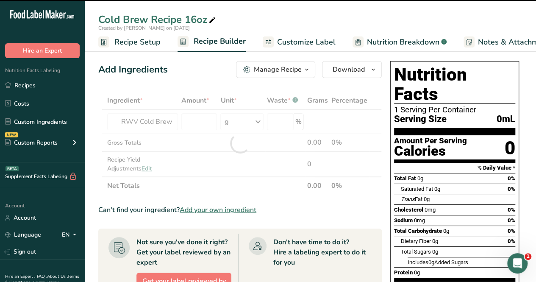
type input "0"
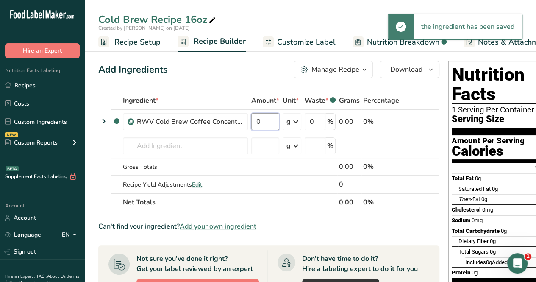
click at [264, 120] on input "0" at bounding box center [265, 121] width 28 height 17
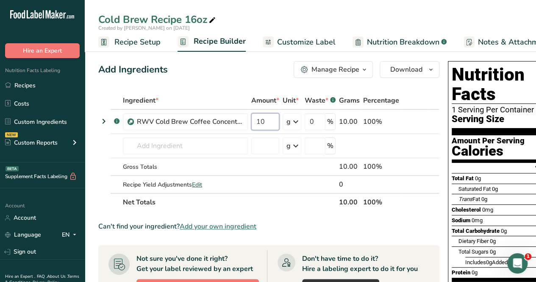
type input "10"
click at [290, 121] on div "Ingredient * Amount * Unit * Waste * .a-a{fill:#347362;}.b-a{fill:#fff;} Grams …" at bounding box center [268, 152] width 341 height 120
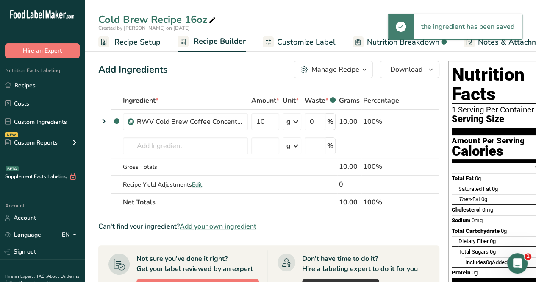
click at [293, 123] on icon at bounding box center [296, 121] width 10 height 15
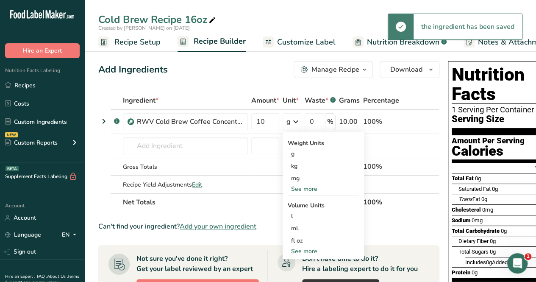
drag, startPoint x: 316, startPoint y: 239, endPoint x: 312, endPoint y: 232, distance: 7.6
click at [316, 239] on div "fl oz" at bounding box center [323, 240] width 64 height 9
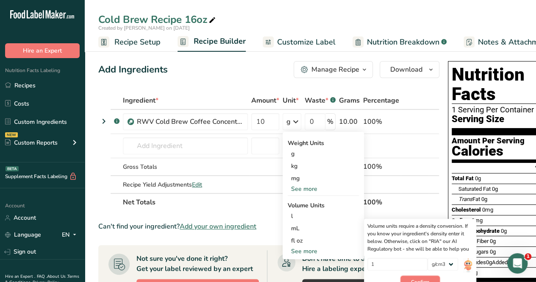
click at [425, 278] on span "Confirm" at bounding box center [420, 282] width 18 height 8
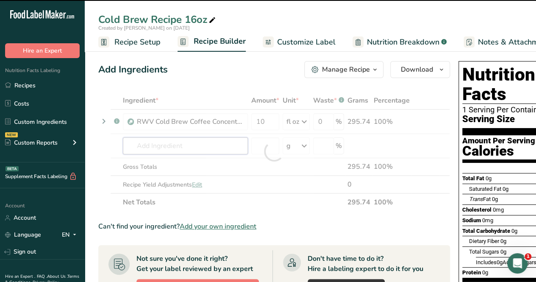
click at [151, 145] on input "text" at bounding box center [185, 145] width 125 height 17
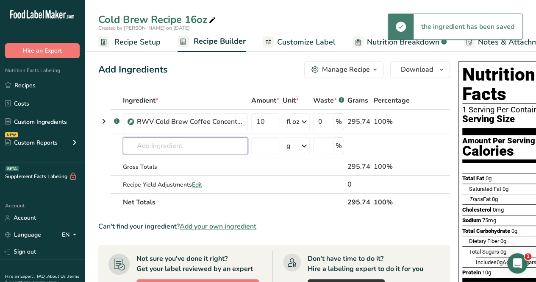
click at [147, 149] on input "text" at bounding box center [185, 145] width 125 height 17
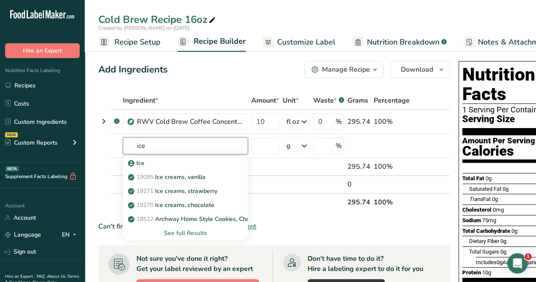
type input "ice"
click at [152, 163] on div "Ice" at bounding box center [179, 163] width 98 height 9
type input "Ice"
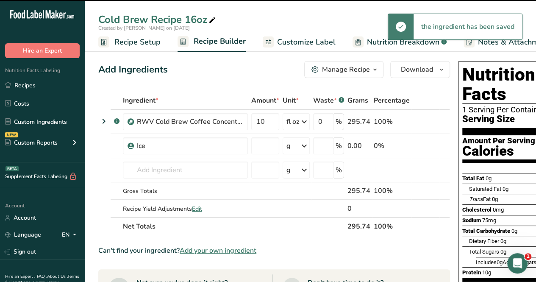
type input "0"
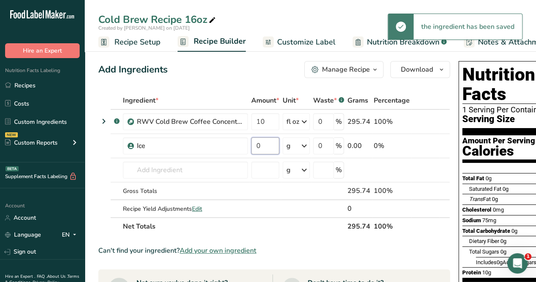
click at [272, 146] on input "0" at bounding box center [265, 145] width 28 height 17
type input "6"
click at [295, 149] on div "Ingredient * Amount * Unit * Waste * .a-a{fill:#347362;}.b-a{fill:#fff;} Grams …" at bounding box center [274, 164] width 352 height 144
click at [302, 145] on icon at bounding box center [304, 145] width 10 height 15
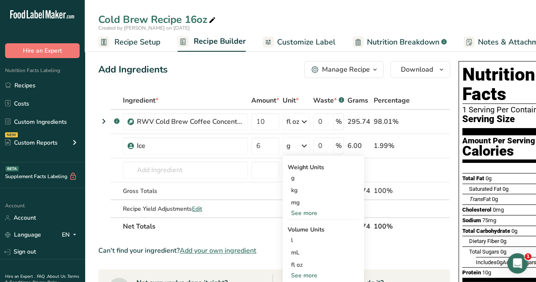
click at [306, 212] on div "See more" at bounding box center [323, 213] width 71 height 9
drag, startPoint x: 304, startPoint y: 238, endPoint x: 296, endPoint y: 235, distance: 8.2
click at [302, 237] on div "oz" at bounding box center [323, 239] width 71 height 12
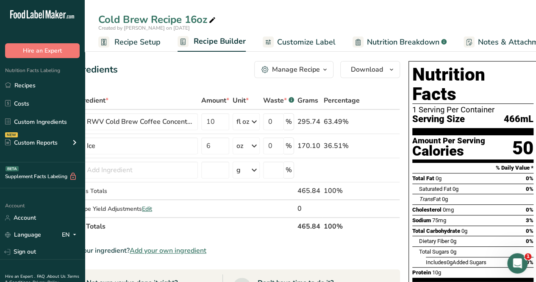
scroll to position [0, 53]
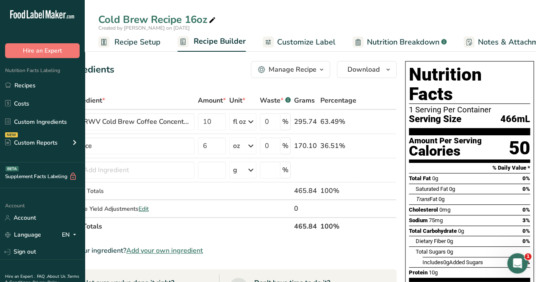
click at [244, 120] on div "fl oz" at bounding box center [239, 122] width 13 height 10
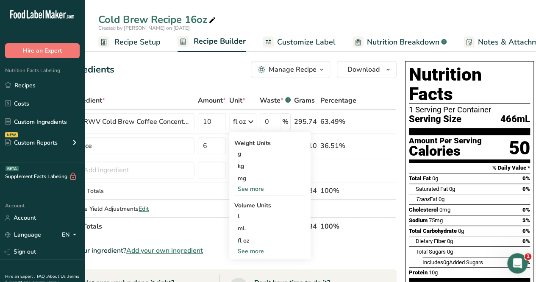
click at [252, 188] on div "See more" at bounding box center [269, 188] width 71 height 9
click at [251, 215] on div "oz" at bounding box center [269, 215] width 71 height 12
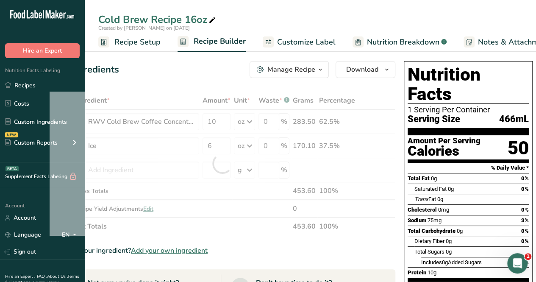
scroll to position [0, 47]
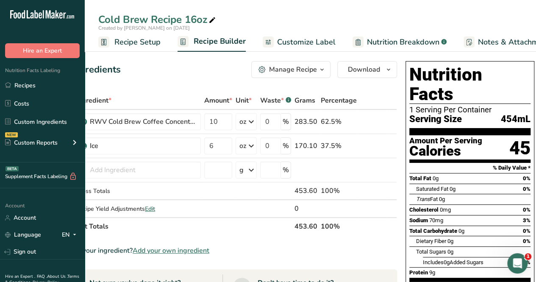
click at [249, 126] on icon at bounding box center [251, 121] width 10 height 15
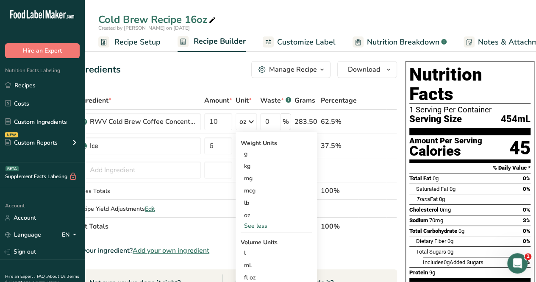
click at [253, 276] on div "fl oz" at bounding box center [276, 277] width 64 height 9
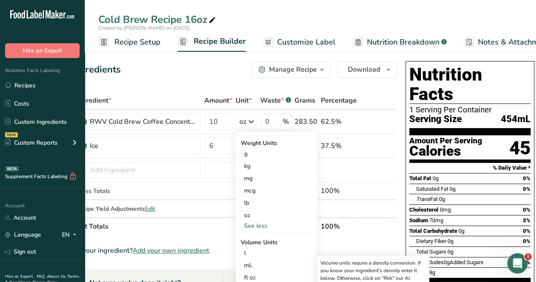
click at [273, 279] on div "fl oz" at bounding box center [276, 277] width 64 height 9
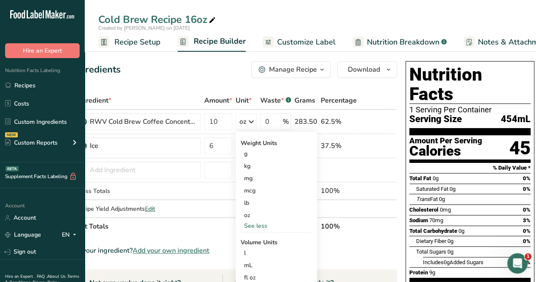
click at [261, 272] on div "fl oz Volume units require a density conversion. If you know your ingredient's …" at bounding box center [276, 277] width 71 height 12
click at [254, 274] on div "fl oz" at bounding box center [276, 277] width 64 height 9
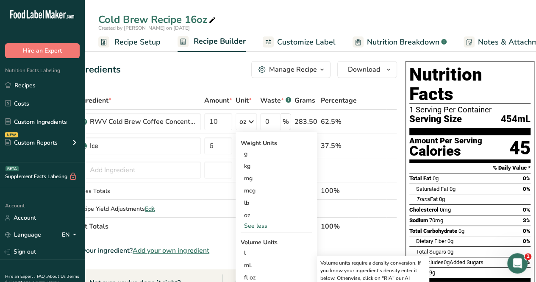
scroll to position [42, 0]
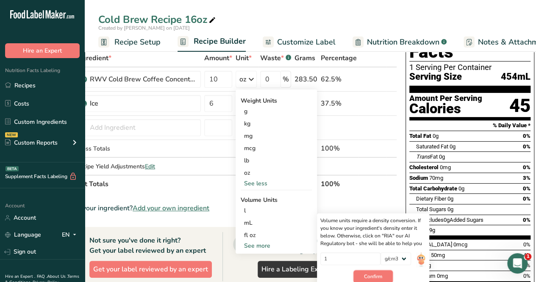
click at [373, 276] on span "Confirm" at bounding box center [373, 277] width 18 height 8
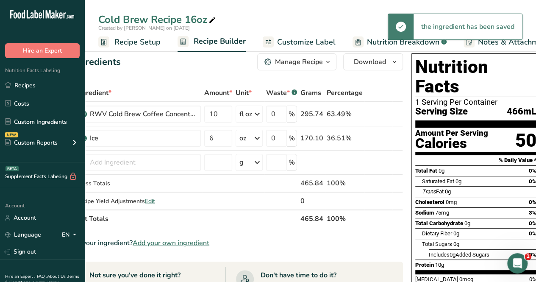
scroll to position [0, 0]
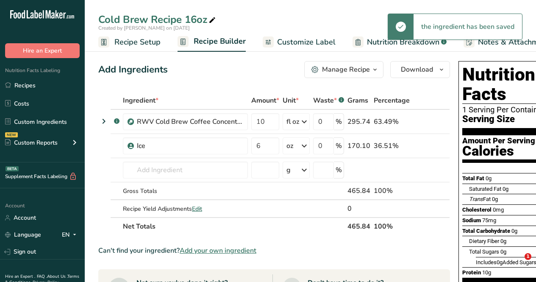
select select "22"
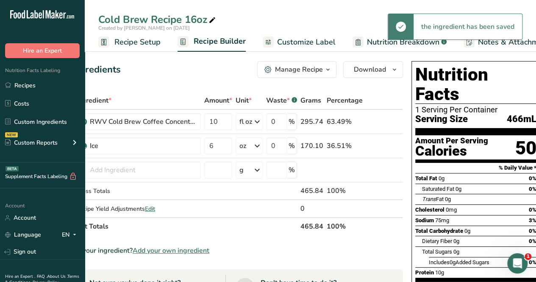
click at [251, 145] on div "oz" at bounding box center [249, 145] width 27 height 17
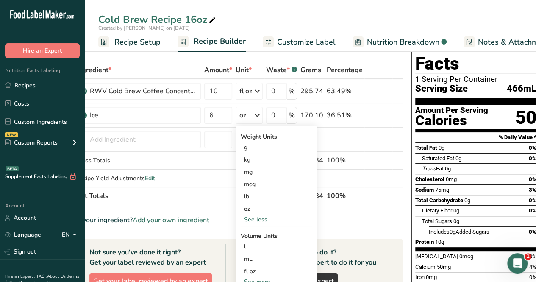
scroll to position [42, 0]
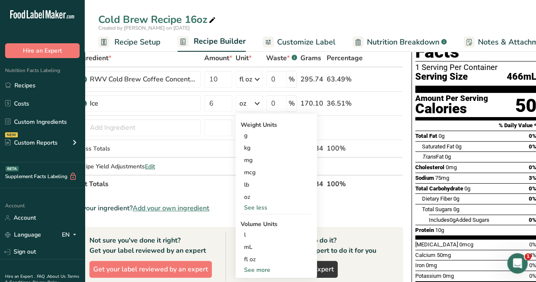
click at [251, 258] on div "fl oz" at bounding box center [276, 259] width 64 height 9
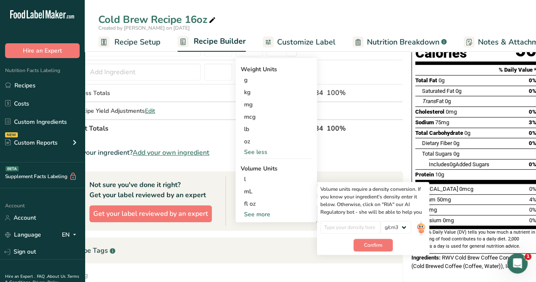
scroll to position [127, 0]
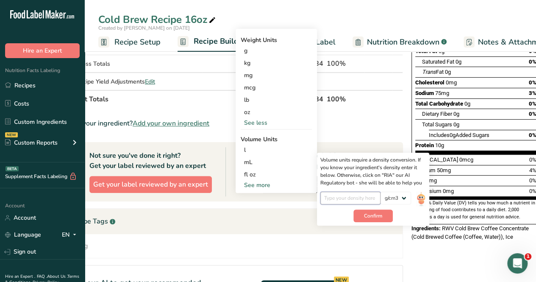
click at [362, 196] on input "number" at bounding box center [351, 198] width 61 height 13
type input "1"
click at [368, 215] on span "Confirm" at bounding box center [373, 216] width 18 height 8
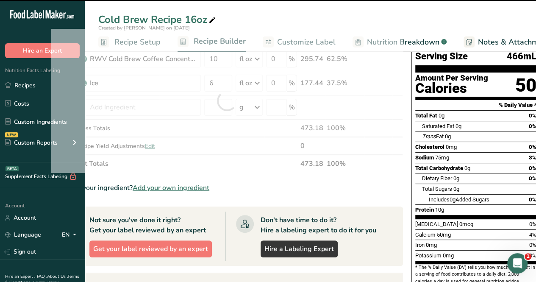
scroll to position [0, 0]
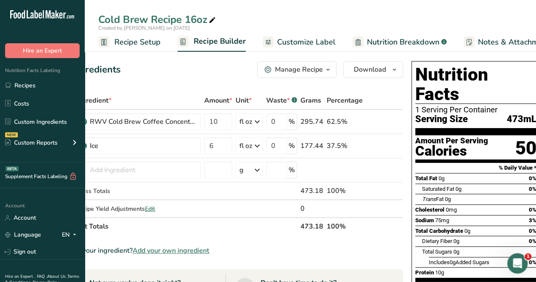
click at [309, 40] on span "Customize Label" at bounding box center [306, 41] width 59 height 11
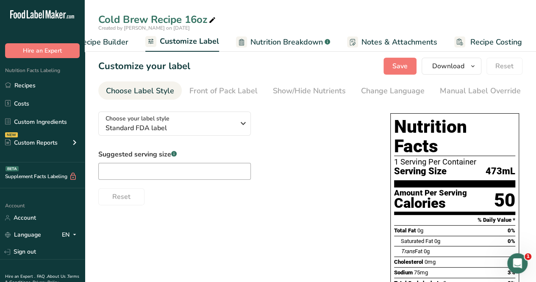
click at [461, 89] on div "Manual Label Override" at bounding box center [480, 90] width 81 height 11
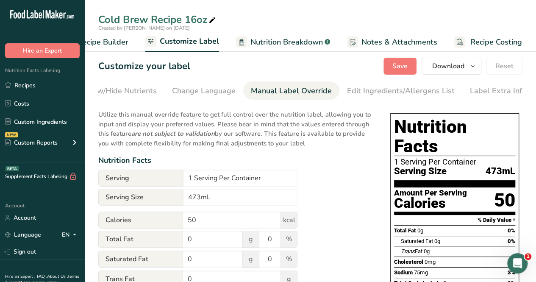
scroll to position [0, 192]
click at [231, 202] on input "473mL" at bounding box center [240, 197] width 114 height 17
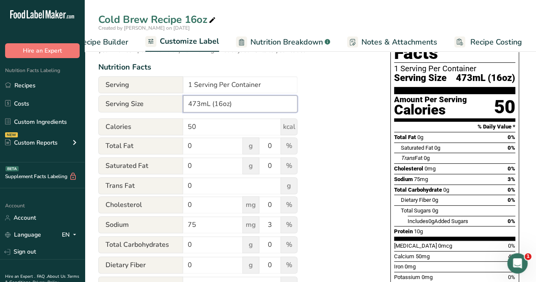
scroll to position [0, 0]
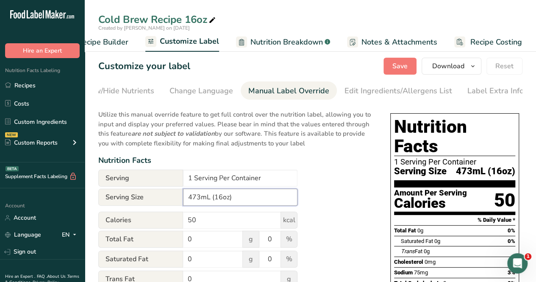
type input "473mL (16oz)"
click at [392, 68] on button "Save" at bounding box center [400, 66] width 33 height 17
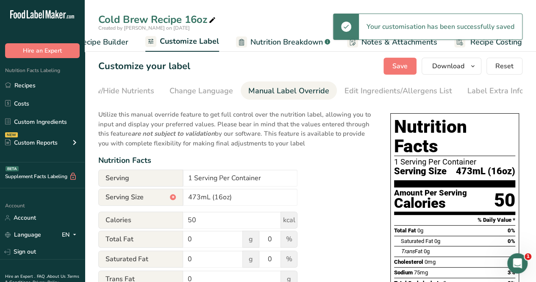
click at [274, 47] on span "Nutrition Breakdown" at bounding box center [287, 41] width 72 height 11
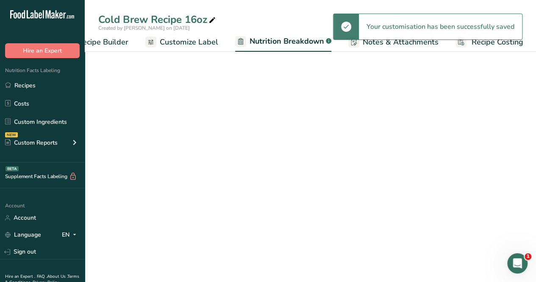
scroll to position [0, 117]
select select "Calories"
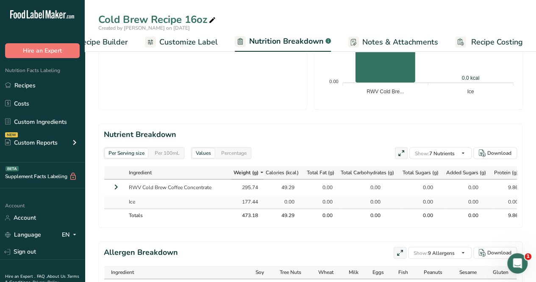
scroll to position [382, 0]
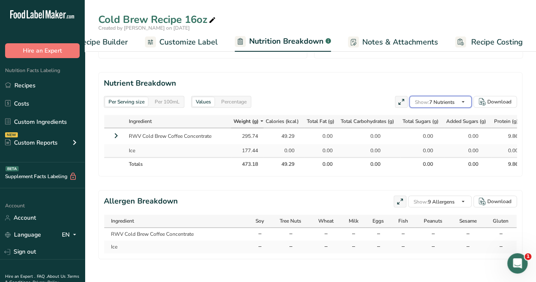
click at [445, 103] on span "Show: 7 Nutrients" at bounding box center [435, 102] width 40 height 7
click at [0, 0] on span at bounding box center [0, 0] width 0 height 0
click at [0, 0] on input "Sodium" at bounding box center [0, 0] width 0 height 0
checkbox input "true"
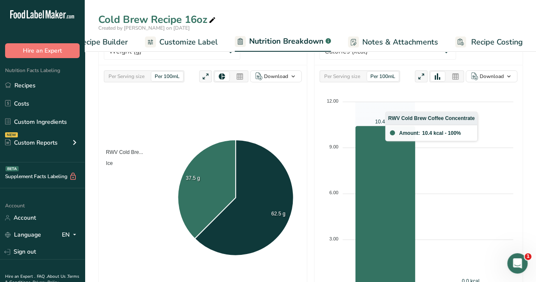
scroll to position [0, 0]
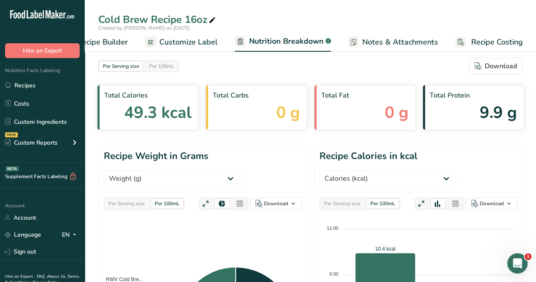
click at [109, 41] on span "Recipe Builder" at bounding box center [102, 41] width 51 height 11
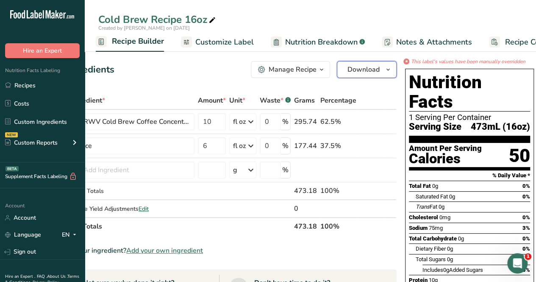
click at [362, 67] on span "Download" at bounding box center [364, 69] width 32 height 10
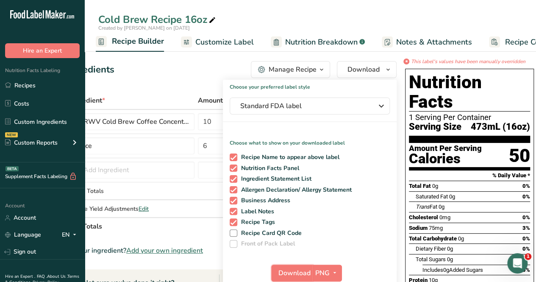
click at [293, 269] on span "Download" at bounding box center [295, 273] width 32 height 10
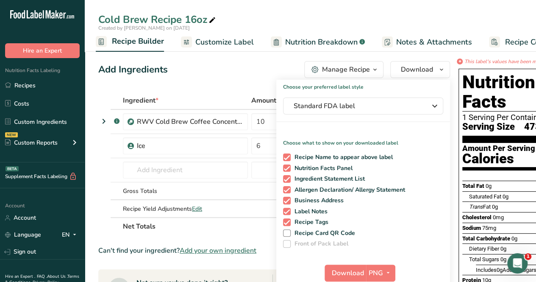
click at [282, 19] on div "Cold Brew Recipe 16oz" at bounding box center [311, 19] width 452 height 15
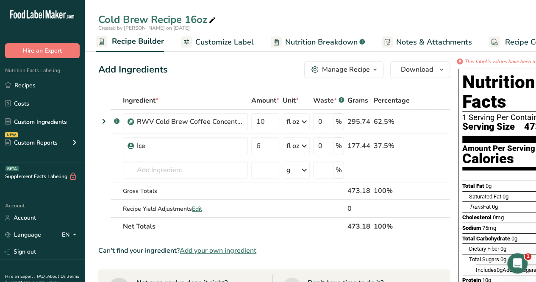
click at [210, 22] on icon at bounding box center [213, 20] width 8 height 12
click at [270, 16] on input "Cold Brew Recipe 16oz,12oz" at bounding box center [310, 19] width 424 height 15
type input "Cold Brew Recipe 16oz,12oz"
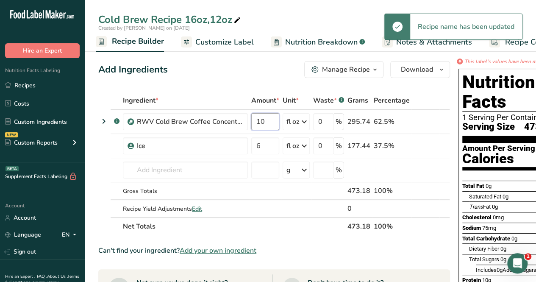
click at [268, 125] on input "10" at bounding box center [265, 121] width 28 height 17
type input "1"
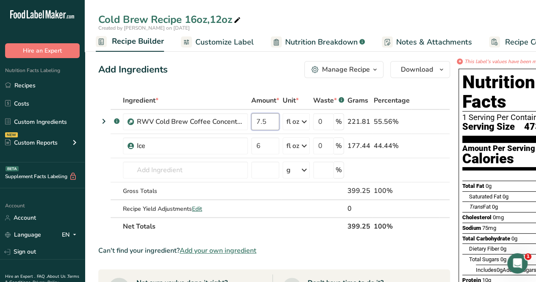
type input "7.5"
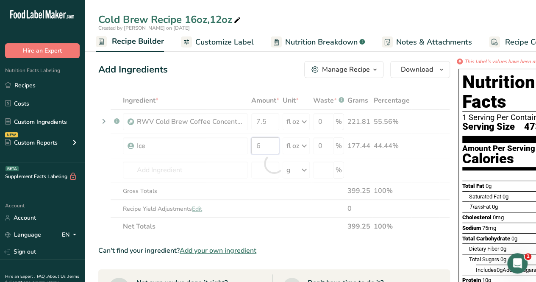
click at [275, 145] on div "Ingredient * Amount * Unit * Waste * .a-a{fill:#347362;}.b-a{fill:#fff;} Grams …" at bounding box center [274, 164] width 352 height 144
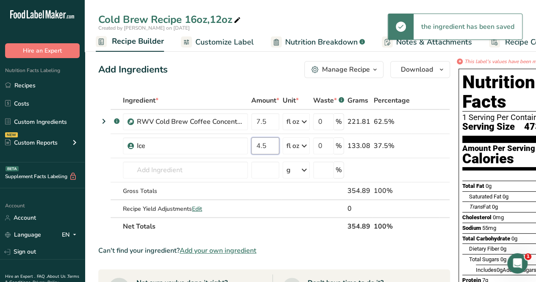
type input "4.5"
click at [236, 189] on div "Ingredient * Amount * Unit * Waste * .a-a{fill:#347362;}.b-a{fill:#fff;} Grams …" at bounding box center [274, 164] width 352 height 144
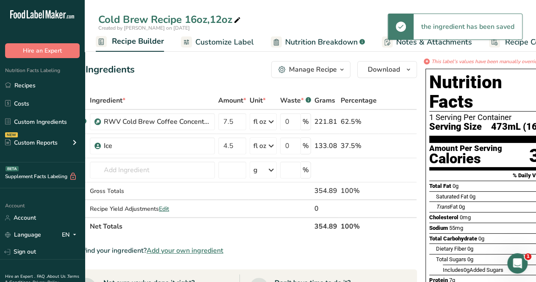
scroll to position [0, 53]
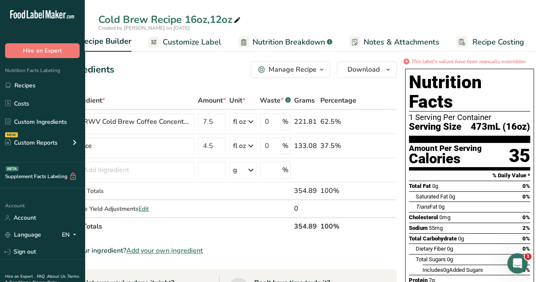
scroll to position [0, 116]
click at [266, 42] on span "Nutrition Breakdown" at bounding box center [287, 41] width 72 height 11
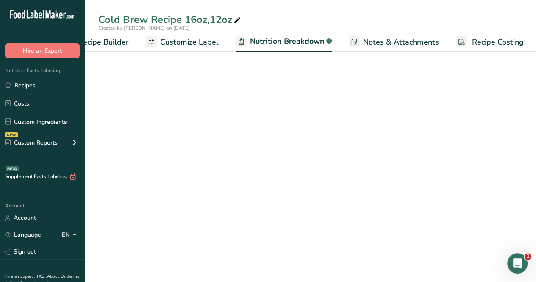
scroll to position [0, 117]
select select "Calories"
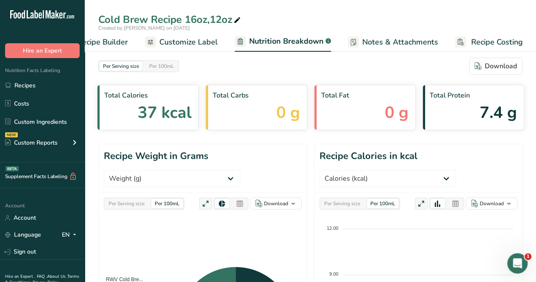
scroll to position [0, 0]
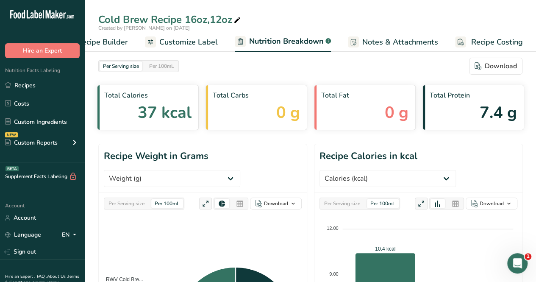
click at [187, 38] on span "Customize Label" at bounding box center [188, 41] width 59 height 11
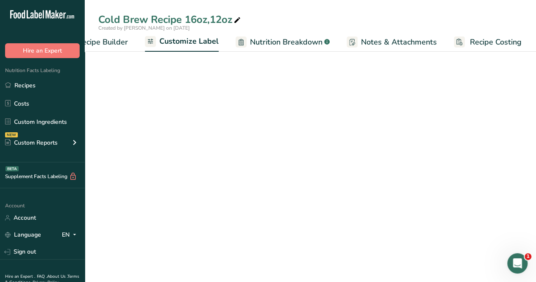
scroll to position [0, 116]
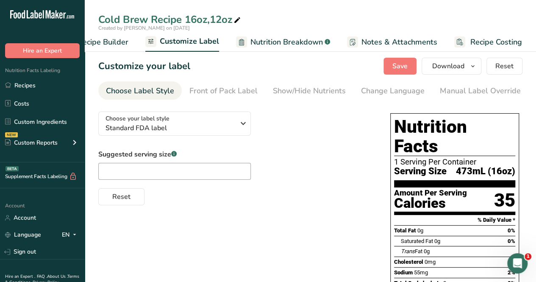
click at [443, 87] on div "Manual Label Override" at bounding box center [480, 90] width 81 height 11
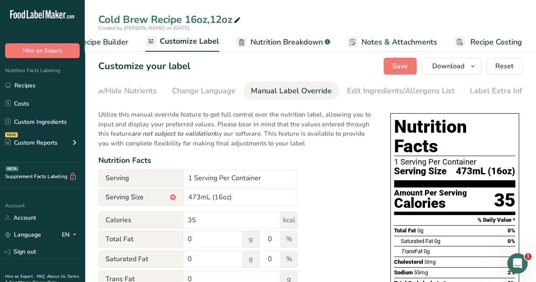
scroll to position [0, 192]
click at [175, 199] on div "*" at bounding box center [173, 197] width 6 height 6
drag, startPoint x: 234, startPoint y: 200, endPoint x: 155, endPoint y: 195, distance: 79.8
click at [154, 196] on div "Serving Size * 473mL (16oz)" at bounding box center [197, 197] width 199 height 17
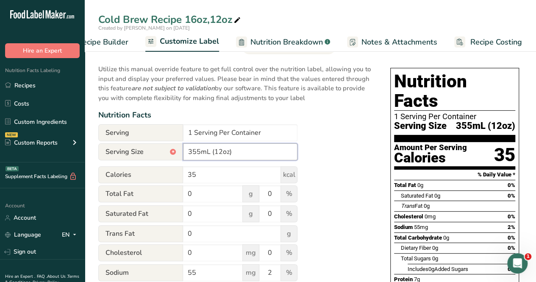
scroll to position [0, 0]
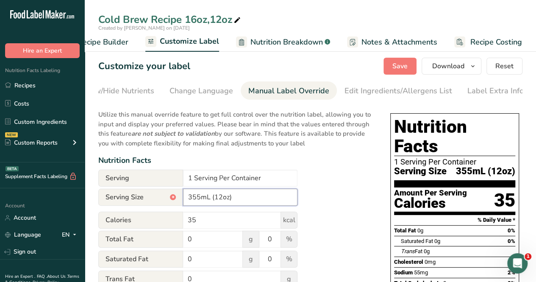
type input "355mL (12oz)"
click at [403, 60] on button "Save" at bounding box center [400, 66] width 33 height 17
click at [399, 64] on span "Save" at bounding box center [400, 66] width 15 height 10
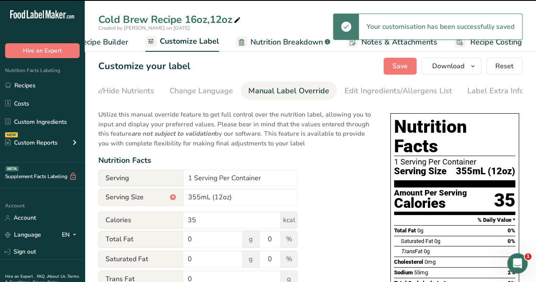
click at [119, 41] on span "Recipe Builder" at bounding box center [103, 41] width 51 height 11
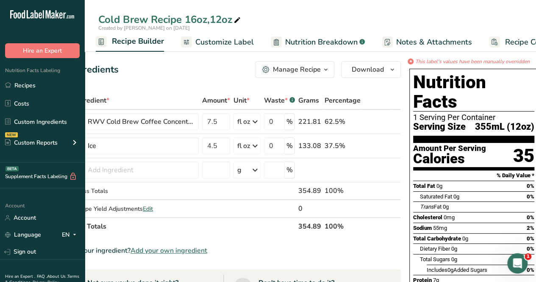
scroll to position [0, 53]
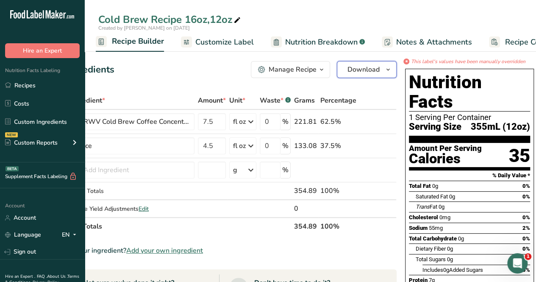
click at [372, 69] on span "Download" at bounding box center [364, 69] width 32 height 10
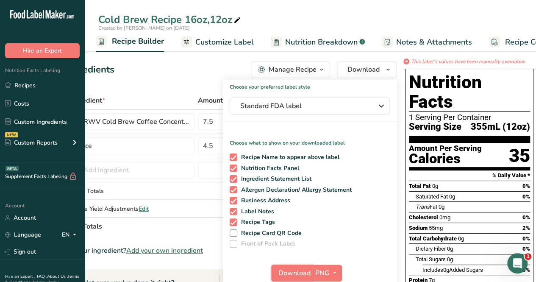
click at [296, 267] on button "Download" at bounding box center [292, 273] width 42 height 17
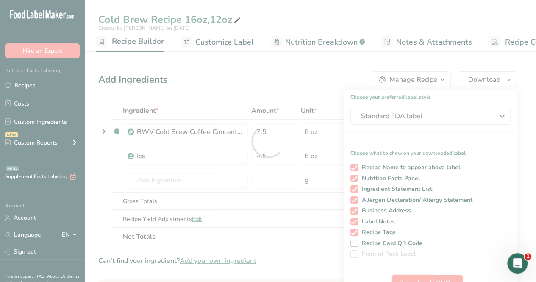
scroll to position [0, 0]
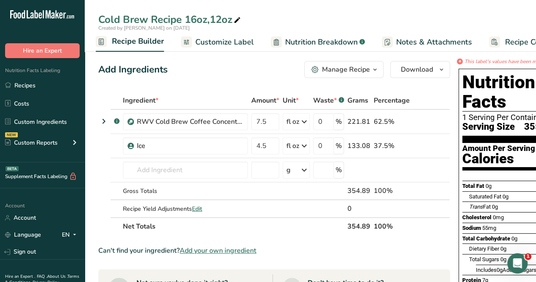
click at [31, 84] on link "Recipes" at bounding box center [42, 85] width 85 height 16
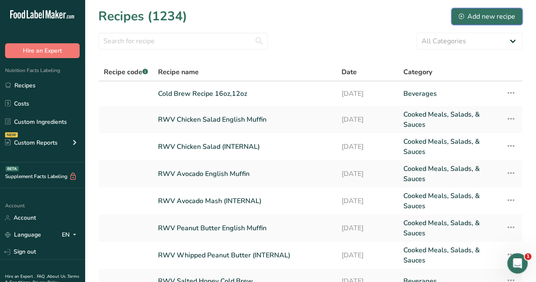
click at [497, 21] on div "Add new recipe" at bounding box center [487, 16] width 57 height 10
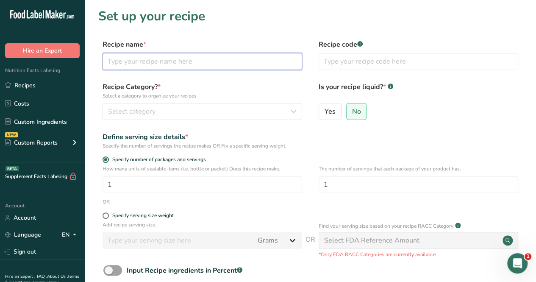
click at [161, 67] on input "text" at bounding box center [203, 61] width 200 height 17
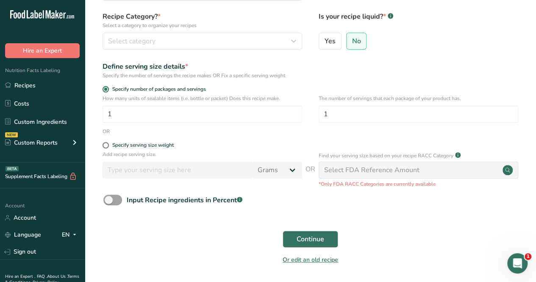
scroll to position [85, 0]
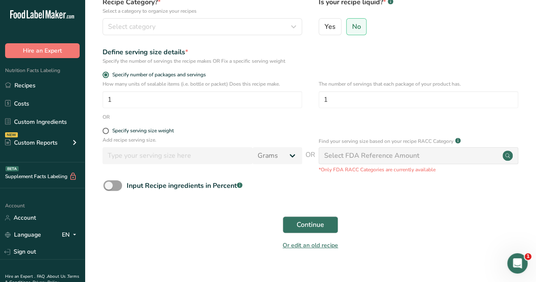
type input "English Breakfast (unsweet) Tea Recipe 16oz"
click at [330, 33] on label "Yes" at bounding box center [330, 26] width 23 height 17
click at [325, 29] on input "Yes" at bounding box center [322, 27] width 6 height 6
radio input "true"
radio input "false"
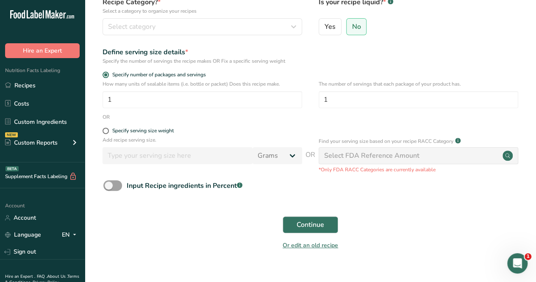
select select "22"
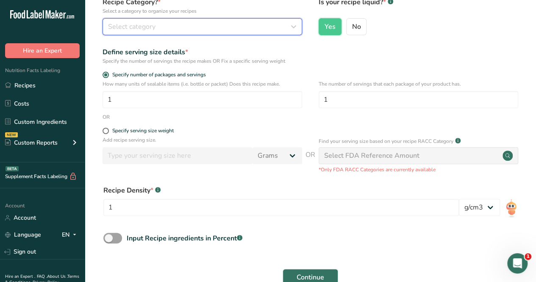
click at [158, 33] on button "Select category" at bounding box center [203, 26] width 200 height 17
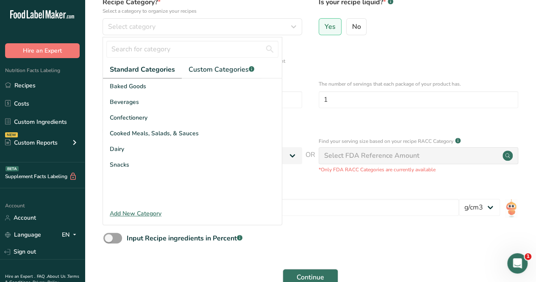
click at [153, 103] on div "Beverages" at bounding box center [192, 102] width 179 height 16
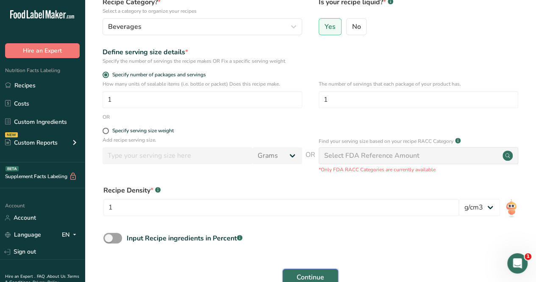
click at [326, 275] on button "Continue" at bounding box center [311, 277] width 56 height 17
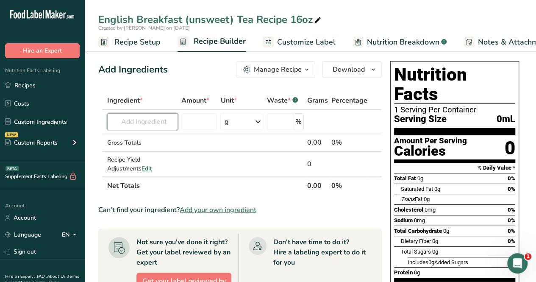
click at [145, 129] on input "text" at bounding box center [142, 121] width 71 height 17
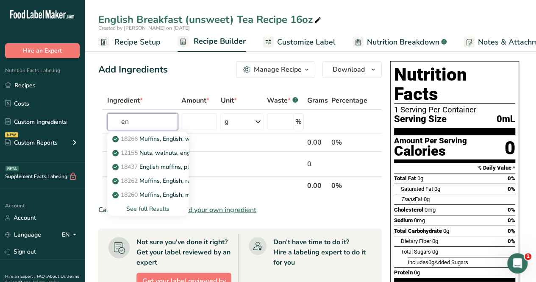
type input "e"
type input "unsweete"
click at [138, 207] on div "See full Results" at bounding box center [148, 208] width 68 height 9
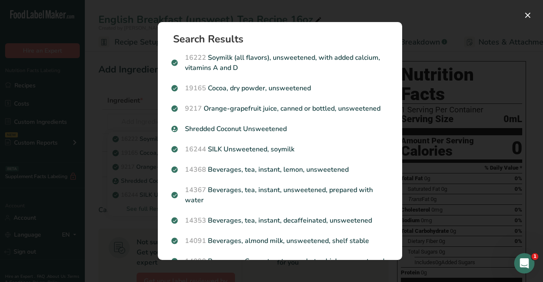
click at [130, 123] on div "Search results modal" at bounding box center [271, 141] width 543 height 282
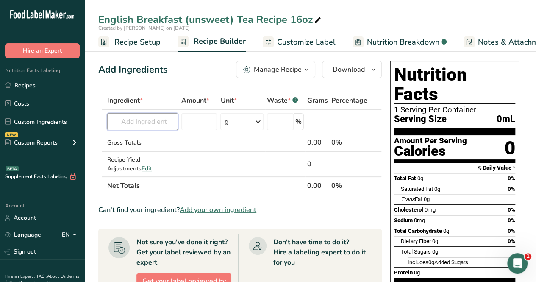
click at [150, 122] on input "text" at bounding box center [142, 121] width 71 height 17
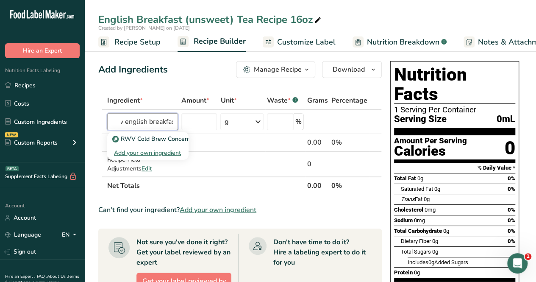
scroll to position [0, 13]
type input "rwv english breakfas"
type input "english breakfast"
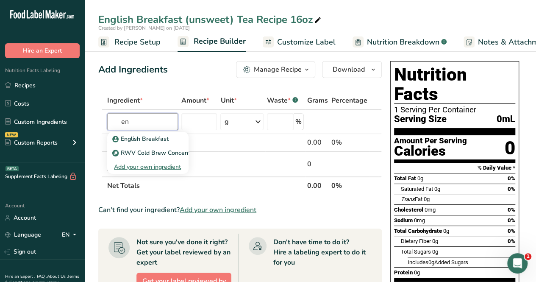
type input "e"
type input "tea recipe (un"
drag, startPoint x: 121, startPoint y: 125, endPoint x: 37, endPoint y: 124, distance: 84.4
click at [37, 124] on div ".a-20{fill:#fff;} Hire an Expert Nutrition Facts Labeling Recipes Costs Custom …" at bounding box center [268, 269] width 536 height 538
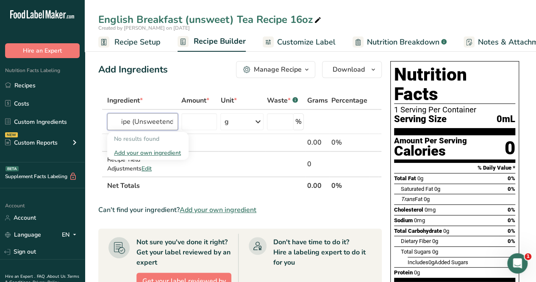
type input "RWV English breakfast Tea Recipe (Unsweetend"
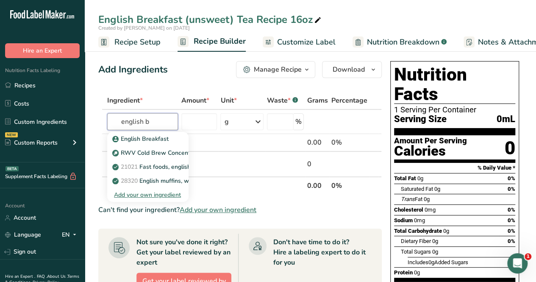
type input "english b"
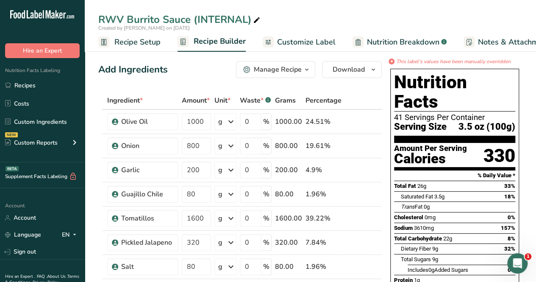
drag, startPoint x: 40, startPoint y: 87, endPoint x: 57, endPoint y: 84, distance: 17.4
click at [40, 87] on link "Recipes" at bounding box center [42, 85] width 85 height 16
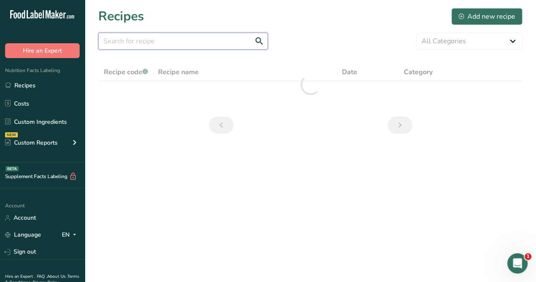
click at [156, 41] on input "text" at bounding box center [183, 41] width 170 height 17
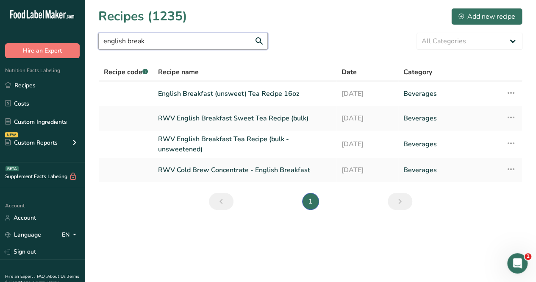
type input "english break"
click at [181, 144] on link "RWV English Breakfast Tea Recipe (bulk - unsweetened)" at bounding box center [244, 144] width 173 height 20
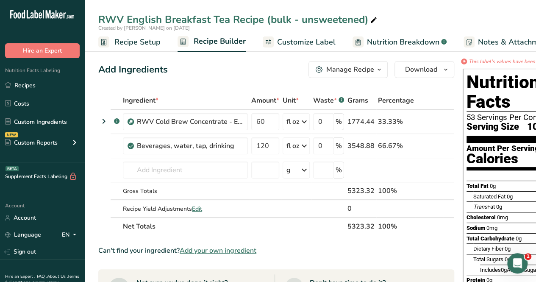
click at [358, 72] on div "Manage Recipe" at bounding box center [350, 69] width 48 height 10
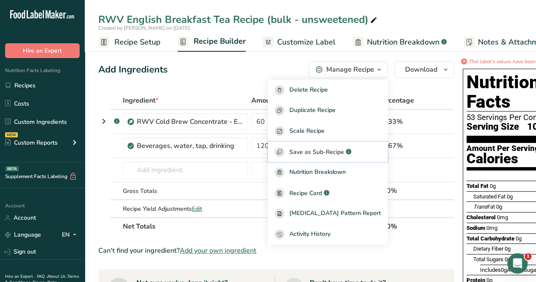
click at [344, 152] on span "Save as Sub-Recipe" at bounding box center [317, 152] width 55 height 9
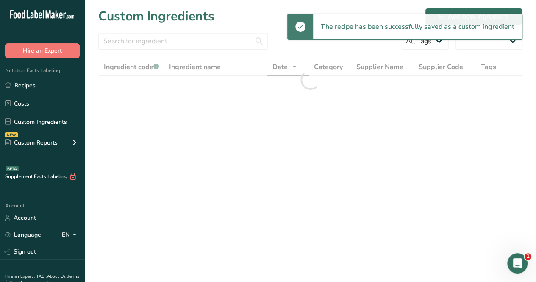
select select "30"
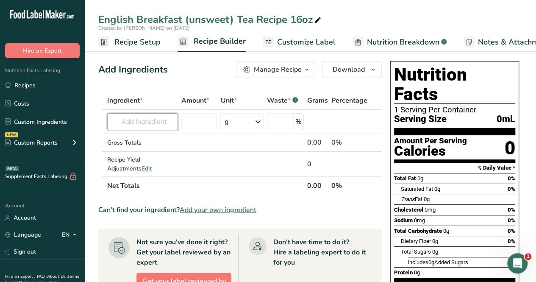
click at [147, 121] on input "text" at bounding box center [142, 121] width 71 height 17
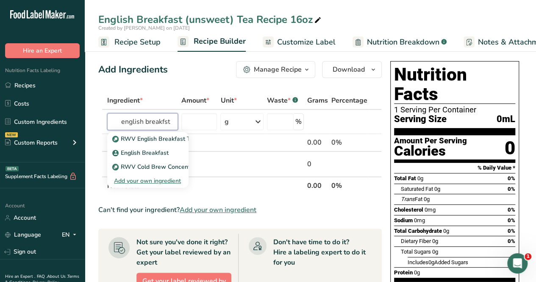
type input "english breakfst"
click at [162, 142] on p "RWV English Breakfast Tea Recipe (bulk - unsweetened)" at bounding box center [196, 138] width 164 height 9
type input "RWV English Breakfast Tea Recipe (bulk - unsweetened)"
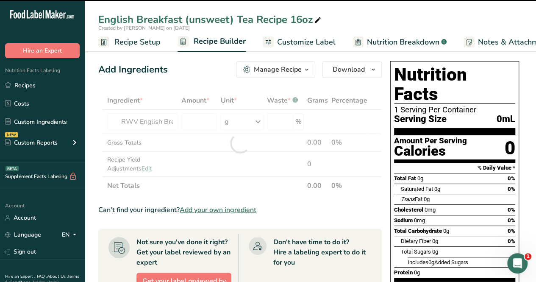
type input "0"
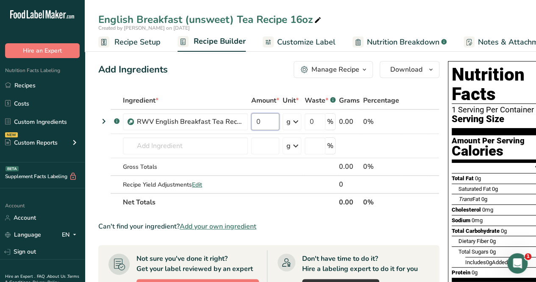
click at [261, 124] on input "0" at bounding box center [265, 121] width 28 height 17
type input "10"
click at [289, 125] on div "Ingredient * Amount * Unit * Waste * .a-a{fill:#347362;}.b-a{fill:#fff;} Grams …" at bounding box center [268, 152] width 341 height 120
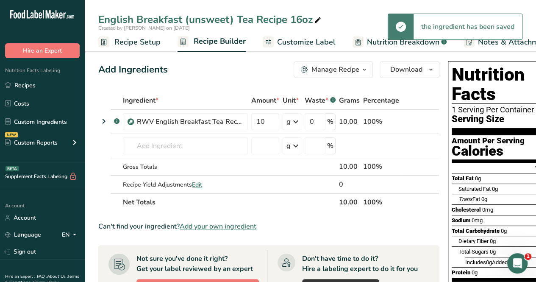
click at [289, 125] on div "g" at bounding box center [289, 122] width 4 height 10
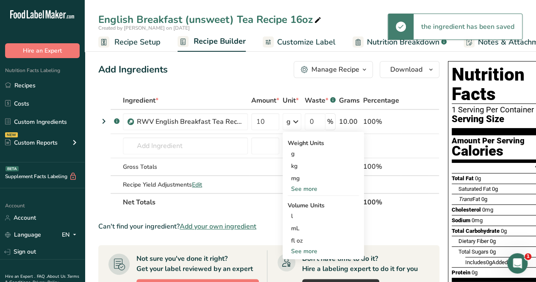
click at [298, 239] on div "fl oz" at bounding box center [323, 240] width 64 height 9
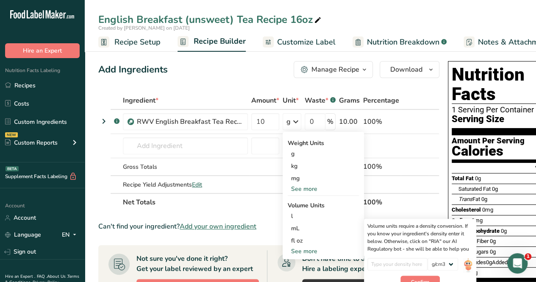
click at [296, 239] on div "fl oz" at bounding box center [323, 240] width 64 height 9
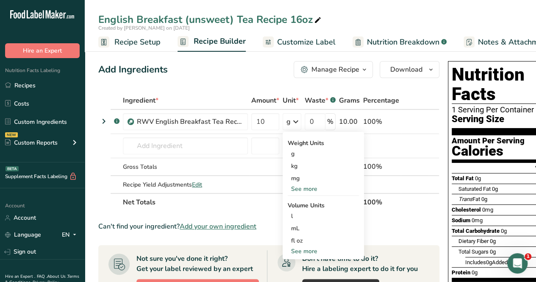
click at [307, 236] on div "fl oz" at bounding box center [323, 240] width 64 height 9
click at [307, 239] on div "fl oz" at bounding box center [323, 240] width 64 height 9
click at [335, 154] on div "g" at bounding box center [323, 154] width 71 height 12
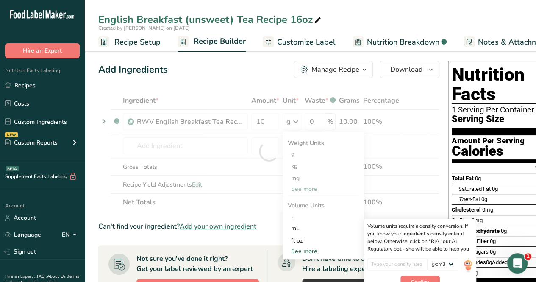
click at [300, 237] on div "fl oz" at bounding box center [323, 240] width 64 height 9
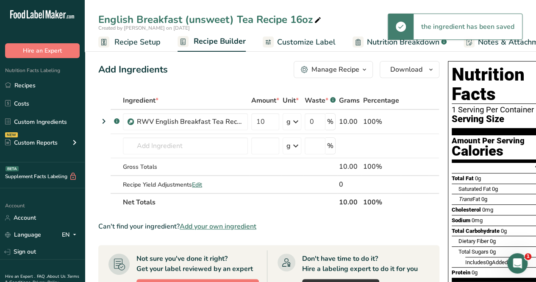
click at [298, 123] on icon at bounding box center [296, 121] width 10 height 15
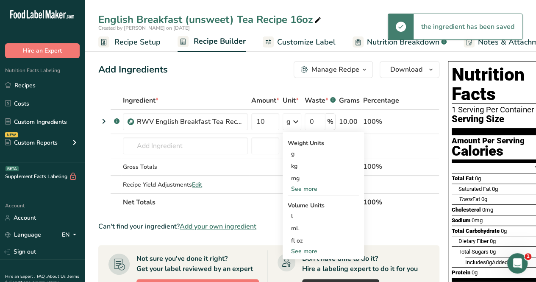
click at [303, 237] on div "fl oz" at bounding box center [323, 240] width 64 height 9
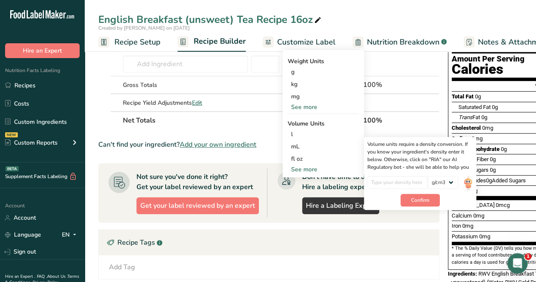
scroll to position [85, 0]
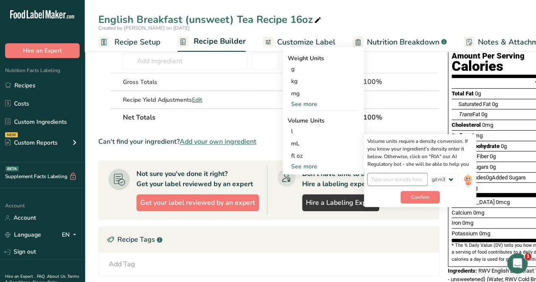
click at [399, 178] on input "number" at bounding box center [398, 179] width 61 height 13
type input "1"
click at [413, 192] on button "Confirm" at bounding box center [420, 197] width 39 height 13
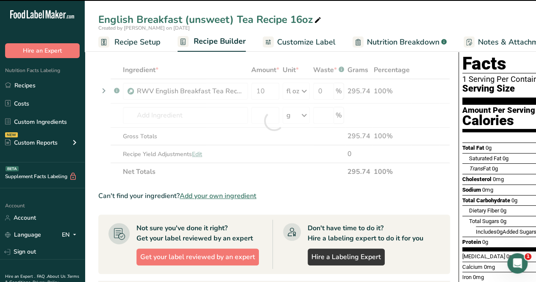
scroll to position [0, 0]
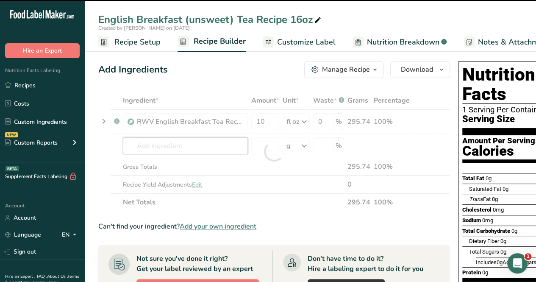
click at [187, 145] on input "text" at bounding box center [185, 145] width 125 height 17
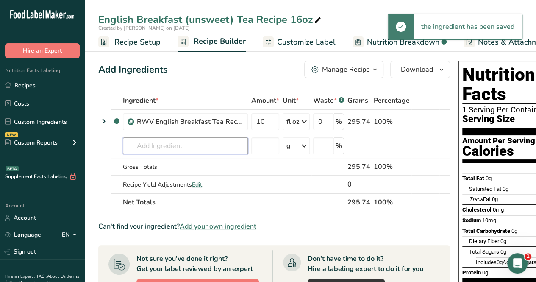
click at [187, 145] on input "text" at bounding box center [185, 145] width 125 height 17
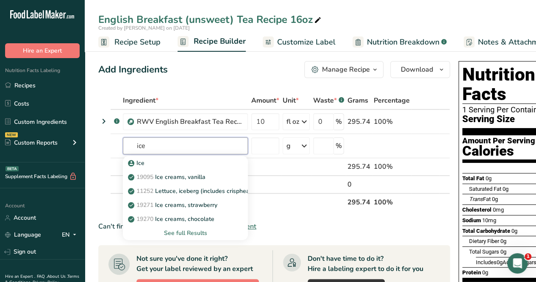
type input "ice"
click at [147, 167] on div "Ice" at bounding box center [179, 163] width 98 height 9
type input "Ice"
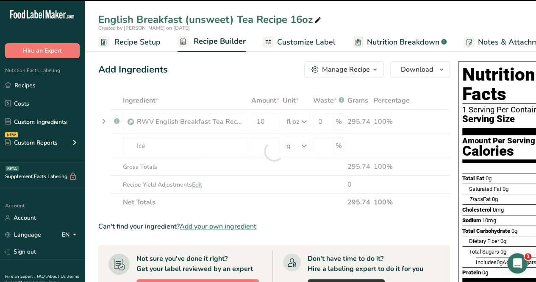
type input "0"
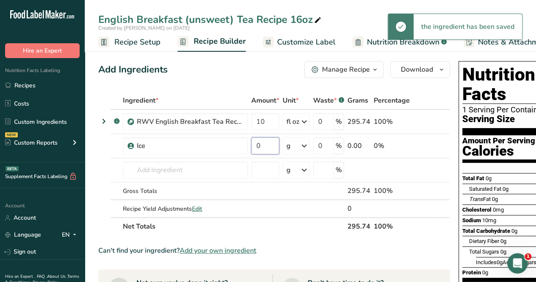
click at [270, 147] on input "0" at bounding box center [265, 145] width 28 height 17
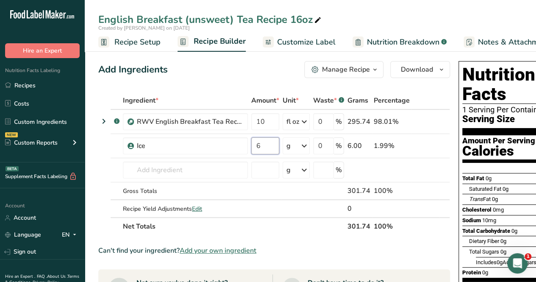
type input "6"
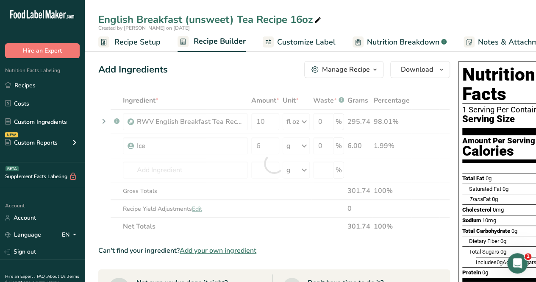
click at [303, 145] on div "Ingredient * Amount * Unit * Waste * .a-a{fill:#347362;}.b-a{fill:#fff;} Grams …" at bounding box center [274, 164] width 352 height 144
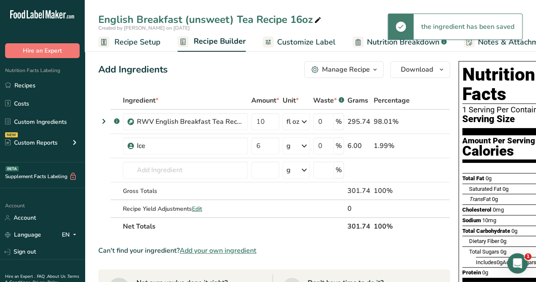
click at [304, 145] on icon at bounding box center [304, 145] width 10 height 15
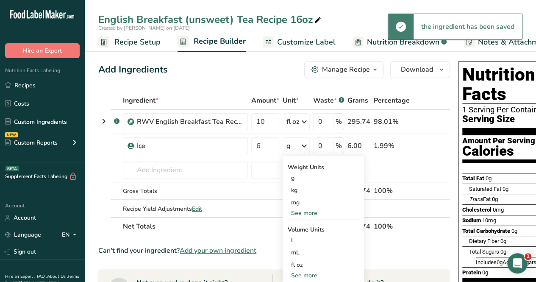
click at [320, 263] on div "fl oz" at bounding box center [323, 264] width 64 height 9
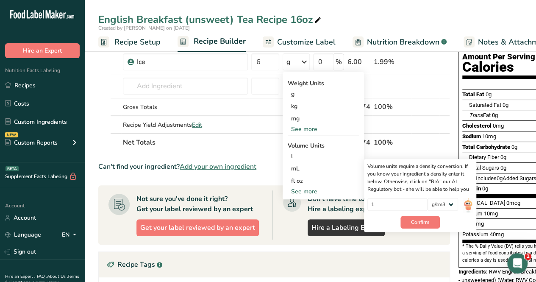
scroll to position [85, 0]
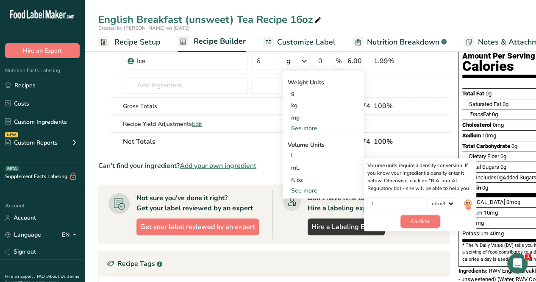
click at [412, 217] on button "Confirm" at bounding box center [420, 221] width 39 height 13
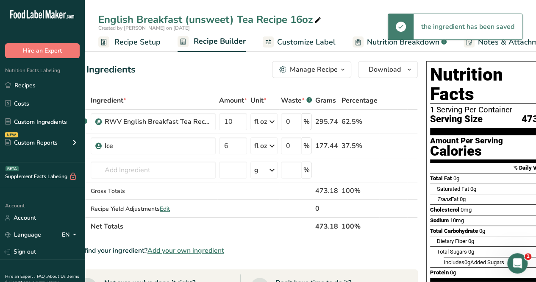
scroll to position [0, 53]
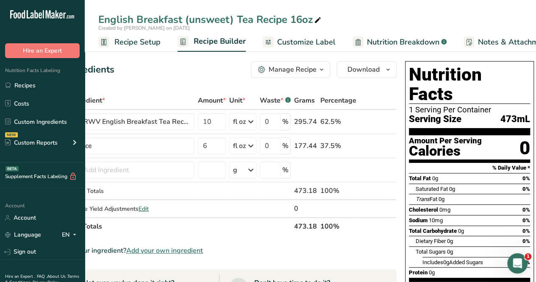
click at [309, 46] on span "Customize Label" at bounding box center [306, 41] width 59 height 11
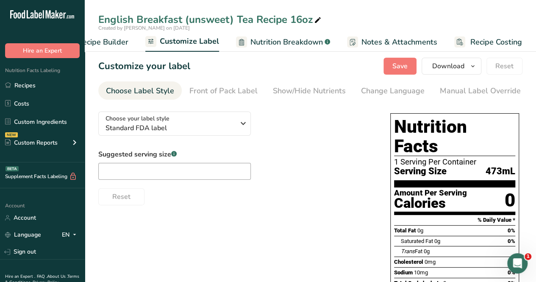
click at [318, 91] on div "Show/Hide Nutrients" at bounding box center [309, 90] width 73 height 11
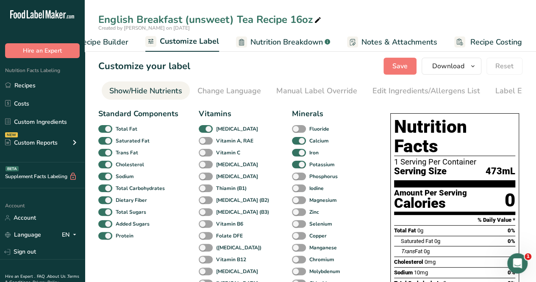
scroll to position [0, 165]
click at [301, 89] on div "Manual Label Override" at bounding box center [316, 90] width 81 height 11
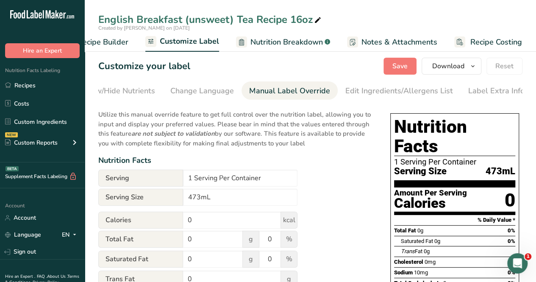
scroll to position [0, 192]
click at [231, 200] on input "473mL" at bounding box center [240, 197] width 114 height 17
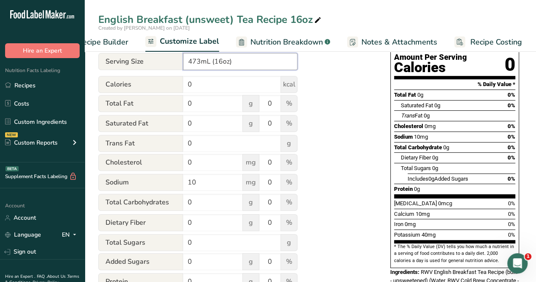
scroll to position [0, 0]
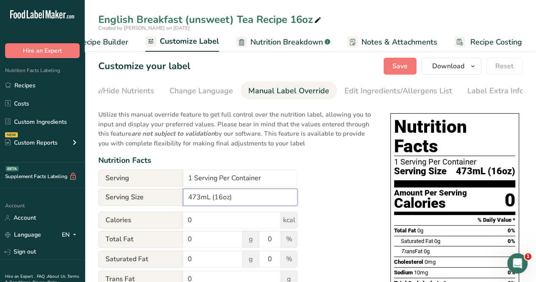
type input "473mL (16oz)"
click at [402, 69] on span "Save" at bounding box center [400, 66] width 15 height 10
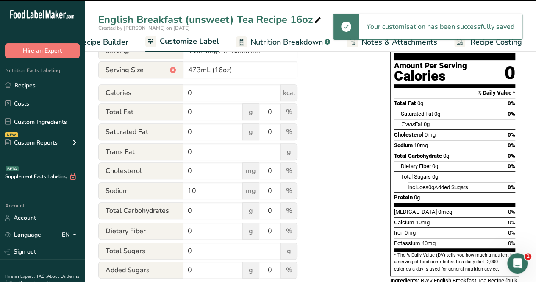
scroll to position [85, 0]
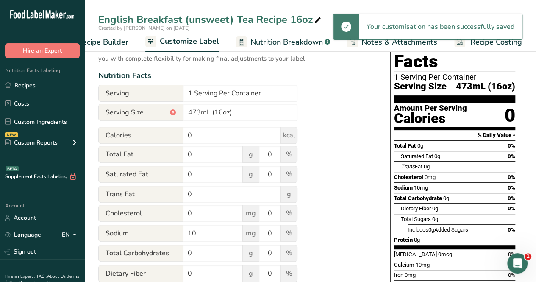
click at [113, 44] on span "Recipe Builder" at bounding box center [103, 41] width 51 height 11
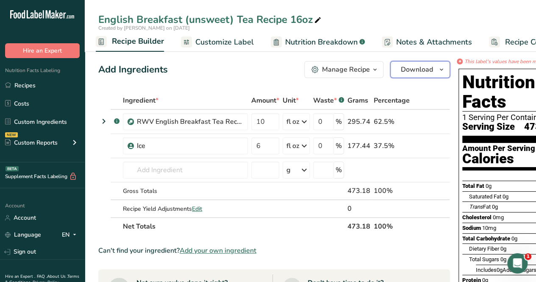
click at [425, 70] on span "Download" at bounding box center [417, 69] width 32 height 10
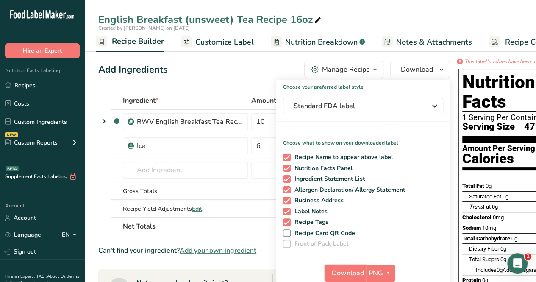
click at [345, 274] on span "Download" at bounding box center [348, 273] width 32 height 10
click at [348, 26] on div "Created by [PERSON_NAME] on [DATE]" at bounding box center [311, 28] width 452 height 8
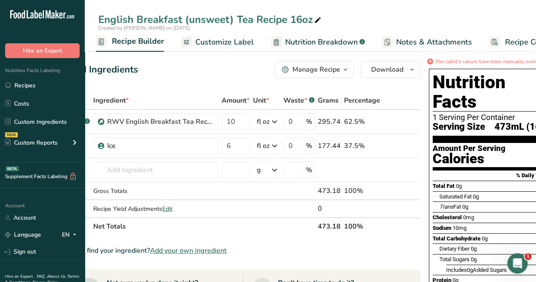
scroll to position [0, 53]
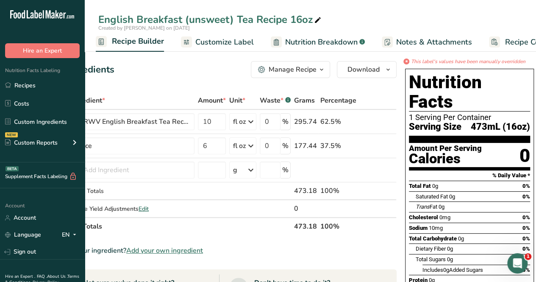
click at [314, 18] on icon at bounding box center [318, 20] width 8 height 12
type input "English Breakfast (unsweet) Tea Recipe 16oz,12oz"
click at [174, 71] on div "Add Ingredients Manage Recipe Delete Recipe Duplicate Recipe Scale Recipe Save …" at bounding box center [221, 69] width 352 height 17
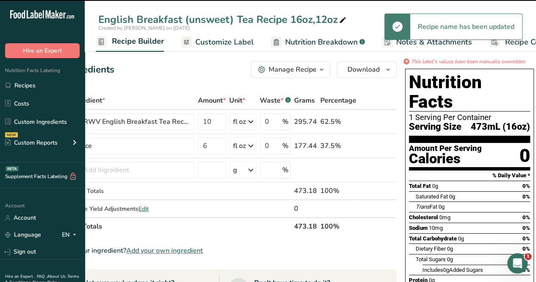
click at [313, 45] on span "Nutrition Breakdown" at bounding box center [321, 41] width 72 height 11
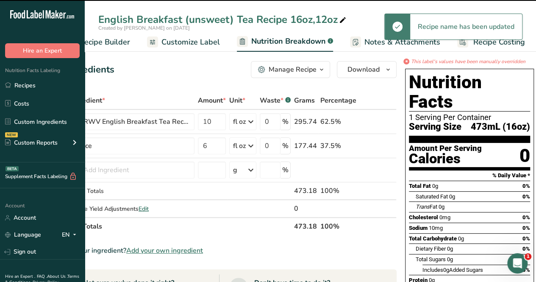
select select "Calories"
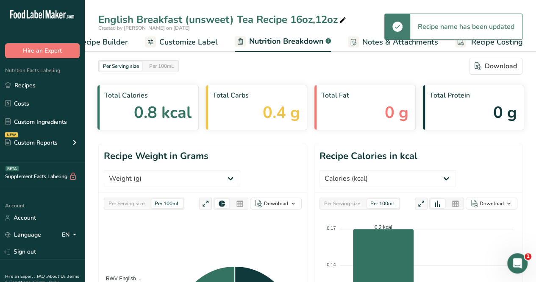
click at [114, 38] on span "Recipe Builder" at bounding box center [102, 41] width 51 height 11
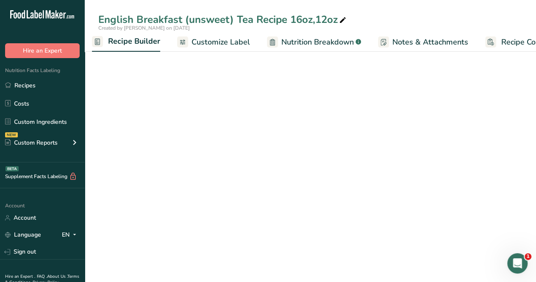
scroll to position [0, 82]
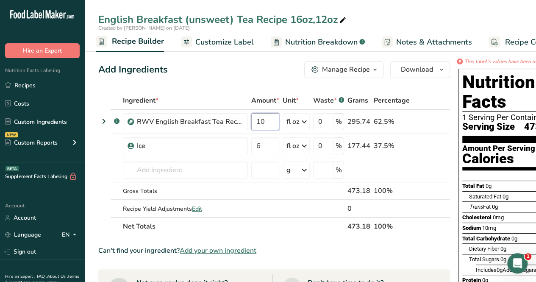
click at [262, 116] on input "10" at bounding box center [265, 121] width 28 height 17
type input "1"
type input "7.5"
click at [265, 147] on div "Ingredient * Amount * Unit * Waste * .a-a{fill:#347362;}.b-a{fill:#fff;} Grams …" at bounding box center [274, 164] width 352 height 144
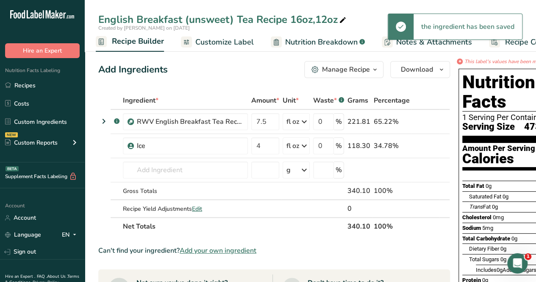
click at [300, 250] on div "Can't find your ingredient? Add your own ingredient" at bounding box center [274, 250] width 352 height 10
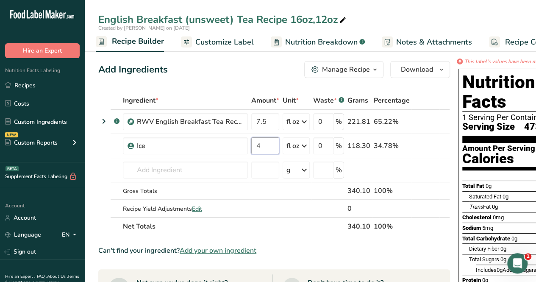
click at [271, 144] on input "4" at bounding box center [265, 145] width 28 height 17
type input "4.5"
click at [298, 227] on div "Ingredient * Amount * Unit * Waste * .a-a{fill:#347362;}.b-a{fill:#fff;} Grams …" at bounding box center [274, 164] width 352 height 144
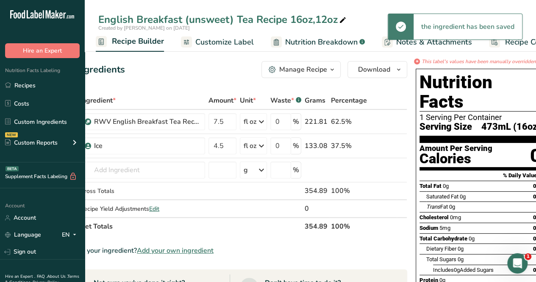
scroll to position [0, 43]
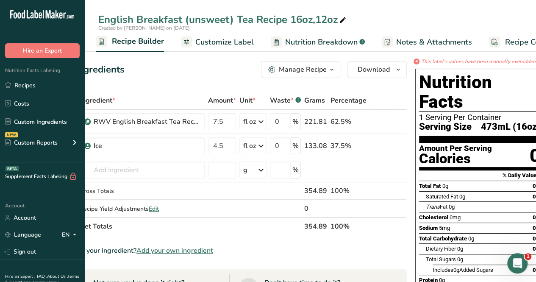
click at [231, 41] on span "Customize Label" at bounding box center [224, 41] width 59 height 11
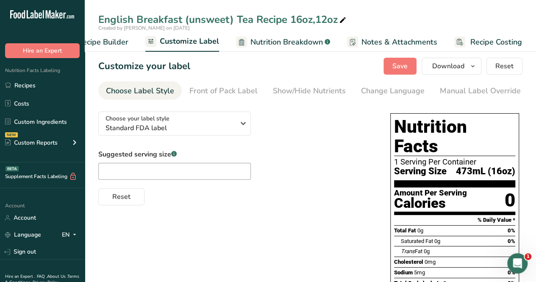
click at [460, 84] on link "Manual Label Override" at bounding box center [480, 90] width 81 height 19
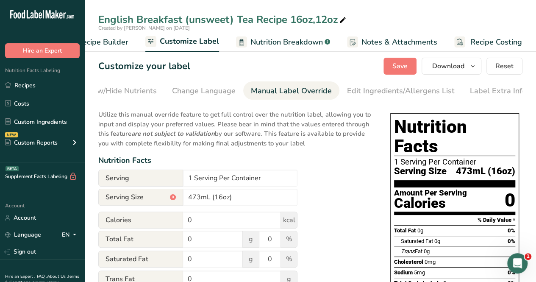
scroll to position [0, 192]
click at [201, 198] on input "473mL (16oz)" at bounding box center [240, 197] width 114 height 17
click at [218, 198] on input "455mL (16oz)" at bounding box center [240, 197] width 114 height 17
click at [194, 196] on input "455mL (12oz)" at bounding box center [240, 197] width 114 height 17
type input "355mL (12oz)"
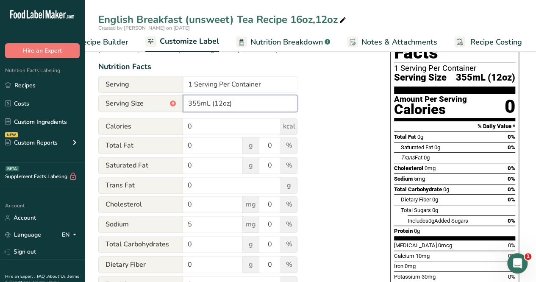
scroll to position [0, 0]
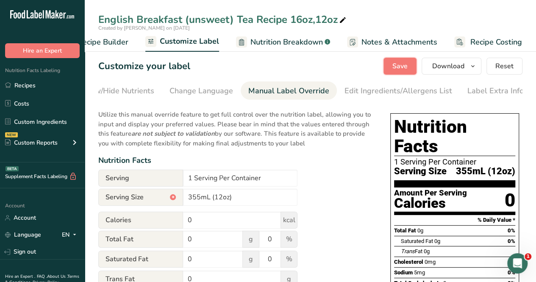
click at [407, 69] on span "Save" at bounding box center [400, 66] width 15 height 10
click at [401, 63] on span "Save" at bounding box center [400, 66] width 15 height 10
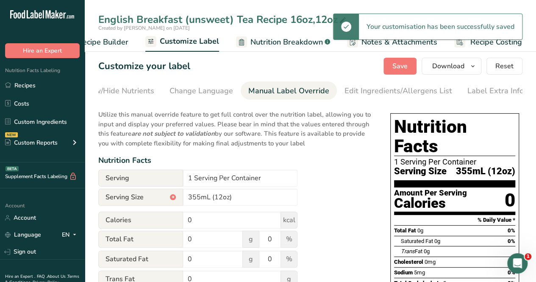
click at [121, 45] on span "Recipe Builder" at bounding box center [103, 41] width 51 height 11
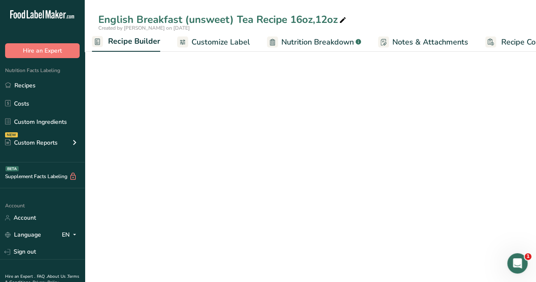
scroll to position [0, 82]
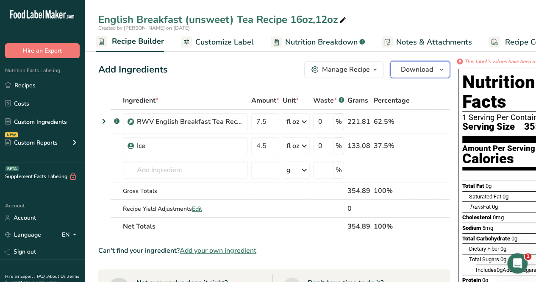
click at [421, 69] on span "Download" at bounding box center [417, 69] width 32 height 10
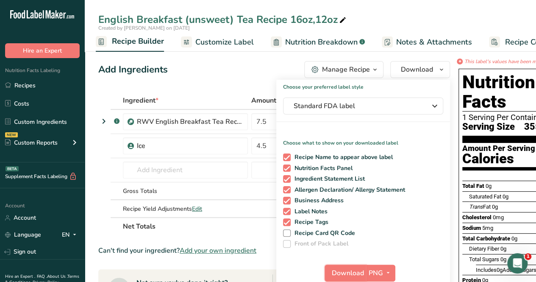
click at [348, 271] on span "Download" at bounding box center [348, 273] width 32 height 10
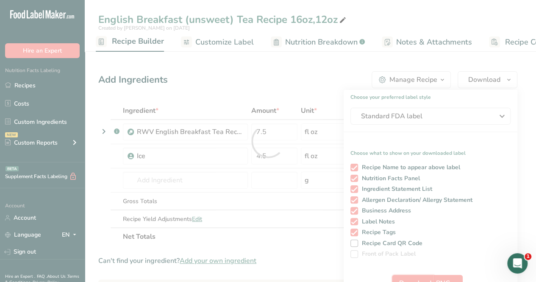
scroll to position [0, 0]
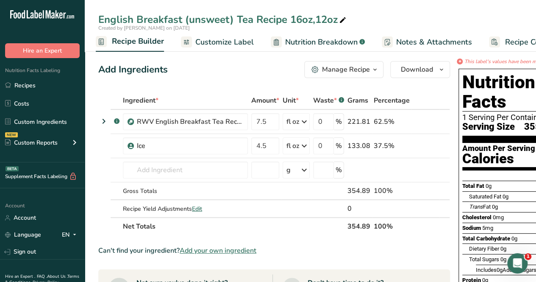
click at [27, 83] on link "Recipes" at bounding box center [42, 85] width 85 height 16
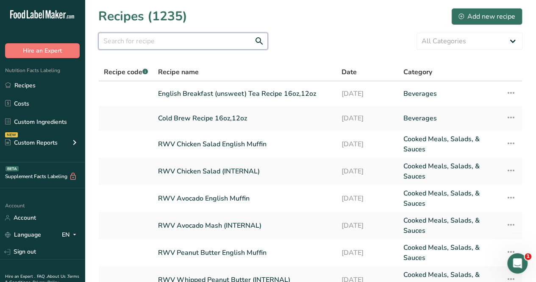
click at [198, 47] on input "text" at bounding box center [183, 41] width 170 height 17
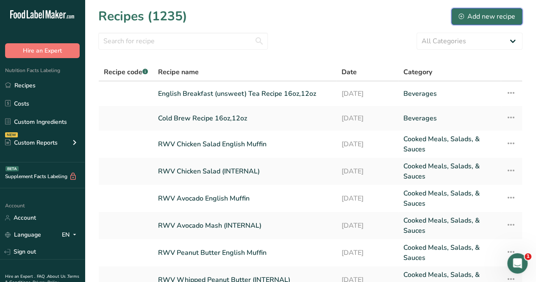
click at [483, 16] on div "Add new recipe" at bounding box center [487, 16] width 57 height 10
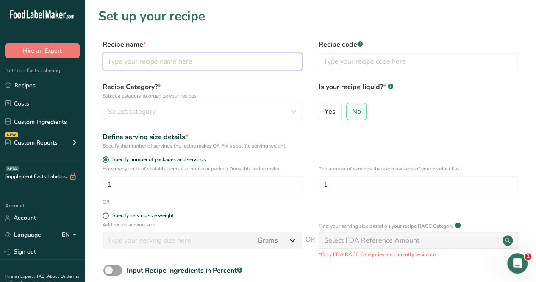
click at [196, 65] on input "text" at bounding box center [203, 61] width 200 height 17
type input "English Breakfast (sweet) Tea Recipe 16oz"
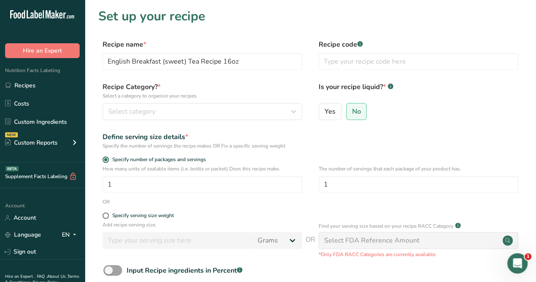
click at [182, 28] on section "Set up your recipe Recipe name * English Breakfast (sweet) Tea Recipe 16oz Reci…" at bounding box center [311, 177] width 452 height 354
click at [334, 112] on span "Yes" at bounding box center [330, 111] width 11 height 8
click at [325, 112] on input "Yes" at bounding box center [322, 112] width 6 height 6
radio input "true"
radio input "false"
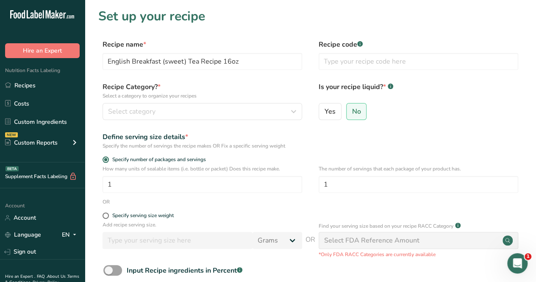
select select "22"
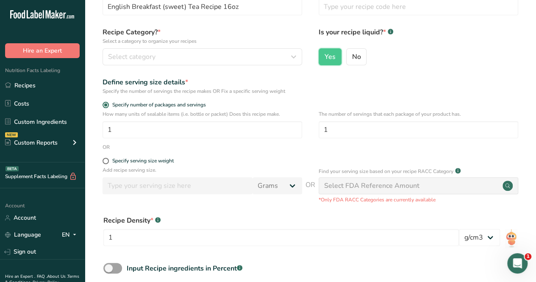
scroll to position [42, 0]
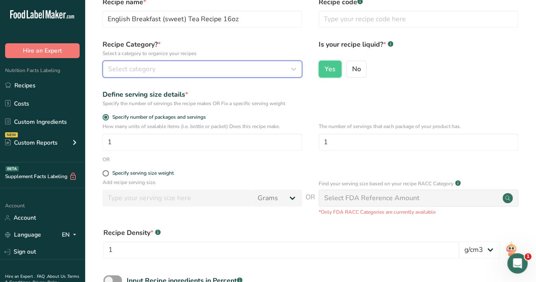
click at [200, 74] on button "Select category" at bounding box center [203, 69] width 200 height 17
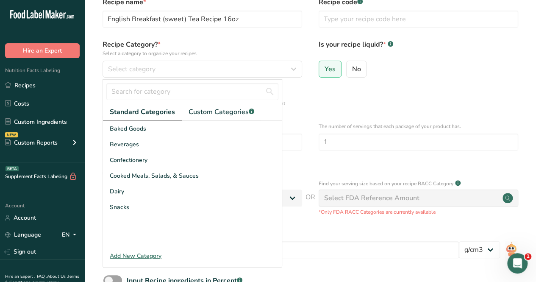
click at [172, 150] on div "Beverages" at bounding box center [192, 145] width 179 height 16
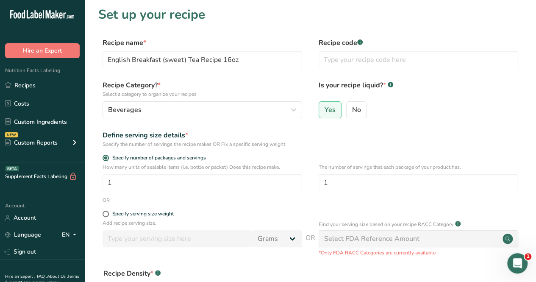
scroll to position [0, 0]
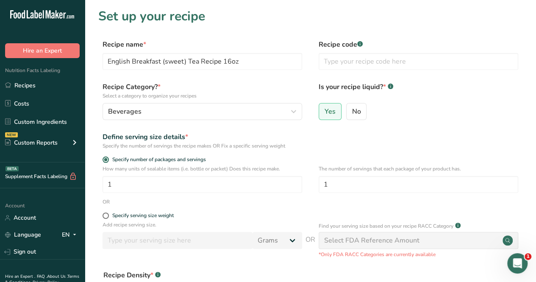
click at [215, 257] on div "Add recipe serving size. Grams kg mg mcg lb oz l mL fl oz tbsp tsp cup qt gallo…" at bounding box center [310, 239] width 424 height 37
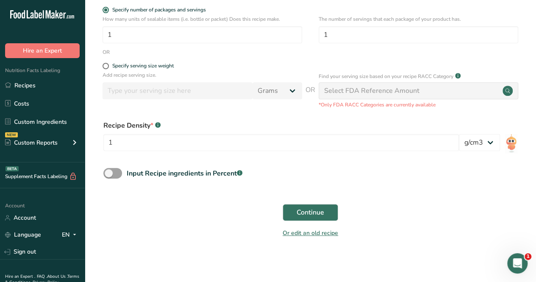
scroll to position [150, 0]
click at [312, 212] on span "Continue" at bounding box center [311, 212] width 28 height 10
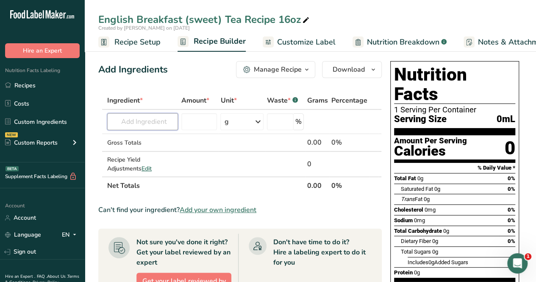
click at [150, 127] on input "text" at bounding box center [142, 121] width 71 height 17
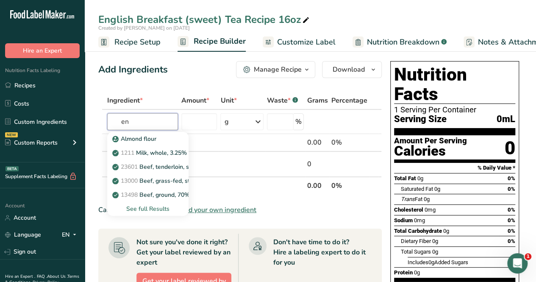
type input "e"
type input "english"
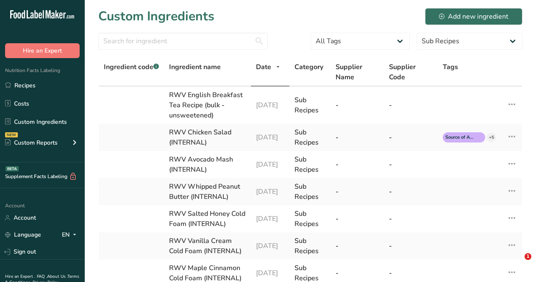
select select "30"
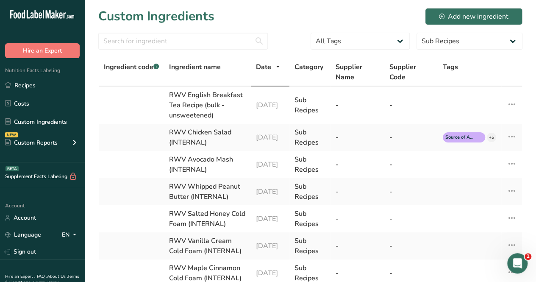
click at [31, 83] on link "Recipes" at bounding box center [42, 85] width 85 height 16
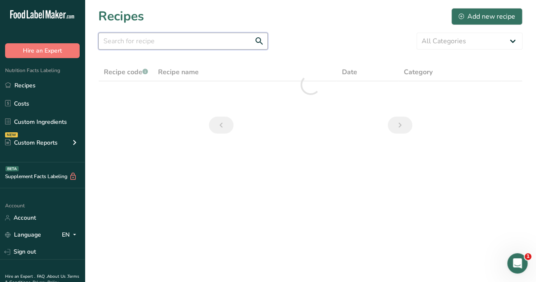
drag, startPoint x: 169, startPoint y: 40, endPoint x: 176, endPoint y: 38, distance: 7.2
click at [176, 38] on input "text" at bounding box center [183, 41] width 170 height 17
click at [171, 39] on input "text" at bounding box center [183, 41] width 170 height 17
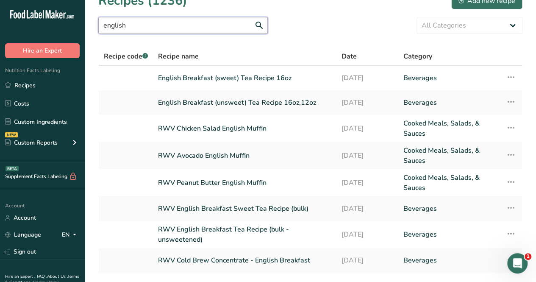
scroll to position [16, 0]
type input "english"
click at [243, 209] on link "RWV English Breakfast Sweet Tea Recipe (bulk)" at bounding box center [244, 208] width 173 height 18
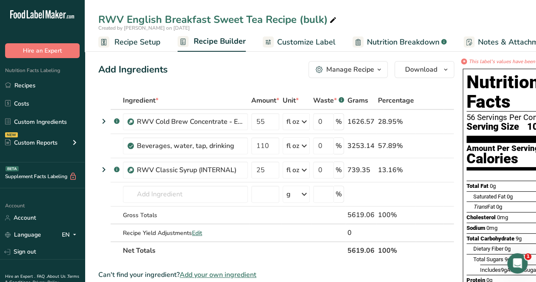
click at [357, 70] on div "Manage Recipe" at bounding box center [350, 69] width 48 height 10
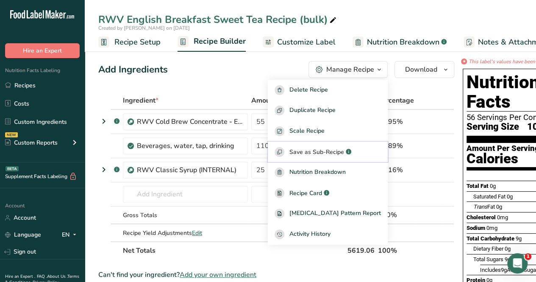
click at [335, 150] on span "Save as Sub-Recipe" at bounding box center [317, 152] width 55 height 9
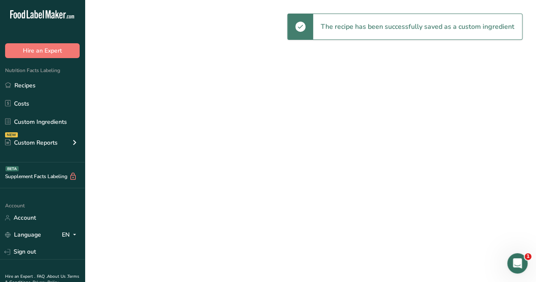
select select "30"
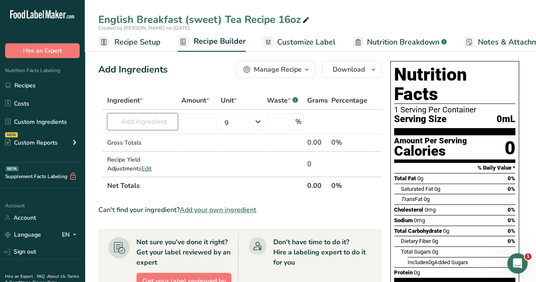
click at [149, 123] on input "text" at bounding box center [142, 121] width 71 height 17
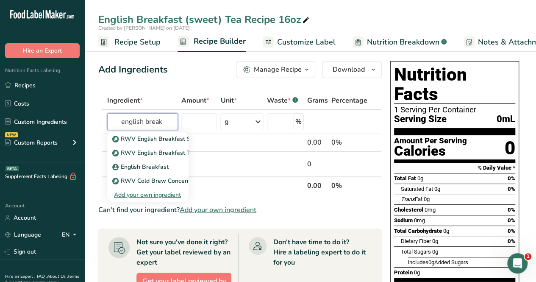
type input "english break"
click at [168, 136] on p "RWV English Breakfast Sweet Tea Recipe (bulk)" at bounding box center [184, 138] width 140 height 9
type input "RWV English Breakfast Sweet Tea Recipe (bulk)"
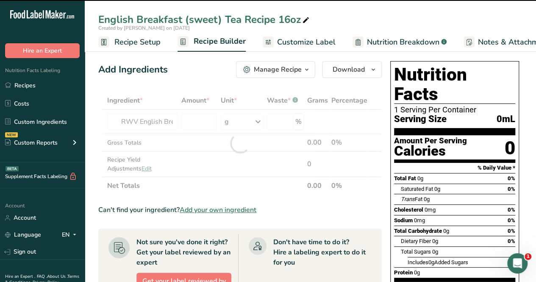
type input "0"
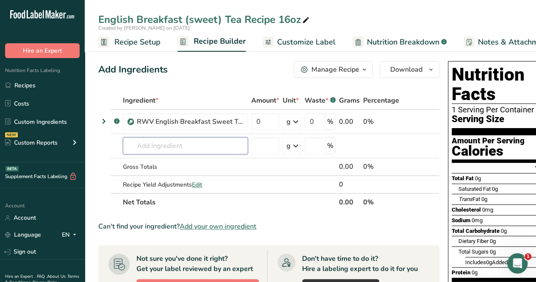
click at [200, 151] on input "text" at bounding box center [185, 145] width 125 height 17
click at [262, 120] on input "0" at bounding box center [265, 121] width 28 height 17
type input "10"
click at [296, 119] on div "Ingredient * Amount * Unit * Waste * .a-a{fill:#347362;}.b-a{fill:#fff;} Grams …" at bounding box center [268, 152] width 341 height 120
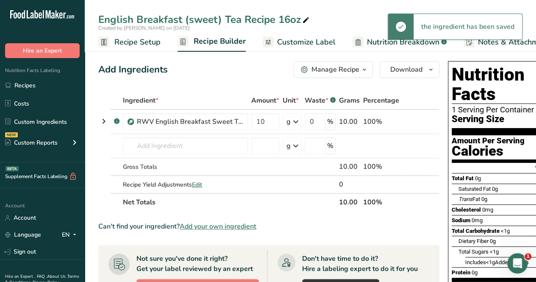
click at [293, 123] on icon at bounding box center [296, 121] width 10 height 15
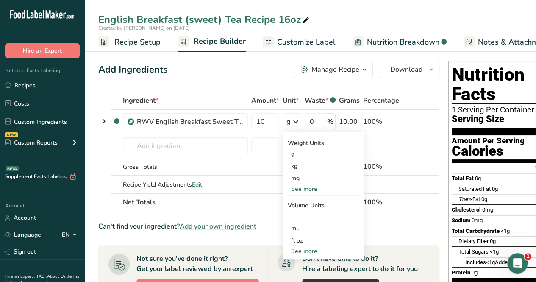
click at [296, 244] on div "fl oz" at bounding box center [323, 240] width 64 height 9
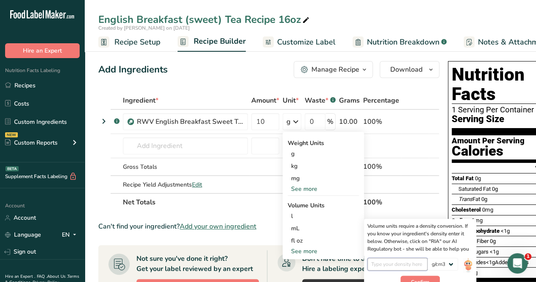
click at [401, 263] on input "number" at bounding box center [398, 264] width 61 height 13
type input "1"
click at [417, 279] on span "Confirm" at bounding box center [420, 282] width 18 height 8
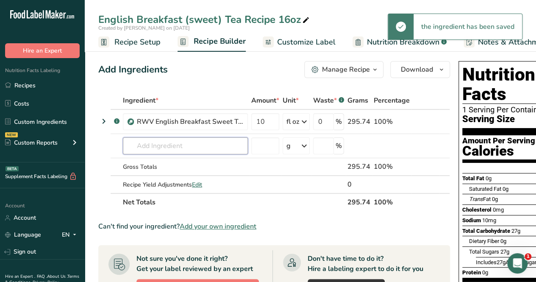
click at [162, 148] on input "text" at bounding box center [185, 145] width 125 height 17
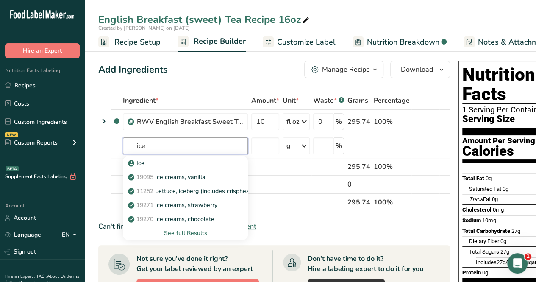
type input "ice"
click at [153, 162] on div "Ice" at bounding box center [179, 163] width 98 height 9
type input "Ice"
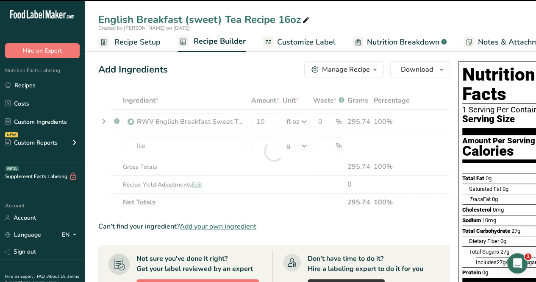
type input "0"
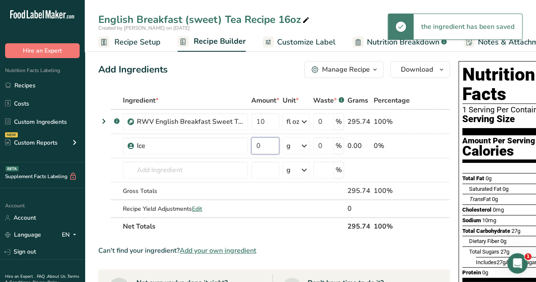
click at [269, 143] on input "0" at bounding box center [265, 145] width 28 height 17
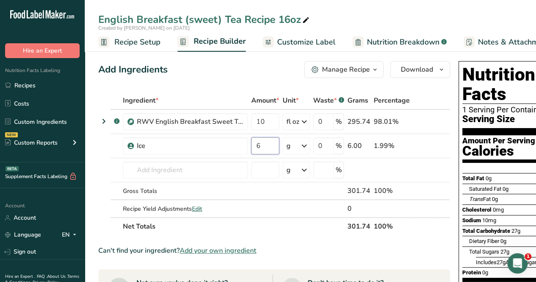
type input "6"
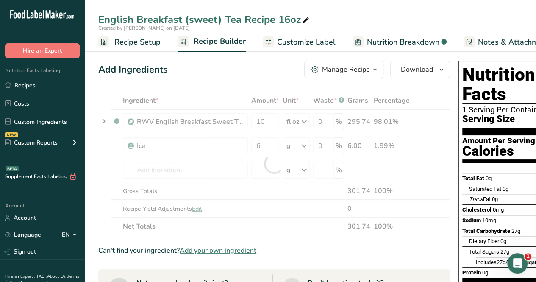
click at [294, 151] on div "Ingredient * Amount * Unit * Waste * .a-a{fill:#347362;}.b-a{fill:#fff;} Grams …" at bounding box center [274, 164] width 352 height 144
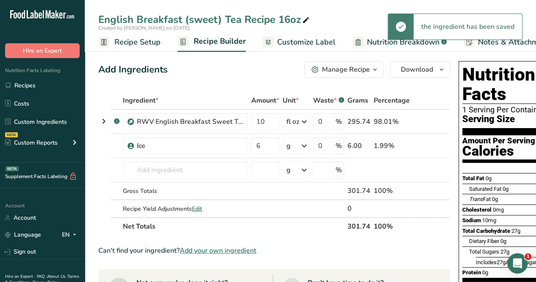
click at [298, 144] on div "g" at bounding box center [296, 145] width 27 height 17
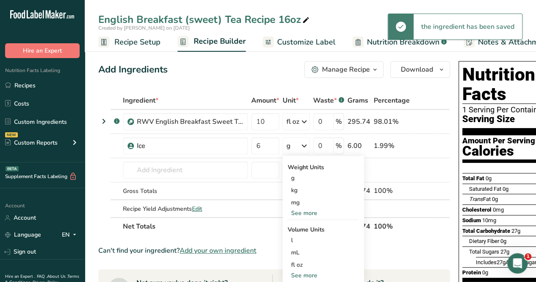
click at [299, 265] on div "fl oz" at bounding box center [323, 264] width 64 height 9
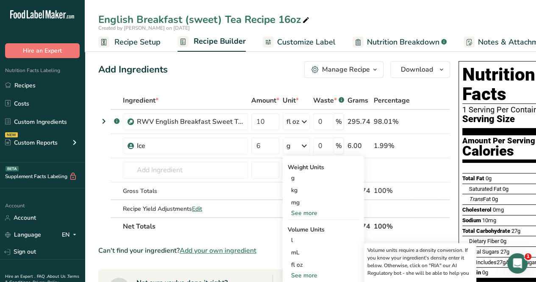
scroll to position [27, 0]
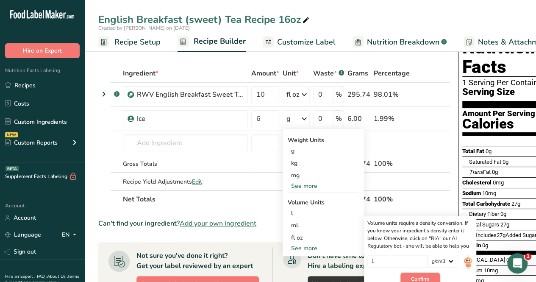
click at [420, 276] on span "Confirm" at bounding box center [420, 279] width 18 height 8
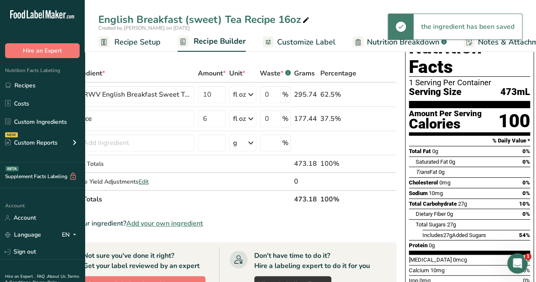
scroll to position [0, 0]
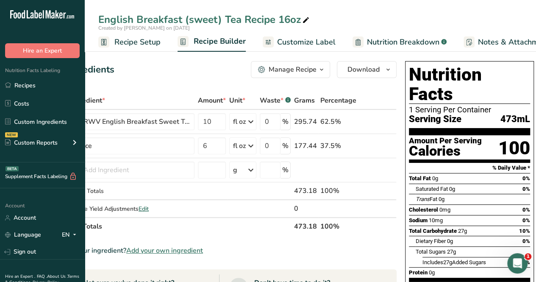
click at [302, 41] on span "Customize Label" at bounding box center [306, 41] width 59 height 11
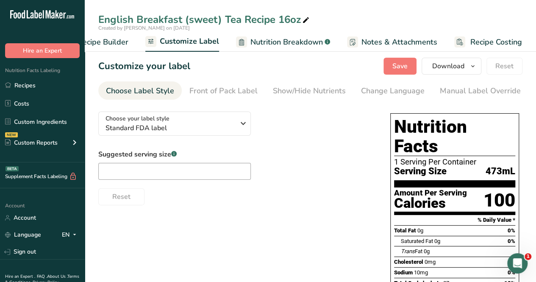
click at [301, 92] on div "Show/Hide Nutrients" at bounding box center [309, 90] width 73 height 11
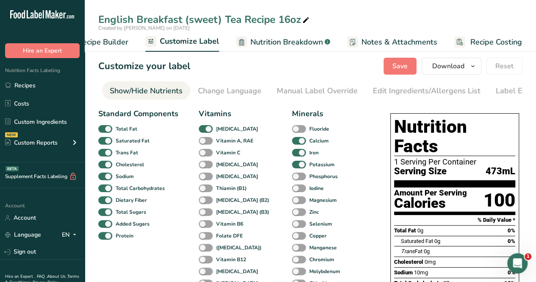
scroll to position [0, 165]
click at [304, 89] on div "Manual Label Override" at bounding box center [316, 90] width 81 height 11
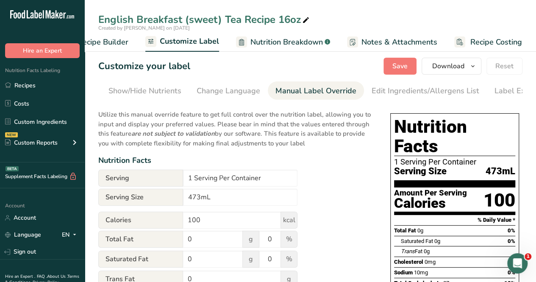
scroll to position [0, 192]
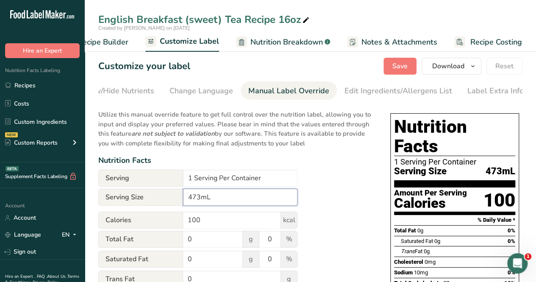
click at [212, 197] on input "473mL" at bounding box center [240, 197] width 114 height 17
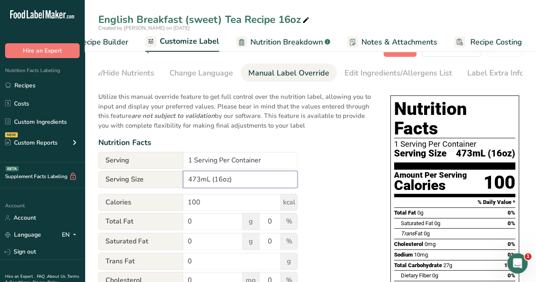
scroll to position [0, 0]
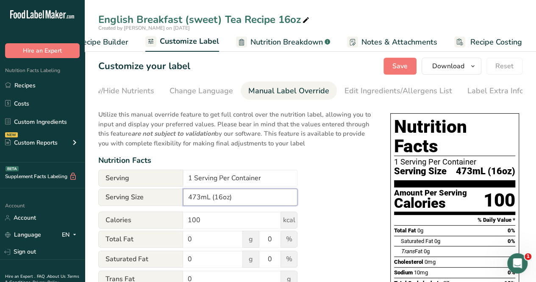
type input "473mL (16oz)"
click at [398, 68] on span "Save" at bounding box center [400, 66] width 15 height 10
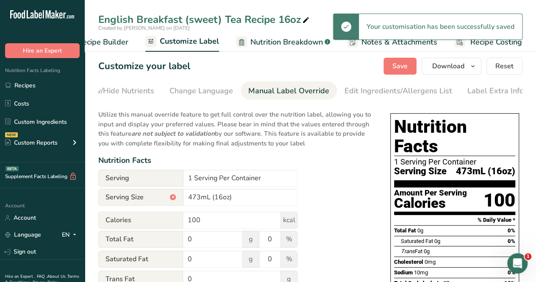
click at [102, 47] on span "Recipe Builder" at bounding box center [103, 41] width 51 height 11
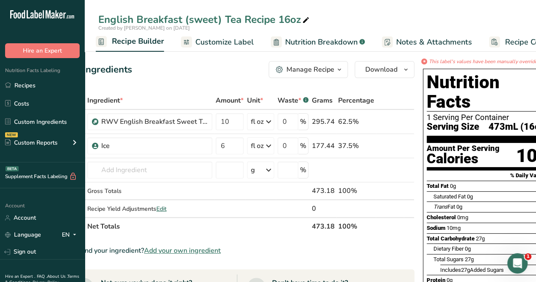
scroll to position [0, 38]
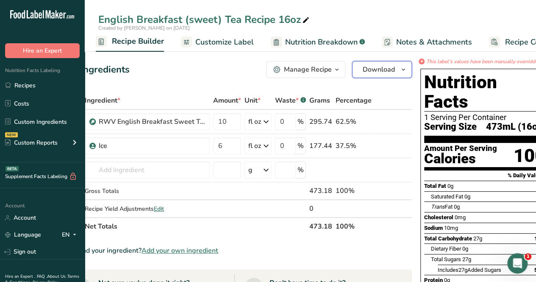
click at [369, 67] on span "Download" at bounding box center [379, 69] width 32 height 10
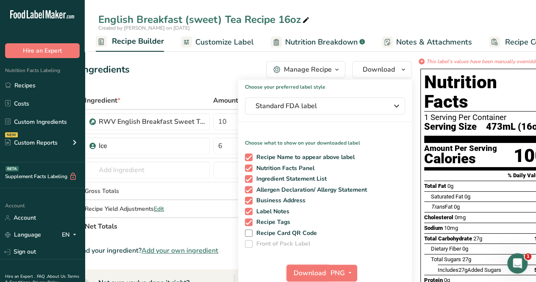
click at [310, 268] on span "Download" at bounding box center [310, 273] width 32 height 10
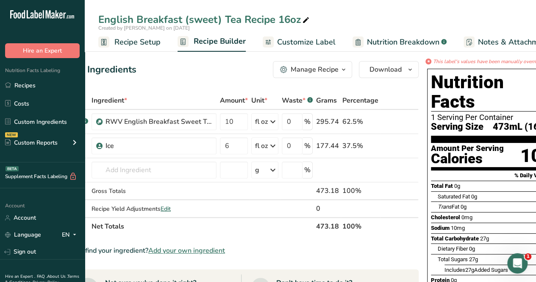
scroll to position [0, 0]
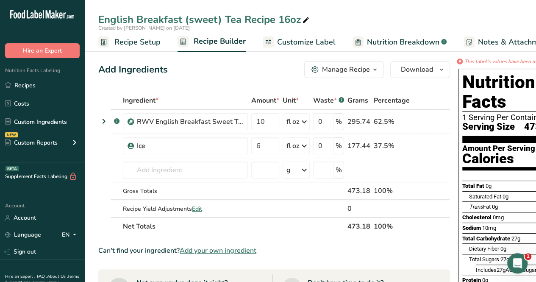
click at [31, 84] on link "Recipes" at bounding box center [42, 85] width 85 height 16
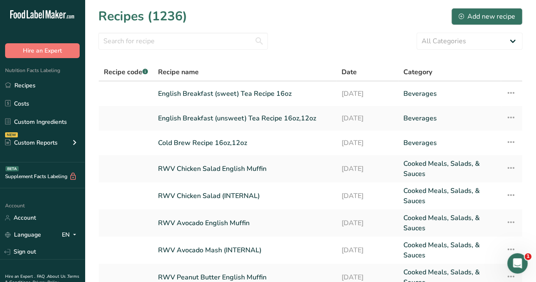
click at [240, 142] on link "Cold Brew Recipe 16oz,12oz" at bounding box center [244, 143] width 173 height 18
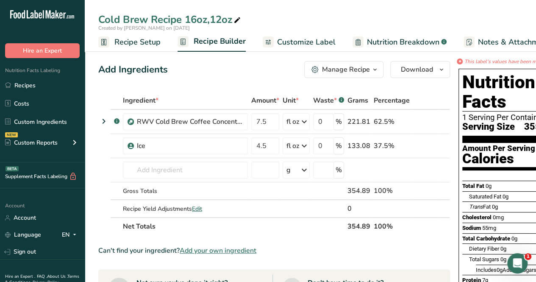
click at [239, 20] on icon at bounding box center [238, 20] width 8 height 12
type input "Cold Brew Recipe 16oz,12oz,15oz"
click at [268, 117] on input "7.5" at bounding box center [265, 121] width 28 height 17
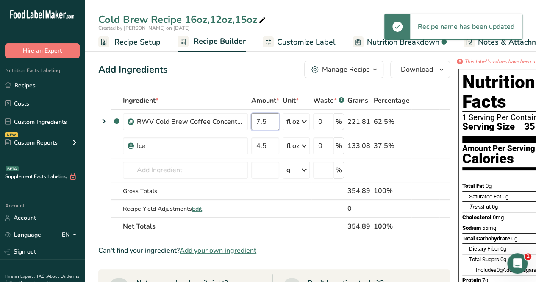
type input "7"
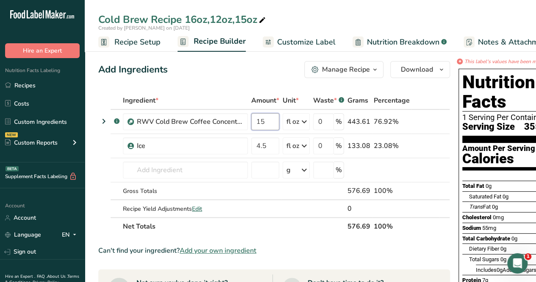
type input "15"
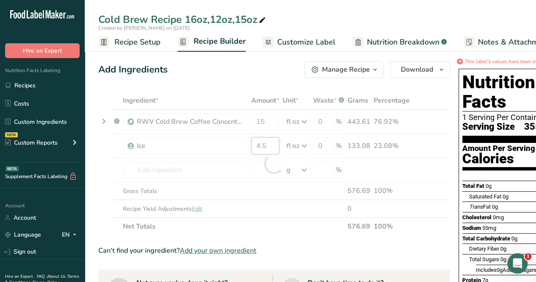
click at [264, 147] on div "Ingredient * Amount * Unit * Waste * .a-a{fill:#347362;}.b-a{fill:#fff;} Grams …" at bounding box center [274, 164] width 352 height 144
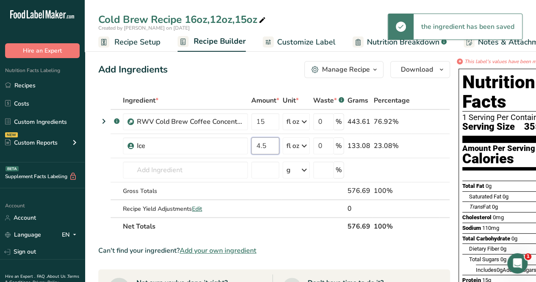
type input "4"
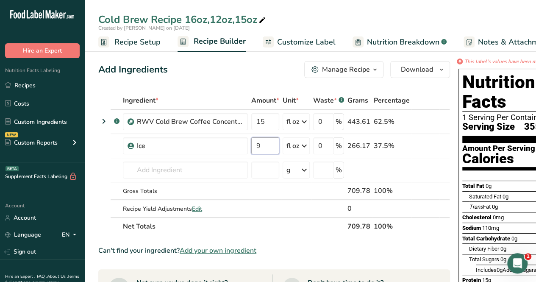
type input "9"
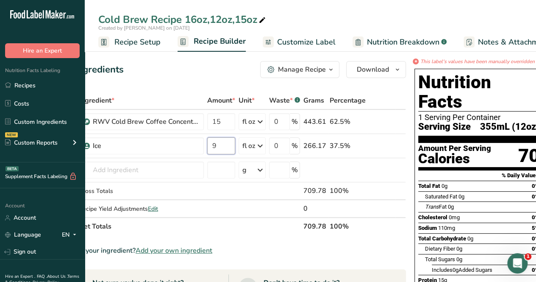
scroll to position [0, 53]
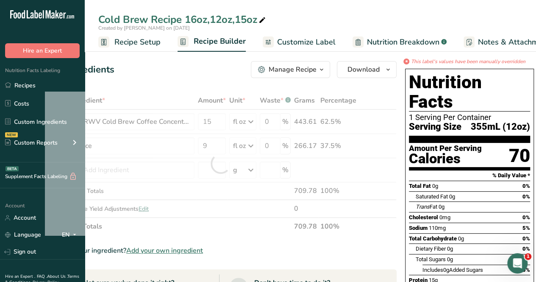
click at [318, 49] on link "Customize Label" at bounding box center [299, 42] width 73 height 19
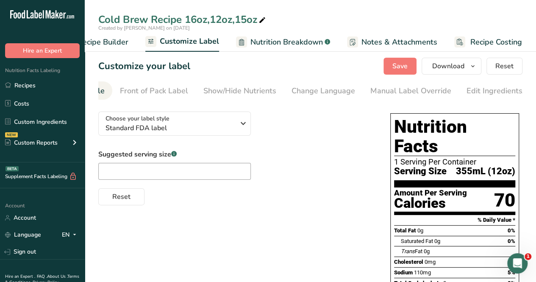
scroll to position [0, 41]
click at [429, 96] on div "Manual Label Override" at bounding box center [439, 90] width 81 height 11
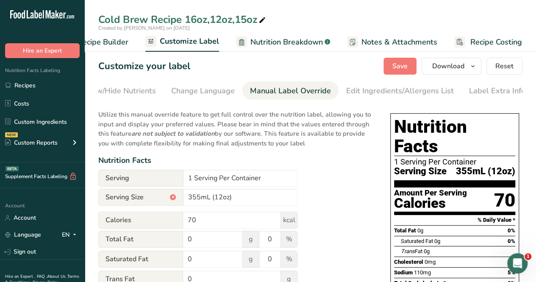
scroll to position [0, 192]
drag, startPoint x: 240, startPoint y: 201, endPoint x: 103, endPoint y: 203, distance: 137.0
click at [103, 203] on div "Serving Size * 355mL (12oz)" at bounding box center [197, 197] width 199 height 17
click at [405, 70] on span "Save" at bounding box center [400, 66] width 15 height 10
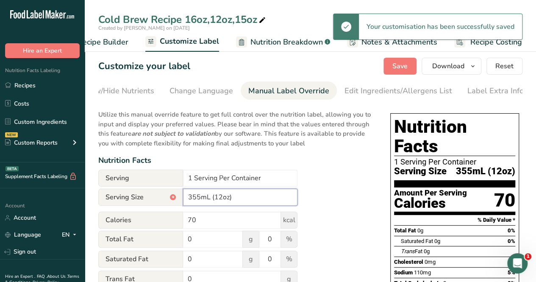
click at [240, 206] on input "355mL (12oz)" at bounding box center [240, 197] width 114 height 17
drag, startPoint x: 164, startPoint y: 206, endPoint x: 116, endPoint y: 198, distance: 48.9
click at [116, 198] on div "Serving Size * 355mL (12oz)" at bounding box center [197, 197] width 199 height 17
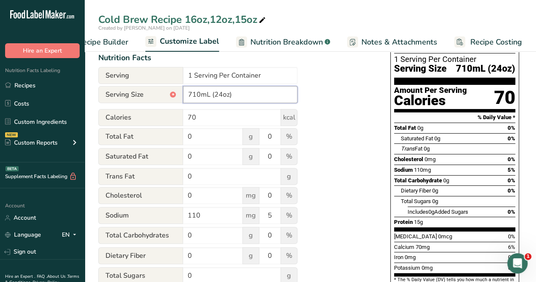
scroll to position [0, 0]
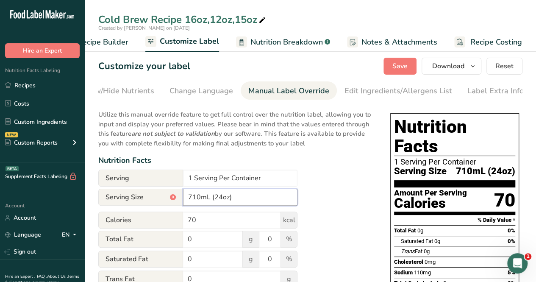
type input "710mL (24oz)"
drag, startPoint x: 399, startPoint y: 58, endPoint x: 393, endPoint y: 64, distance: 8.4
click at [397, 59] on button "Save" at bounding box center [400, 66] width 33 height 17
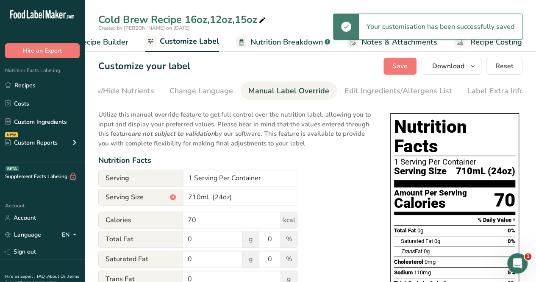
drag, startPoint x: 277, startPoint y: 60, endPoint x: 180, endPoint y: 69, distance: 98.0
click at [180, 71] on div "Customize your label Save Download Choose what to show on your downloaded label…" at bounding box center [310, 66] width 424 height 17
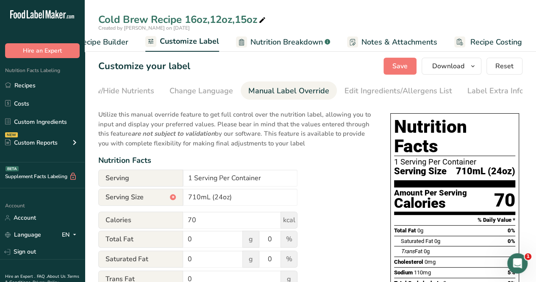
drag, startPoint x: 214, startPoint y: 51, endPoint x: 143, endPoint y: 51, distance: 71.2
click at [143, 51] on ul "Recipe Setup Recipe Builder Customize Label Nutrition Breakdown .a-a{fill:#3473…" at bounding box center [254, 42] width 571 height 20
click at [181, 40] on span "Customize Label" at bounding box center [189, 41] width 59 height 11
click at [194, 42] on span "Customize Label" at bounding box center [189, 41] width 59 height 11
click at [101, 42] on span "Recipe Builder" at bounding box center [103, 41] width 51 height 11
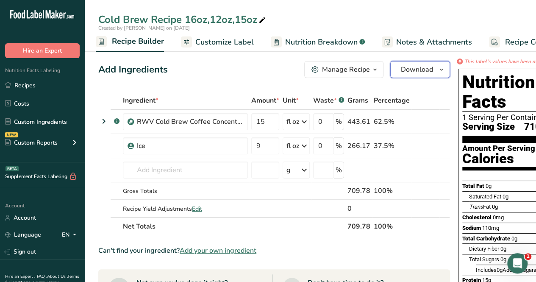
click at [416, 68] on span "Download" at bounding box center [417, 69] width 32 height 10
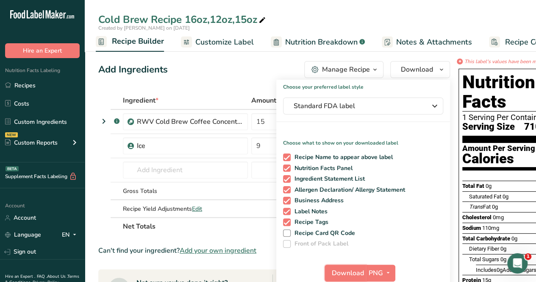
click at [347, 276] on span "Download" at bounding box center [348, 273] width 32 height 10
click at [242, 19] on div "Cold Brew Recipe 16oz,12oz,15oz" at bounding box center [182, 19] width 169 height 15
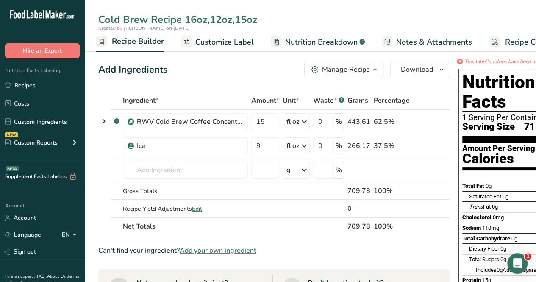
click at [241, 16] on input "Cold Brew Recipe 16oz,12oz,15oz" at bounding box center [310, 19] width 424 height 15
click at [246, 19] on input "Cold Brew Recipe 16oz,12oz,25oz" at bounding box center [310, 19] width 424 height 15
type input "Cold Brew Recipe 16oz,12oz,24oz"
click at [416, 65] on span "Download" at bounding box center [417, 69] width 32 height 10
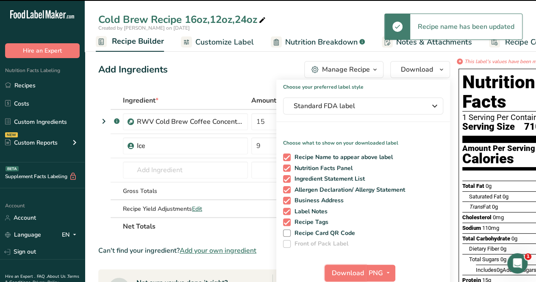
click at [336, 270] on span "Download" at bounding box center [348, 273] width 32 height 10
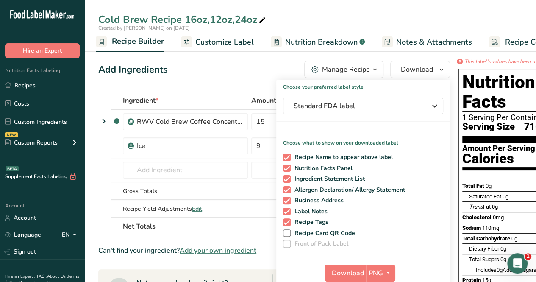
click at [240, 78] on div "Add Ingredients Manage Recipe Delete Recipe Duplicate Recipe Scale Recipe Save …" at bounding box center [274, 69] width 352 height 17
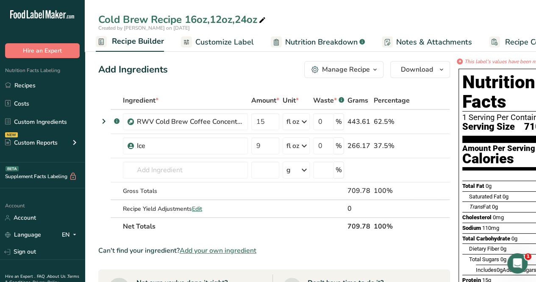
click at [35, 92] on link "Recipes" at bounding box center [42, 85] width 85 height 16
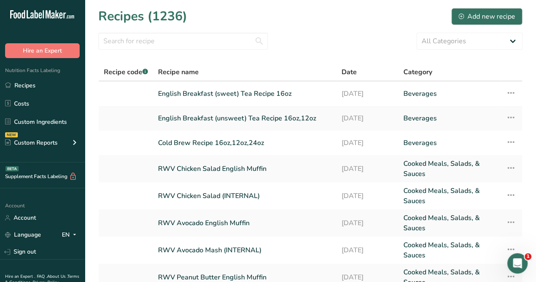
click at [267, 120] on link "English Breakfast (unsweet) Tea Recipe 16oz,12oz" at bounding box center [244, 118] width 173 height 18
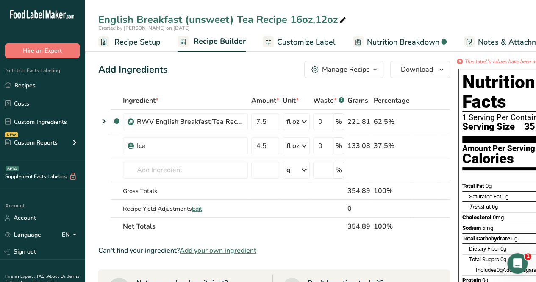
click at [344, 18] on icon at bounding box center [343, 20] width 8 height 12
type input "English Breakfast (unsweet) Tea Recipe 16oz,12oz,24oz"
drag, startPoint x: 276, startPoint y: 121, endPoint x: 274, endPoint y: 113, distance: 8.2
click at [276, 121] on input "7.5" at bounding box center [265, 121] width 28 height 17
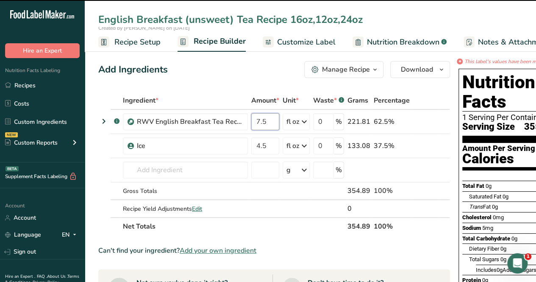
type input "7"
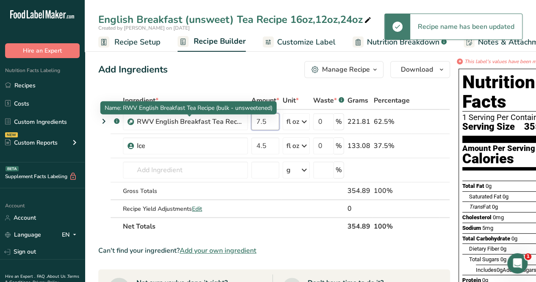
drag, startPoint x: 269, startPoint y: 120, endPoint x: 234, endPoint y: 119, distance: 34.8
click at [225, 123] on tr ".a-a{fill:#347362;}.b-a{fill:#fff;} RWV English Breakfast Tea Recipe (bulk - un…" at bounding box center [274, 122] width 351 height 24
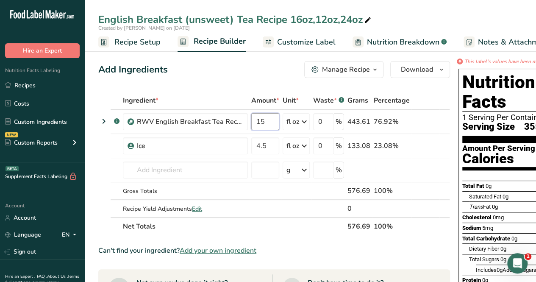
type input "15"
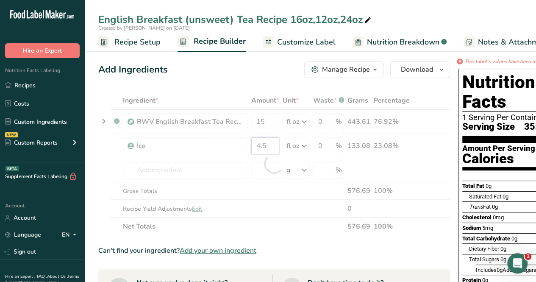
drag, startPoint x: 270, startPoint y: 145, endPoint x: 265, endPoint y: 131, distance: 14.6
click at [268, 142] on div "Ingredient * Amount * Unit * Waste * .a-a{fill:#347362;}.b-a{fill:#fff;} Grams …" at bounding box center [274, 164] width 352 height 144
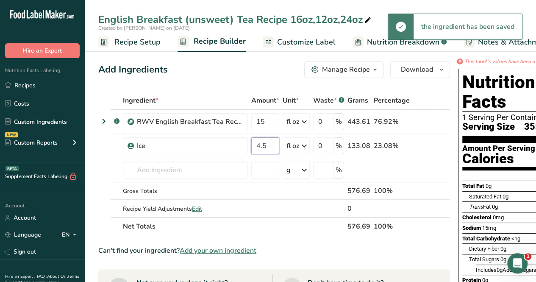
type input "4"
type input "9"
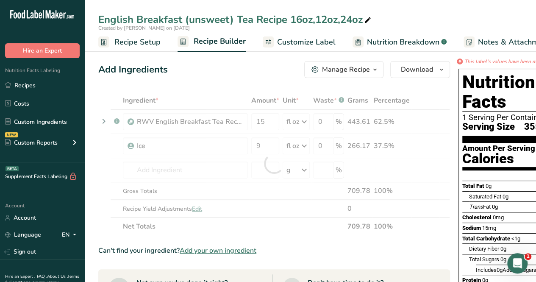
click at [216, 71] on div "Add Ingredients Manage Recipe Delete Recipe Duplicate Recipe Scale Recipe Save …" at bounding box center [274, 69] width 352 height 17
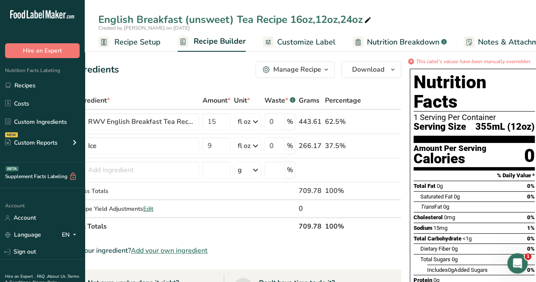
scroll to position [0, 49]
click at [396, 46] on span "Nutrition Breakdown" at bounding box center [403, 41] width 72 height 11
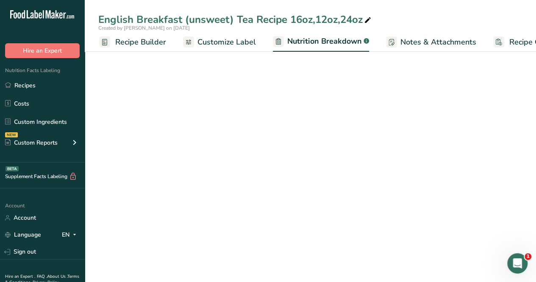
select select "Calories"
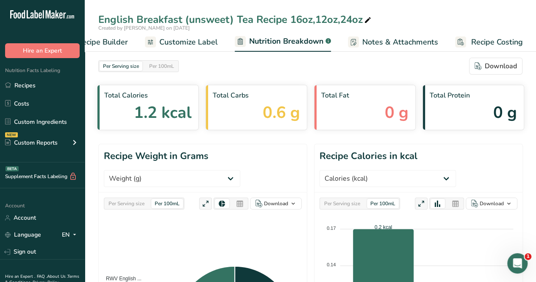
click at [202, 42] on span "Customize Label" at bounding box center [188, 41] width 59 height 11
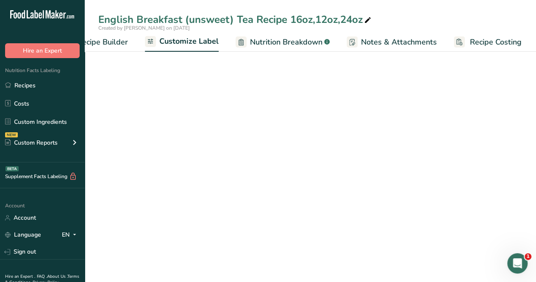
scroll to position [0, 116]
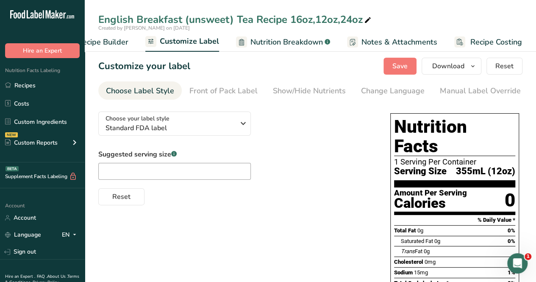
click at [386, 91] on div "Change Language" at bounding box center [393, 90] width 64 height 11
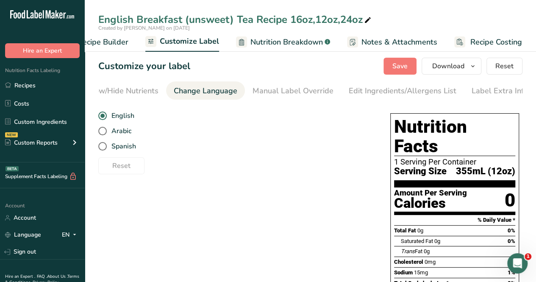
scroll to position [0, 192]
drag, startPoint x: 269, startPoint y: 87, endPoint x: 265, endPoint y: 91, distance: 5.7
click at [269, 87] on div "Manual Label Override" at bounding box center [288, 90] width 81 height 11
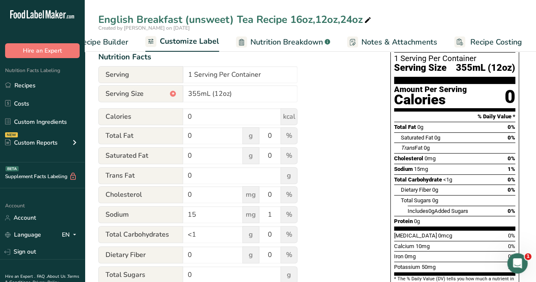
scroll to position [85, 0]
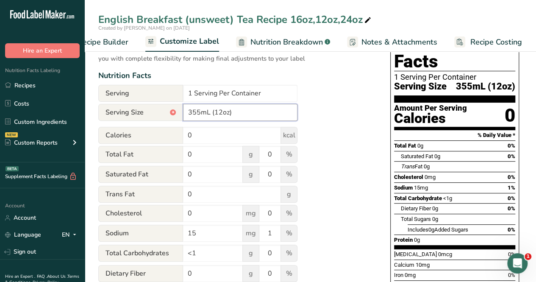
drag, startPoint x: 200, startPoint y: 112, endPoint x: 183, endPoint y: 117, distance: 18.0
click at [183, 117] on input "355mL (12oz)" at bounding box center [240, 112] width 114 height 17
click at [222, 114] on input "710mL (12oz)" at bounding box center [240, 112] width 114 height 17
type input "710mL (24oz)"
click at [330, 102] on div "Utilize this manual override feature to get full control over the nutrition lab…" at bounding box center [235, 232] width 275 height 425
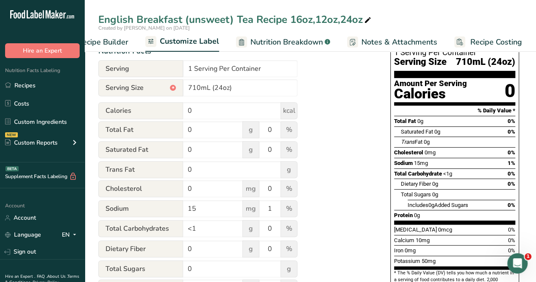
scroll to position [0, 0]
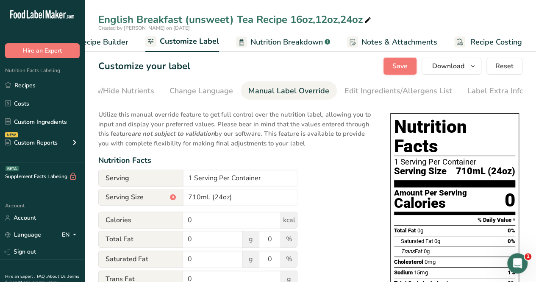
click at [399, 67] on span "Save" at bounding box center [400, 66] width 15 height 10
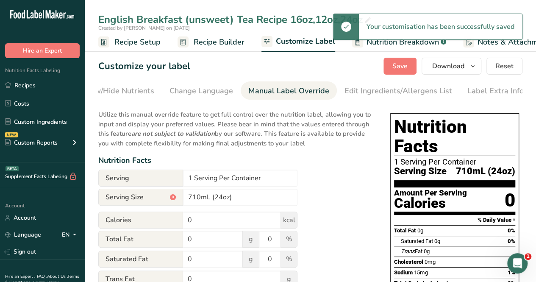
click at [156, 50] on link "Recipe Setup" at bounding box center [129, 42] width 62 height 19
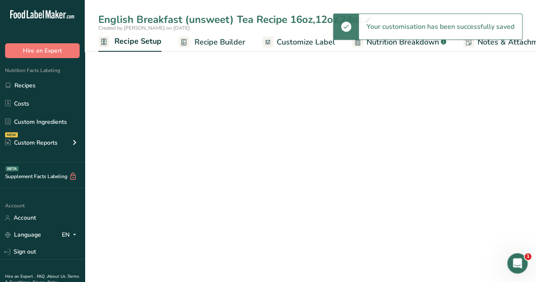
scroll to position [0, 3]
select select "22"
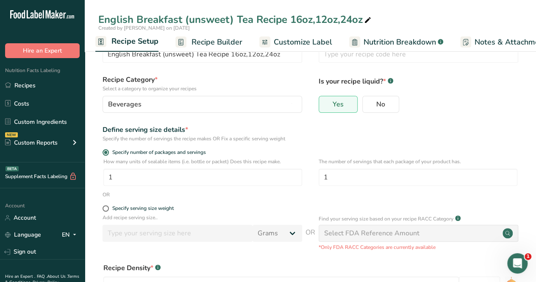
scroll to position [42, 0]
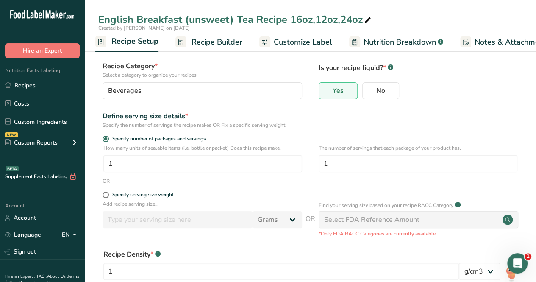
click at [225, 39] on span "Recipe Builder" at bounding box center [217, 41] width 51 height 11
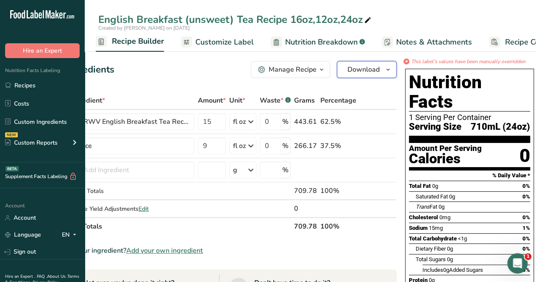
click at [371, 71] on span "Download" at bounding box center [364, 69] width 32 height 10
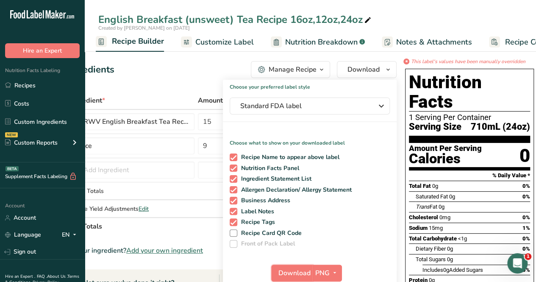
click at [304, 268] on span "Download" at bounding box center [295, 273] width 32 height 10
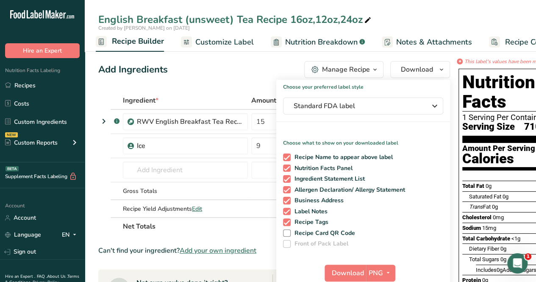
click at [230, 75] on div "Add Ingredients Manage Recipe Delete Recipe Duplicate Recipe Scale Recipe Save …" at bounding box center [274, 69] width 352 height 17
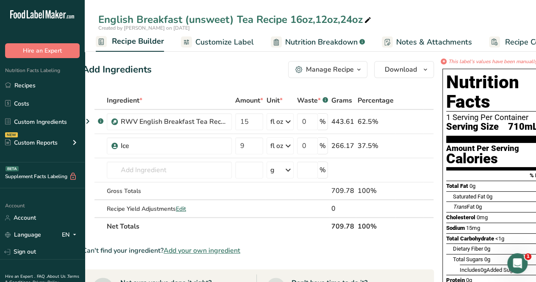
scroll to position [0, 27]
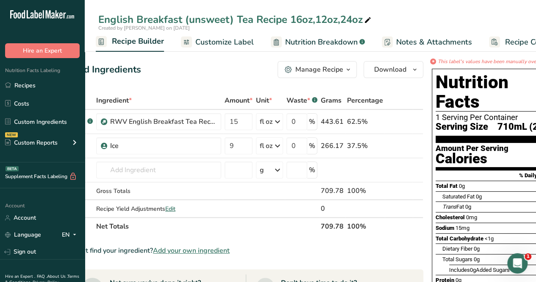
click at [67, 89] on link "Recipes" at bounding box center [42, 85] width 85 height 16
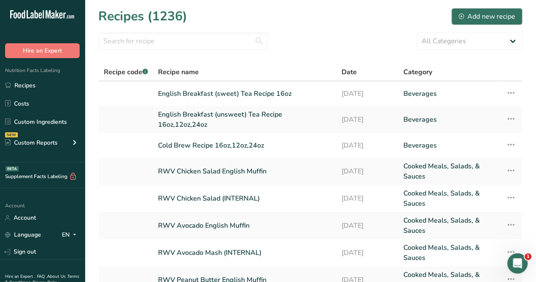
click at [233, 98] on link "English Breakfast (sweet) Tea Recipe 16oz" at bounding box center [244, 94] width 173 height 18
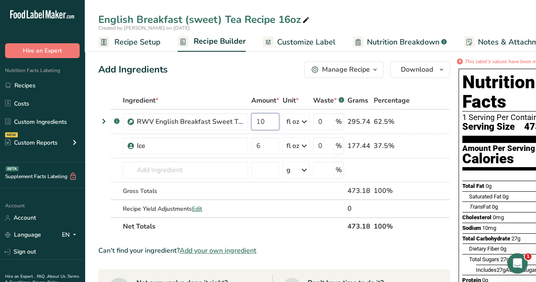
drag, startPoint x: 263, startPoint y: 123, endPoint x: 237, endPoint y: 120, distance: 26.5
click at [237, 120] on tr ".a-a{fill:#347362;}.b-a{fill:#fff;} RWV English Breakfast Sweet Tea Recipe (bul…" at bounding box center [274, 122] width 351 height 24
type input "7.5"
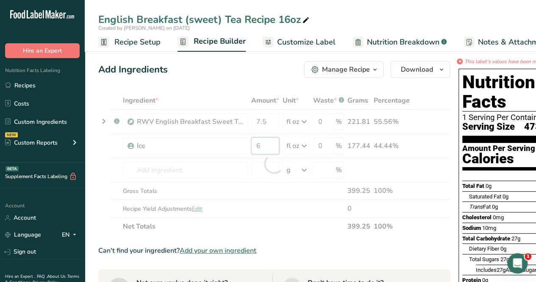
click at [268, 147] on div "Ingredient * Amount * Unit * Waste * .a-a{fill:#347362;}.b-a{fill:#fff;} Grams …" at bounding box center [274, 164] width 352 height 144
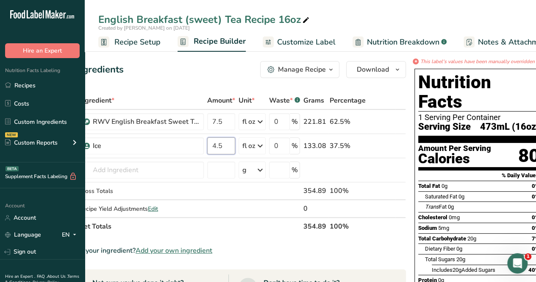
scroll to position [0, 53]
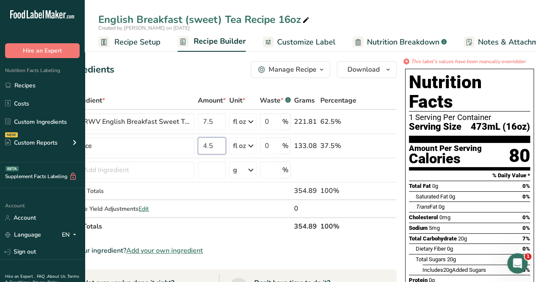
type input "4.5"
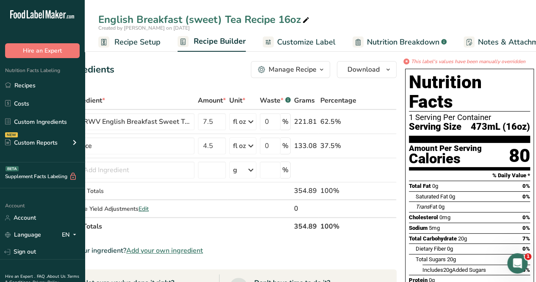
click at [310, 41] on span "Customize Label" at bounding box center [306, 41] width 59 height 11
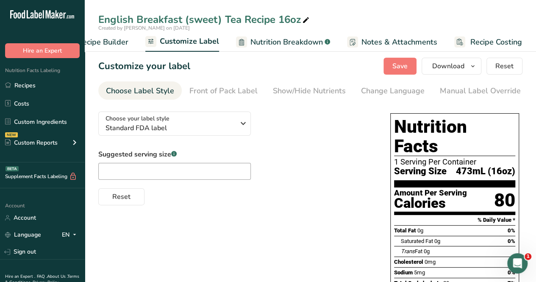
click at [312, 37] on span "Nutrition Breakdown" at bounding box center [287, 41] width 72 height 11
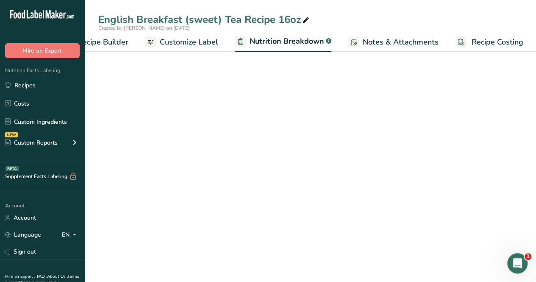
scroll to position [0, 117]
select select "Calories"
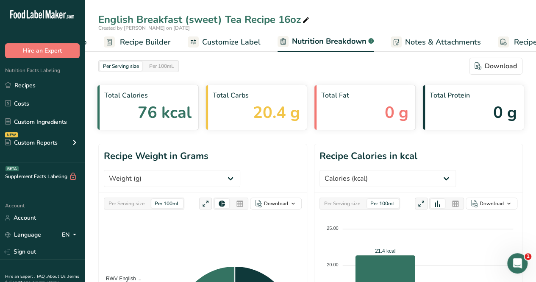
scroll to position [0, 73]
click at [238, 41] on span "Customize Label" at bounding box center [232, 41] width 59 height 11
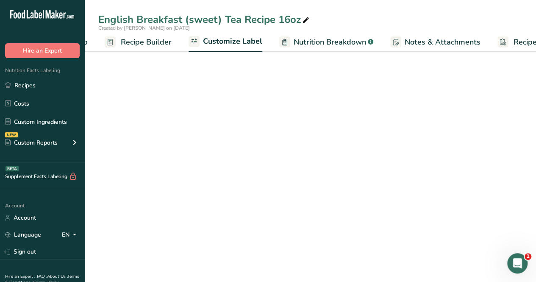
scroll to position [0, 116]
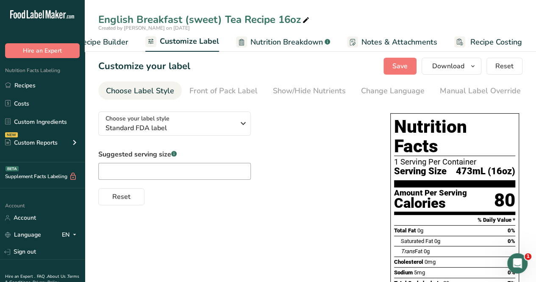
click at [452, 92] on div "Manual Label Override" at bounding box center [480, 90] width 81 height 11
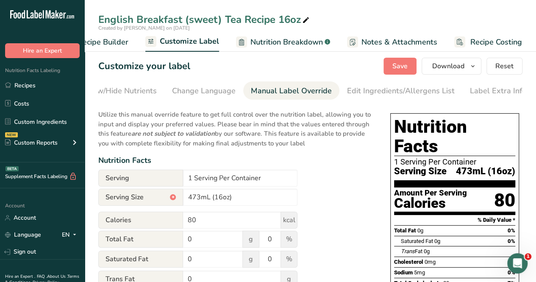
scroll to position [0, 192]
drag, startPoint x: 232, startPoint y: 199, endPoint x: 191, endPoint y: 195, distance: 41.8
click at [191, 195] on input "473mL (16oz)" at bounding box center [240, 197] width 114 height 17
type input "4"
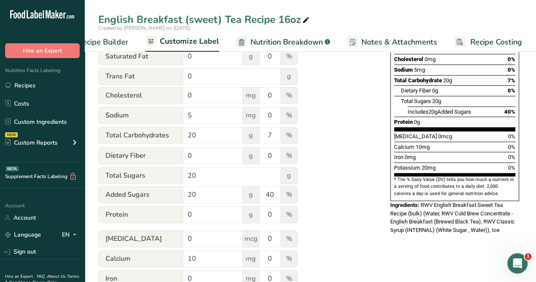
scroll to position [0, 0]
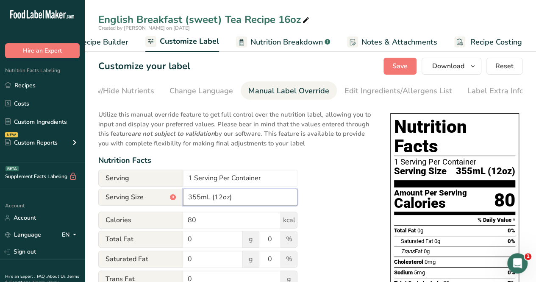
type input "355mL (12oz)"
click at [400, 64] on span "Save" at bounding box center [400, 66] width 15 height 10
drag, startPoint x: 94, startPoint y: 38, endPoint x: 98, endPoint y: 40, distance: 4.9
click at [95, 38] on span "Recipe Builder" at bounding box center [103, 41] width 51 height 11
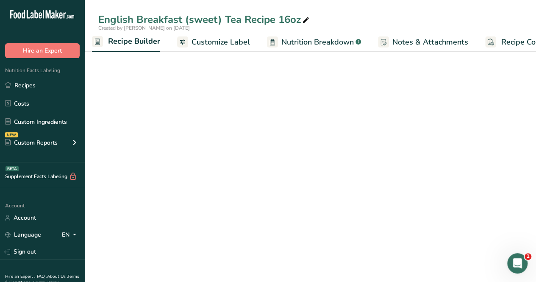
scroll to position [0, 82]
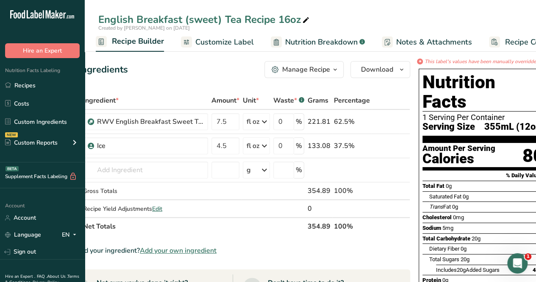
scroll to position [0, 36]
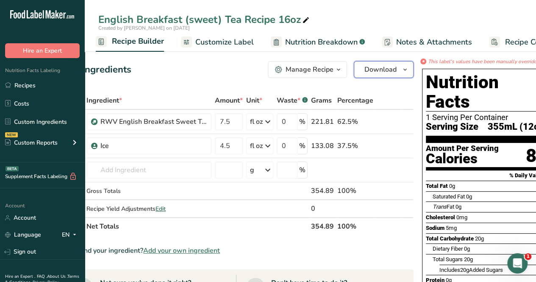
click at [386, 72] on span "Download" at bounding box center [381, 69] width 32 height 10
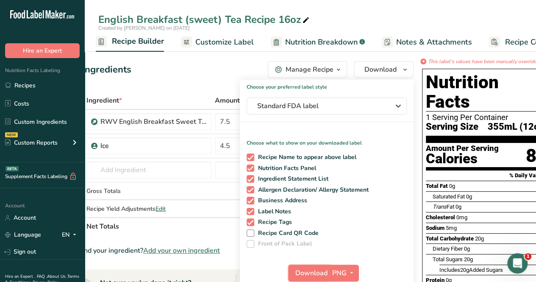
click at [312, 271] on span "Download" at bounding box center [312, 273] width 32 height 10
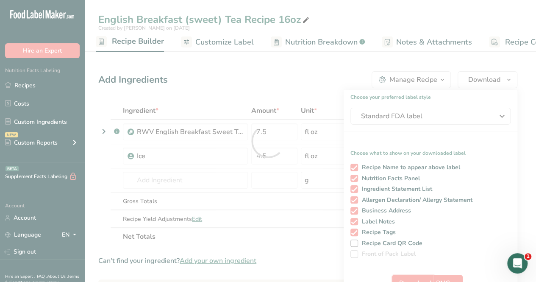
scroll to position [0, 0]
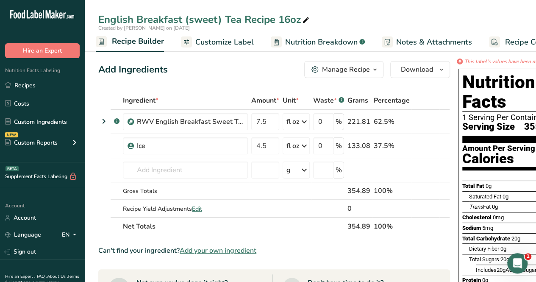
click at [302, 20] on icon at bounding box center [306, 20] width 8 height 12
type input "English Breakfast (sweet) Tea Recipe 16oz,12oz,24oz"
drag, startPoint x: 268, startPoint y: 121, endPoint x: 254, endPoint y: 124, distance: 14.2
click at [255, 124] on input "7.5" at bounding box center [265, 121] width 28 height 17
type input "15"
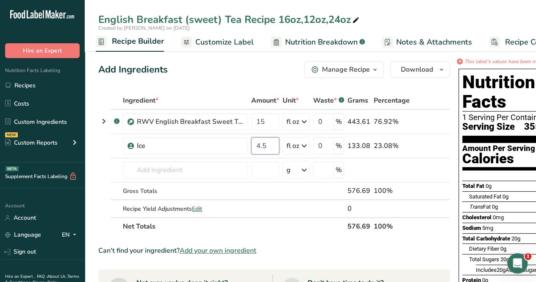
click at [273, 148] on div "Ingredient * Amount * Unit * Waste * .a-a{fill:#347362;}.b-a{fill:#fff;} Grams …" at bounding box center [274, 164] width 352 height 144
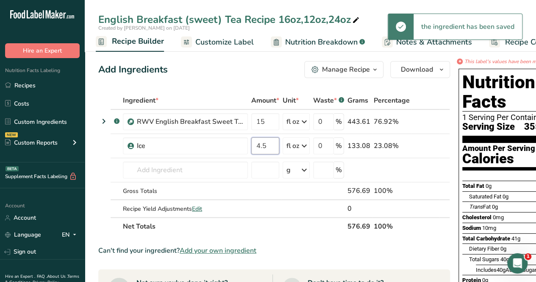
type input "4"
type input "9"
click at [310, 233] on div "Ingredient * Amount * Unit * Waste * .a-a{fill:#347362;}.b-a{fill:#fff;} Grams …" at bounding box center [274, 164] width 352 height 144
click at [510, 45] on span "Recipe Costing" at bounding box center [531, 41] width 52 height 11
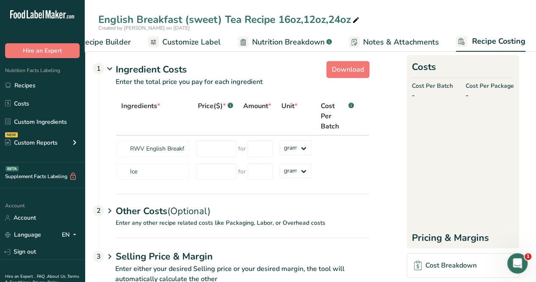
scroll to position [0, 116]
click at [275, 42] on span "Nutrition Breakdown" at bounding box center [286, 41] width 72 height 11
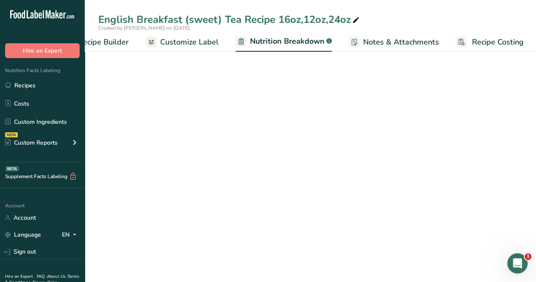
scroll to position [0, 117]
select select "Calories"
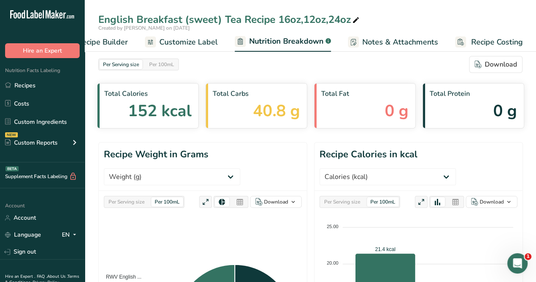
scroll to position [0, 0]
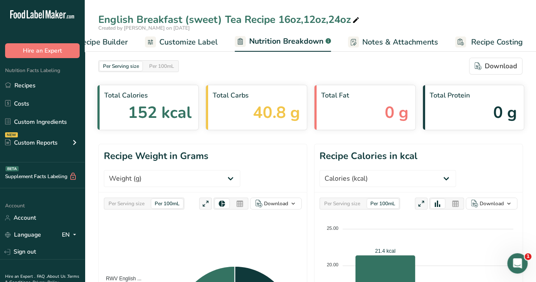
click at [182, 43] on span "Customize Label" at bounding box center [188, 41] width 59 height 11
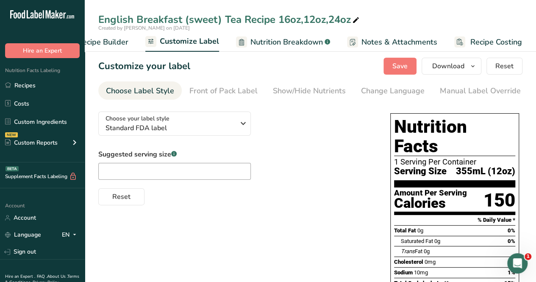
click at [456, 97] on link "Manual Label Override" at bounding box center [480, 90] width 81 height 19
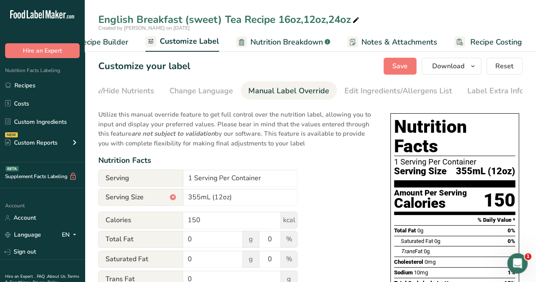
scroll to position [85, 0]
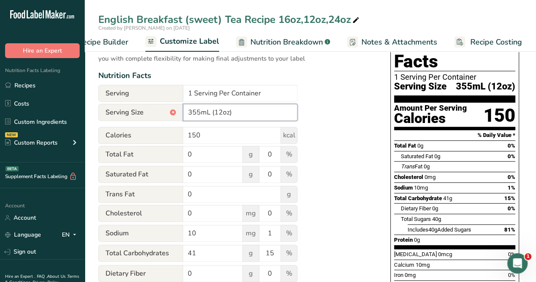
drag, startPoint x: 202, startPoint y: 113, endPoint x: 371, endPoint y: 123, distance: 169.4
click at [209, 115] on input "355mL (12oz)" at bounding box center [240, 112] width 114 height 17
click at [221, 114] on input "710mL (12oz)" at bounding box center [240, 112] width 114 height 17
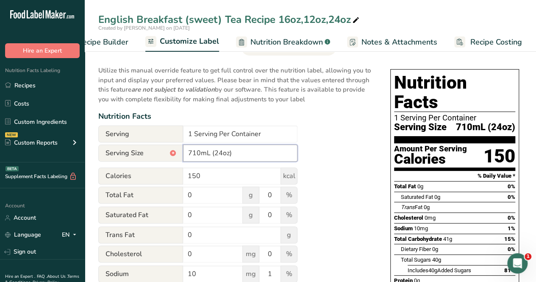
scroll to position [8, 0]
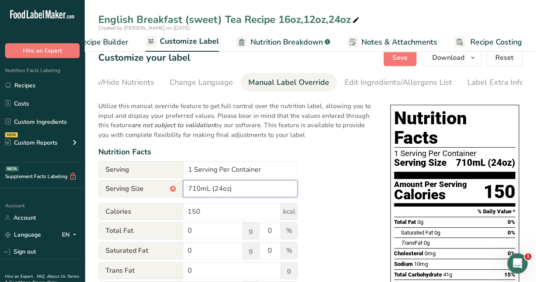
type input "710mL (24oz)"
click at [408, 61] on span "Save" at bounding box center [400, 58] width 15 height 10
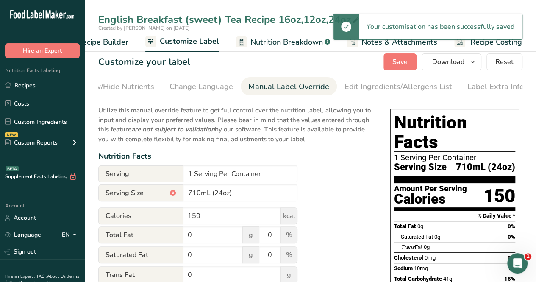
scroll to position [0, 0]
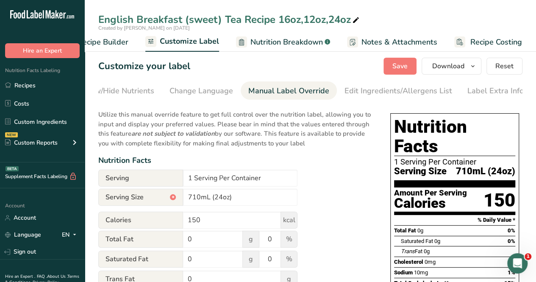
click at [106, 46] on span "Recipe Builder" at bounding box center [103, 41] width 51 height 11
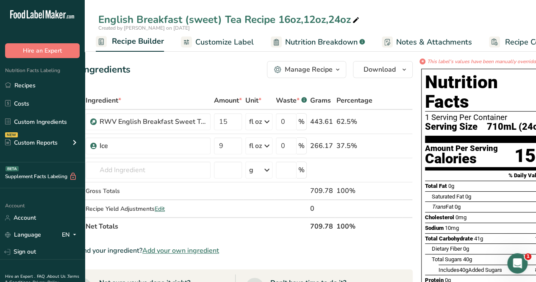
scroll to position [0, 53]
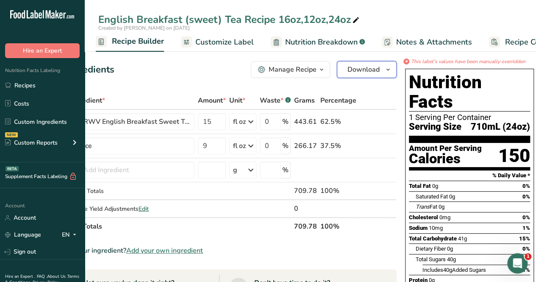
click at [365, 66] on span "Download" at bounding box center [364, 69] width 32 height 10
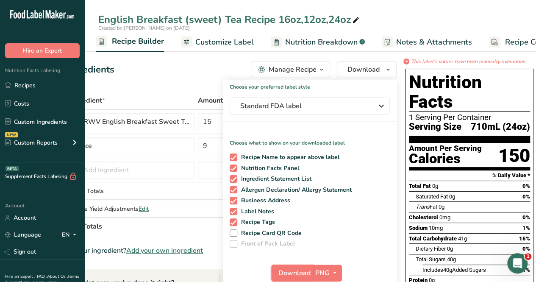
click at [293, 266] on button "Download" at bounding box center [292, 273] width 42 height 17
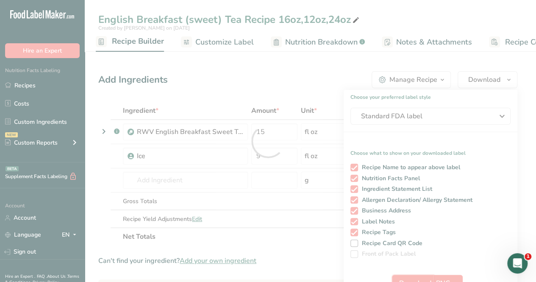
scroll to position [0, 0]
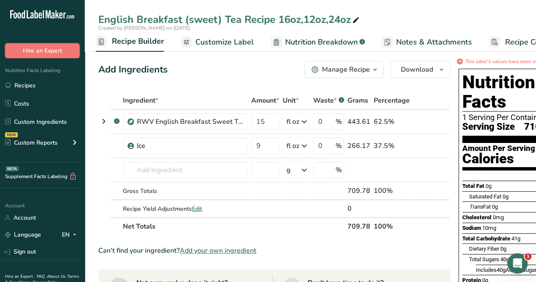
drag, startPoint x: 65, startPoint y: 53, endPoint x: 37, endPoint y: 93, distance: 48.7
click at [43, 93] on div ".a-20{fill:#fff;} Hire an Expert Nutrition Facts Labeling Recipes Costs Custom …" at bounding box center [42, 97] width 85 height 181
click at [31, 86] on link "Recipes" at bounding box center [42, 85] width 85 height 16
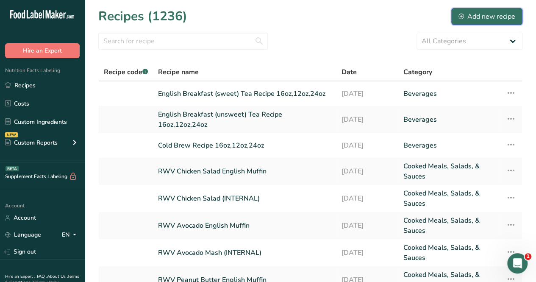
click at [473, 18] on div "Add new recipe" at bounding box center [487, 16] width 57 height 10
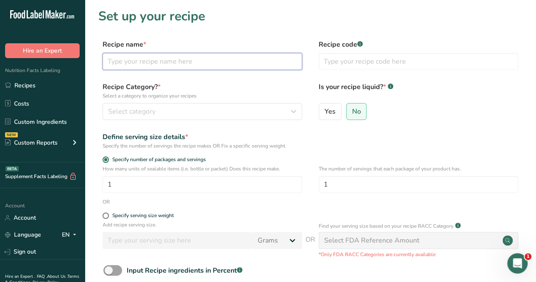
click at [162, 66] on input "text" at bounding box center [203, 61] width 200 height 17
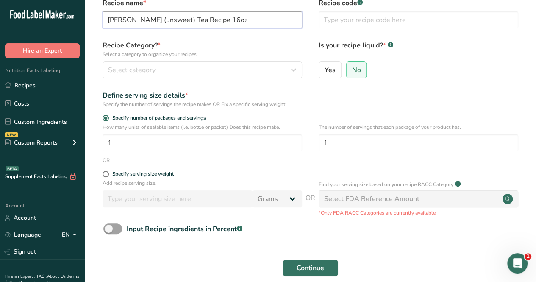
scroll to position [98, 0]
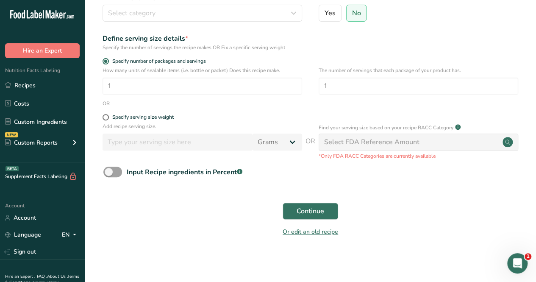
type input "[PERSON_NAME] (unsweet) Tea Recipe 16oz"
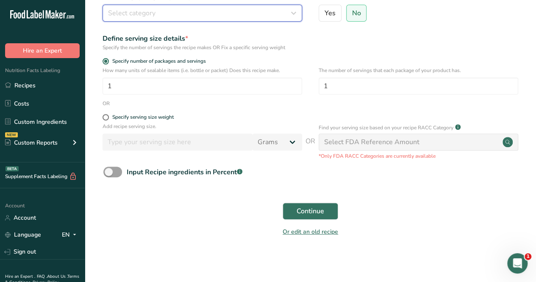
click at [200, 15] on div "Select category" at bounding box center [200, 13] width 184 height 10
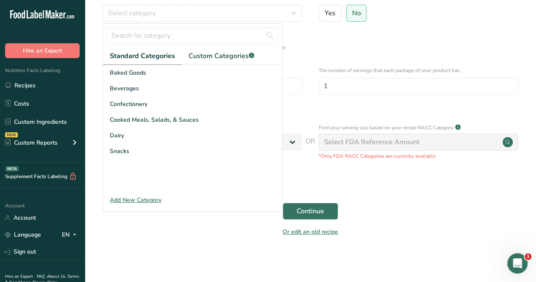
click at [169, 83] on div "Beverages" at bounding box center [192, 89] width 179 height 16
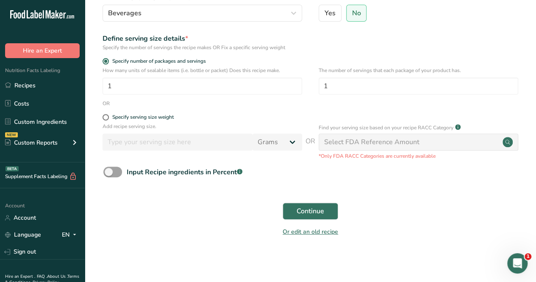
drag, startPoint x: 330, startPoint y: 16, endPoint x: 331, endPoint y: 23, distance: 7.7
click at [330, 16] on span "Yes" at bounding box center [330, 13] width 11 height 8
click at [325, 16] on input "Yes" at bounding box center [322, 13] width 6 height 6
radio input "true"
radio input "false"
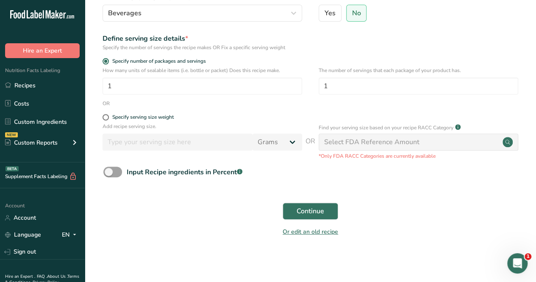
select select "22"
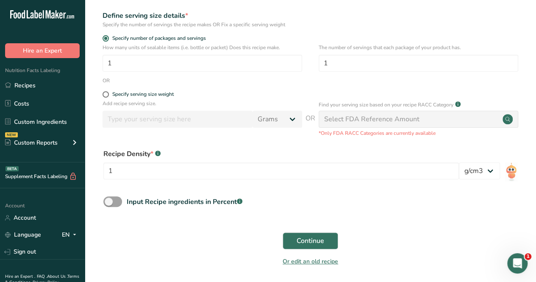
scroll to position [141, 0]
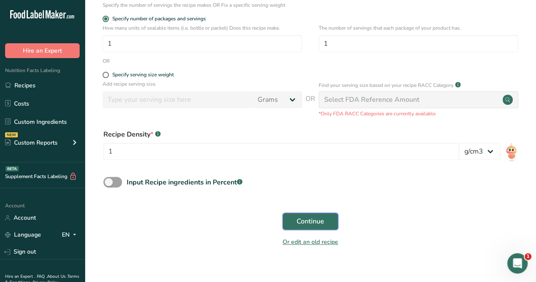
click at [304, 224] on span "Continue" at bounding box center [311, 221] width 28 height 10
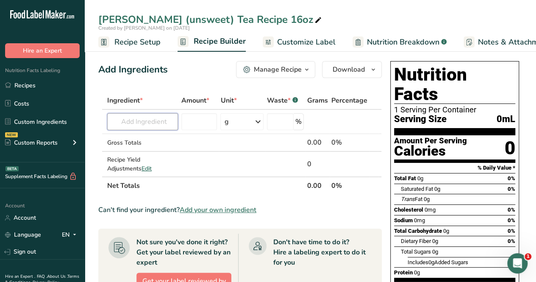
click at [118, 127] on input "text" at bounding box center [142, 121] width 71 height 17
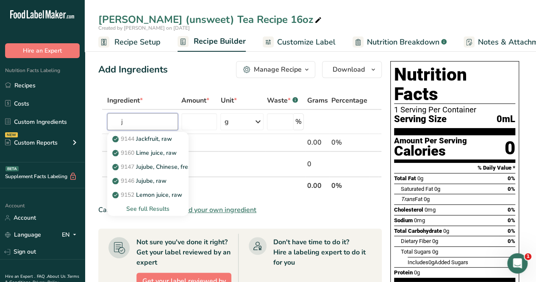
type input "j"
click at [157, 126] on input "text" at bounding box center [142, 121] width 71 height 17
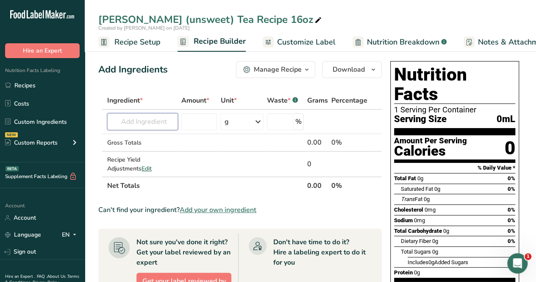
click at [147, 123] on input "text" at bounding box center [142, 121] width 71 height 17
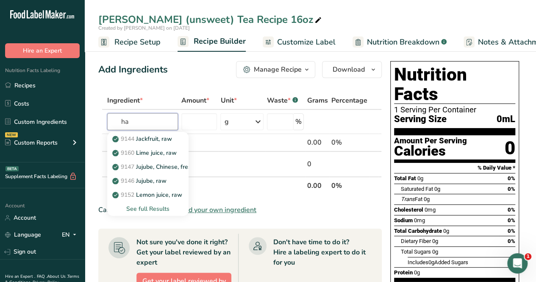
type input "h"
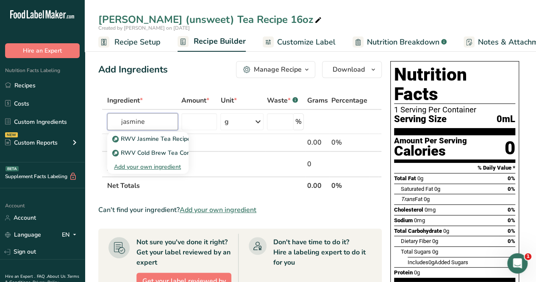
type input "jasmine"
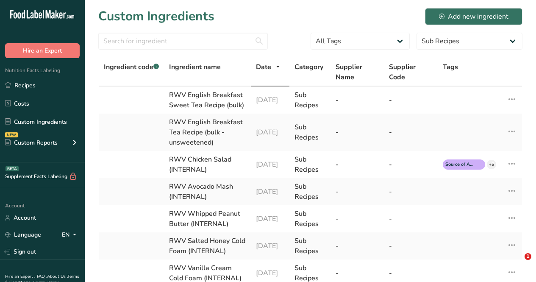
select select "30"
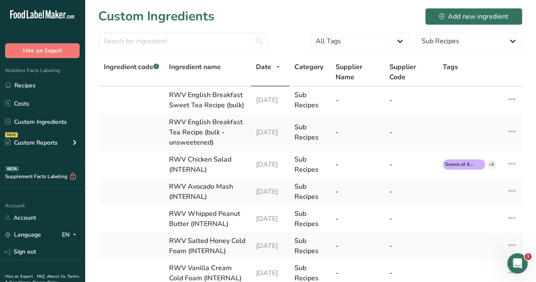
click at [24, 86] on link "Recipes" at bounding box center [42, 85] width 85 height 16
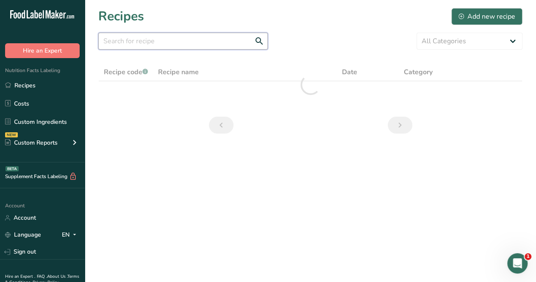
click at [169, 42] on input "text" at bounding box center [183, 41] width 170 height 17
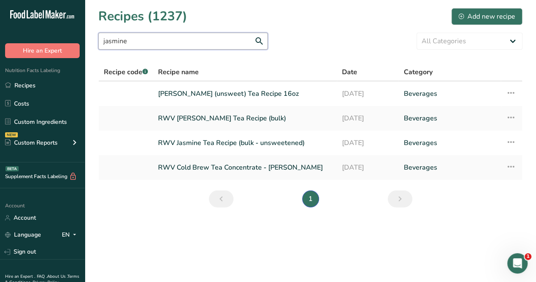
type input "jasmine"
click at [238, 145] on link "RWV Jasmine Tea Recipe (bulk - unsweetened)" at bounding box center [245, 143] width 174 height 18
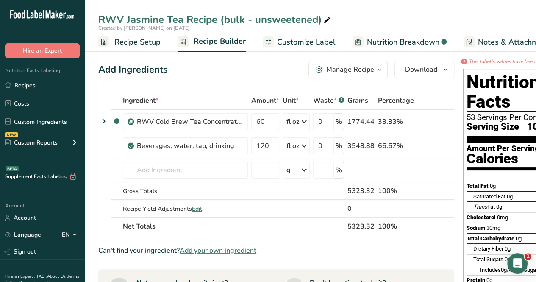
click at [343, 71] on div "Manage Recipe" at bounding box center [350, 69] width 48 height 10
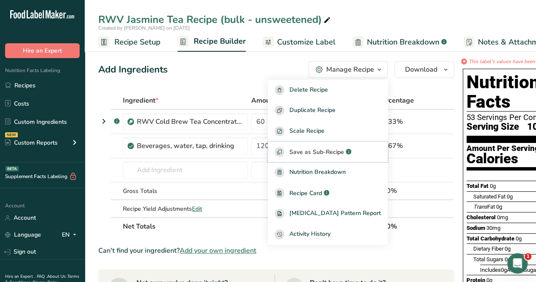
click at [344, 154] on span "Save as Sub-Recipe" at bounding box center [317, 152] width 55 height 9
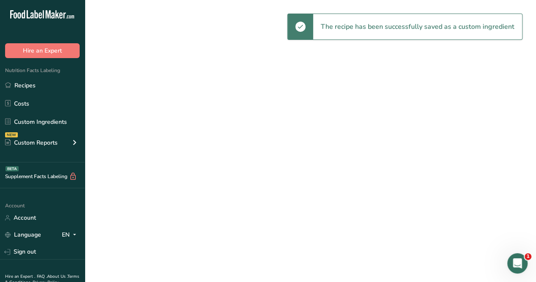
select select "30"
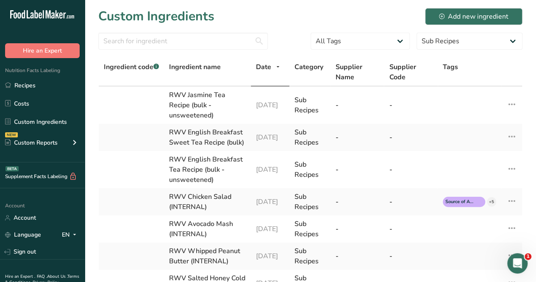
click at [54, 79] on link "Recipes" at bounding box center [42, 85] width 85 height 16
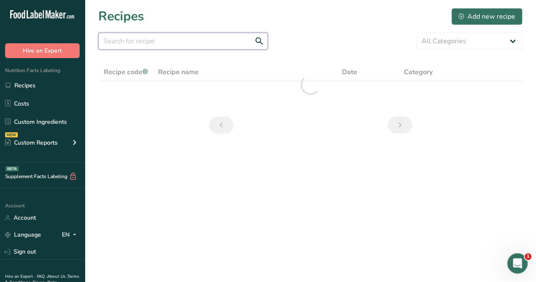
click at [153, 42] on input "text" at bounding box center [183, 41] width 170 height 17
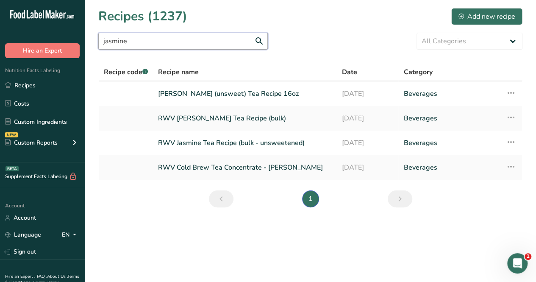
type input "jasmine"
click at [222, 144] on link "RWV Jasmine Tea Recipe (bulk - unsweetened)" at bounding box center [245, 143] width 174 height 18
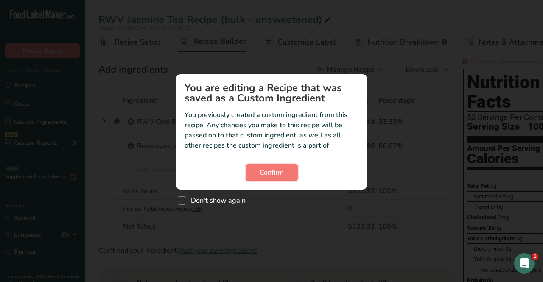
click at [262, 169] on span "Confirm" at bounding box center [271, 172] width 24 height 10
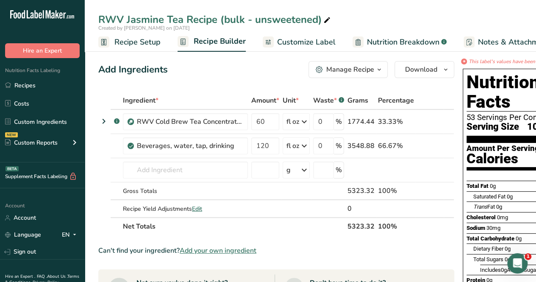
click at [355, 71] on div "Manage Recipe" at bounding box center [350, 69] width 48 height 10
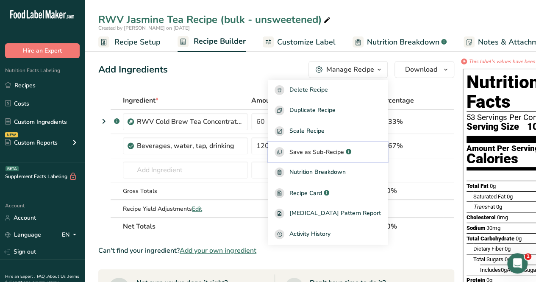
click at [323, 152] on span "Save as Sub-Recipe" at bounding box center [317, 152] width 55 height 9
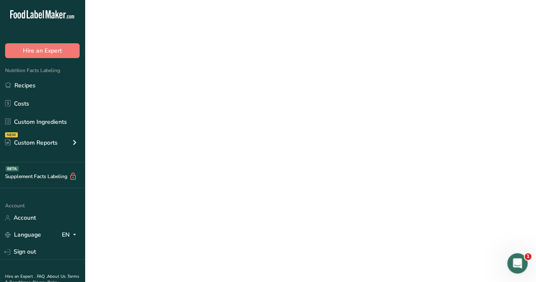
select select "30"
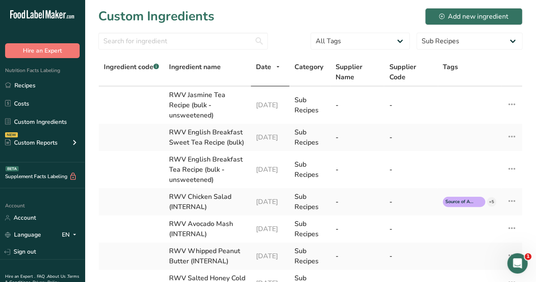
click at [47, 86] on link "Recipes" at bounding box center [42, 85] width 85 height 16
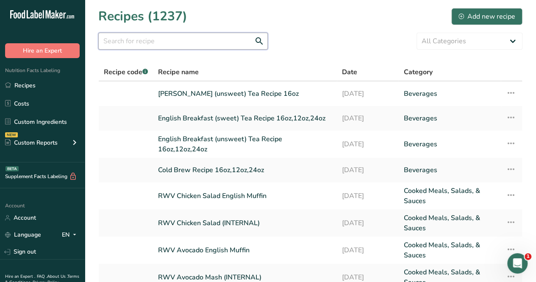
click at [168, 38] on input "text" at bounding box center [183, 41] width 170 height 17
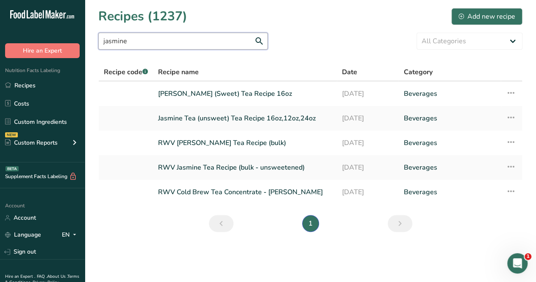
type input "jasmine"
click at [250, 142] on link "RWV [PERSON_NAME] Tea Recipe (bulk)" at bounding box center [245, 143] width 174 height 18
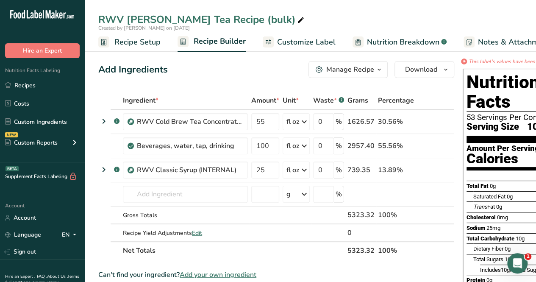
click at [357, 69] on div "Manage Recipe" at bounding box center [350, 69] width 48 height 10
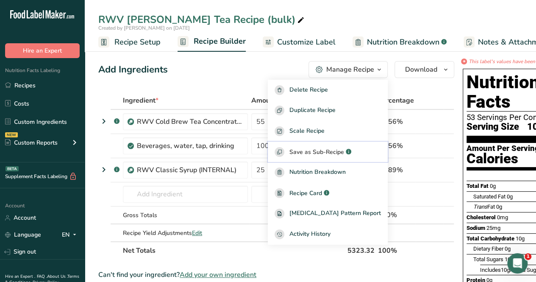
click at [335, 150] on span "Save as Sub-Recipe" at bounding box center [317, 152] width 55 height 9
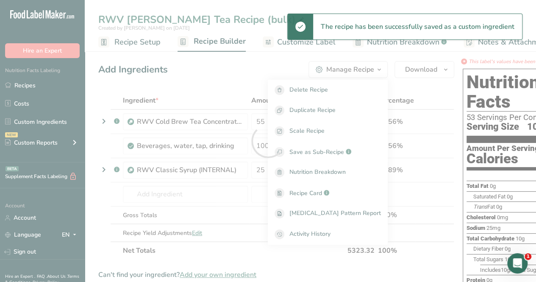
select select "30"
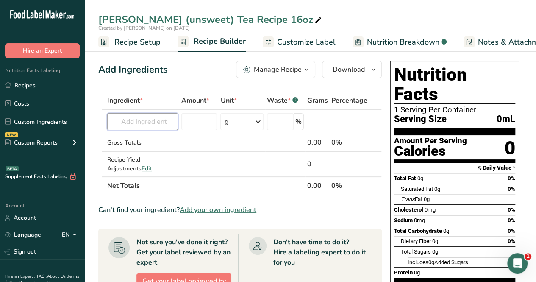
click at [141, 117] on input "text" at bounding box center [142, 121] width 71 height 17
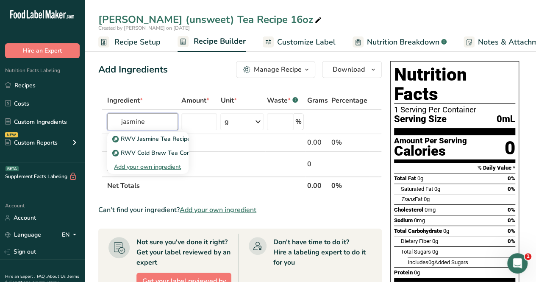
type input "jasmine"
click at [153, 135] on p "RWV Jasmine Tea Recipe (bulk - unsweetened)" at bounding box center [182, 138] width 137 height 9
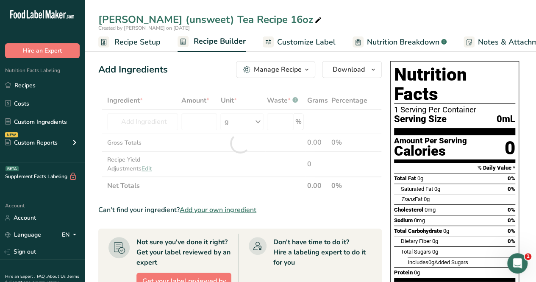
type input "RWV Jasmine Tea Recipe (bulk - unsweetened)"
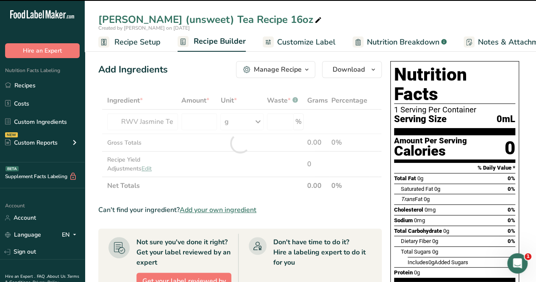
type input "0"
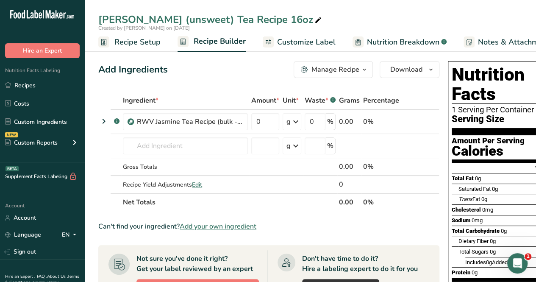
click at [198, 137] on td "RWV Jasmine Tea Recipe (bulk - unsweetened) RWV Cold Brew Tea Concentrate - [PE…" at bounding box center [185, 146] width 128 height 24
click at [195, 144] on input "text" at bounding box center [185, 145] width 125 height 17
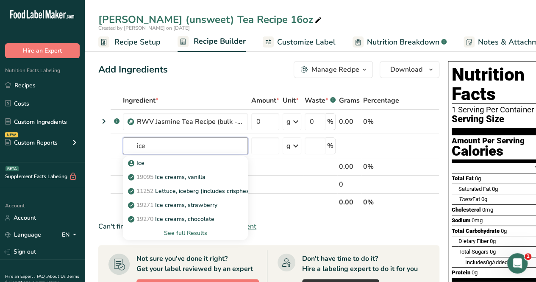
type input "ice"
click at [170, 166] on div "Ice" at bounding box center [179, 163] width 98 height 9
type input "Ice"
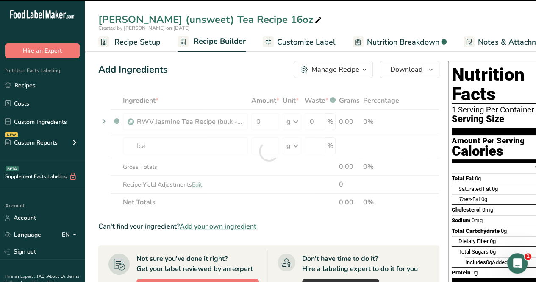
type input "0"
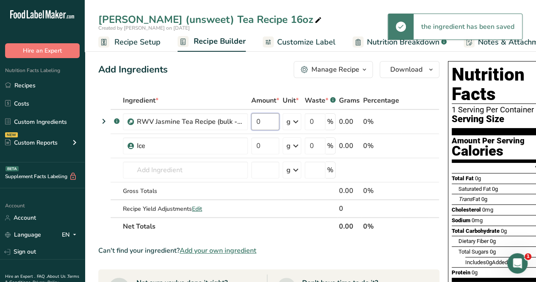
click at [265, 122] on input "0" at bounding box center [265, 121] width 28 height 17
type input "10"
click at [265, 142] on div "Ingredient * Amount * Unit * Waste * .a-a{fill:#347362;}.b-a{fill:#fff;} Grams …" at bounding box center [268, 164] width 341 height 144
type input "6"
click at [287, 124] on div "Ingredient * Amount * Unit * Waste * .a-a{fill:#347362;}.b-a{fill:#fff;} Grams …" at bounding box center [268, 164] width 341 height 144
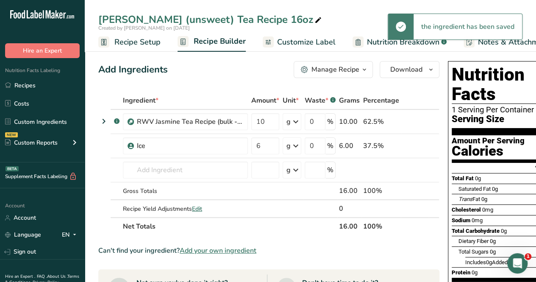
click at [295, 123] on icon at bounding box center [296, 121] width 10 height 15
click at [305, 243] on div "fl oz" at bounding box center [323, 240] width 64 height 9
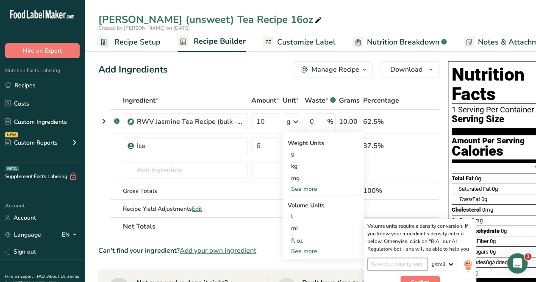
click at [410, 266] on input "number" at bounding box center [398, 264] width 61 height 13
type input "1"
click at [439, 279] on button "Confirm" at bounding box center [420, 282] width 39 height 13
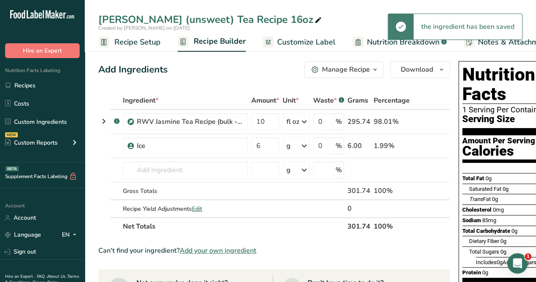
click at [299, 151] on div "g" at bounding box center [296, 145] width 27 height 17
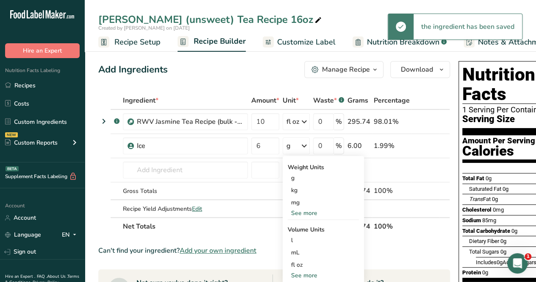
click at [300, 264] on div "fl oz" at bounding box center [323, 264] width 64 height 9
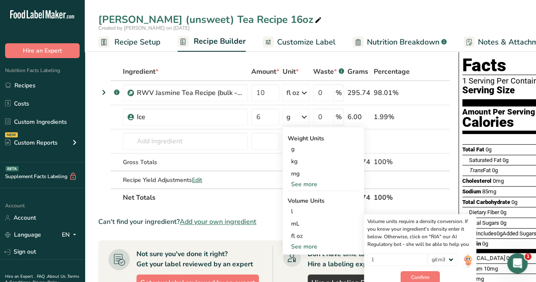
scroll to position [42, 0]
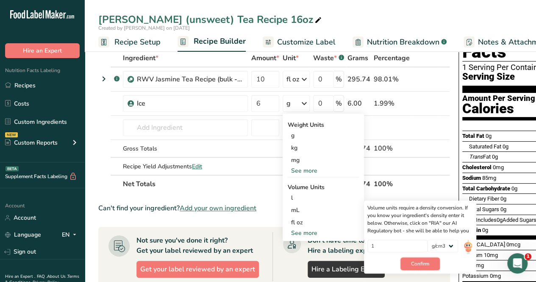
click at [421, 259] on button "Confirm" at bounding box center [420, 263] width 39 height 13
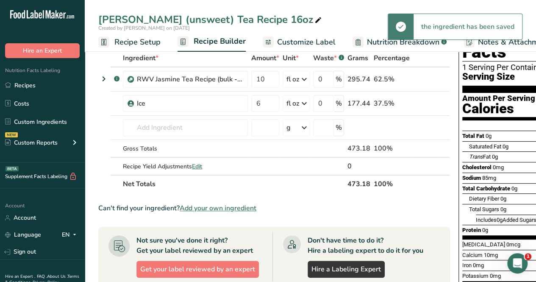
scroll to position [0, 0]
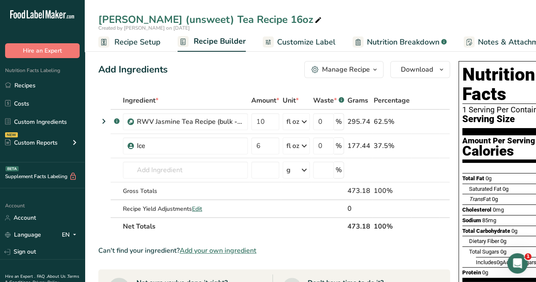
click at [304, 40] on span "Customize Label" at bounding box center [306, 41] width 59 height 11
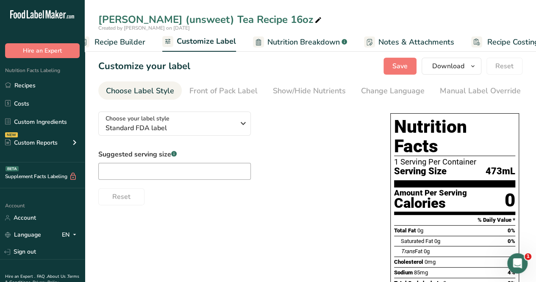
scroll to position [0, 116]
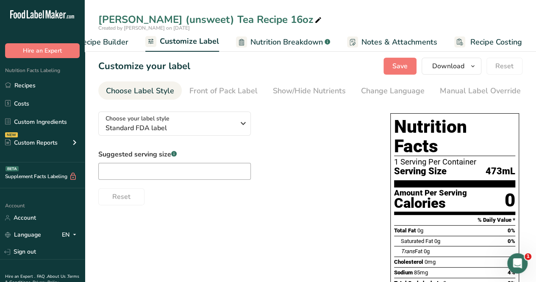
click at [459, 89] on div "Manual Label Override" at bounding box center [480, 90] width 81 height 11
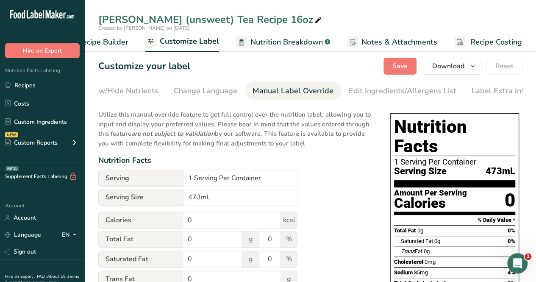
scroll to position [0, 192]
drag, startPoint x: 226, startPoint y: 195, endPoint x: 227, endPoint y: 190, distance: 5.0
click at [226, 195] on input "473mL" at bounding box center [240, 197] width 114 height 17
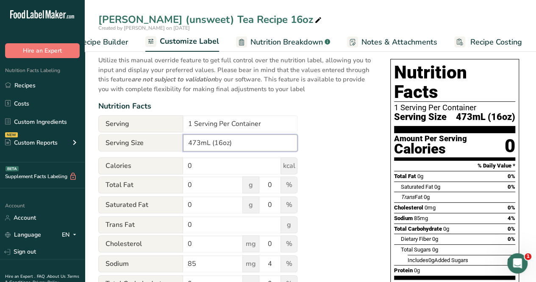
scroll to position [0, 0]
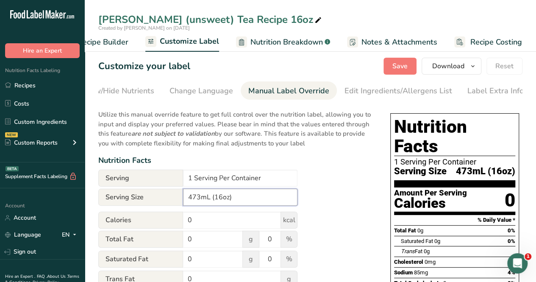
type input "473mL (16oz)"
drag, startPoint x: 414, startPoint y: 70, endPoint x: 408, endPoint y: 75, distance: 8.1
click at [414, 70] on button "Save" at bounding box center [400, 66] width 33 height 17
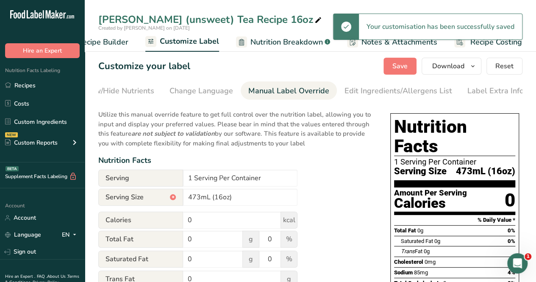
click at [112, 40] on span "Recipe Builder" at bounding box center [103, 41] width 51 height 11
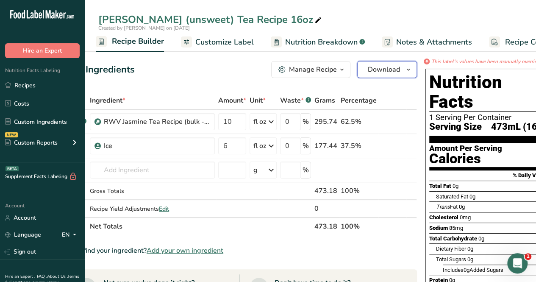
click at [396, 71] on span "Download" at bounding box center [384, 69] width 32 height 10
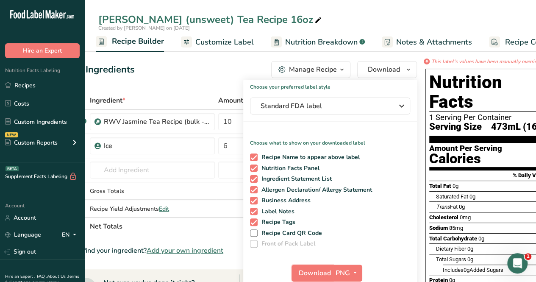
drag, startPoint x: 307, startPoint y: 270, endPoint x: 307, endPoint y: 264, distance: 5.9
click at [307, 269] on span "Download" at bounding box center [315, 273] width 32 height 10
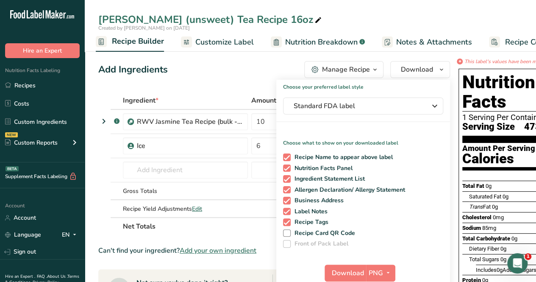
click at [237, 77] on div "Add Ingredients Manage Recipe Delete Recipe Duplicate Recipe Scale Recipe Save …" at bounding box center [274, 69] width 352 height 17
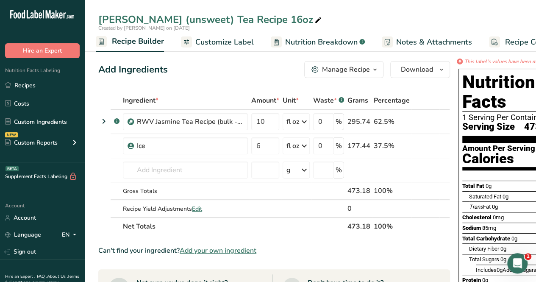
click at [313, 17] on span at bounding box center [318, 20] width 10 height 10
click at [315, 24] on icon at bounding box center [319, 20] width 8 height 12
type input "Jasmine Tea (unsweet) Tea Recipe 16oz,12oz"
click at [270, 121] on input "10" at bounding box center [265, 121] width 28 height 17
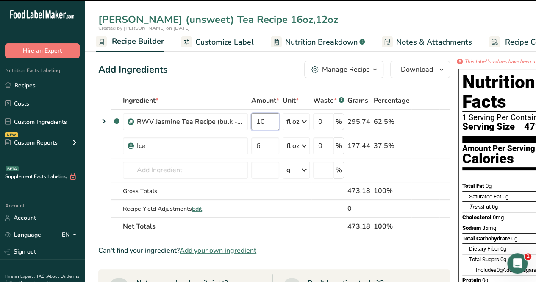
type input "1"
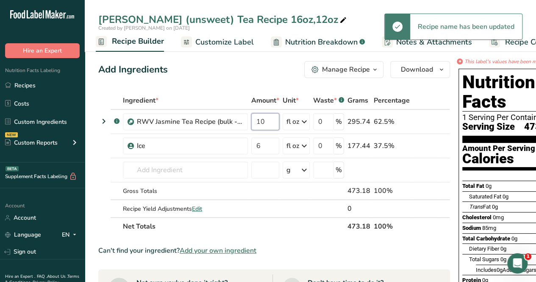
type input "1"
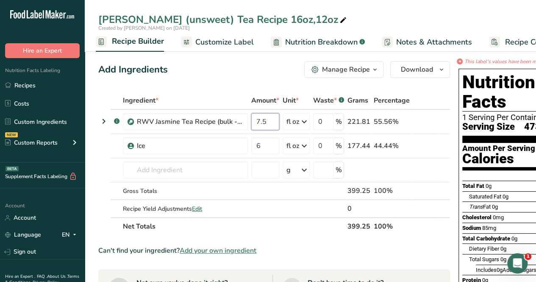
type input "7.5"
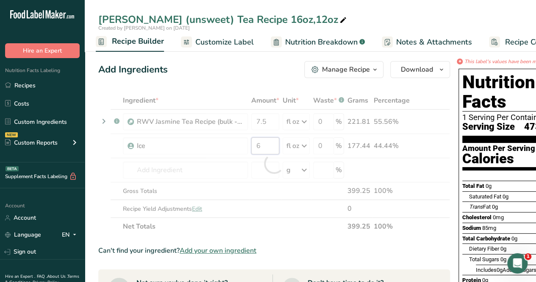
drag, startPoint x: 269, startPoint y: 144, endPoint x: 265, endPoint y: 147, distance: 4.5
click at [268, 144] on div "Ingredient * Amount * Unit * Waste * .a-a{fill:#347362;}.b-a{fill:#fff;} Grams …" at bounding box center [274, 164] width 352 height 144
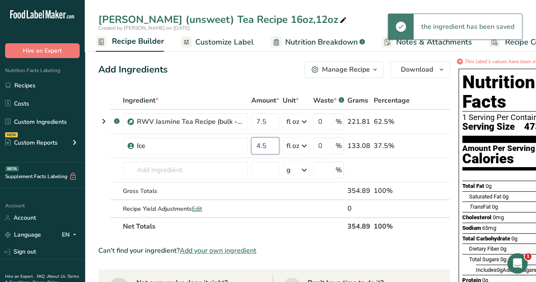
type input "4.5"
click at [270, 217] on div "Ingredient * Amount * Unit * Waste * .a-a{fill:#347362;}.b-a{fill:#fff;} Grams …" at bounding box center [274, 164] width 352 height 144
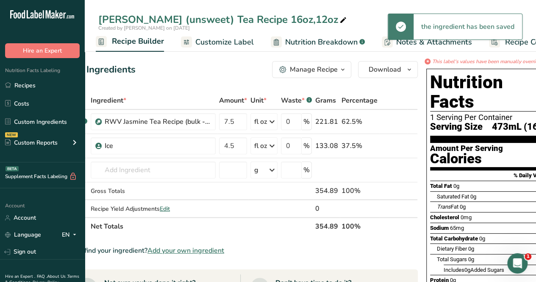
scroll to position [0, 50]
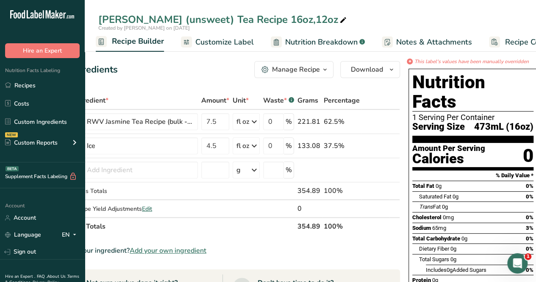
click at [337, 44] on span "Nutrition Breakdown" at bounding box center [321, 41] width 72 height 11
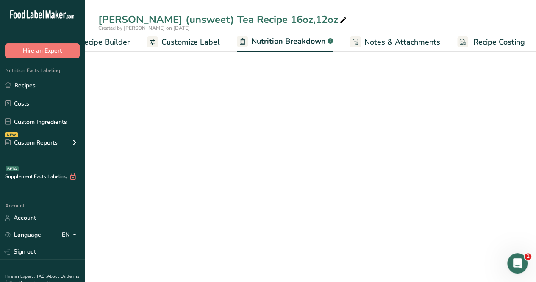
select select "Calories"
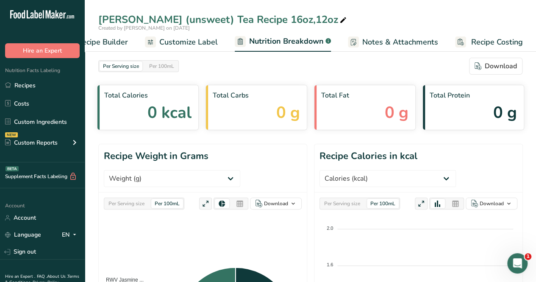
click at [180, 35] on link "Customize Label" at bounding box center [181, 42] width 73 height 19
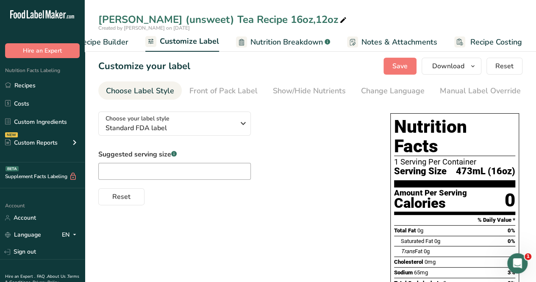
scroll to position [0, 192]
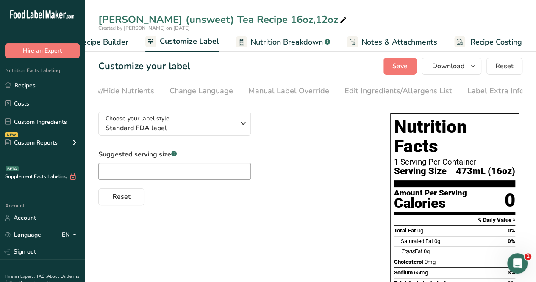
click at [280, 87] on div "Manual Label Override" at bounding box center [288, 90] width 81 height 11
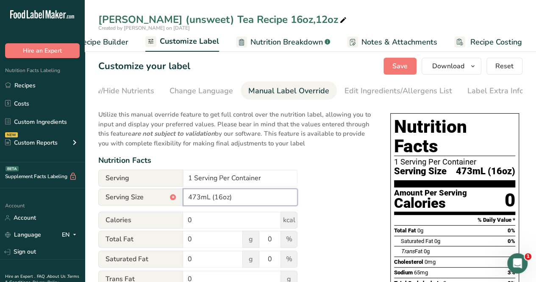
click at [199, 198] on input "473mL (16oz)" at bounding box center [240, 197] width 114 height 17
click at [221, 198] on input "355mL (16oz)" at bounding box center [240, 197] width 114 height 17
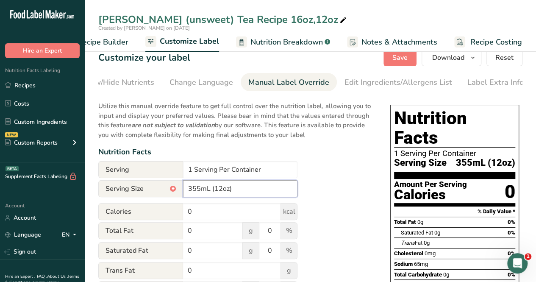
scroll to position [0, 0]
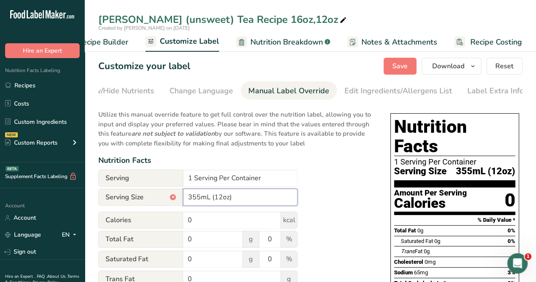
type input "355mL (12oz)"
click at [402, 62] on span "Save" at bounding box center [400, 66] width 15 height 10
click at [115, 42] on span "Recipe Builder" at bounding box center [103, 41] width 51 height 11
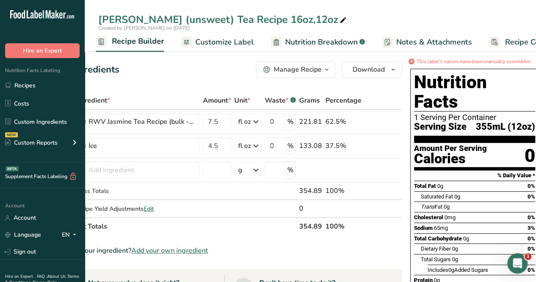
scroll to position [0, 53]
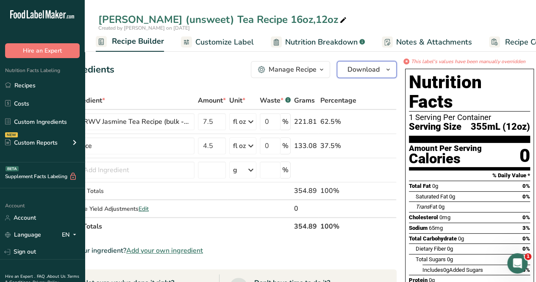
click at [358, 71] on span "Download" at bounding box center [364, 69] width 32 height 10
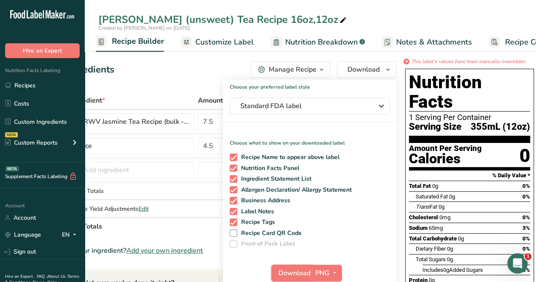
click at [288, 276] on span "Download" at bounding box center [295, 273] width 32 height 10
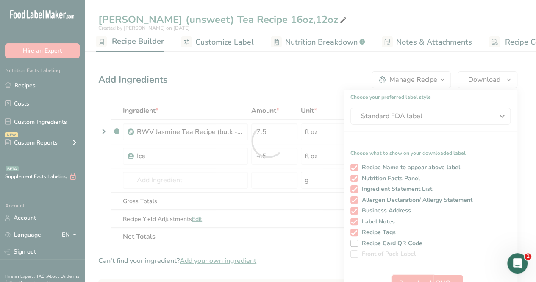
scroll to position [0, 0]
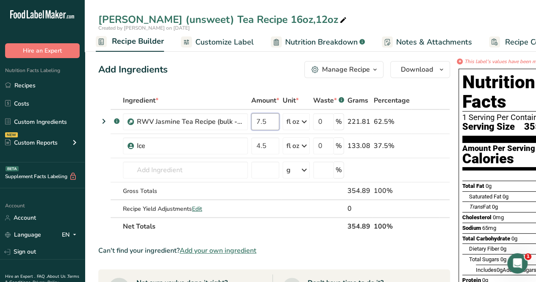
drag, startPoint x: 276, startPoint y: 123, endPoint x: 257, endPoint y: 125, distance: 18.8
click at [257, 125] on input "7.5" at bounding box center [265, 121] width 28 height 17
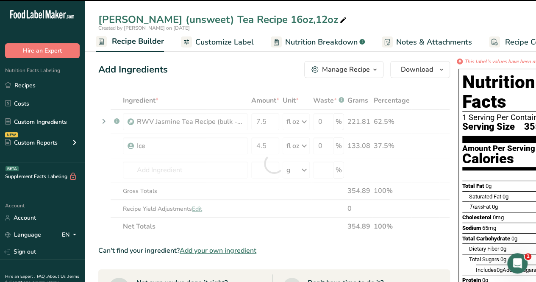
click at [267, 123] on div at bounding box center [274, 164] width 352 height 144
click at [268, 121] on div at bounding box center [274, 164] width 352 height 144
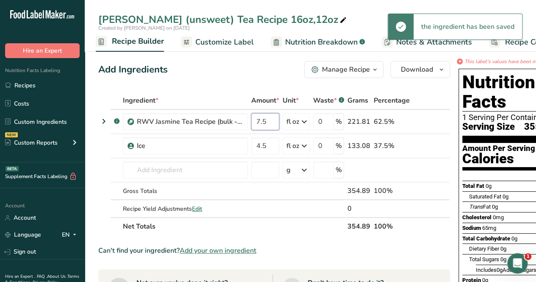
drag, startPoint x: 270, startPoint y: 123, endPoint x: 252, endPoint y: 131, distance: 19.5
click at [250, 127] on td "7.5" at bounding box center [265, 122] width 31 height 24
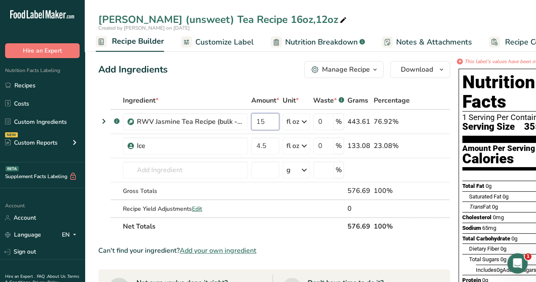
type input "15"
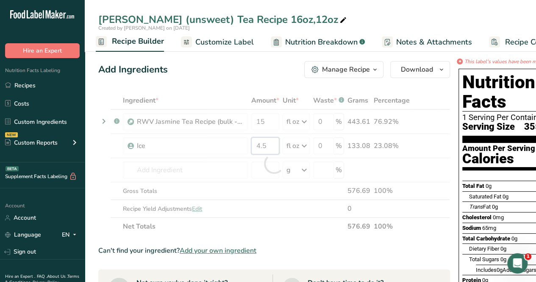
drag, startPoint x: 272, startPoint y: 142, endPoint x: 242, endPoint y: 148, distance: 30.2
click at [242, 148] on div "Ingredient * Amount * Unit * Waste * .a-a{fill:#347362;}.b-a{fill:#fff;} Grams …" at bounding box center [274, 164] width 352 height 144
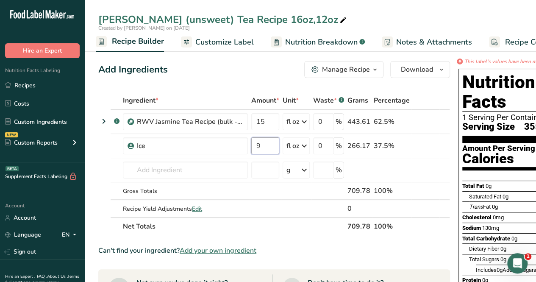
type input "9"
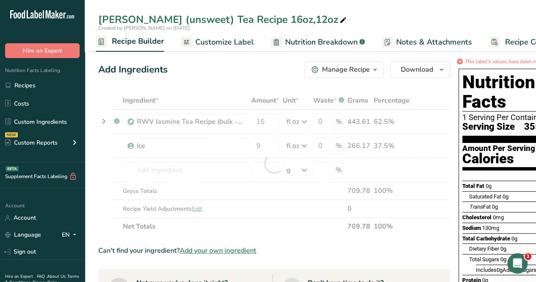
click at [230, 44] on span "Customize Label" at bounding box center [224, 41] width 59 height 11
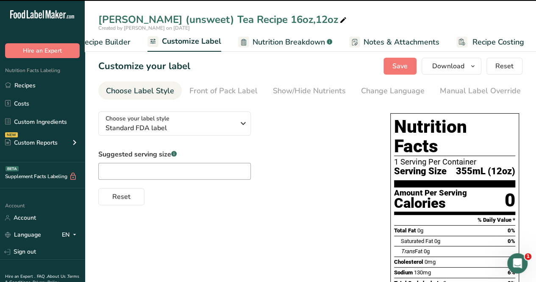
scroll to position [0, 116]
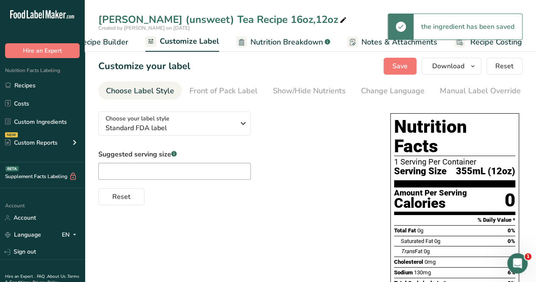
click at [469, 91] on div "Manual Label Override" at bounding box center [480, 90] width 81 height 11
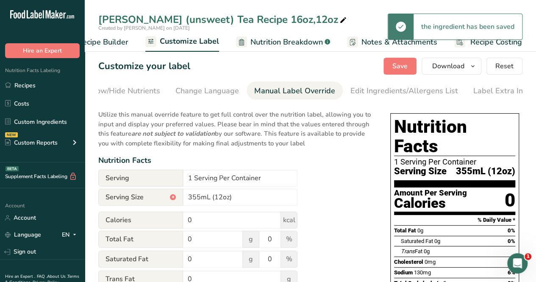
scroll to position [0, 192]
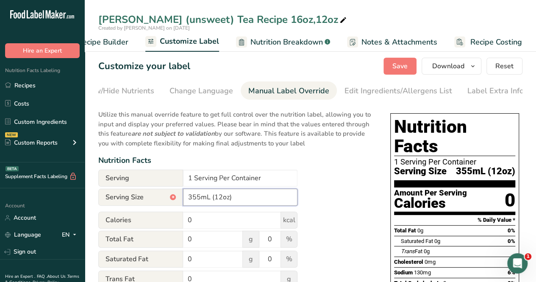
drag, startPoint x: 201, startPoint y: 198, endPoint x: 239, endPoint y: 189, distance: 39.3
click at [201, 198] on input "355mL (12oz)" at bounding box center [240, 197] width 114 height 17
click at [219, 199] on input "710mL (12oz)" at bounding box center [240, 197] width 114 height 17
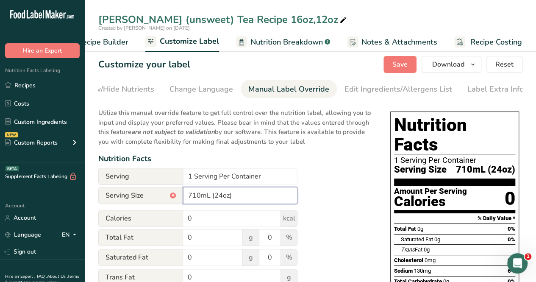
scroll to position [0, 0]
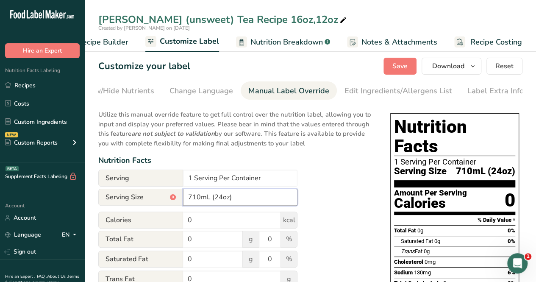
type input "710mL (24oz)"
click at [410, 66] on button "Save" at bounding box center [400, 66] width 33 height 17
click at [101, 37] on span "Recipe Builder" at bounding box center [103, 41] width 51 height 11
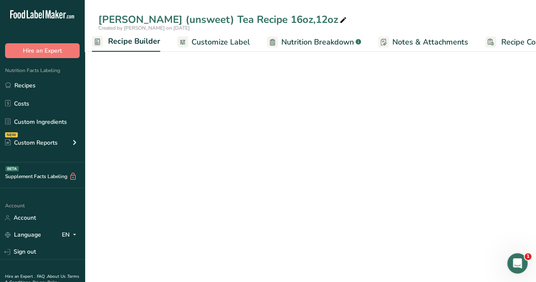
scroll to position [0, 82]
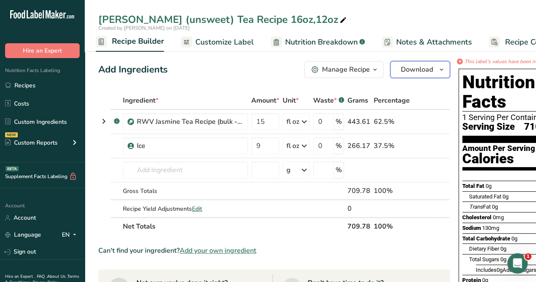
click at [426, 69] on span "Download" at bounding box center [417, 69] width 32 height 10
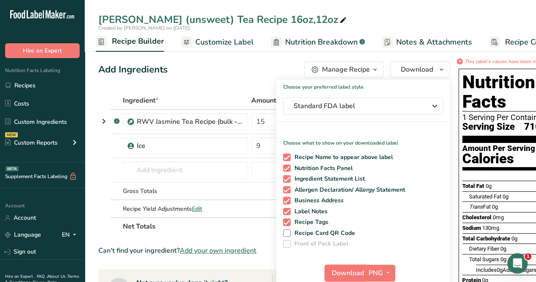
click at [342, 268] on span "Download" at bounding box center [348, 273] width 32 height 10
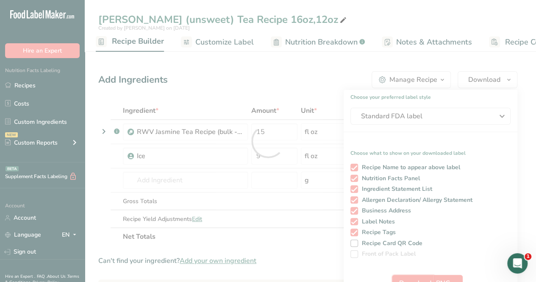
scroll to position [0, 0]
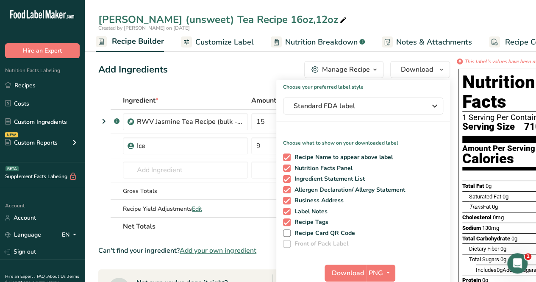
drag, startPoint x: 231, startPoint y: 84, endPoint x: 259, endPoint y: 72, distance: 30.1
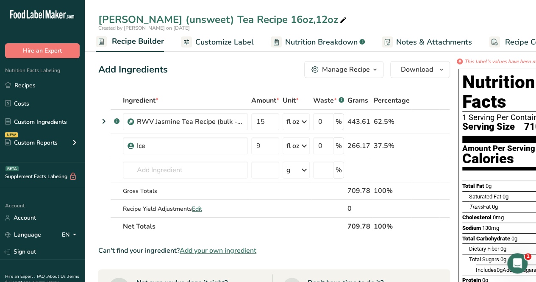
click at [340, 16] on icon at bounding box center [344, 20] width 8 height 12
type input "Jasmine Tea (unsweet) Tea Recipe 16oz,12oz,24oz"
click at [192, 72] on div "Add Ingredients Manage Recipe Delete Recipe Duplicate Recipe Scale Recipe Save …" at bounding box center [274, 69] width 352 height 17
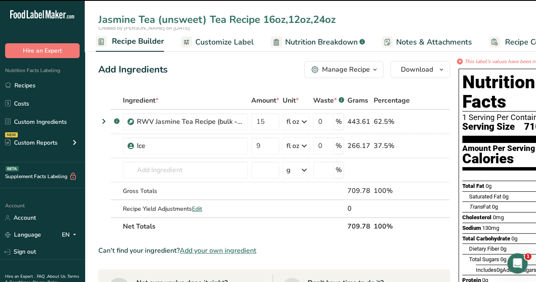
click at [55, 89] on link "Recipes" at bounding box center [42, 85] width 85 height 16
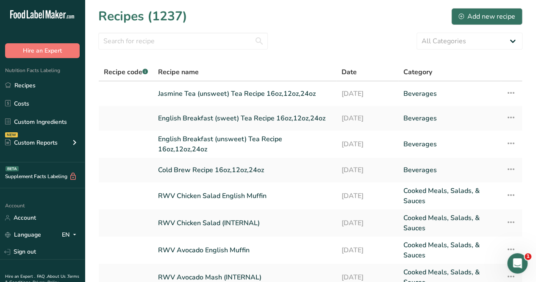
click at [36, 87] on link "Recipes" at bounding box center [42, 85] width 85 height 16
click at [489, 13] on div "Add new recipe" at bounding box center [487, 16] width 57 height 10
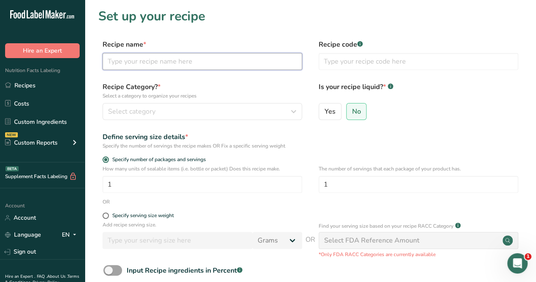
click at [144, 62] on input "text" at bounding box center [203, 61] width 200 height 17
type input "Jasmine Tea (Sweet) Tea Recipe 16oz"
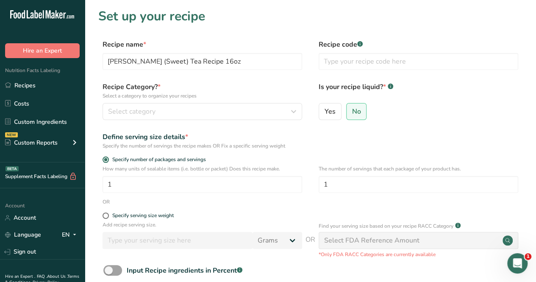
click at [334, 117] on label "Yes" at bounding box center [330, 111] width 23 height 17
click at [325, 114] on input "Yes" at bounding box center [322, 112] width 6 height 6
radio input "true"
radio input "false"
select select "22"
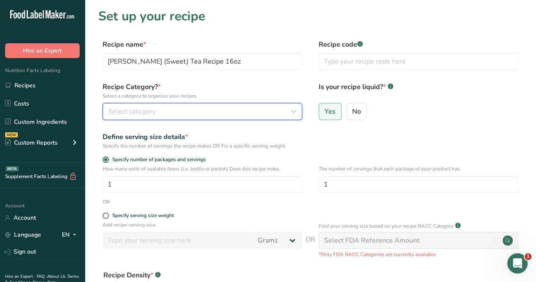
click at [205, 104] on button "Select category" at bounding box center [203, 111] width 200 height 17
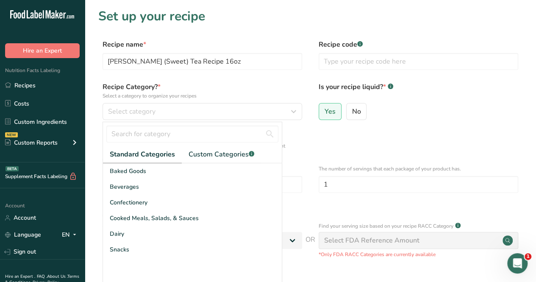
click at [171, 190] on div "Beverages" at bounding box center [192, 187] width 179 height 16
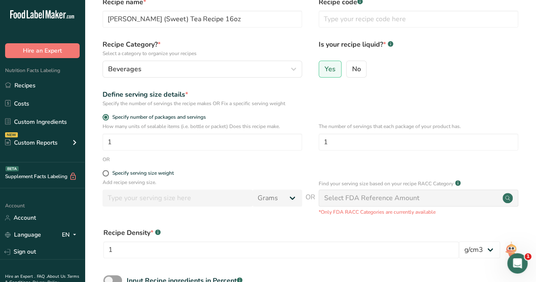
scroll to position [151, 0]
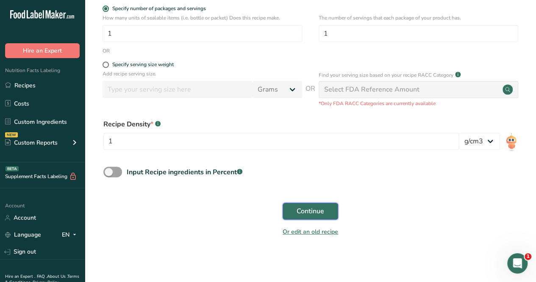
click at [323, 207] on span "Continue" at bounding box center [311, 211] width 28 height 10
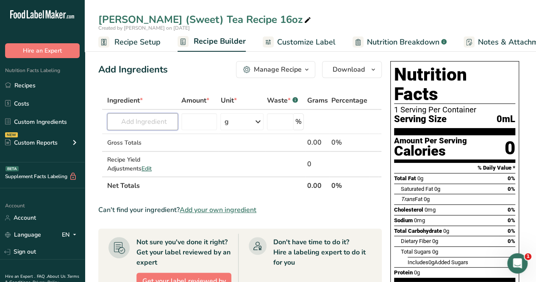
click at [159, 127] on input "text" at bounding box center [142, 121] width 71 height 17
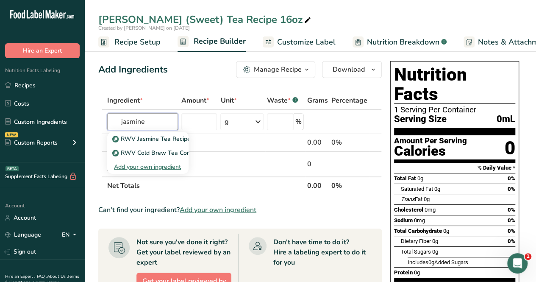
type input "jasmine"
click at [153, 139] on p "RWV Jasmine Tea Recipe (bulk - unsweetened)" at bounding box center [182, 138] width 137 height 9
type input "RWV Jasmine Tea Recipe (bulk - unsweetened)"
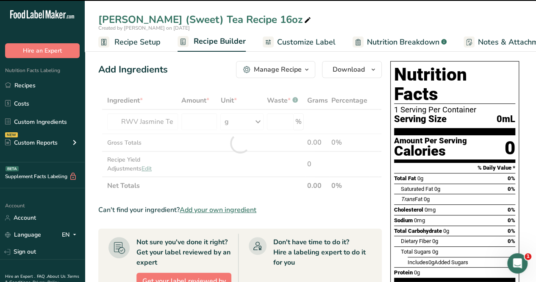
type input "0"
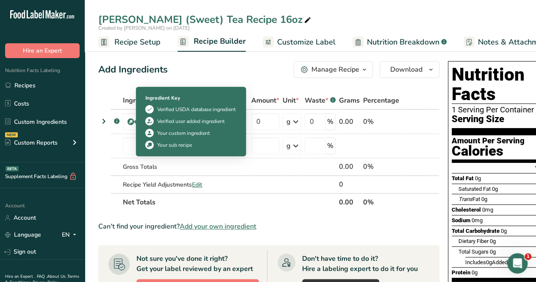
click at [139, 121] on div at bounding box center [138, 122] width 4 height 4
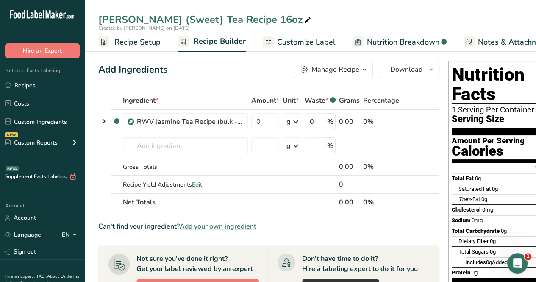
click at [419, 119] on icon at bounding box center [422, 121] width 6 height 9
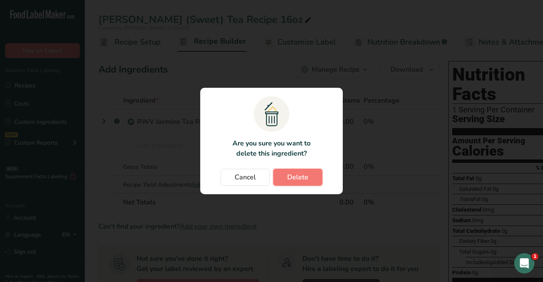
click at [306, 178] on span "Delete" at bounding box center [297, 177] width 21 height 10
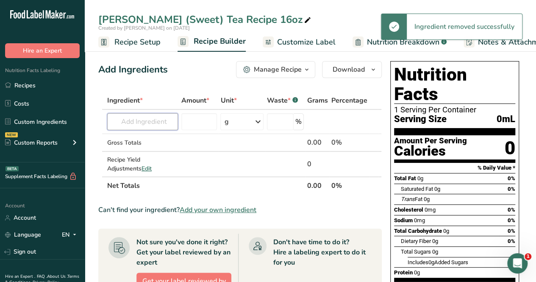
click at [161, 123] on input "text" at bounding box center [142, 121] width 71 height 17
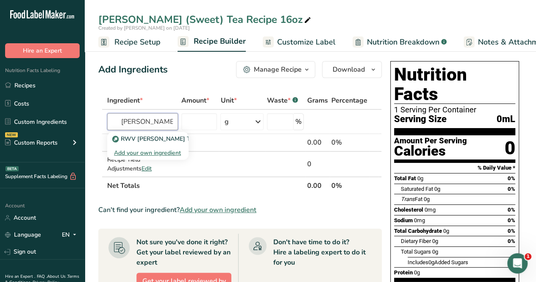
type input "jasmine sweet"
click at [160, 138] on p "RWV Jasmine Sweet Tea Recipe (bulk)" at bounding box center [174, 138] width 120 height 9
type input "RWV Jasmine Sweet Tea Recipe (bulk)"
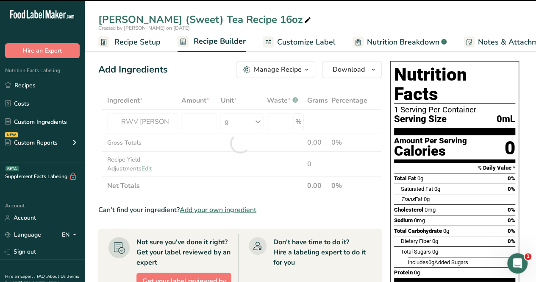
type input "0"
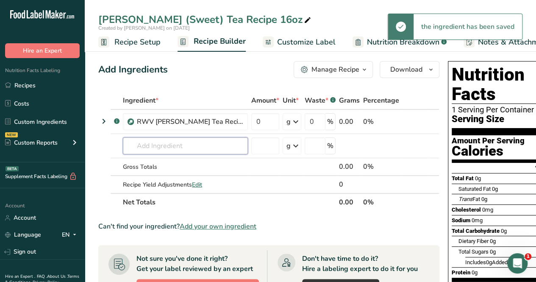
click at [190, 139] on input "text" at bounding box center [185, 145] width 125 height 17
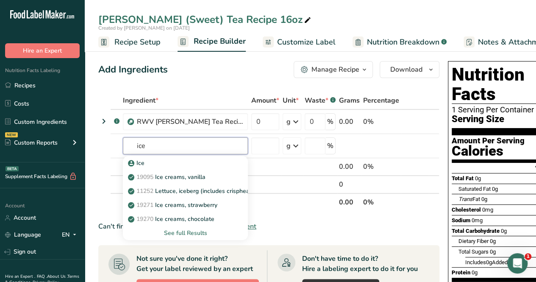
type input "ice"
click at [181, 162] on div "Ice" at bounding box center [179, 163] width 98 height 9
type input "Ice"
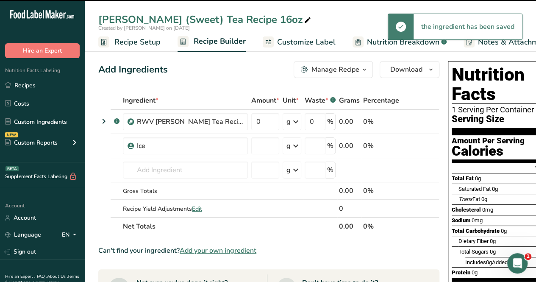
type input "0"
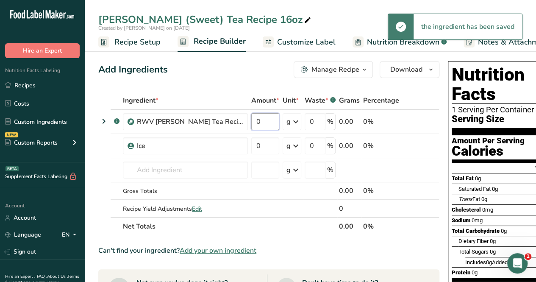
click at [266, 118] on input "0" at bounding box center [265, 121] width 28 height 17
type input "10"
click at [258, 145] on div "Ingredient * Amount * Unit * Waste * .a-a{fill:#347362;}.b-a{fill:#fff;} Grams …" at bounding box center [268, 164] width 341 height 144
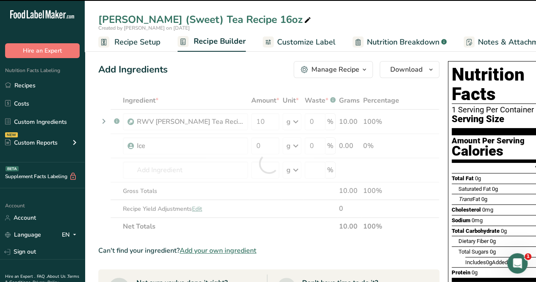
click at [263, 146] on div at bounding box center [268, 164] width 341 height 144
click at [263, 146] on input "0" at bounding box center [265, 145] width 28 height 17
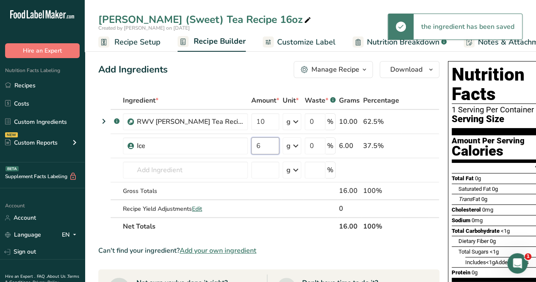
type input "6"
click at [296, 125] on div "Ingredient * Amount * Unit * Waste * .a-a{fill:#347362;}.b-a{fill:#fff;} Grams …" at bounding box center [268, 164] width 341 height 144
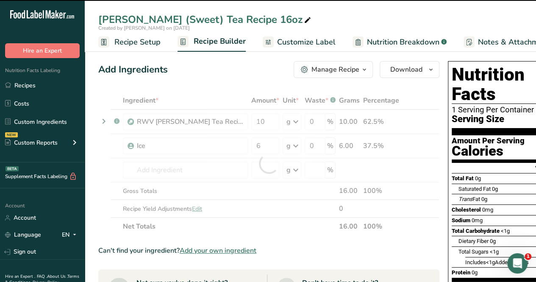
click at [294, 125] on icon at bounding box center [296, 121] width 10 height 15
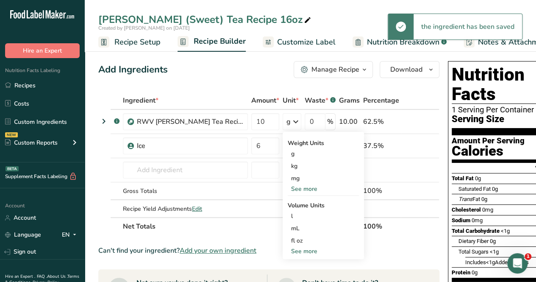
click at [296, 122] on icon at bounding box center [296, 121] width 10 height 15
click at [288, 123] on div "g" at bounding box center [289, 122] width 4 height 10
drag, startPoint x: 303, startPoint y: 237, endPoint x: 304, endPoint y: 225, distance: 11.9
click at [301, 235] on div "fl oz Volume units require a density conversion. If you know your ingredient's …" at bounding box center [323, 240] width 71 height 12
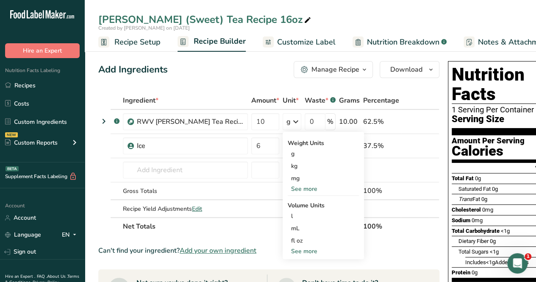
click at [314, 240] on div "fl oz" at bounding box center [323, 240] width 64 height 9
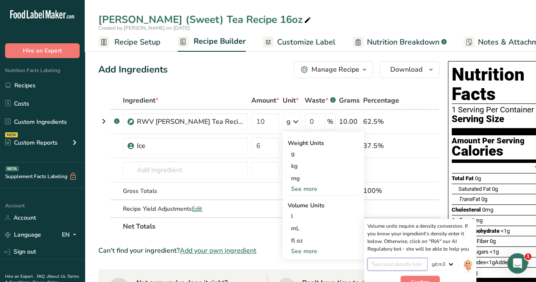
click at [404, 264] on input "number" at bounding box center [398, 264] width 61 height 13
type input "1"
click at [425, 278] on span "Confirm" at bounding box center [420, 282] width 18 height 8
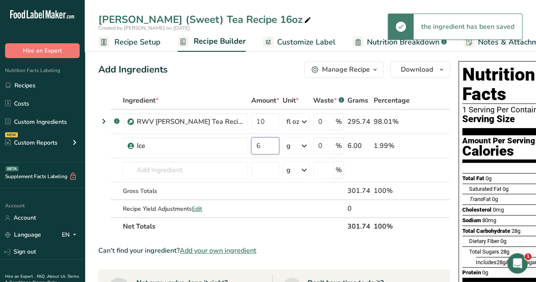
click at [267, 150] on input "6" at bounding box center [265, 145] width 28 height 17
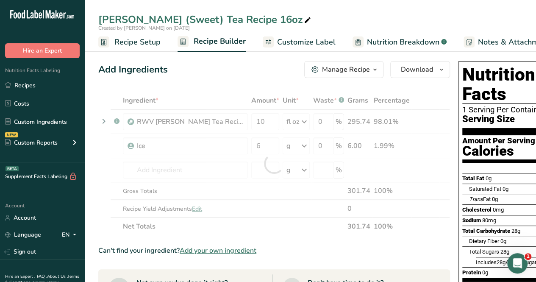
click at [308, 148] on div "Ingredient * Amount * Unit * Waste * .a-a{fill:#347362;}.b-a{fill:#fff;} Grams …" at bounding box center [274, 164] width 352 height 144
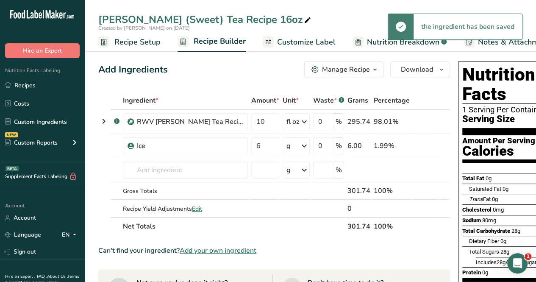
click at [304, 145] on icon at bounding box center [304, 145] width 10 height 15
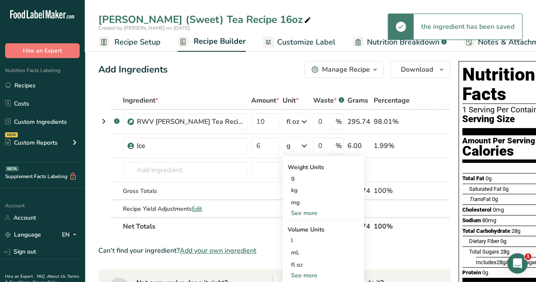
click at [310, 264] on div "fl oz" at bounding box center [323, 264] width 64 height 9
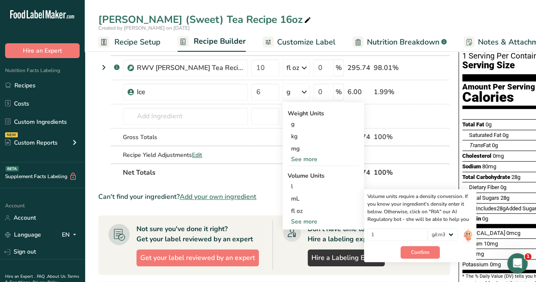
scroll to position [85, 0]
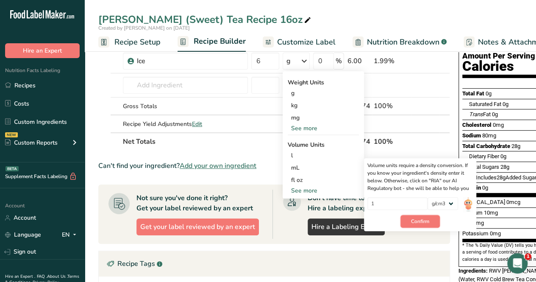
click at [406, 218] on button "Confirm" at bounding box center [420, 221] width 39 height 13
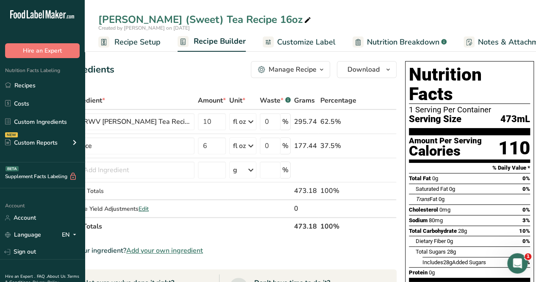
scroll to position [0, 0]
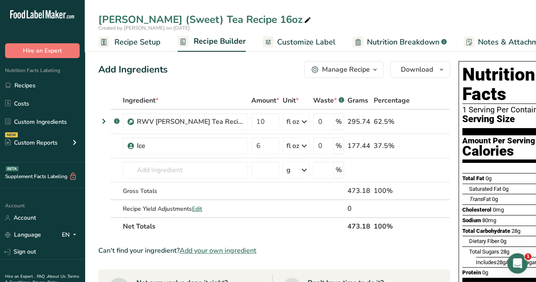
click at [395, 42] on span "Nutrition Breakdown" at bounding box center [403, 41] width 72 height 11
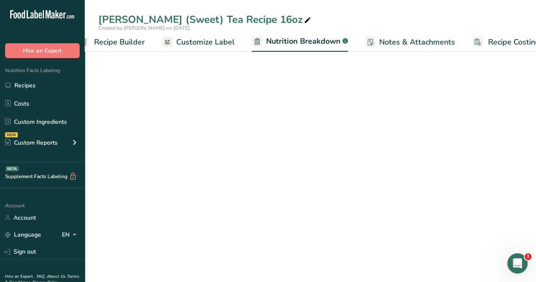
select select "Calories"
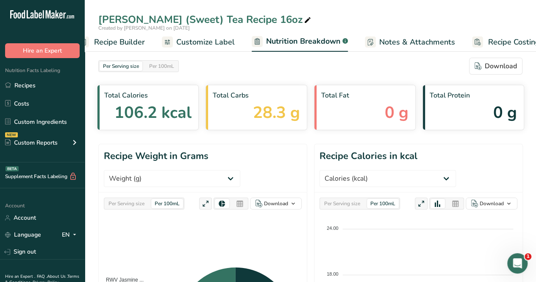
scroll to position [0, 117]
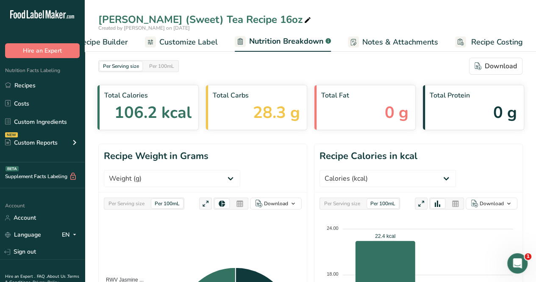
click at [188, 45] on span "Customize Label" at bounding box center [188, 41] width 59 height 11
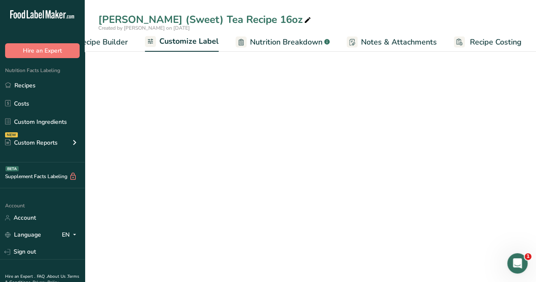
scroll to position [0, 116]
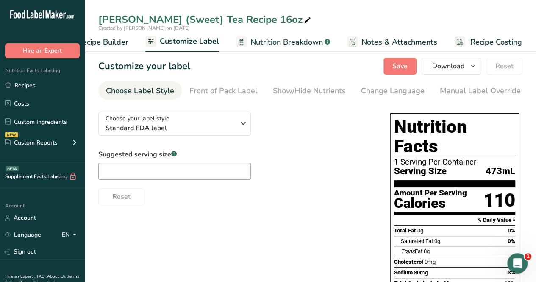
click at [471, 96] on div "Manual Label Override" at bounding box center [480, 90] width 81 height 11
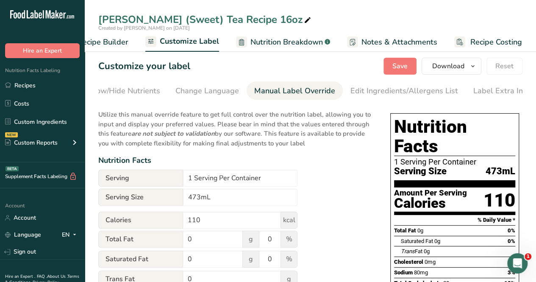
scroll to position [0, 192]
click at [231, 198] on input "473mL" at bounding box center [240, 197] width 114 height 17
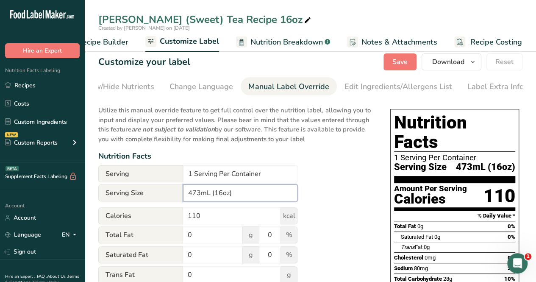
scroll to position [0, 0]
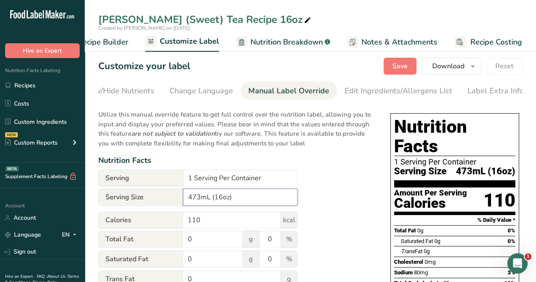
type input "473mL (16oz)"
click at [390, 66] on button "Save" at bounding box center [400, 66] width 33 height 17
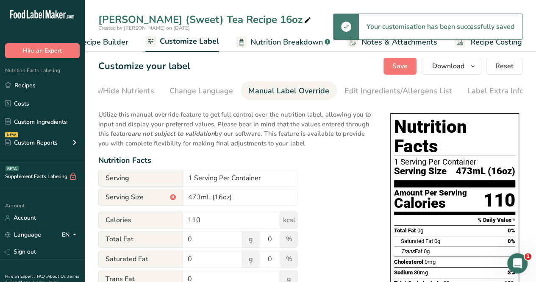
click at [113, 41] on span "Recipe Builder" at bounding box center [103, 41] width 51 height 11
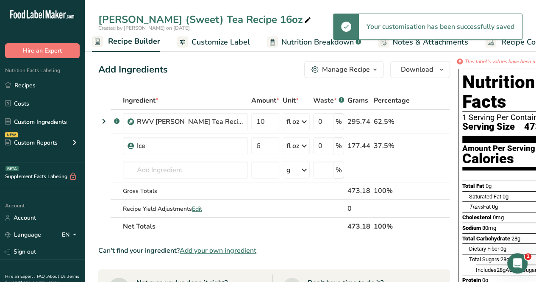
scroll to position [0, 82]
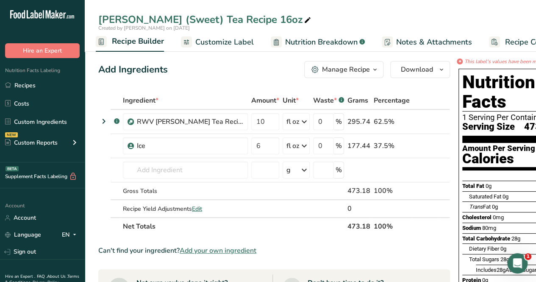
click at [141, 43] on span "Recipe Builder" at bounding box center [138, 41] width 52 height 11
click at [421, 67] on span "Download" at bounding box center [417, 69] width 32 height 10
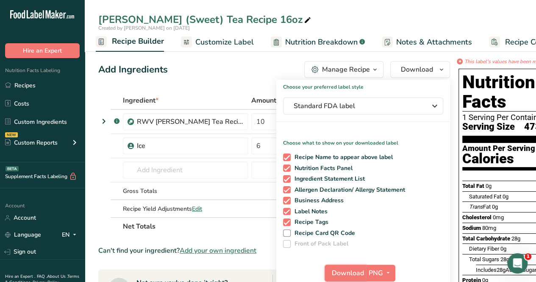
click at [346, 270] on span "Download" at bounding box center [348, 273] width 32 height 10
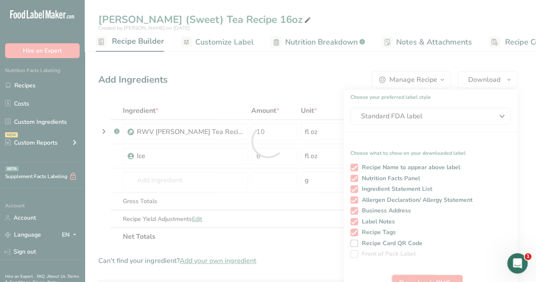
scroll to position [0, 0]
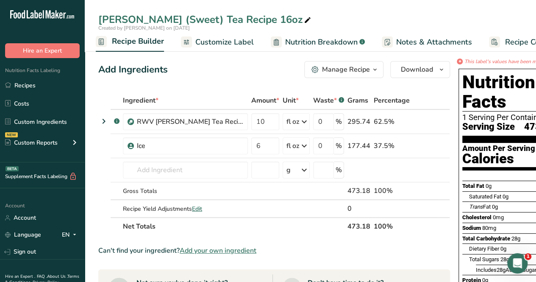
click at [304, 20] on icon at bounding box center [308, 20] width 8 height 12
type input "[PERSON_NAME] (Sweet) Tea Recipe 16oz,12oz,24oz"
click at [198, 64] on div "Add Ingredients Manage Recipe Delete Recipe Duplicate Recipe Scale Recipe Save …" at bounding box center [274, 69] width 352 height 17
drag, startPoint x: 257, startPoint y: 125, endPoint x: 230, endPoint y: 130, distance: 26.8
click at [230, 130] on tr ".a-a{fill:#347362;}.b-a{fill:#fff;} RWV Jasmine Sweet Tea Recipe (bulk) 10 fl o…" at bounding box center [274, 122] width 351 height 24
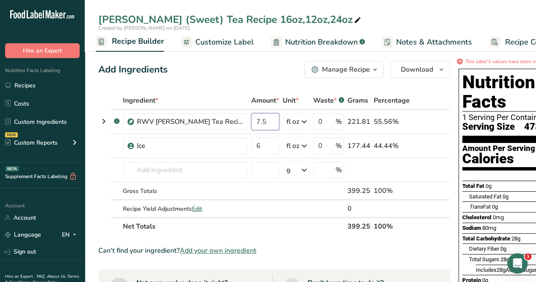
type input "7.5"
click at [269, 139] on div "Ingredient * Amount * Unit * Waste * .a-a{fill:#347362;}.b-a{fill:#fff;} Grams …" at bounding box center [274, 164] width 352 height 144
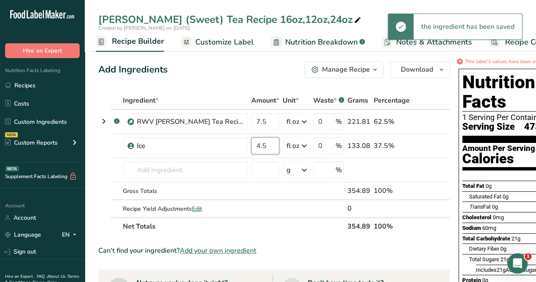
type input "4.5"
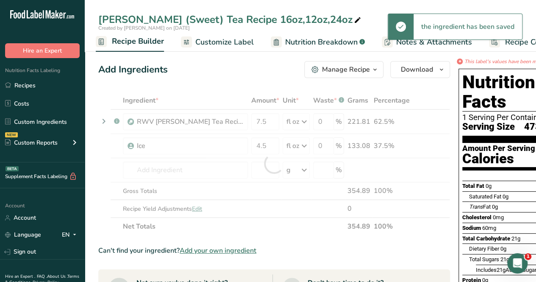
click at [309, 232] on div "Ingredient * Amount * Unit * Waste * .a-a{fill:#347362;}.b-a{fill:#fff;} Grams …" at bounding box center [274, 164] width 352 height 144
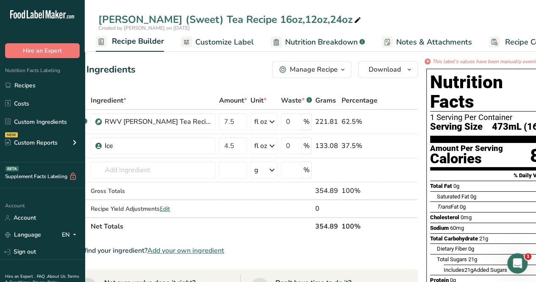
scroll to position [0, 30]
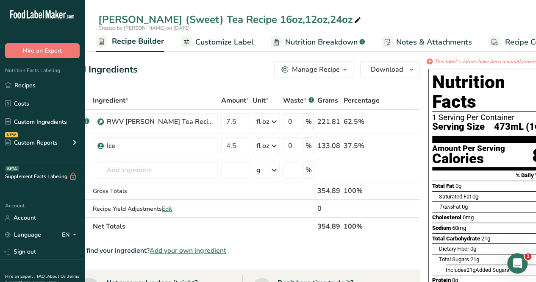
click at [322, 45] on span "Nutrition Breakdown" at bounding box center [321, 41] width 72 height 11
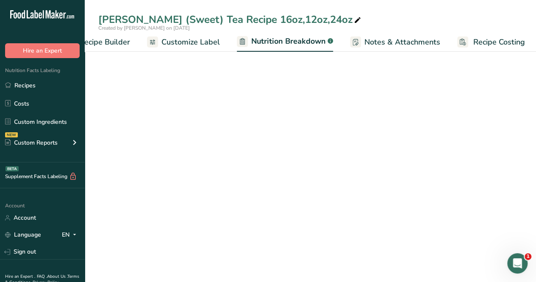
scroll to position [0, 117]
select select "Calories"
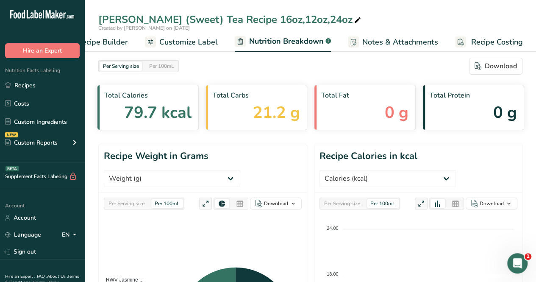
scroll to position [0, 0]
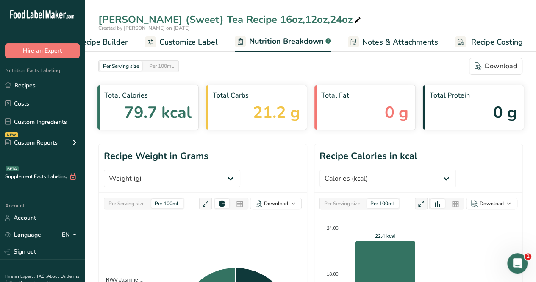
click at [186, 39] on span "Customize Label" at bounding box center [188, 41] width 59 height 11
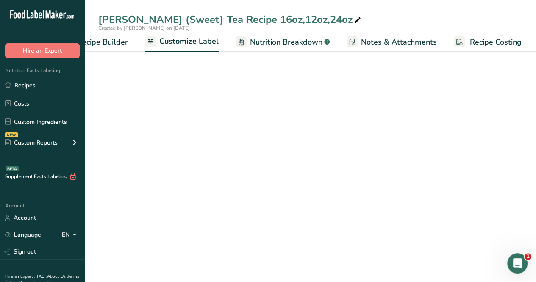
scroll to position [0, 116]
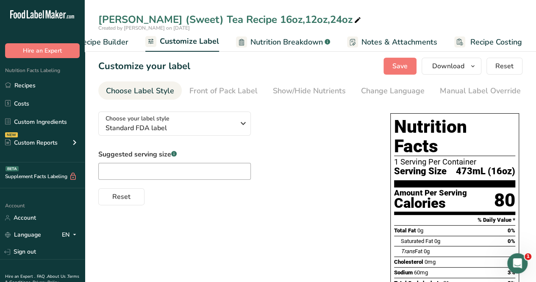
click at [440, 85] on div "Manual Label Override" at bounding box center [480, 90] width 81 height 11
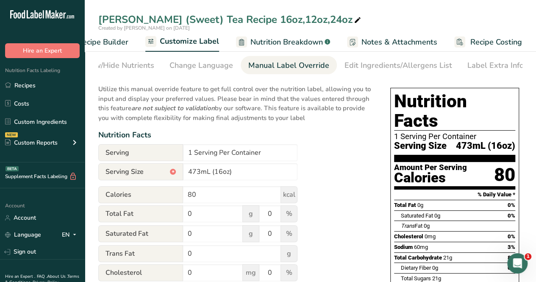
scroll to position [42, 0]
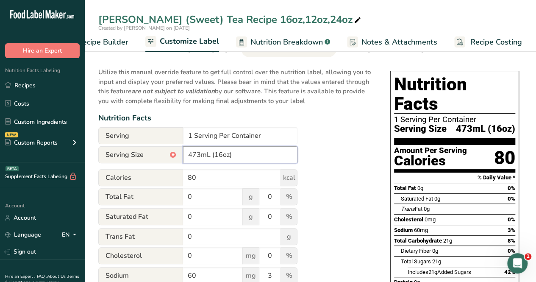
drag, startPoint x: 198, startPoint y: 153, endPoint x: 203, endPoint y: 151, distance: 4.8
click at [201, 153] on input "473mL (16oz)" at bounding box center [240, 154] width 114 height 17
click at [220, 157] on input "355mL (16oz)" at bounding box center [240, 154] width 114 height 17
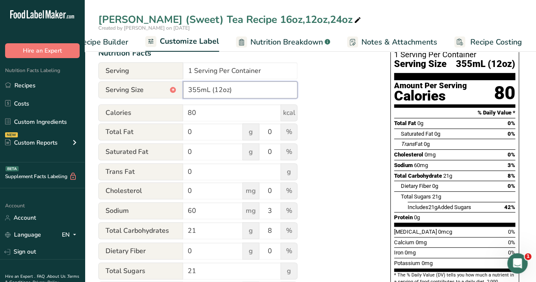
scroll to position [0, 0]
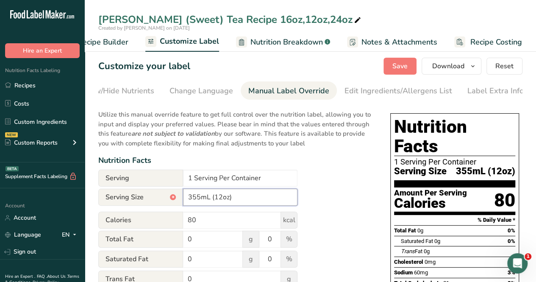
type input "355mL (12oz)"
click at [400, 68] on span "Save" at bounding box center [400, 66] width 15 height 10
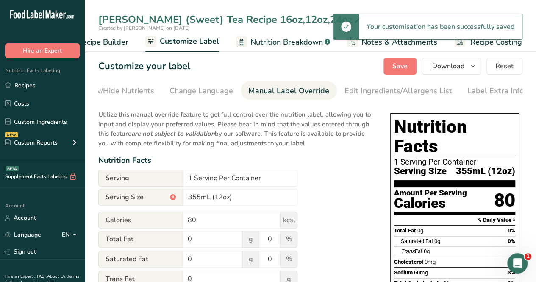
click at [109, 36] on link "Recipe Builder" at bounding box center [94, 42] width 67 height 19
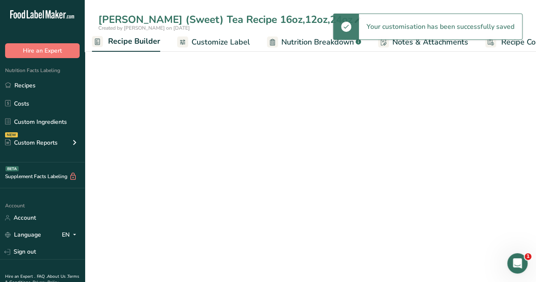
scroll to position [0, 82]
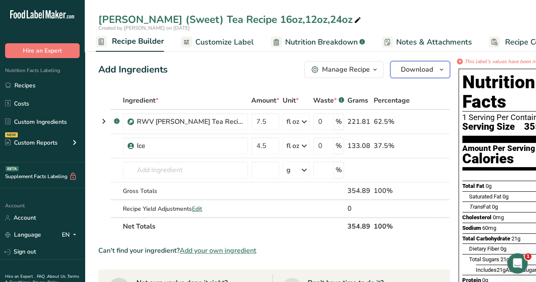
drag, startPoint x: 417, startPoint y: 71, endPoint x: 409, endPoint y: 71, distance: 8.5
click at [410, 71] on span "Download" at bounding box center [417, 69] width 32 height 10
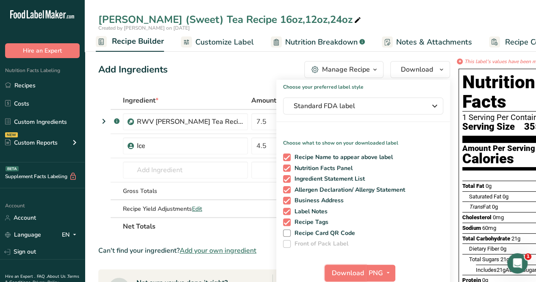
click at [350, 273] on span "Download" at bounding box center [348, 273] width 32 height 10
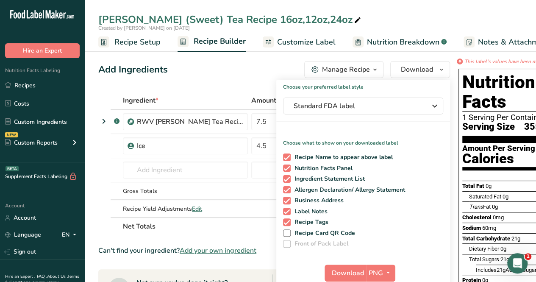
scroll to position [0, 82]
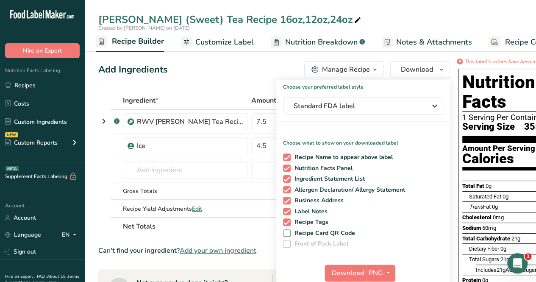
click at [176, 97] on div "Ingredient *" at bounding box center [185, 100] width 125 height 10
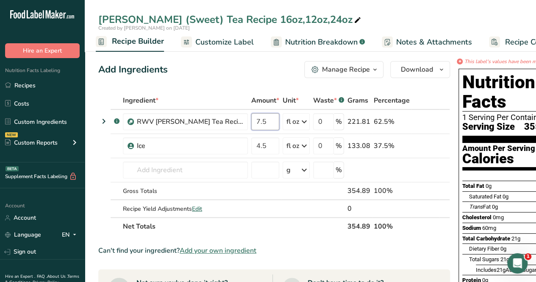
click at [266, 122] on input "7.5" at bounding box center [265, 121] width 28 height 17
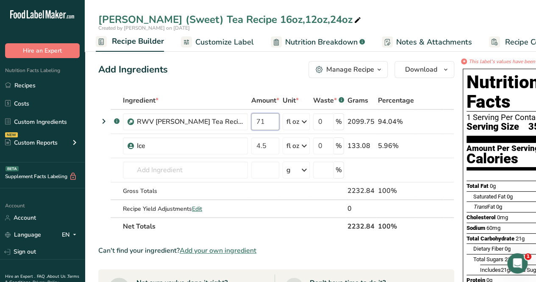
type input "7"
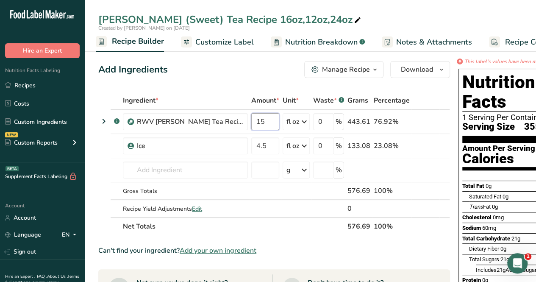
type input "15"
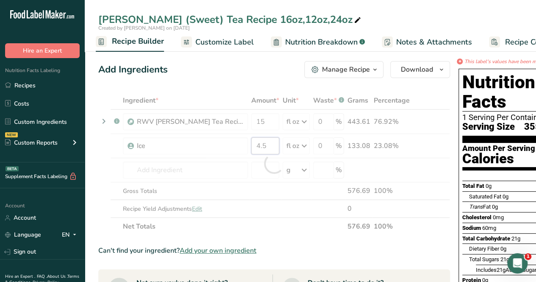
click at [271, 145] on div "Ingredient * Amount * Unit * Waste * .a-a{fill:#347362;}.b-a{fill:#fff;} Grams …" at bounding box center [274, 164] width 352 height 144
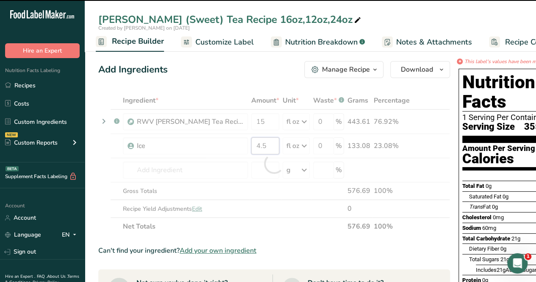
type input "4"
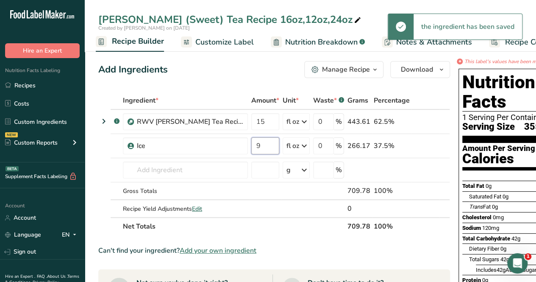
type input "9"
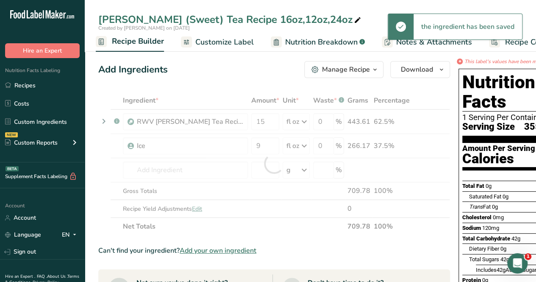
click at [318, 222] on div "Ingredient * Amount * Unit * Waste * .a-a{fill:#347362;}.b-a{fill:#fff;} Grams …" at bounding box center [274, 164] width 352 height 144
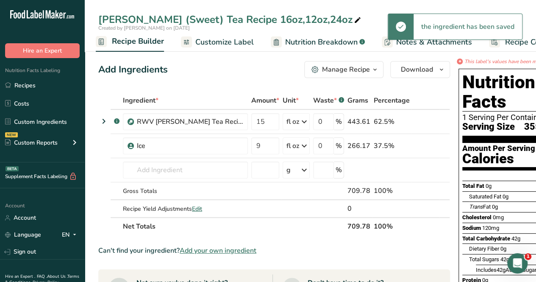
click at [332, 37] on span "Nutrition Breakdown" at bounding box center [321, 41] width 72 height 11
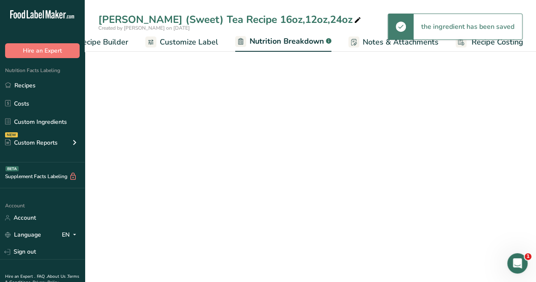
select select "Calories"
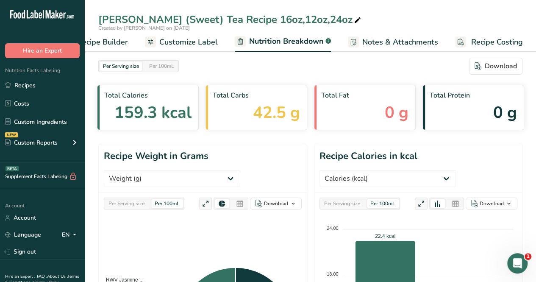
click at [209, 44] on span "Customize Label" at bounding box center [188, 41] width 59 height 11
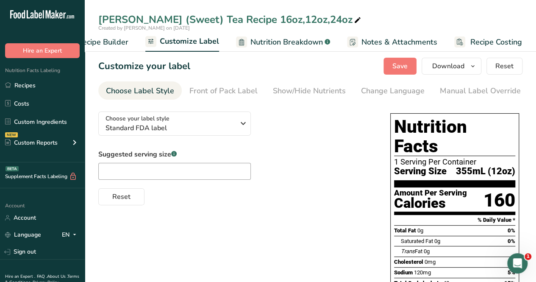
click at [453, 86] on div "Manual Label Override" at bounding box center [480, 90] width 81 height 11
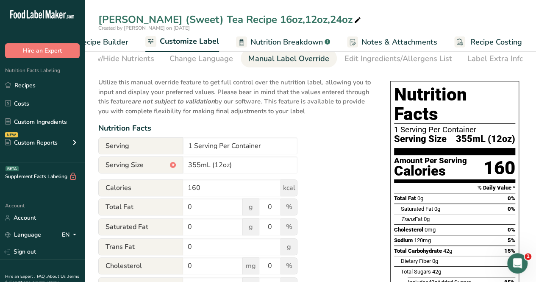
scroll to position [85, 0]
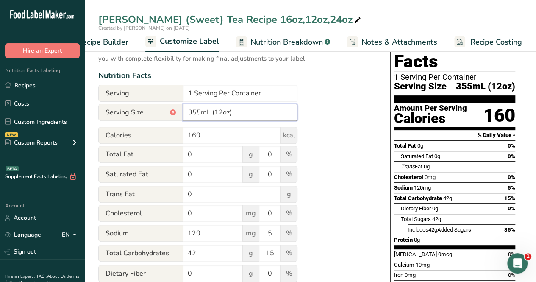
drag, startPoint x: 198, startPoint y: 111, endPoint x: 210, endPoint y: 111, distance: 12.3
click at [199, 112] on input "355mL (12oz)" at bounding box center [240, 112] width 114 height 17
click at [221, 116] on input "710mL (12oz)" at bounding box center [240, 112] width 114 height 17
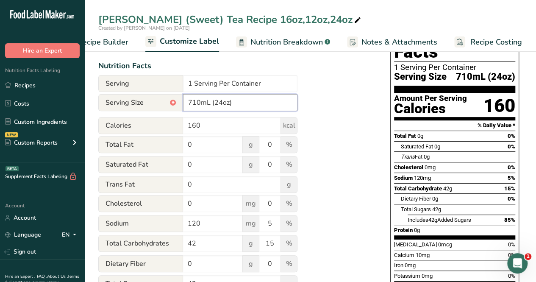
scroll to position [0, 0]
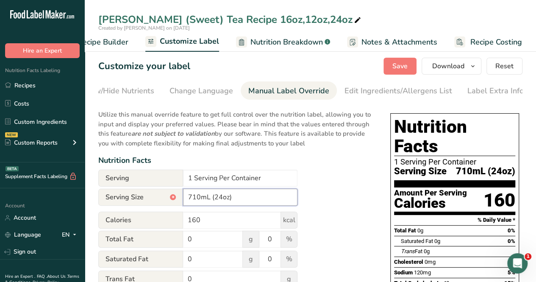
type input "710mL (24oz)"
click at [407, 70] on span "Save" at bounding box center [400, 66] width 15 height 10
click at [391, 68] on button "Save" at bounding box center [400, 66] width 33 height 17
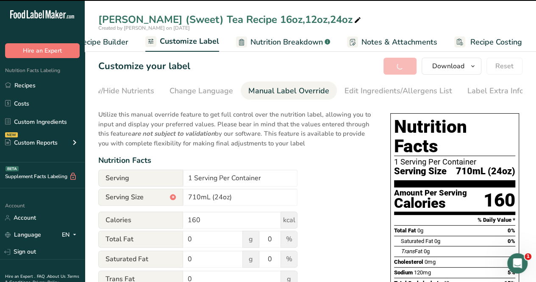
click at [118, 39] on span "Recipe Builder" at bounding box center [103, 41] width 51 height 11
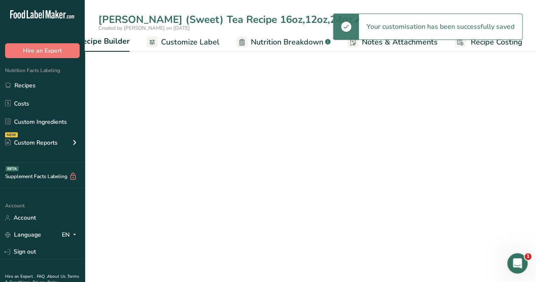
scroll to position [0, 82]
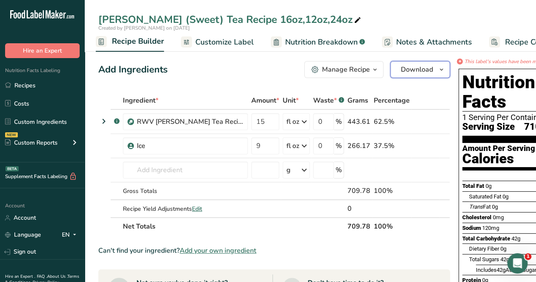
click at [424, 68] on span "Download" at bounding box center [417, 69] width 32 height 10
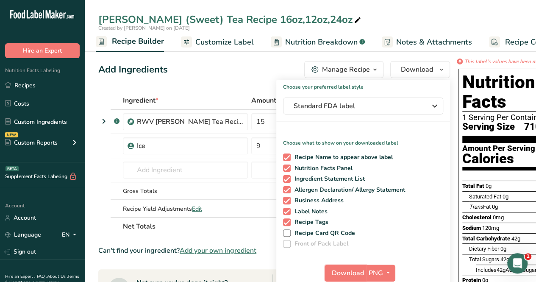
click at [354, 271] on span "Download" at bounding box center [348, 273] width 32 height 10
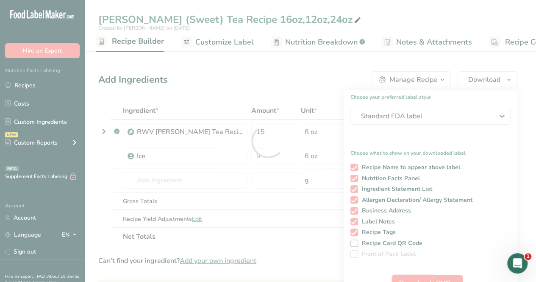
scroll to position [0, 0]
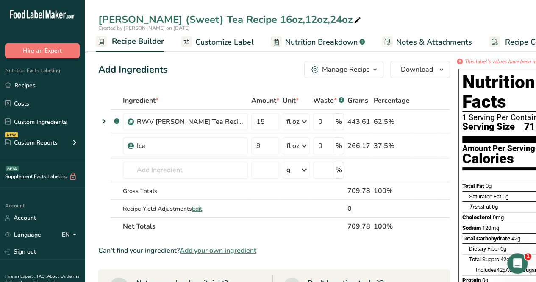
click at [47, 84] on link "Recipes" at bounding box center [42, 85] width 85 height 16
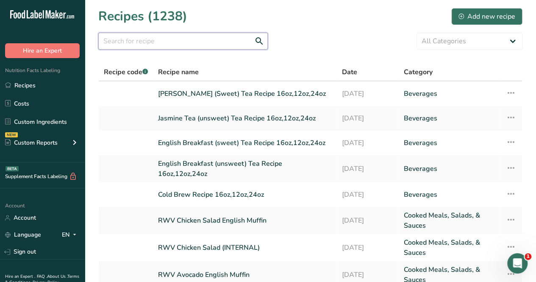
click at [181, 40] on input "text" at bounding box center [183, 41] width 170 height 17
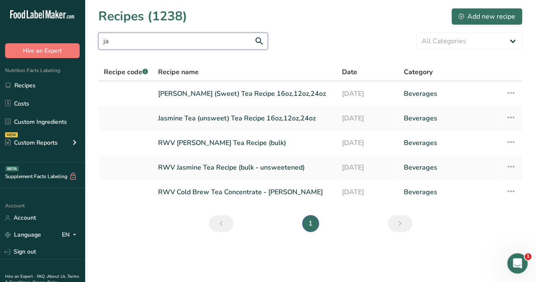
type input "j"
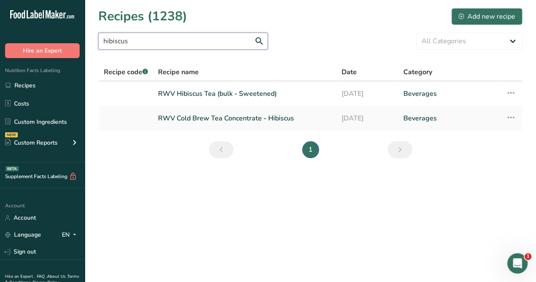
type input "hibiscus"
click at [256, 94] on link "RWV Hibiscus Tea (bulk - Sweetened)" at bounding box center [244, 94] width 173 height 18
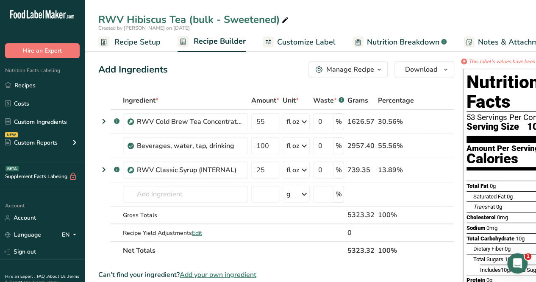
click at [344, 74] on div "Manage Recipe" at bounding box center [350, 69] width 48 height 10
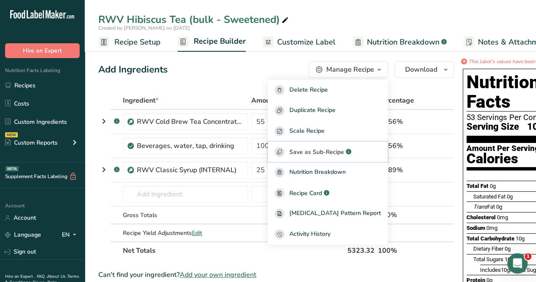
click at [354, 146] on button "Save as Sub-Recipe .a-a{fill:#347362;}.b-a{fill:#fff;}" at bounding box center [328, 152] width 120 height 21
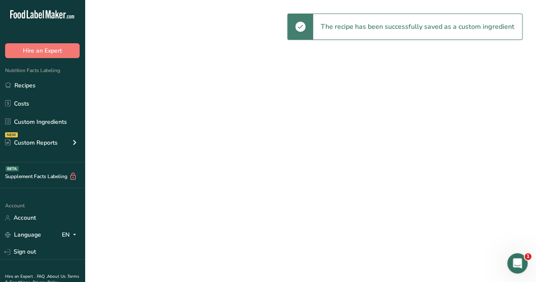
select select
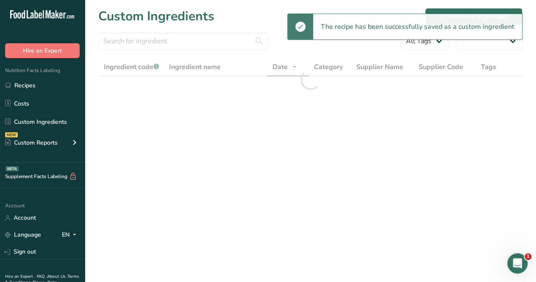
click at [33, 84] on link "Recipes" at bounding box center [42, 85] width 85 height 16
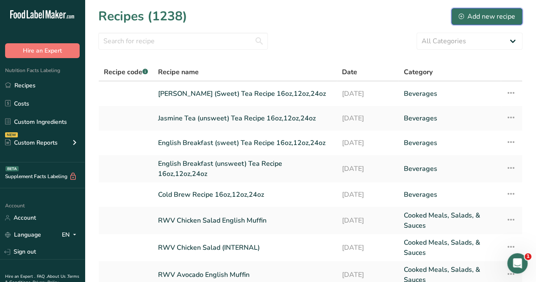
click at [475, 14] on div "Add new recipe" at bounding box center [487, 16] width 57 height 10
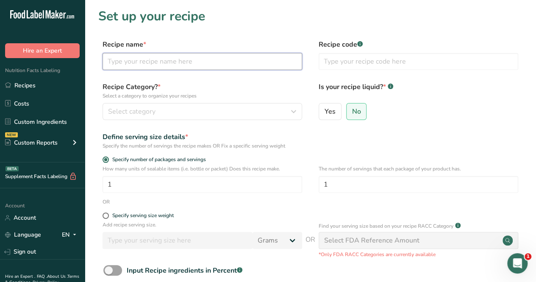
click at [200, 66] on input "text" at bounding box center [203, 61] width 200 height 17
click at [145, 62] on input "Hibiscus Tea (Sweet)" at bounding box center [203, 61] width 200 height 17
click at [179, 58] on input "Hibiscus (Sweet)" at bounding box center [203, 61] width 200 height 17
type input "Hibiscus (Sweet) Tea Recipe 16oz"
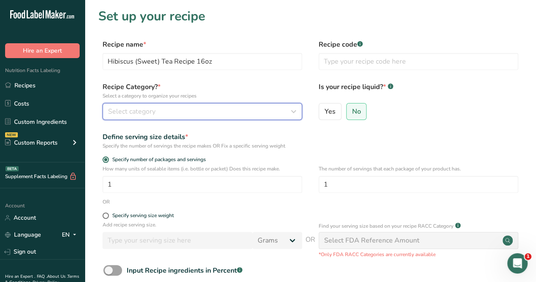
click at [173, 107] on div "Select category" at bounding box center [200, 111] width 184 height 10
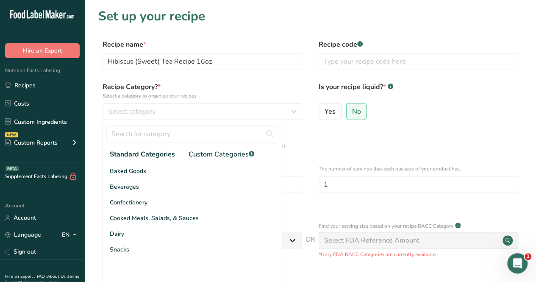
click at [175, 192] on div "Beverages" at bounding box center [192, 187] width 179 height 16
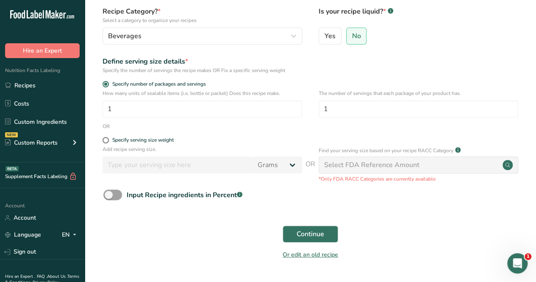
scroll to position [56, 0]
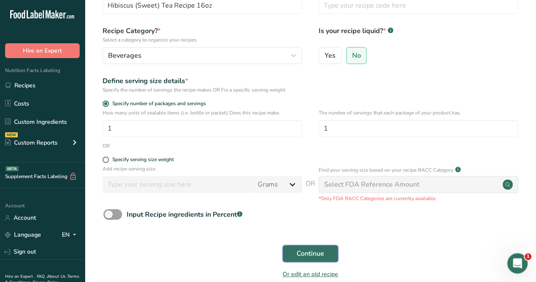
drag, startPoint x: 303, startPoint y: 248, endPoint x: 307, endPoint y: 245, distance: 5.1
click at [305, 246] on button "Continue" at bounding box center [311, 253] width 56 height 17
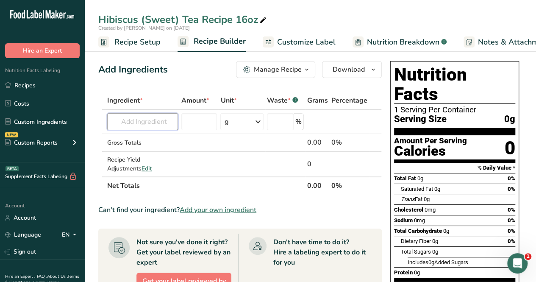
click at [160, 125] on input "text" at bounding box center [142, 121] width 71 height 17
type input "j"
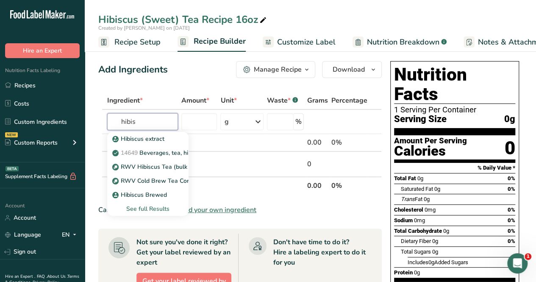
type input "hibis"
click at [174, 166] on p "RWV Hibiscus Tea (bulk - Sweetened)" at bounding box center [170, 166] width 113 height 9
type input "RWV Hibiscus Tea (bulk - Sweetened)"
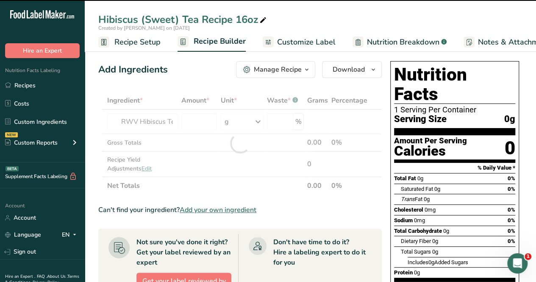
type input "0"
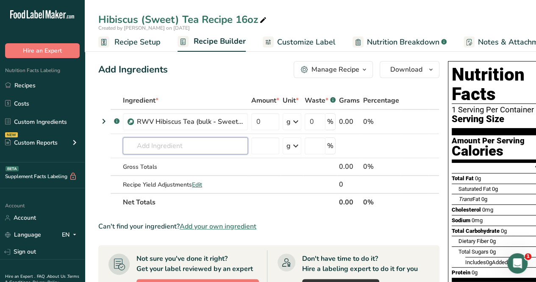
drag, startPoint x: 170, startPoint y: 143, endPoint x: 170, endPoint y: 134, distance: 9.8
click at [170, 142] on input "text" at bounding box center [185, 145] width 125 height 17
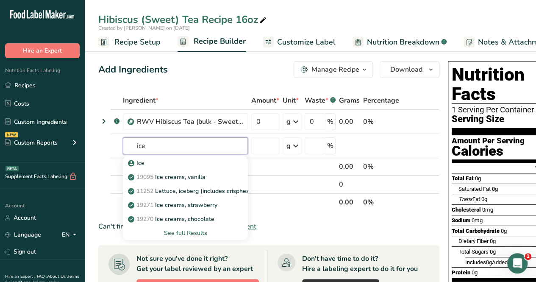
type input "ice"
click at [150, 165] on div "Ice" at bounding box center [179, 163] width 98 height 9
type input "Ice"
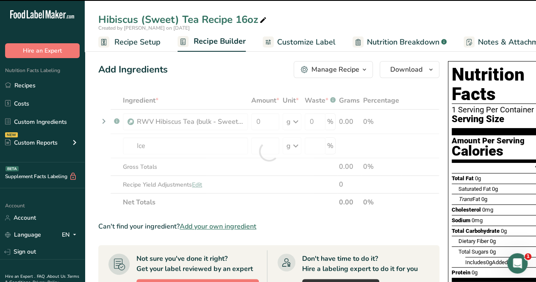
type input "0"
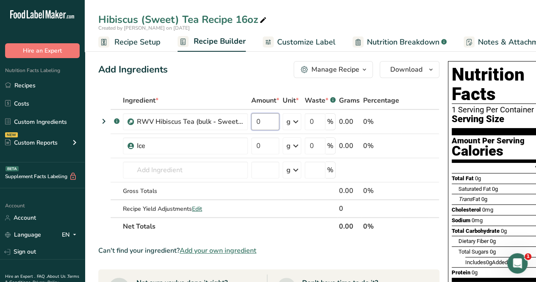
click at [269, 117] on input "0" at bounding box center [265, 121] width 28 height 17
type input "10"
click at [297, 125] on div "Ingredient * Amount * Unit * Waste * .a-a{fill:#347362;}.b-a{fill:#fff;} Grams …" at bounding box center [268, 164] width 341 height 144
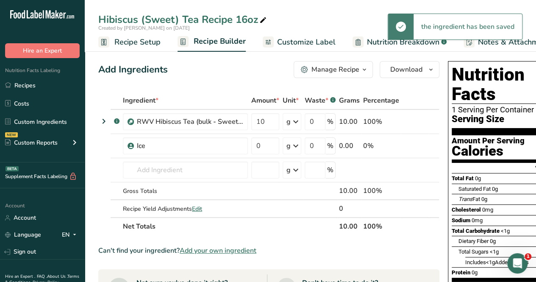
click at [296, 123] on icon at bounding box center [296, 121] width 10 height 15
drag, startPoint x: 308, startPoint y: 241, endPoint x: 303, endPoint y: 240, distance: 5.2
click at [308, 241] on div "fl oz" at bounding box center [323, 240] width 64 height 9
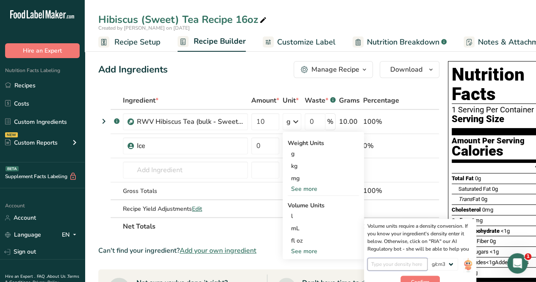
click at [409, 266] on input "number" at bounding box center [398, 264] width 61 height 13
type input "1"
click at [426, 277] on button "Confirm" at bounding box center [420, 282] width 39 height 13
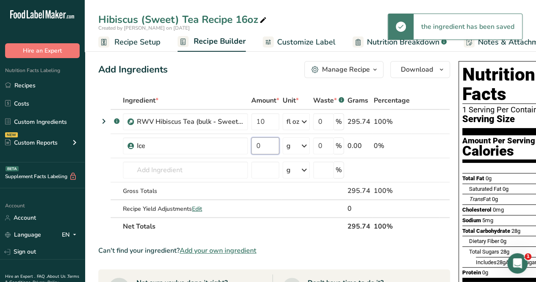
click at [273, 142] on input "0" at bounding box center [265, 145] width 28 height 17
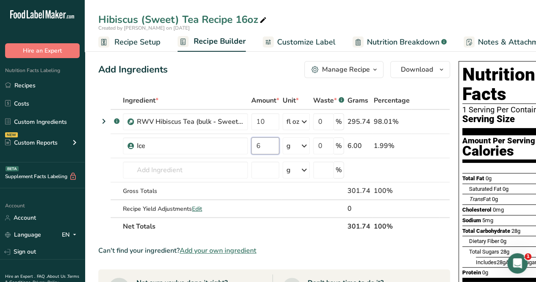
type input "6"
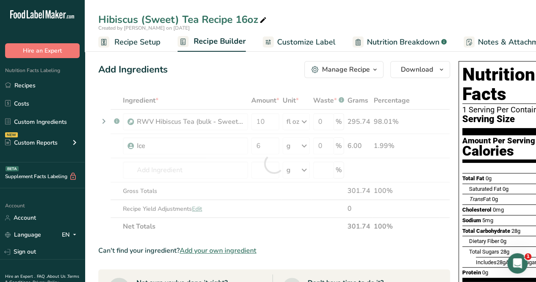
click at [304, 147] on div "Ingredient * Amount * Unit * Waste * .a-a{fill:#347362;}.b-a{fill:#fff;} Grams …" at bounding box center [274, 164] width 352 height 144
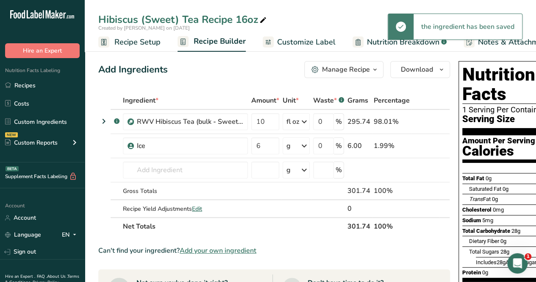
click at [301, 145] on icon at bounding box center [304, 145] width 10 height 15
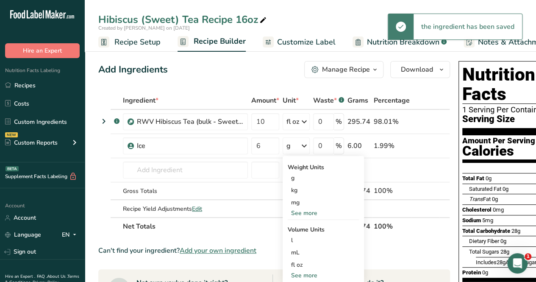
click at [307, 260] on div "fl oz" at bounding box center [323, 264] width 64 height 9
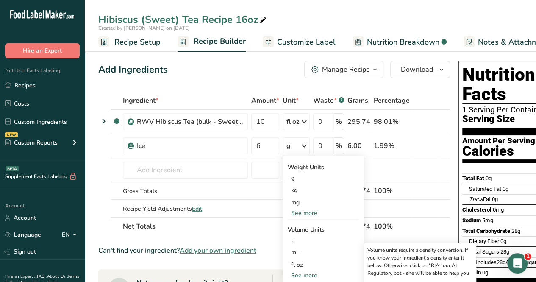
scroll to position [42, 0]
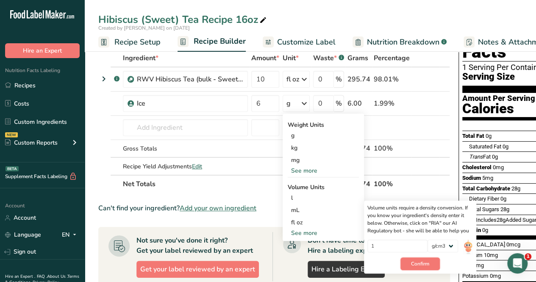
click at [423, 260] on span "Confirm" at bounding box center [420, 264] width 18 height 8
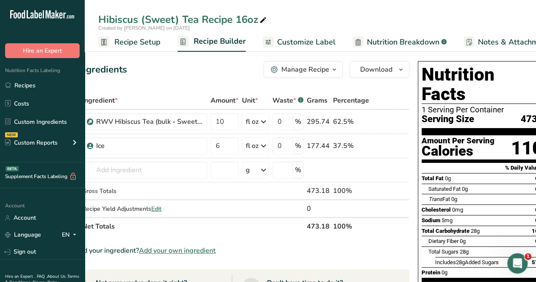
scroll to position [0, 53]
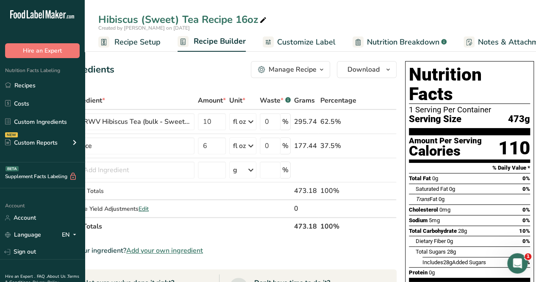
click at [298, 46] on span "Customize Label" at bounding box center [306, 41] width 59 height 11
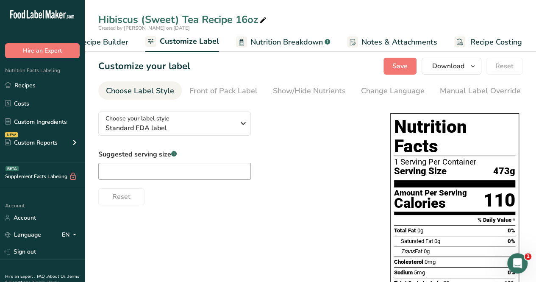
click at [296, 45] on span "Nutrition Breakdown" at bounding box center [287, 41] width 72 height 11
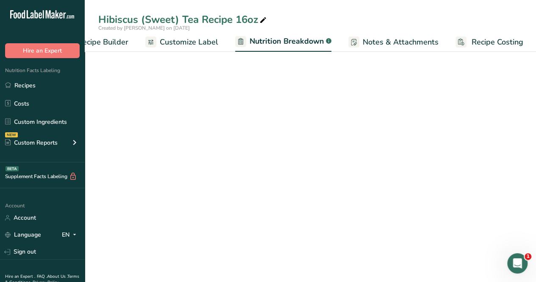
scroll to position [0, 117]
select select "Calories"
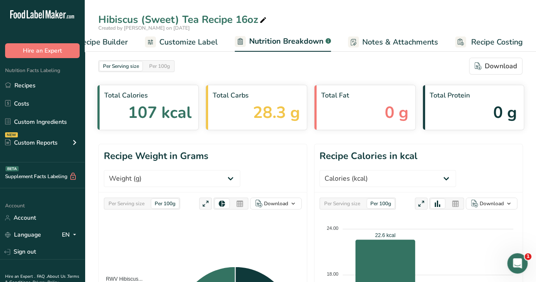
click at [197, 41] on span "Customize Label" at bounding box center [188, 41] width 59 height 11
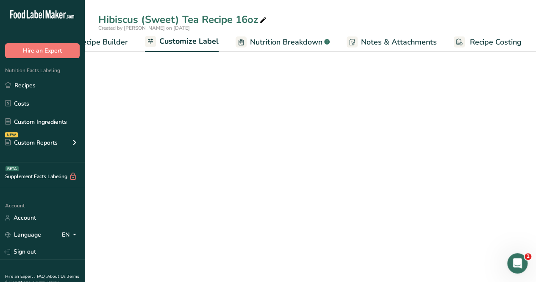
scroll to position [0, 116]
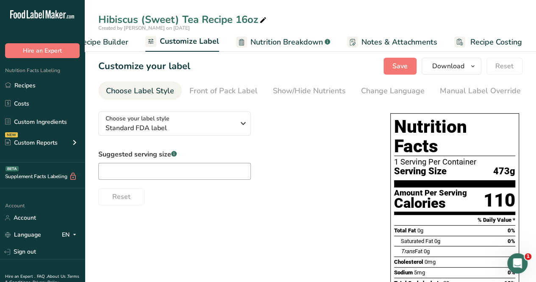
click at [449, 98] on link "Manual Label Override" at bounding box center [480, 90] width 81 height 19
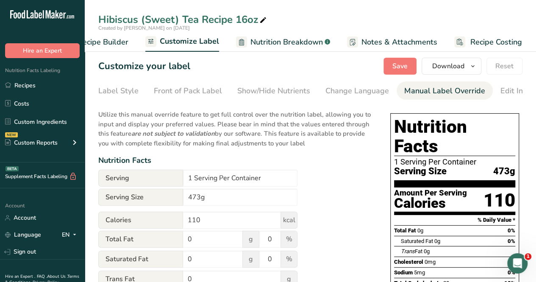
scroll to position [0, 0]
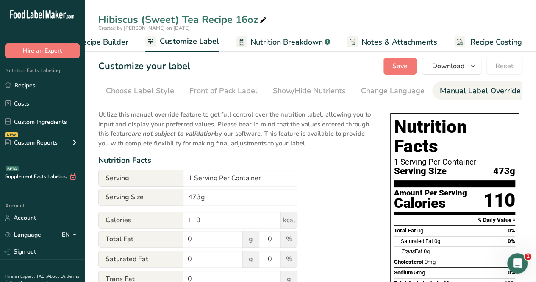
click at [130, 95] on div "Choose Label Style" at bounding box center [140, 90] width 68 height 11
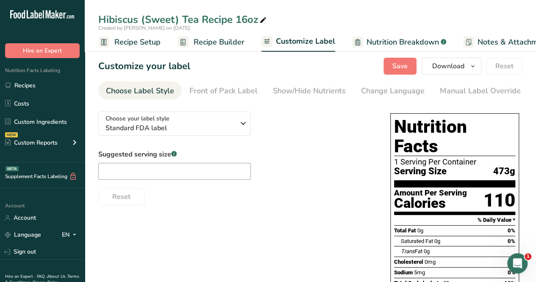
click at [145, 46] on span "Recipe Setup" at bounding box center [137, 41] width 46 height 11
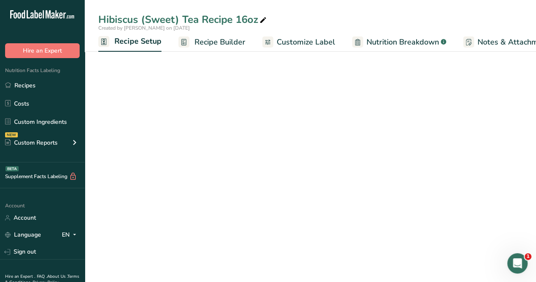
scroll to position [0, 3]
click at [144, 46] on span "Recipe Setup" at bounding box center [135, 41] width 47 height 11
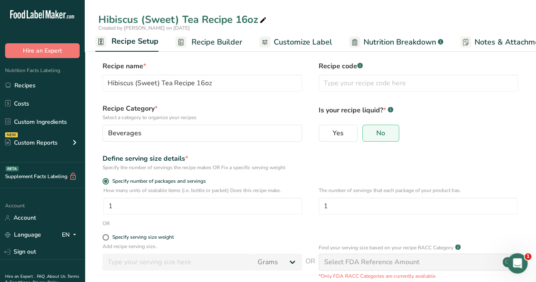
click at [329, 128] on label "Yes" at bounding box center [338, 133] width 39 height 17
click at [325, 130] on input "Yes" at bounding box center [322, 133] width 6 height 6
radio input "true"
radio input "false"
select select "22"
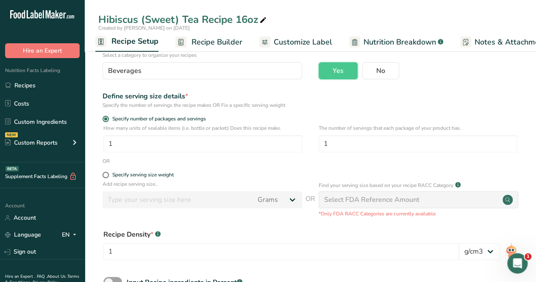
scroll to position [122, 0]
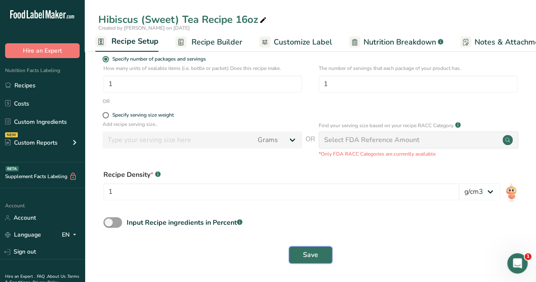
click at [310, 257] on span "Save" at bounding box center [310, 255] width 15 height 10
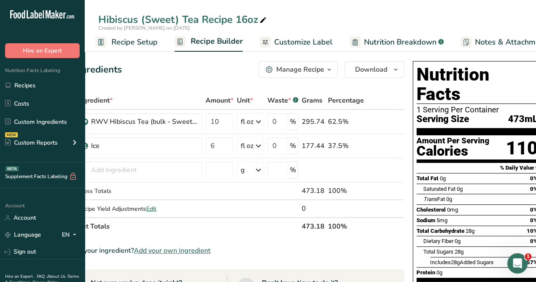
click at [301, 41] on span "Customize Label" at bounding box center [303, 41] width 59 height 11
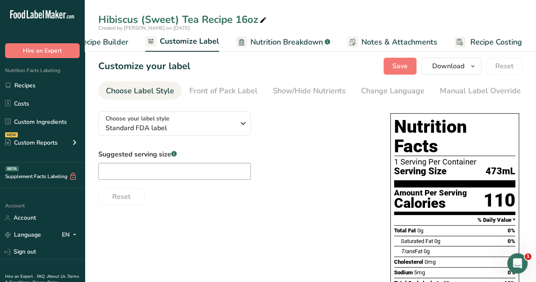
click at [273, 50] on link "Nutrition Breakdown .a-a{fill:#347362;}.b-a{fill:#fff;}" at bounding box center [283, 42] width 94 height 19
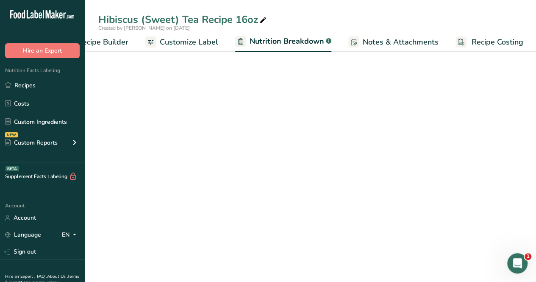
scroll to position [0, 117]
select select "Calories"
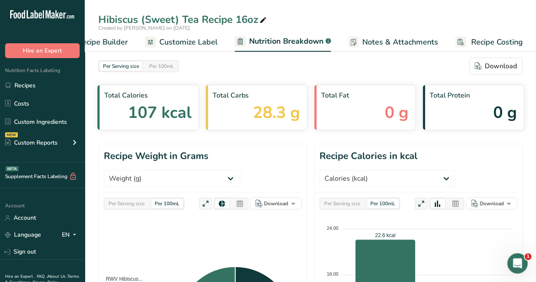
click at [197, 44] on span "Customize Label" at bounding box center [188, 41] width 59 height 11
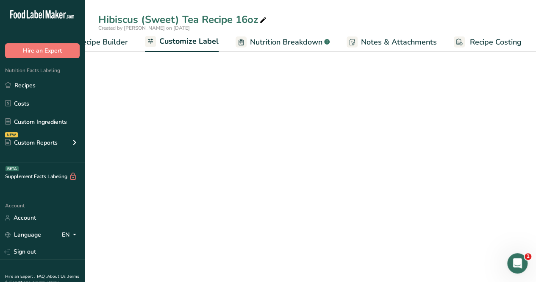
scroll to position [0, 116]
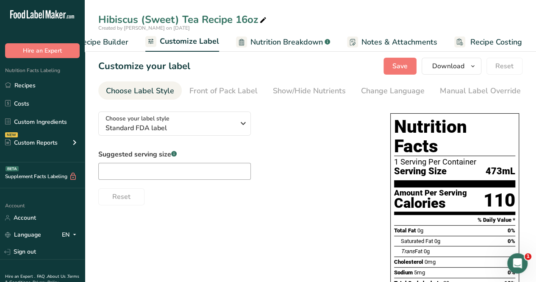
click at [471, 93] on div "Manual Label Override" at bounding box center [480, 90] width 81 height 11
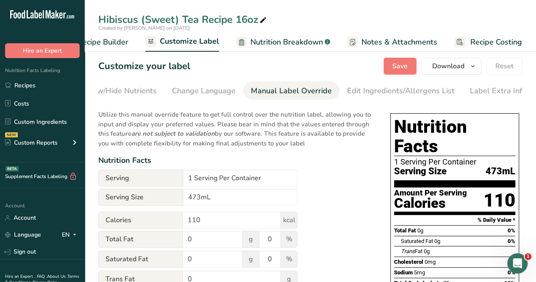
scroll to position [0, 192]
drag, startPoint x: 234, startPoint y: 204, endPoint x: 198, endPoint y: 201, distance: 36.2
click at [234, 204] on input "473mL" at bounding box center [240, 197] width 114 height 17
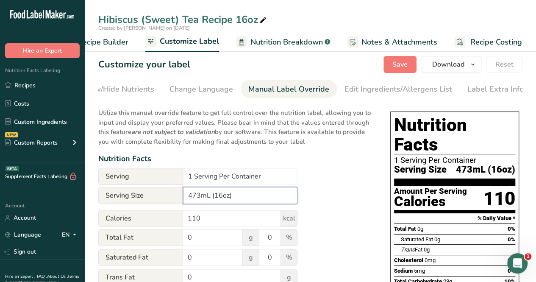
scroll to position [0, 0]
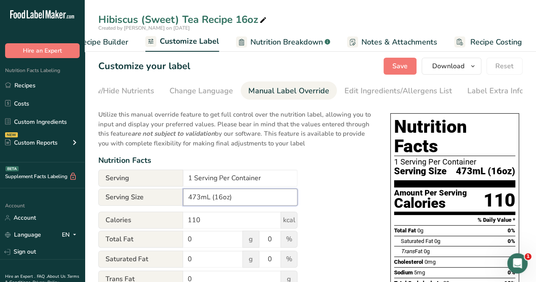
type input "473mL (16oz)"
click at [405, 70] on span "Save" at bounding box center [400, 66] width 15 height 10
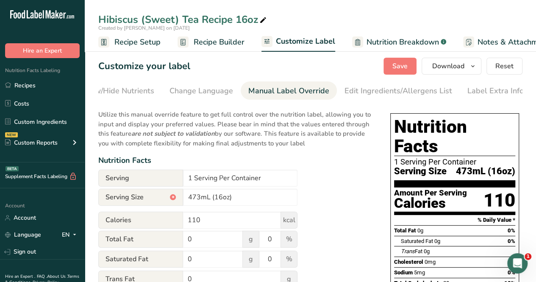
click at [142, 50] on link "Recipe Setup" at bounding box center [129, 42] width 62 height 19
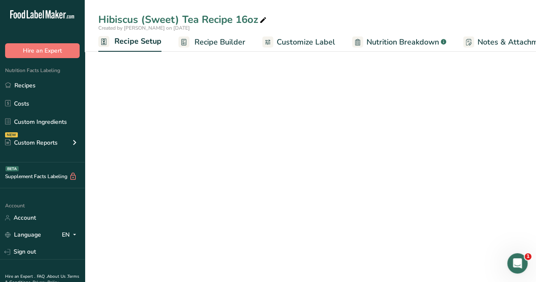
scroll to position [0, 3]
select select "22"
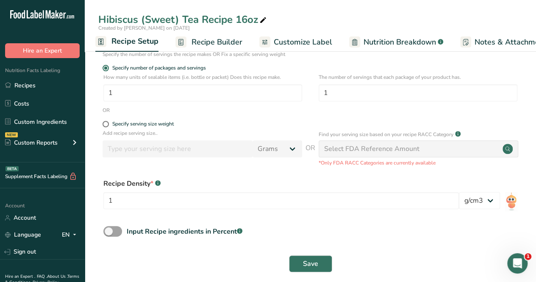
scroll to position [122, 0]
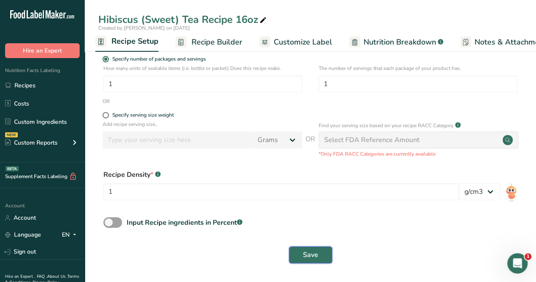
drag, startPoint x: 302, startPoint y: 252, endPoint x: 301, endPoint y: 248, distance: 4.4
click at [302, 252] on button "Save" at bounding box center [310, 254] width 43 height 17
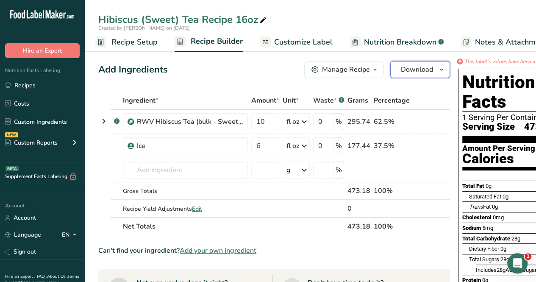
click at [418, 69] on span "Download" at bounding box center [417, 69] width 32 height 10
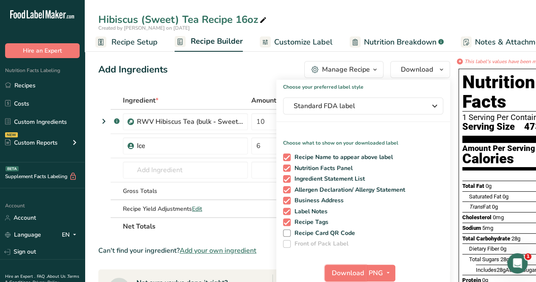
click at [344, 270] on span "Download" at bounding box center [348, 273] width 32 height 10
click at [510, 12] on div "Hibiscus (Sweet) Tea Recipe 16oz" at bounding box center [311, 19] width 452 height 15
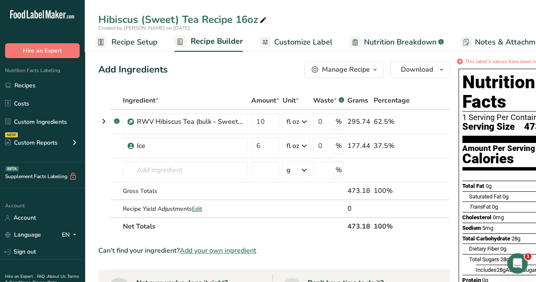
click at [258, 21] on div "Hibiscus (Sweet) Tea Recipe 16oz" at bounding box center [183, 19] width 170 height 15
type input "Hibiscus (Sweet) Tea Recipe 16oz,12oz,24oz"
click at [264, 123] on input "10" at bounding box center [265, 121] width 28 height 17
type input "1"
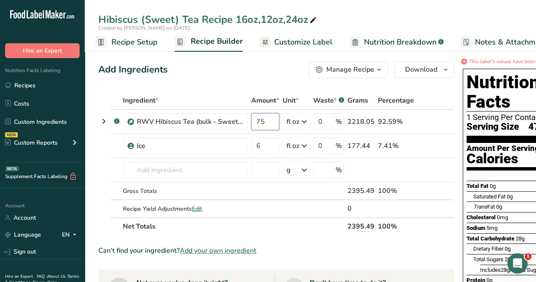
type input "7"
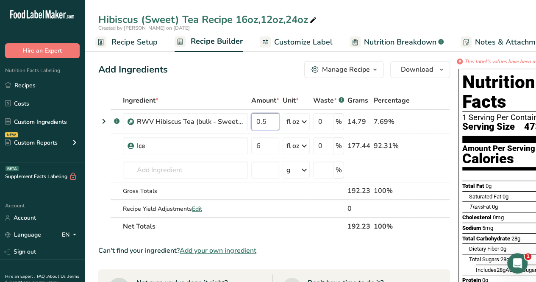
type input "0"
type input "7.5"
click at [274, 144] on div "Ingredient * Amount * Unit * Waste * .a-a{fill:#347362;}.b-a{fill:#fff;} Grams …" at bounding box center [274, 164] width 352 height 144
type input "4.5"
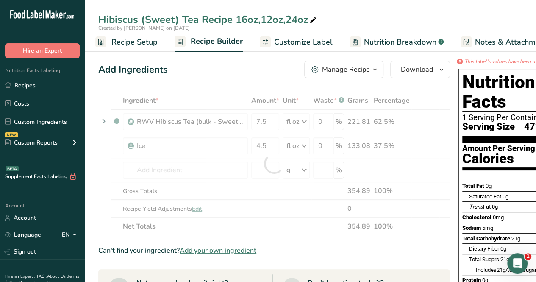
click at [321, 251] on div "Can't find your ingredient? Add your own ingredient" at bounding box center [274, 250] width 352 height 10
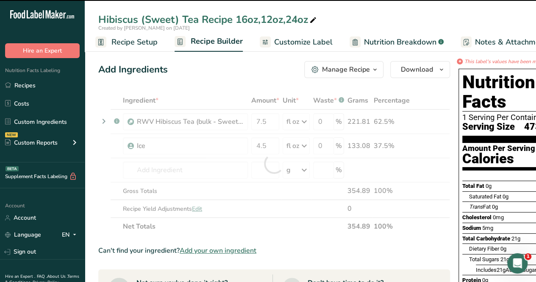
click at [392, 39] on span "Nutrition Breakdown" at bounding box center [400, 41] width 72 height 11
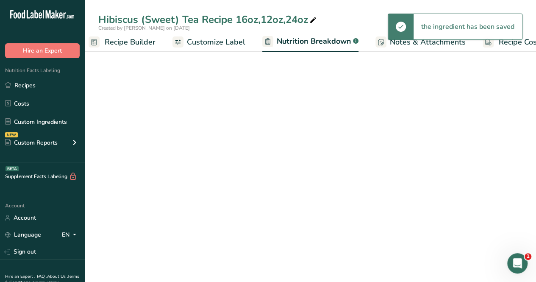
select select "Calories"
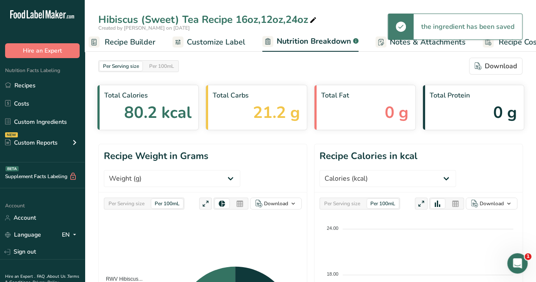
scroll to position [0, 117]
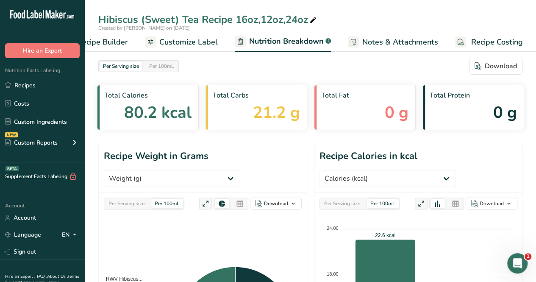
click at [179, 45] on span "Customize Label" at bounding box center [188, 41] width 59 height 11
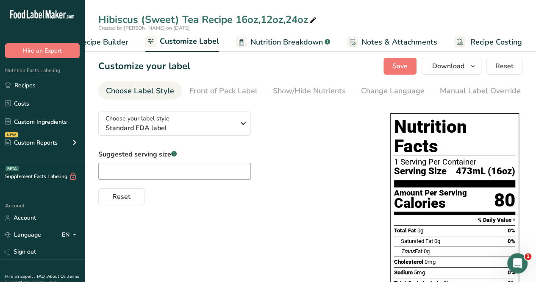
click at [467, 86] on div "Manual Label Override" at bounding box center [480, 90] width 81 height 11
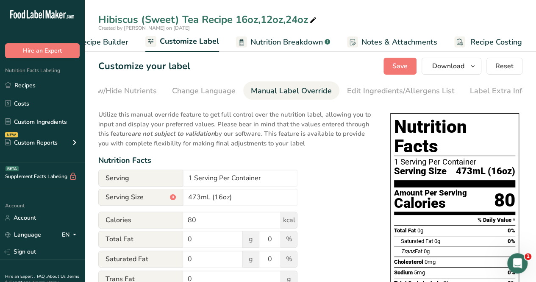
scroll to position [0, 192]
click at [202, 199] on input "473mL (16oz)" at bounding box center [240, 197] width 114 height 17
click at [223, 197] on input "355mL (16oz)" at bounding box center [240, 197] width 114 height 17
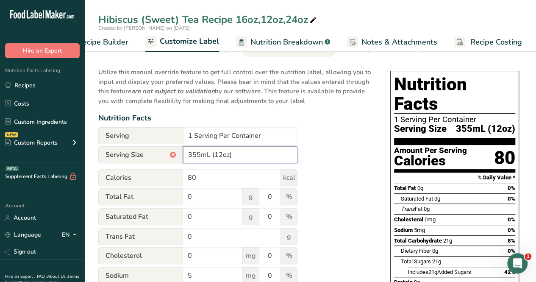
type input "355mL (12oz)"
click at [352, 164] on div "Utilize this manual override feature to get full control over the nutrition lab…" at bounding box center [235, 274] width 275 height 425
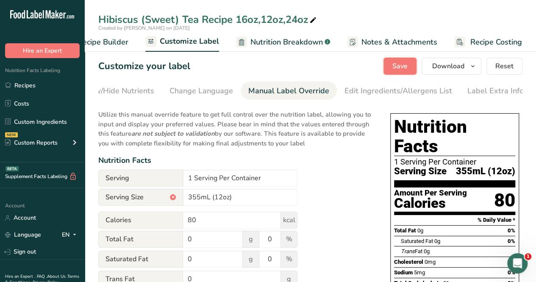
click at [408, 68] on span "Save" at bounding box center [400, 66] width 15 height 10
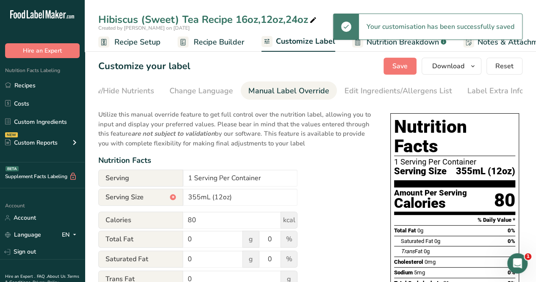
click at [152, 45] on span "Recipe Setup" at bounding box center [137, 41] width 46 height 11
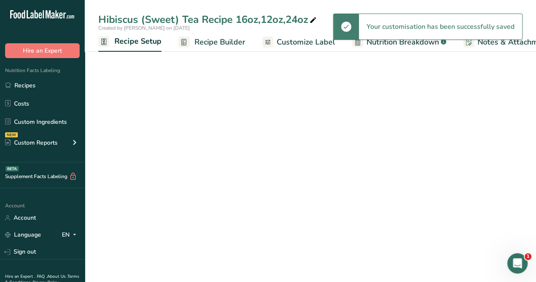
scroll to position [0, 3]
select select "22"
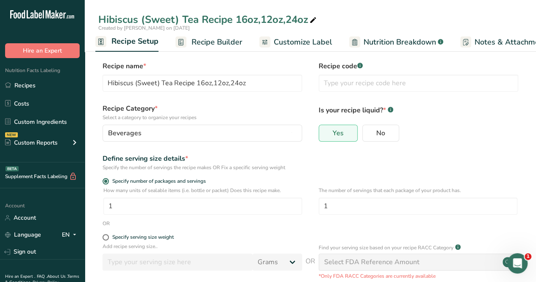
click at [212, 44] on span "Recipe Builder" at bounding box center [217, 41] width 51 height 11
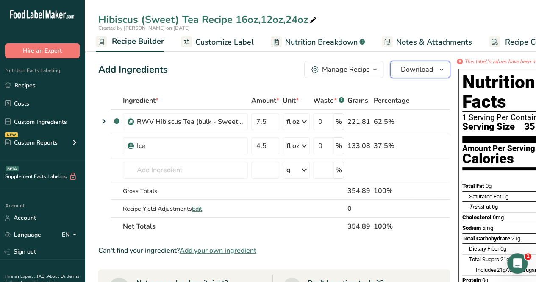
click at [441, 67] on icon "button" at bounding box center [441, 69] width 7 height 11
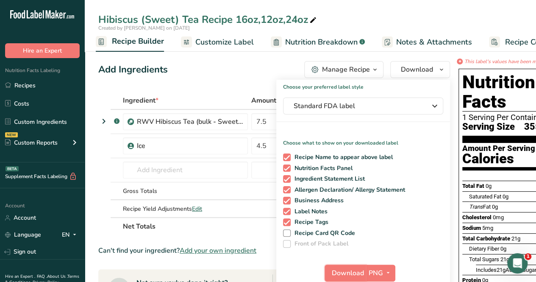
click at [337, 270] on span "Download" at bounding box center [348, 273] width 32 height 10
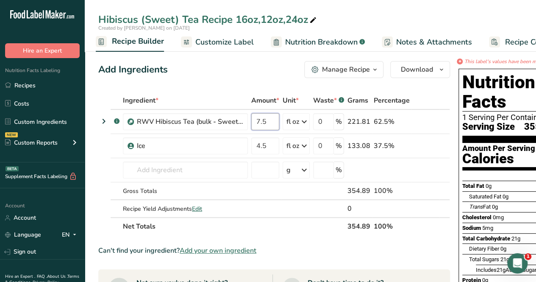
click at [271, 120] on input "7.5" at bounding box center [265, 121] width 28 height 17
type input "7"
type input "15"
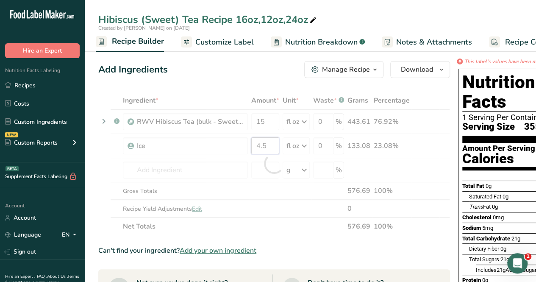
click at [253, 151] on div "Ingredient * Amount * Unit * Waste * .a-a{fill:#347362;}.b-a{fill:#fff;} Grams …" at bounding box center [274, 164] width 352 height 144
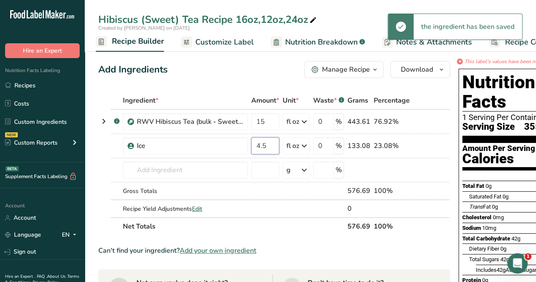
type input "4"
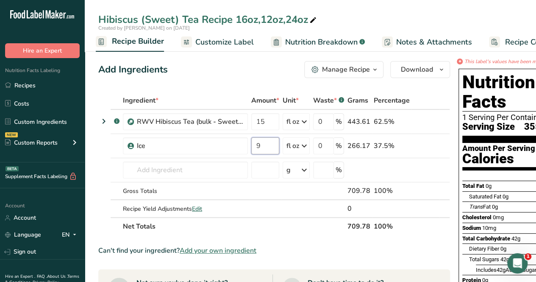
type input "9"
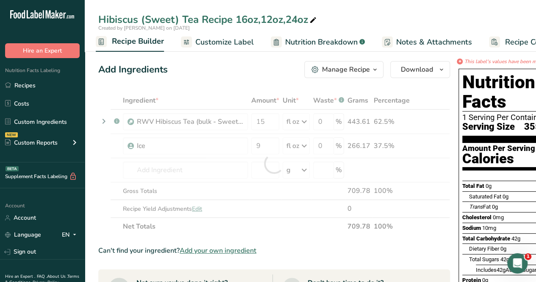
click at [372, 251] on div "Can't find your ingredient? Add your own ingredient" at bounding box center [274, 250] width 352 height 10
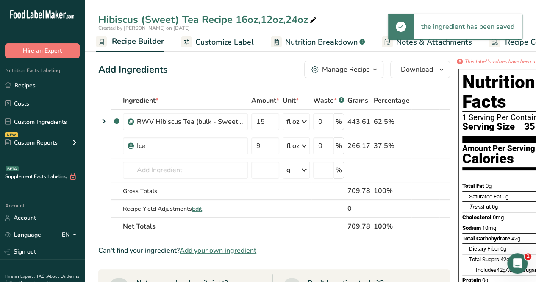
click at [332, 43] on span "Nutrition Breakdown" at bounding box center [321, 41] width 72 height 11
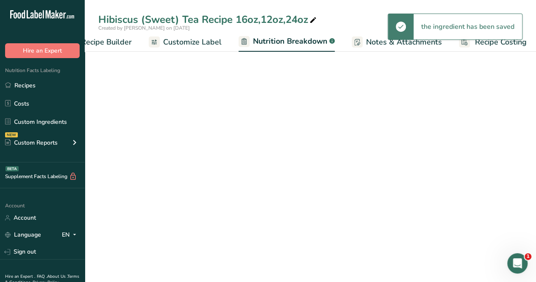
scroll to position [0, 117]
select select "Calories"
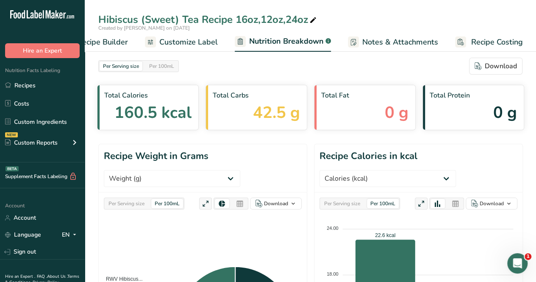
click at [170, 43] on span "Customize Label" at bounding box center [188, 41] width 59 height 11
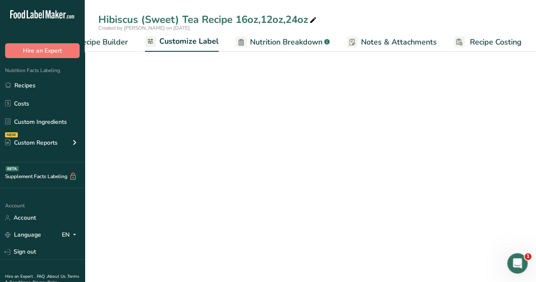
scroll to position [0, 116]
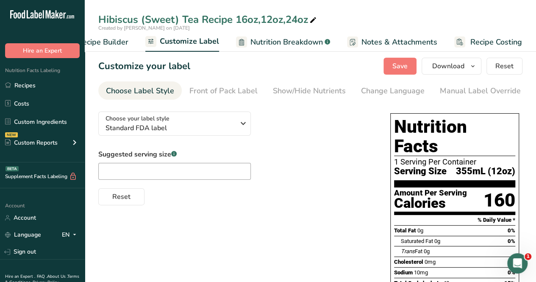
click at [468, 92] on div "Manual Label Override" at bounding box center [480, 90] width 81 height 11
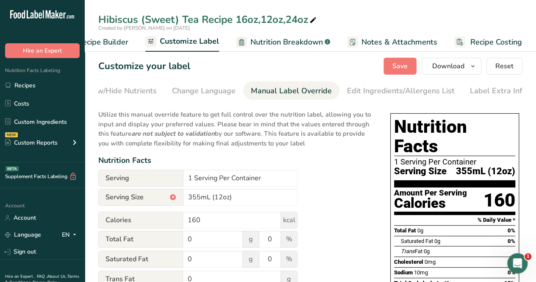
scroll to position [0, 192]
click at [199, 199] on input "355mL (12oz)" at bounding box center [240, 197] width 114 height 17
click at [221, 197] on input "710mL (12oz)" at bounding box center [240, 197] width 114 height 17
type input "710mL (24oz)"
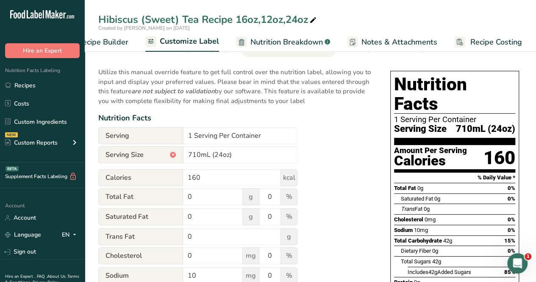
scroll to position [0, 0]
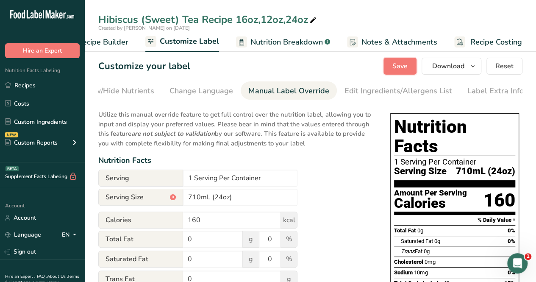
click at [397, 66] on span "Save" at bounding box center [400, 66] width 15 height 10
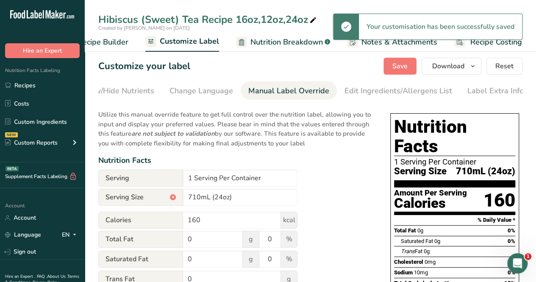
click at [111, 43] on span "Recipe Builder" at bounding box center [103, 41] width 51 height 11
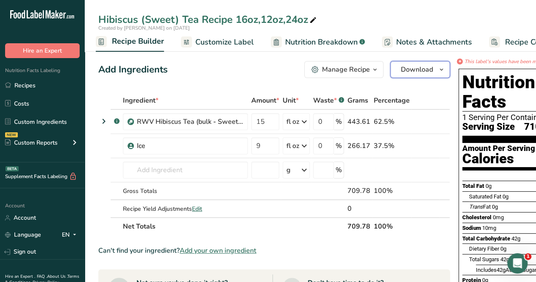
click at [419, 72] on span "Download" at bounding box center [417, 69] width 32 height 10
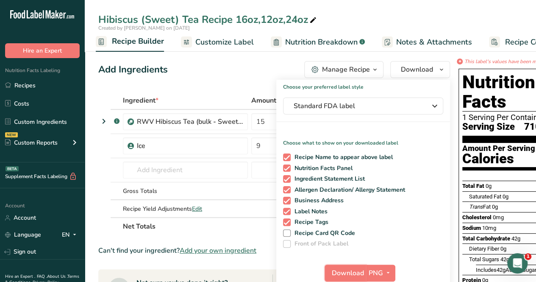
click at [345, 275] on span "Download" at bounding box center [348, 273] width 32 height 10
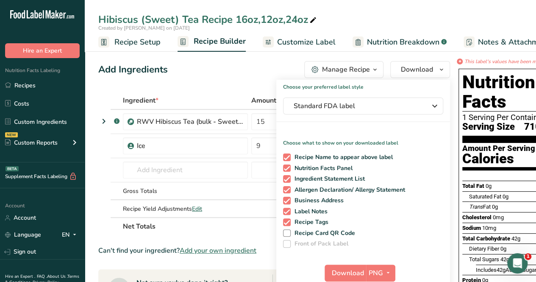
scroll to position [0, 82]
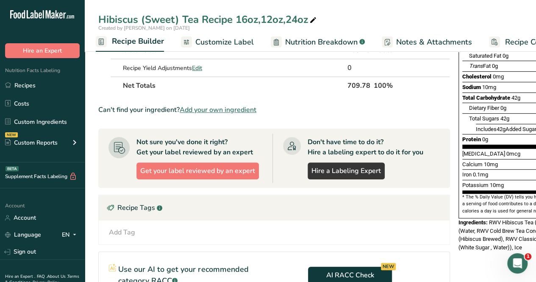
scroll to position [0, 0]
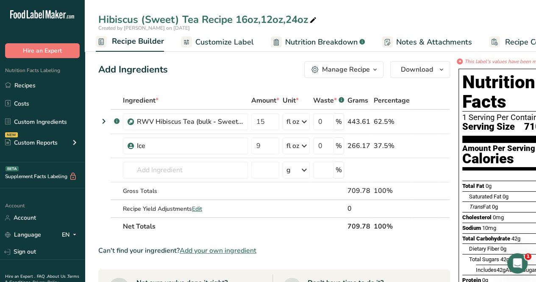
click at [31, 84] on link "Recipes" at bounding box center [42, 85] width 85 height 16
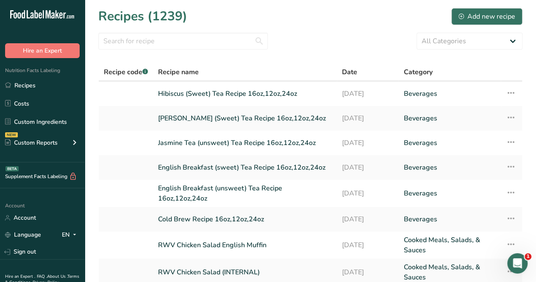
click at [43, 84] on link "Recipes" at bounding box center [42, 85] width 85 height 16
click at [486, 17] on div "Add new recipe" at bounding box center [487, 16] width 57 height 10
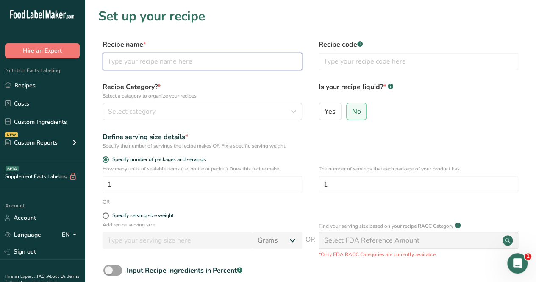
click at [148, 65] on input "text" at bounding box center [203, 61] width 200 height 17
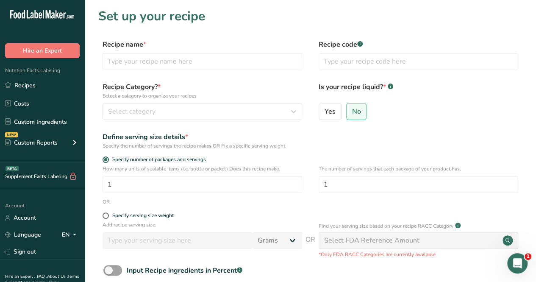
click at [20, 84] on link "Recipes" at bounding box center [42, 85] width 85 height 16
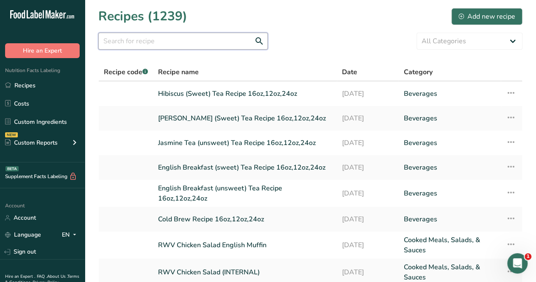
click at [183, 38] on input "text" at bounding box center [183, 41] width 170 height 17
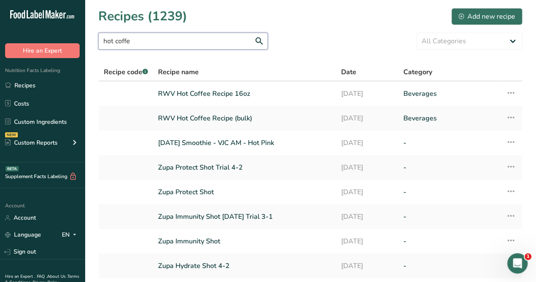
type input "hot coffe"
click at [213, 87] on link "RWV Hot Coffee Recipe 16oz" at bounding box center [244, 94] width 173 height 18
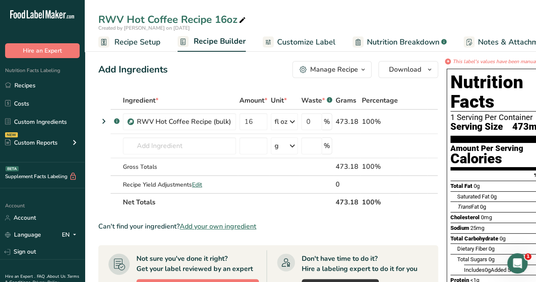
click at [244, 18] on icon at bounding box center [243, 20] width 8 height 12
type input "RWV Hot Coffee Recipe 16oz,102"
click at [262, 119] on input "16" at bounding box center [254, 121] width 28 height 17
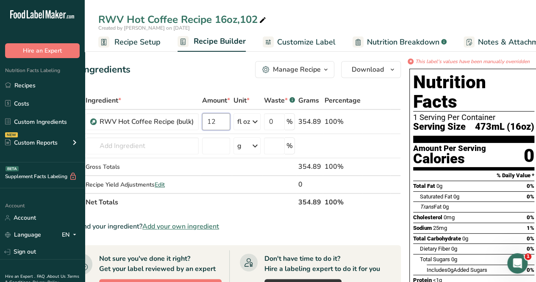
scroll to position [0, 41]
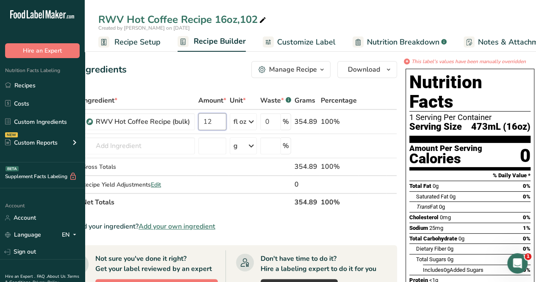
type input "12"
click at [187, 67] on div "Add Ingredients Manage Recipe Delete Recipe Duplicate Recipe Scale Recipe Save …" at bounding box center [227, 69] width 340 height 17
click at [250, 18] on div "RWV Hot Coffee Recipe 16oz,102" at bounding box center [183, 19] width 170 height 15
type input "RWV Hot Coffee Recipe 16oz,12oz,"
click at [383, 42] on span "Nutrition Breakdown" at bounding box center [403, 41] width 72 height 11
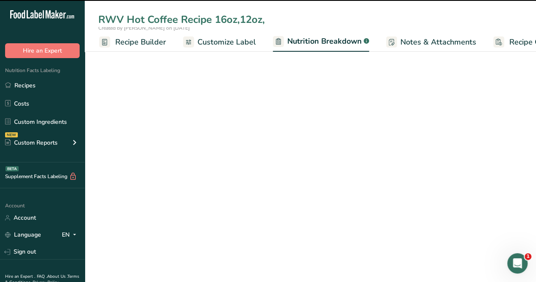
select select "Calories"
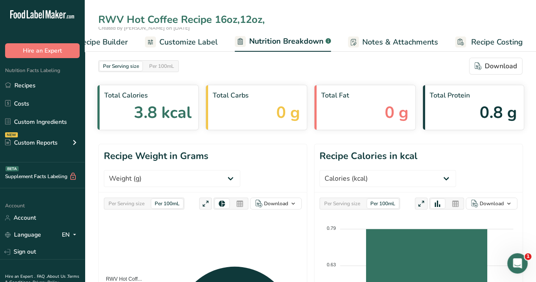
click at [197, 41] on span "Customize Label" at bounding box center [188, 41] width 59 height 11
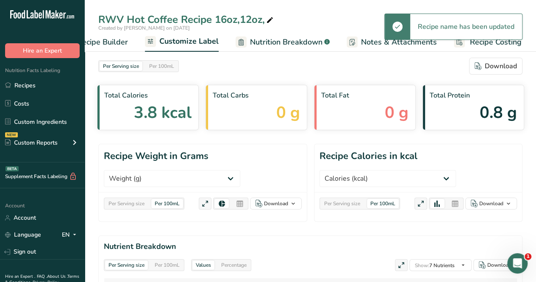
scroll to position [0, 116]
click at [197, 41] on span "Customize Label" at bounding box center [189, 41] width 59 height 11
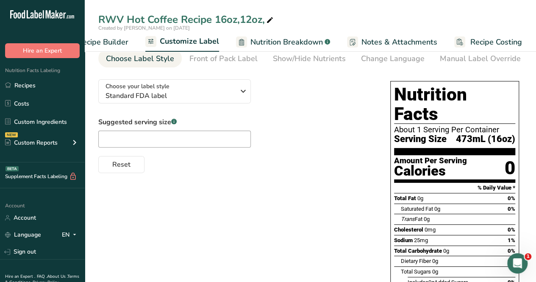
scroll to position [0, 0]
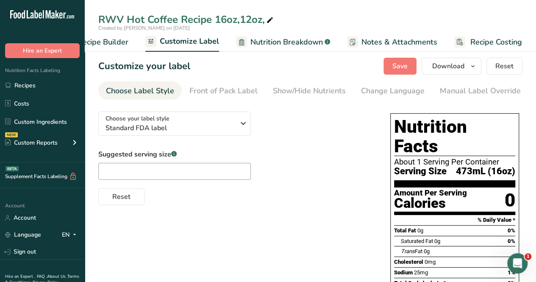
click at [463, 98] on link "Manual Label Override" at bounding box center [480, 90] width 81 height 19
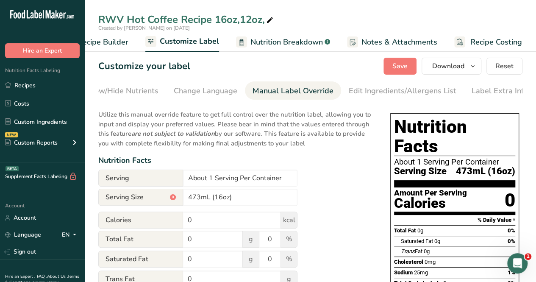
scroll to position [0, 192]
drag, startPoint x: 197, startPoint y: 197, endPoint x: 167, endPoint y: 200, distance: 30.7
click at [167, 200] on div "Serving Size * 473mL (16oz)" at bounding box center [197, 197] width 199 height 17
click at [221, 201] on input "355mL (16oz)" at bounding box center [240, 197] width 114 height 17
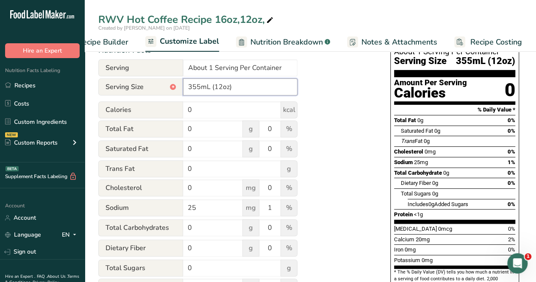
scroll to position [0, 0]
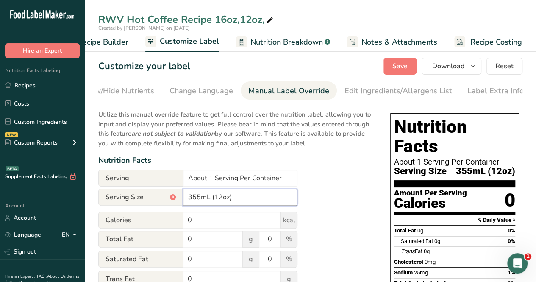
type input "355mL (12oz)"
drag, startPoint x: 412, startPoint y: 69, endPoint x: 404, endPoint y: 76, distance: 10.2
click at [412, 69] on button "Save" at bounding box center [400, 66] width 33 height 17
click at [116, 33] on link "Recipe Builder" at bounding box center [94, 42] width 67 height 19
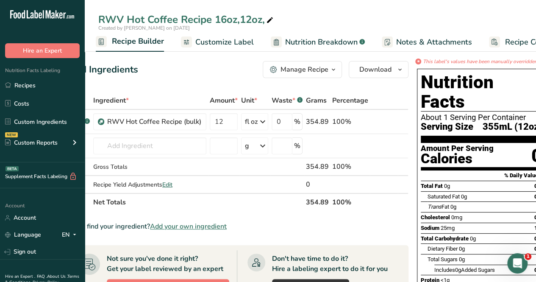
scroll to position [0, 41]
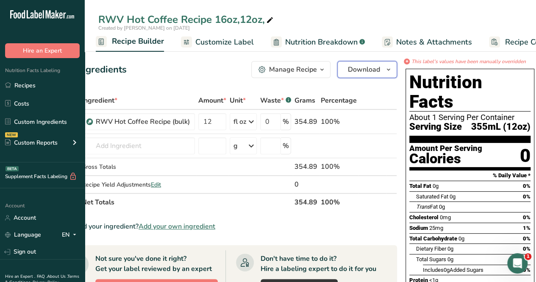
click at [368, 64] on span "Download" at bounding box center [364, 69] width 32 height 10
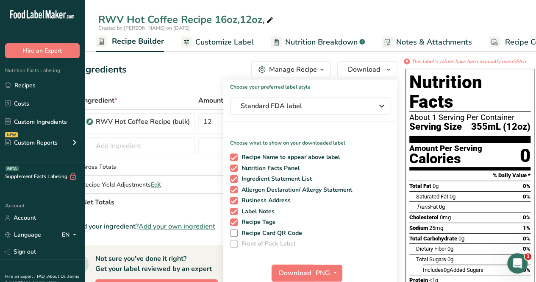
click at [291, 271] on span "Download" at bounding box center [295, 273] width 32 height 10
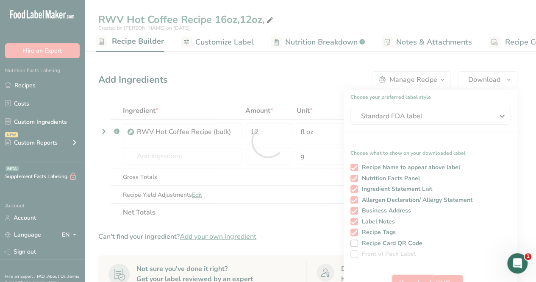
scroll to position [0, 0]
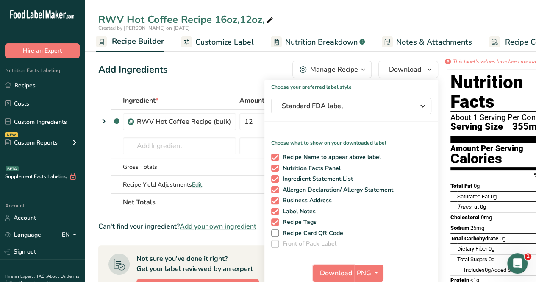
click at [329, 270] on span "Download" at bounding box center [336, 273] width 32 height 10
click at [272, 21] on icon at bounding box center [270, 20] width 8 height 12
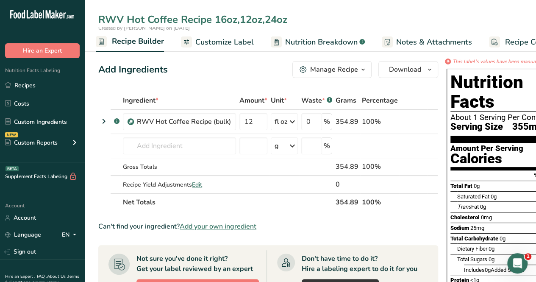
type input "RWV Hot Coffee Recipe 16oz,12oz,24oz"
click at [256, 124] on input "12" at bounding box center [254, 121] width 28 height 17
type input "1"
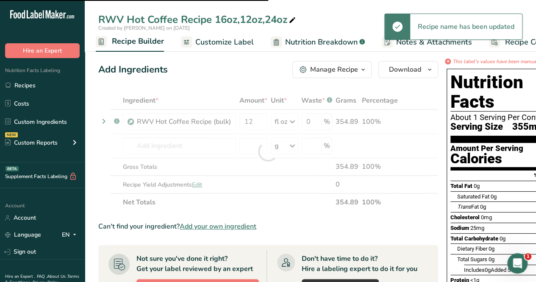
type input "24"
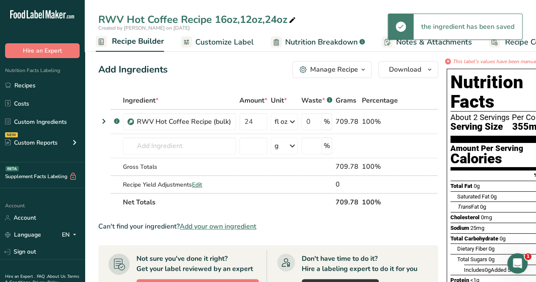
click at [317, 41] on span "Nutrition Breakdown" at bounding box center [321, 41] width 72 height 11
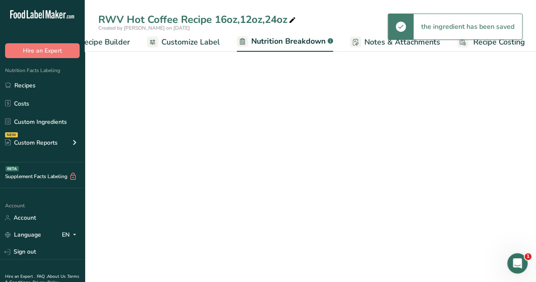
select select "Calories"
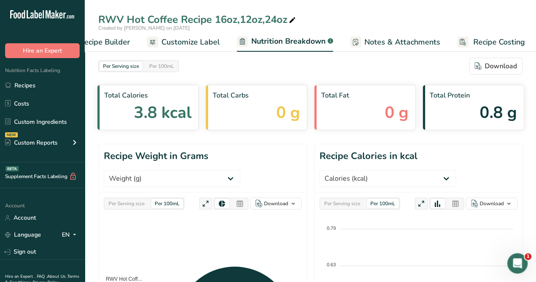
scroll to position [0, 117]
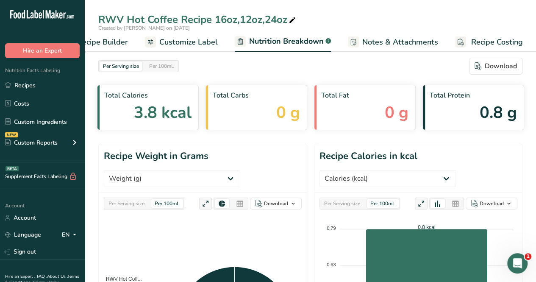
click at [202, 39] on span "Customize Label" at bounding box center [188, 41] width 59 height 11
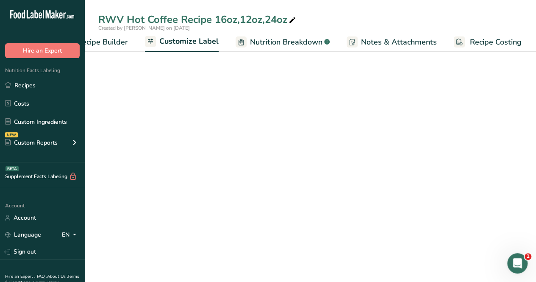
scroll to position [0, 116]
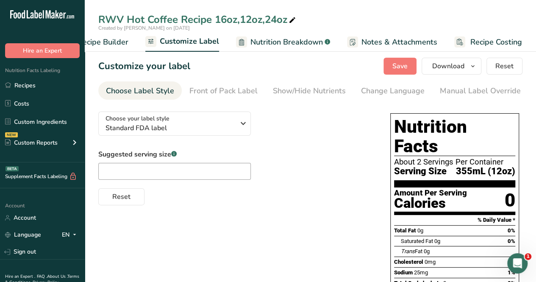
click at [468, 87] on div "Manual Label Override" at bounding box center [480, 90] width 81 height 11
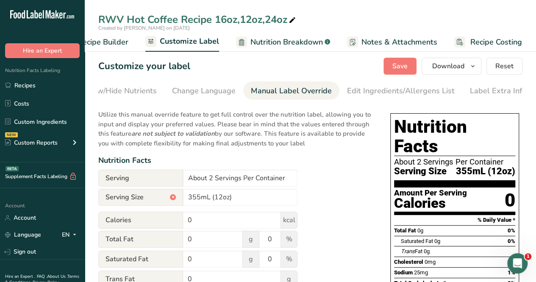
scroll to position [0, 192]
click at [199, 195] on input "355mL (12oz)" at bounding box center [240, 197] width 114 height 17
click at [220, 198] on input "710mL (12oz)" at bounding box center [240, 197] width 114 height 17
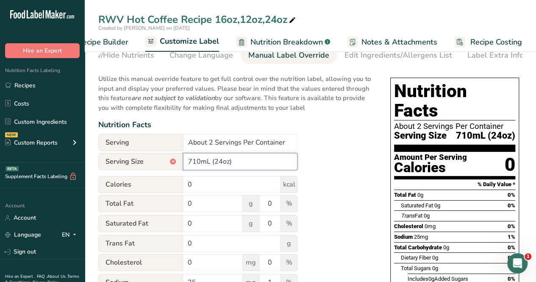
scroll to position [0, 0]
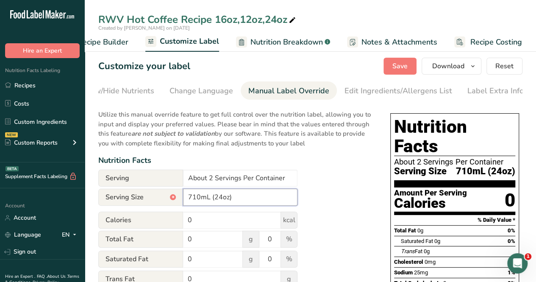
type input "710mL (24oz)"
click at [408, 63] on span "Save" at bounding box center [400, 66] width 15 height 10
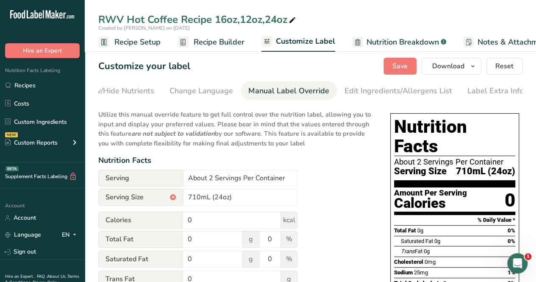
click at [153, 43] on span "Recipe Setup" at bounding box center [137, 41] width 46 height 11
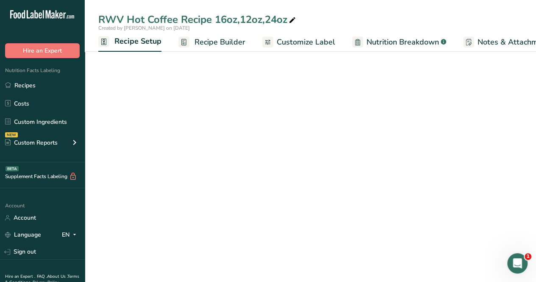
scroll to position [0, 3]
select select "18"
select select "22"
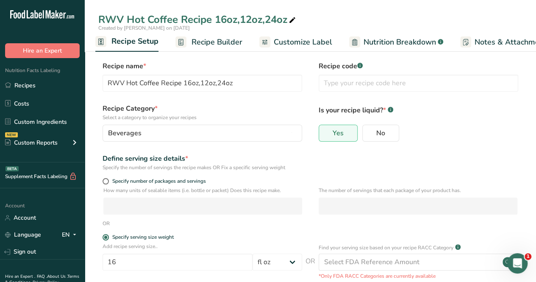
click at [210, 42] on span "Recipe Builder" at bounding box center [217, 41] width 51 height 11
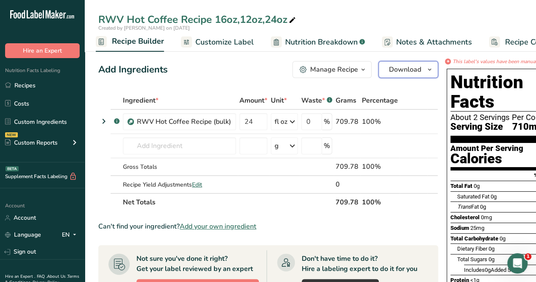
click at [402, 74] on span "Download" at bounding box center [405, 69] width 32 height 10
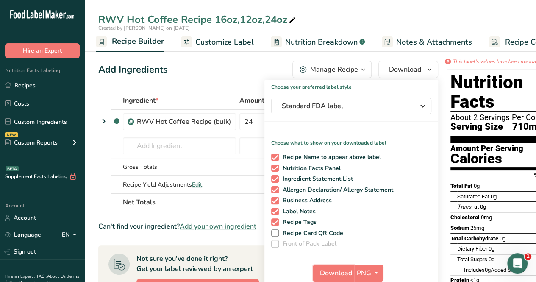
click at [346, 273] on span "Download" at bounding box center [336, 273] width 32 height 10
click at [321, 17] on div "RWV Hot Coffee Recipe 16oz,12oz,24oz" at bounding box center [311, 19] width 452 height 15
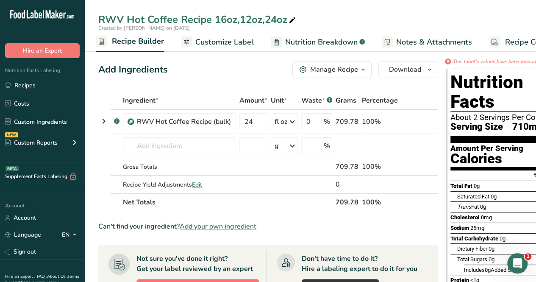
click at [50, 89] on link "Recipes" at bounding box center [42, 85] width 85 height 16
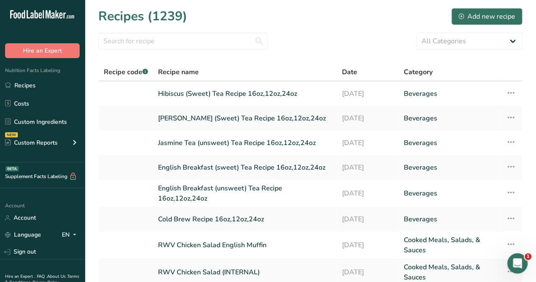
click at [62, 88] on link "Recipes" at bounding box center [42, 85] width 85 height 16
